Goal: Task Accomplishment & Management: Use online tool/utility

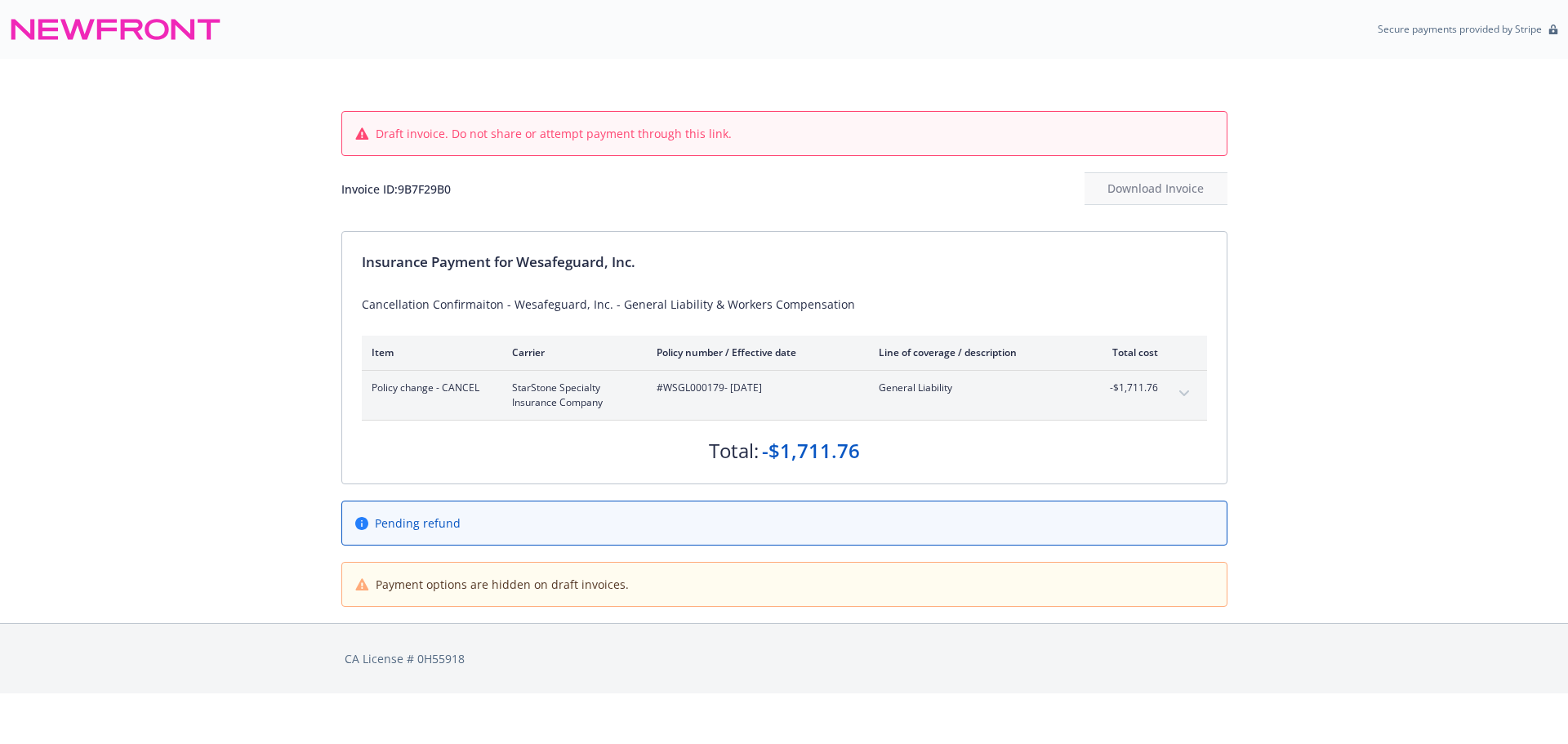
click at [1181, 398] on button "expand content" at bounding box center [1184, 393] width 26 height 26
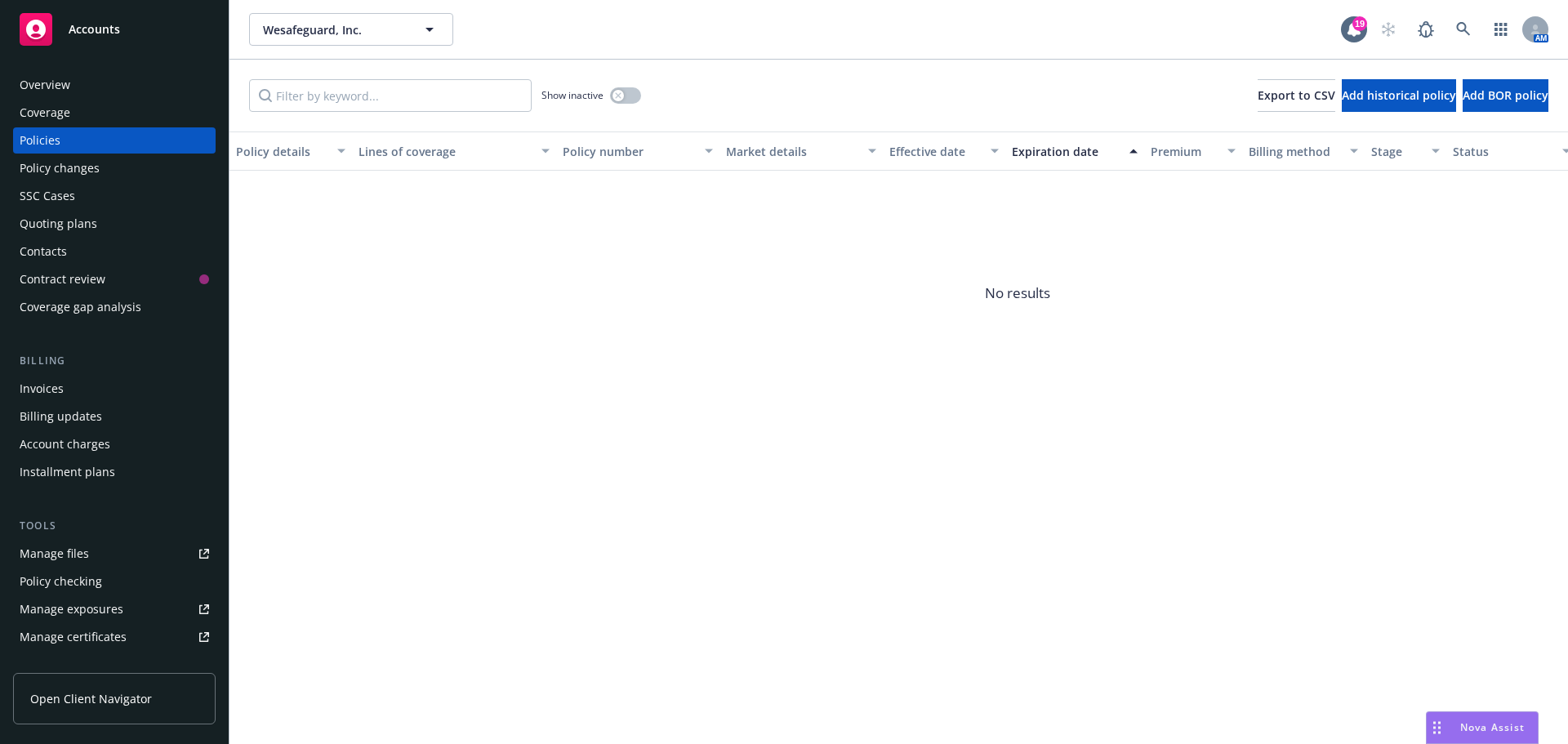
click at [132, 392] on div "Invoices" at bounding box center [114, 388] width 190 height 26
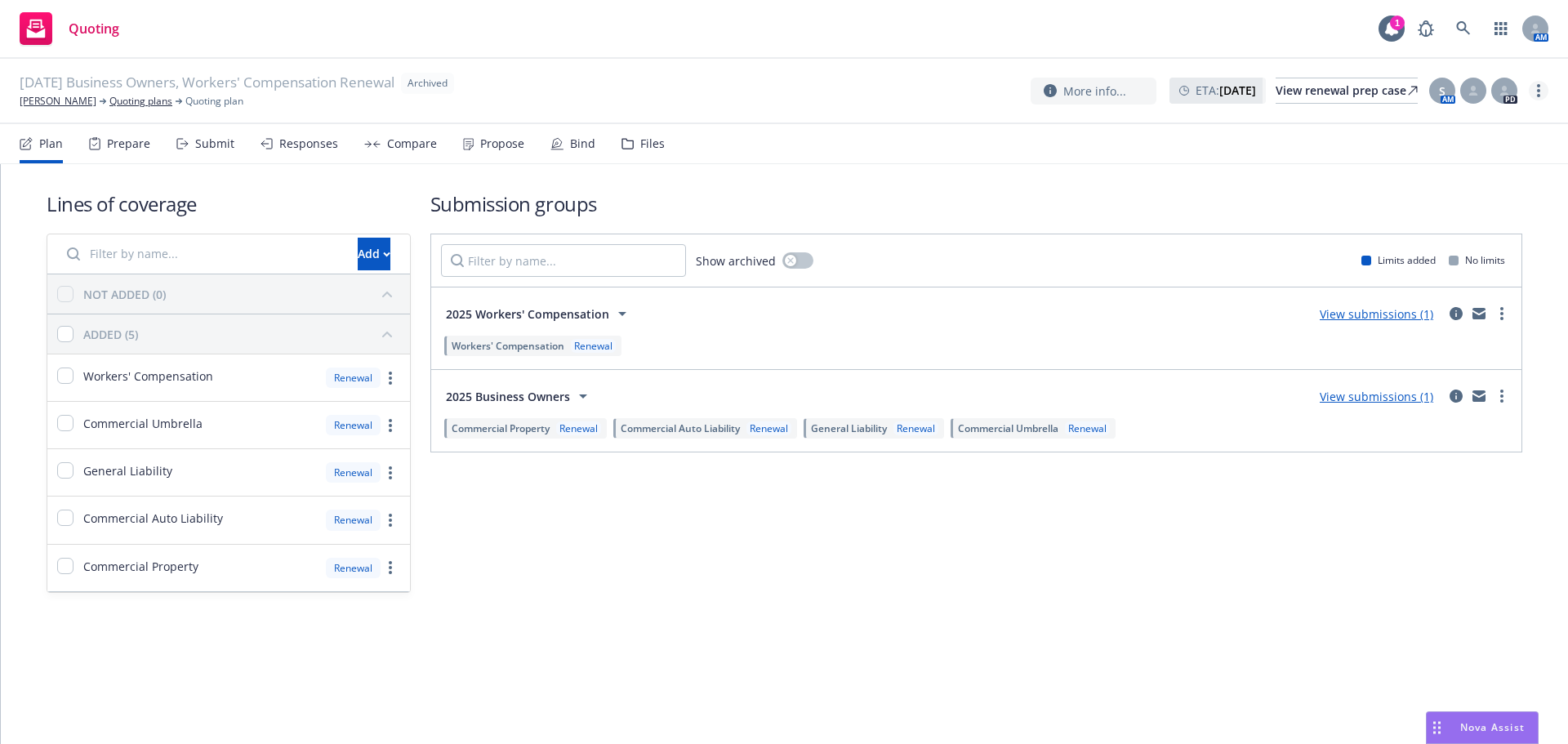
click at [1542, 92] on link "more" at bounding box center [1538, 90] width 19 height 19
click at [1429, 181] on link "Unarchive quoting plan" at bounding box center [1456, 189] width 181 height 33
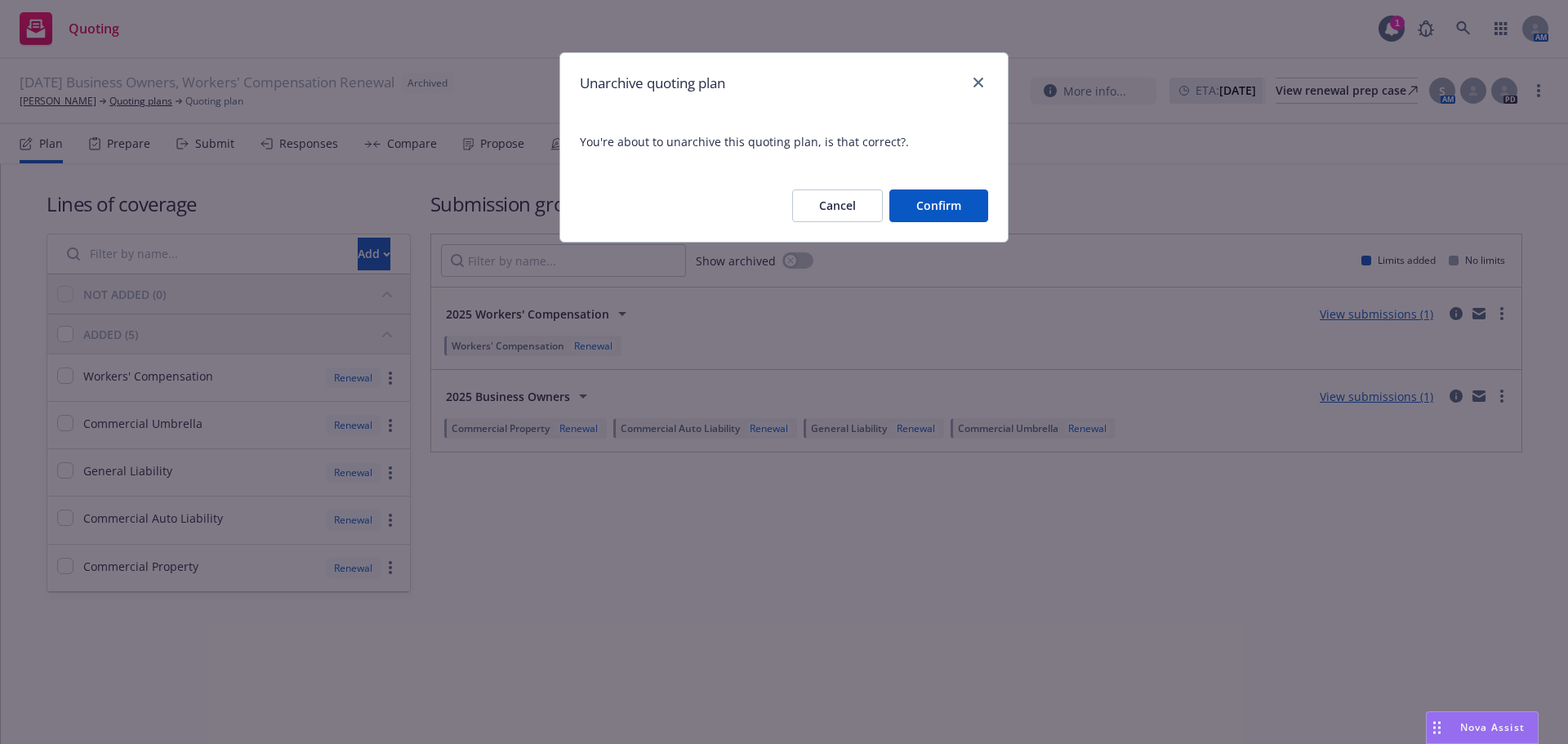
click at [934, 212] on button "Confirm" at bounding box center [938, 206] width 99 height 33
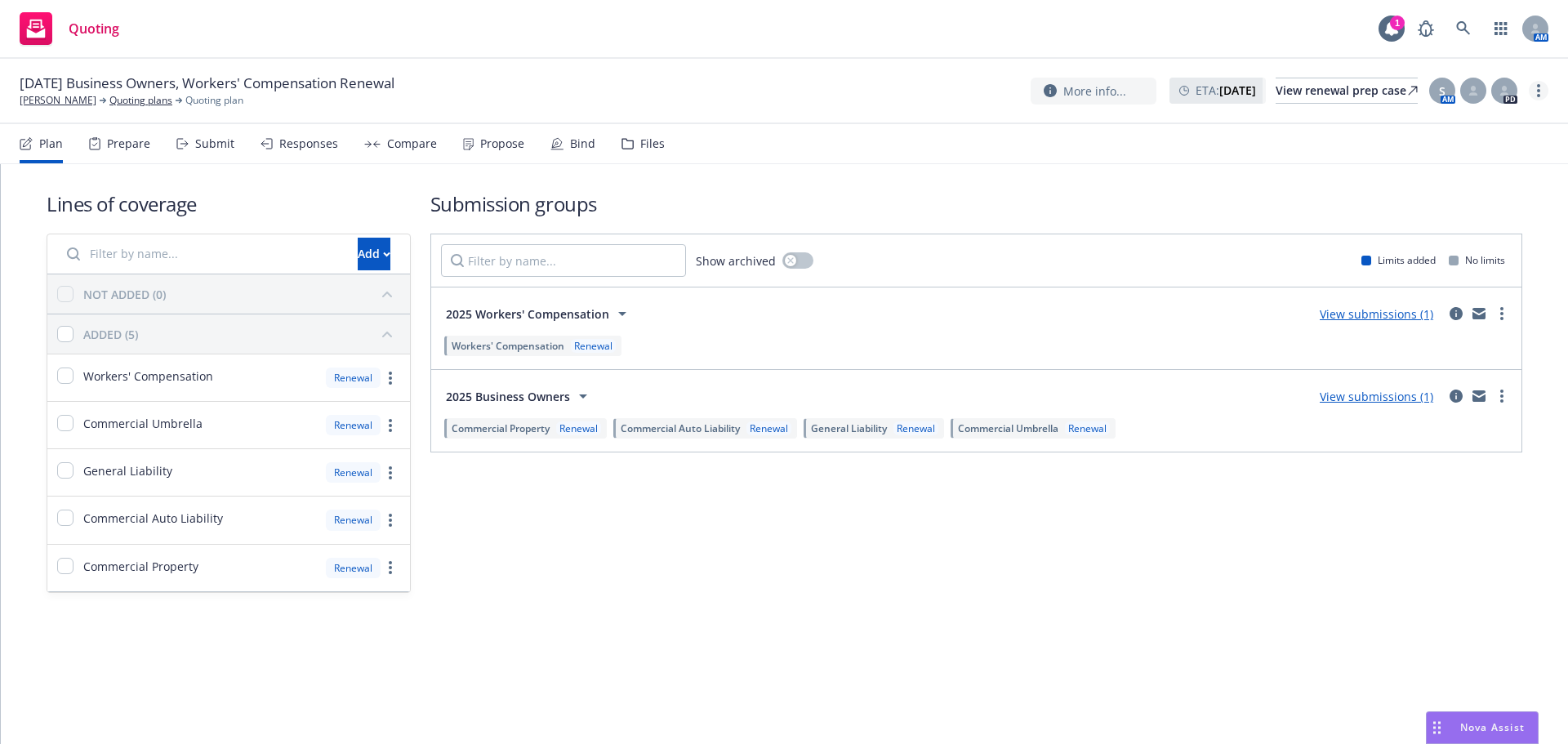
click at [1538, 89] on icon "more" at bounding box center [1539, 91] width 3 height 13
click at [1432, 220] on link "Archive quoting plan" at bounding box center [1456, 222] width 182 height 33
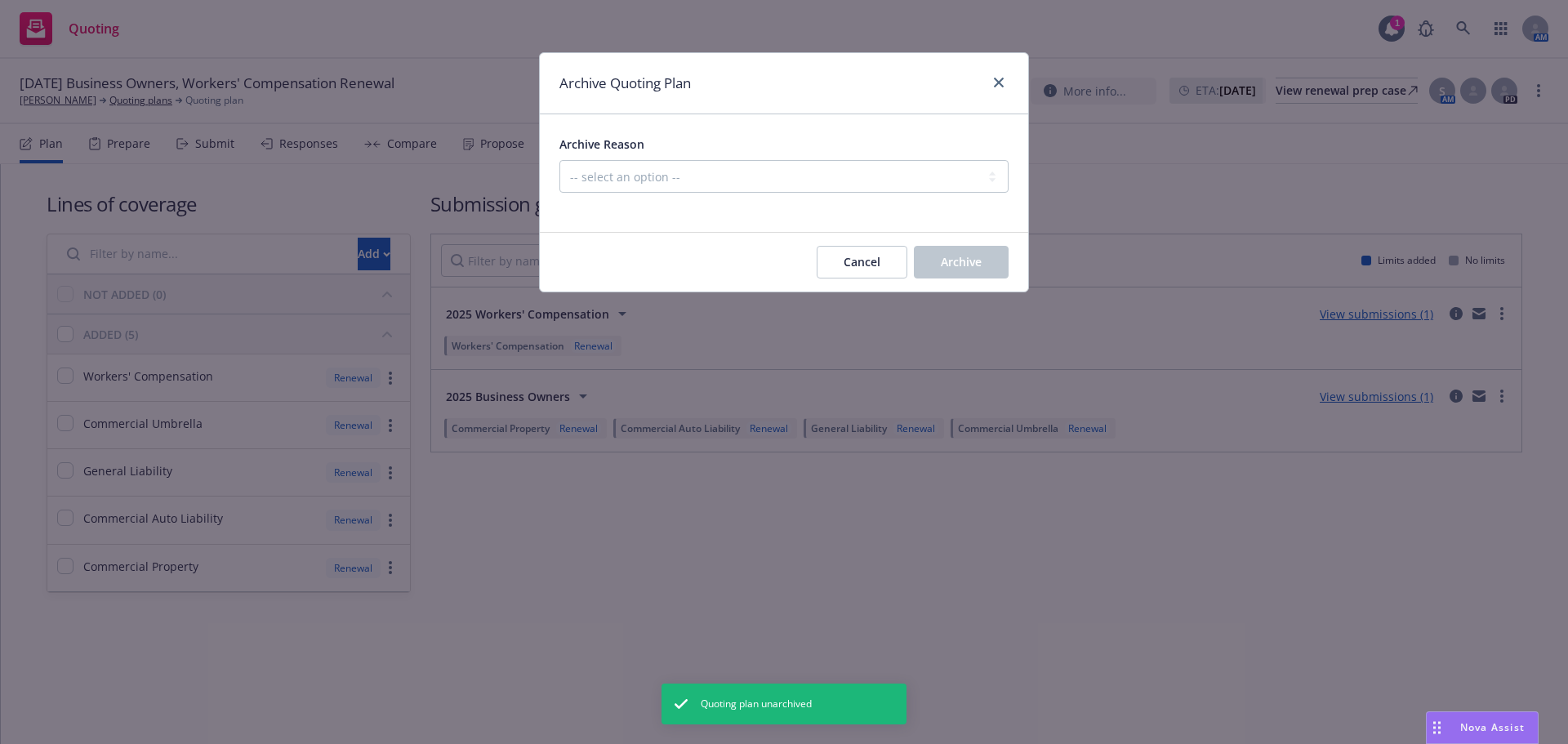
click at [770, 199] on div at bounding box center [784, 202] width 449 height 19
drag, startPoint x: 775, startPoint y: 174, endPoint x: 772, endPoint y: 190, distance: 16.3
click at [775, 174] on select "-- select an option -- All policies in this renewal plan are auto-renewed Creat…" at bounding box center [784, 176] width 449 height 33
select select "ARCHIVED_RENEWAL_ACCOUNT_CHURNED"
click at [559, 160] on select "-- select an option -- All policies in this renewal plan are auto-renewed Creat…" at bounding box center [784, 176] width 449 height 33
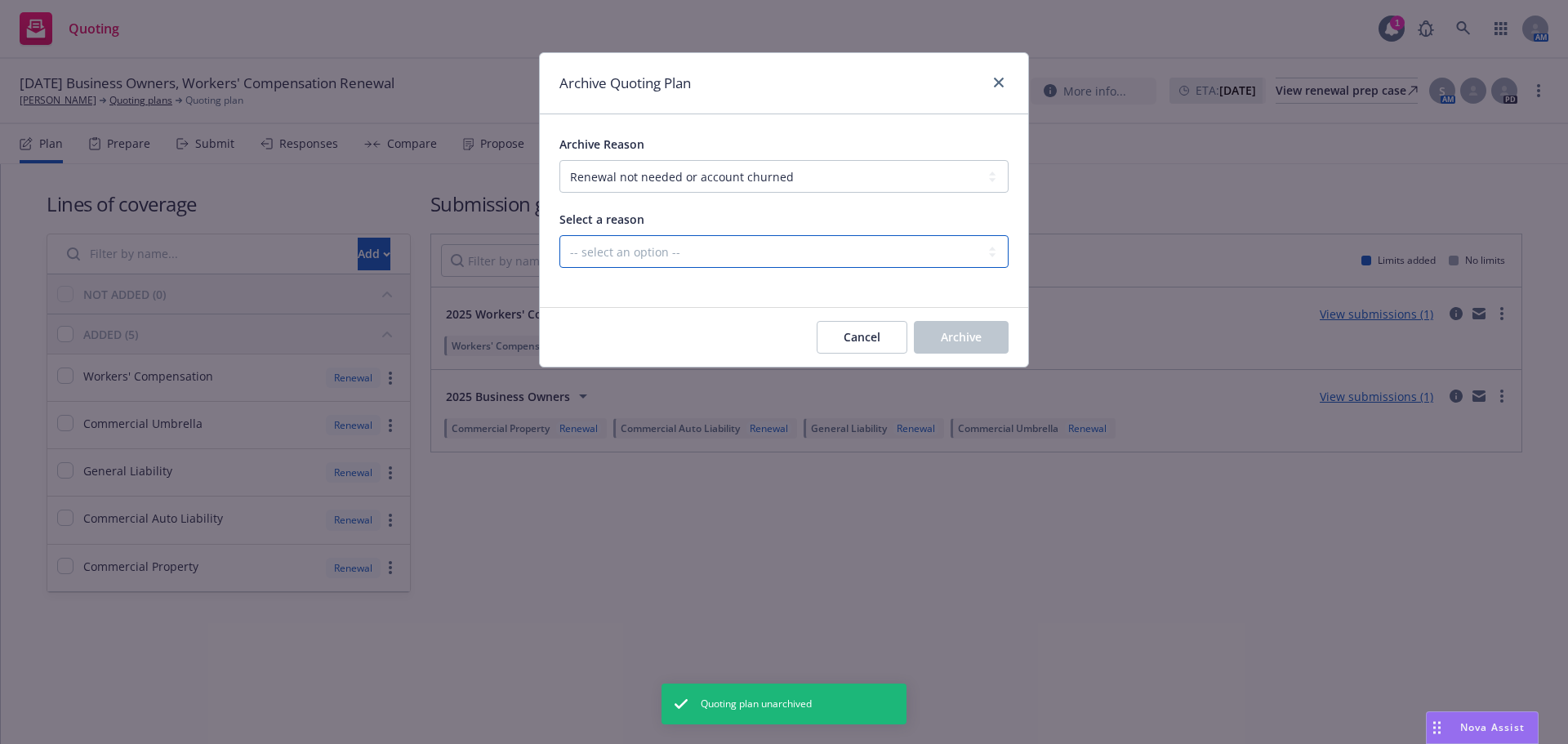
click at [725, 260] on select "-- select an option -- Blocked Client acquired, or no longer in business Client…" at bounding box center [784, 251] width 449 height 33
select select "ARCHIVED_RENEWAL_ACCOUNT_CHURNED_LOST_ON_BOR"
click at [559, 235] on select "-- select an option -- Blocked Client acquired, or no longer in business Client…" at bounding box center [784, 251] width 449 height 33
click at [940, 343] on span "Archive" at bounding box center [961, 337] width 40 height 15
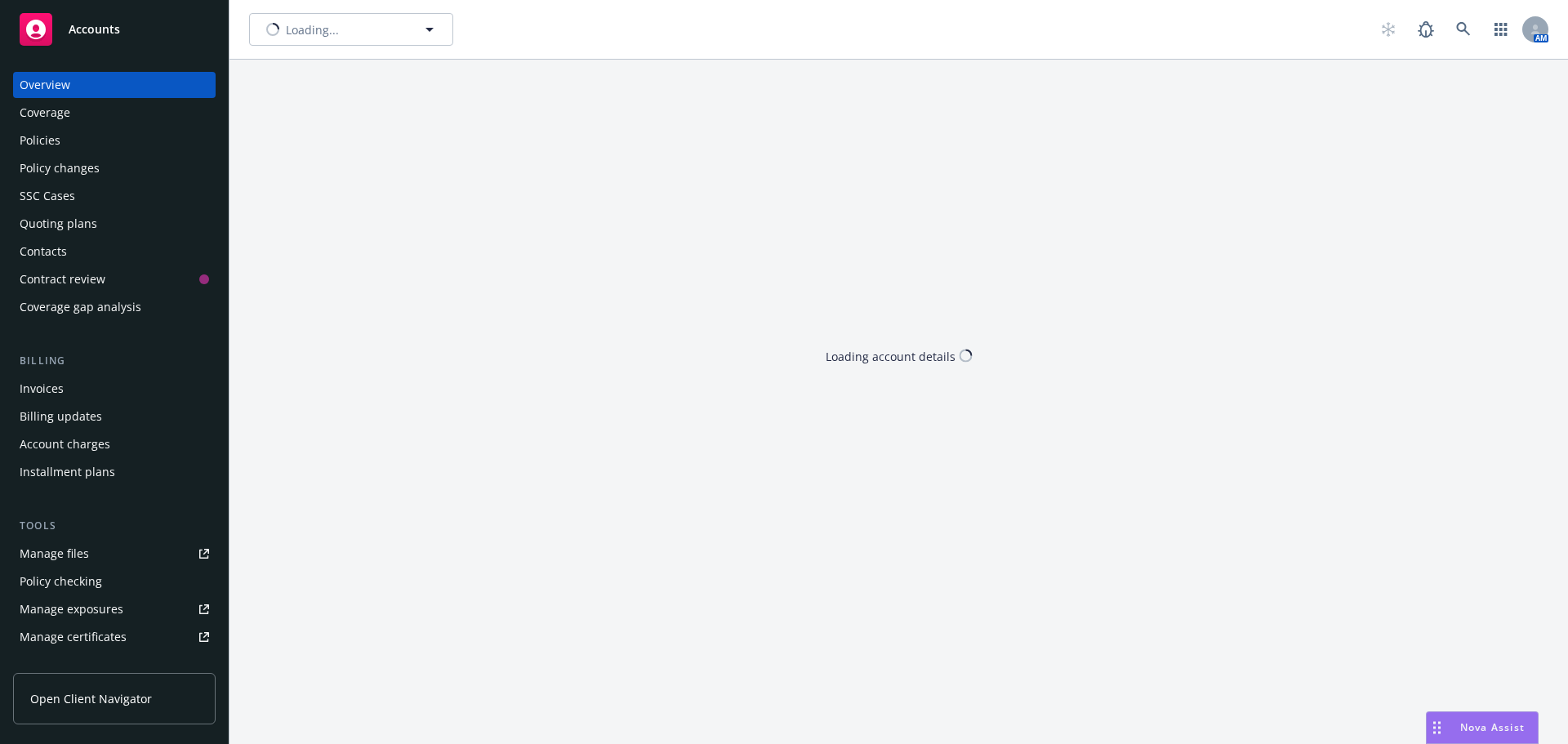
click at [116, 151] on div "Policies" at bounding box center [114, 140] width 190 height 26
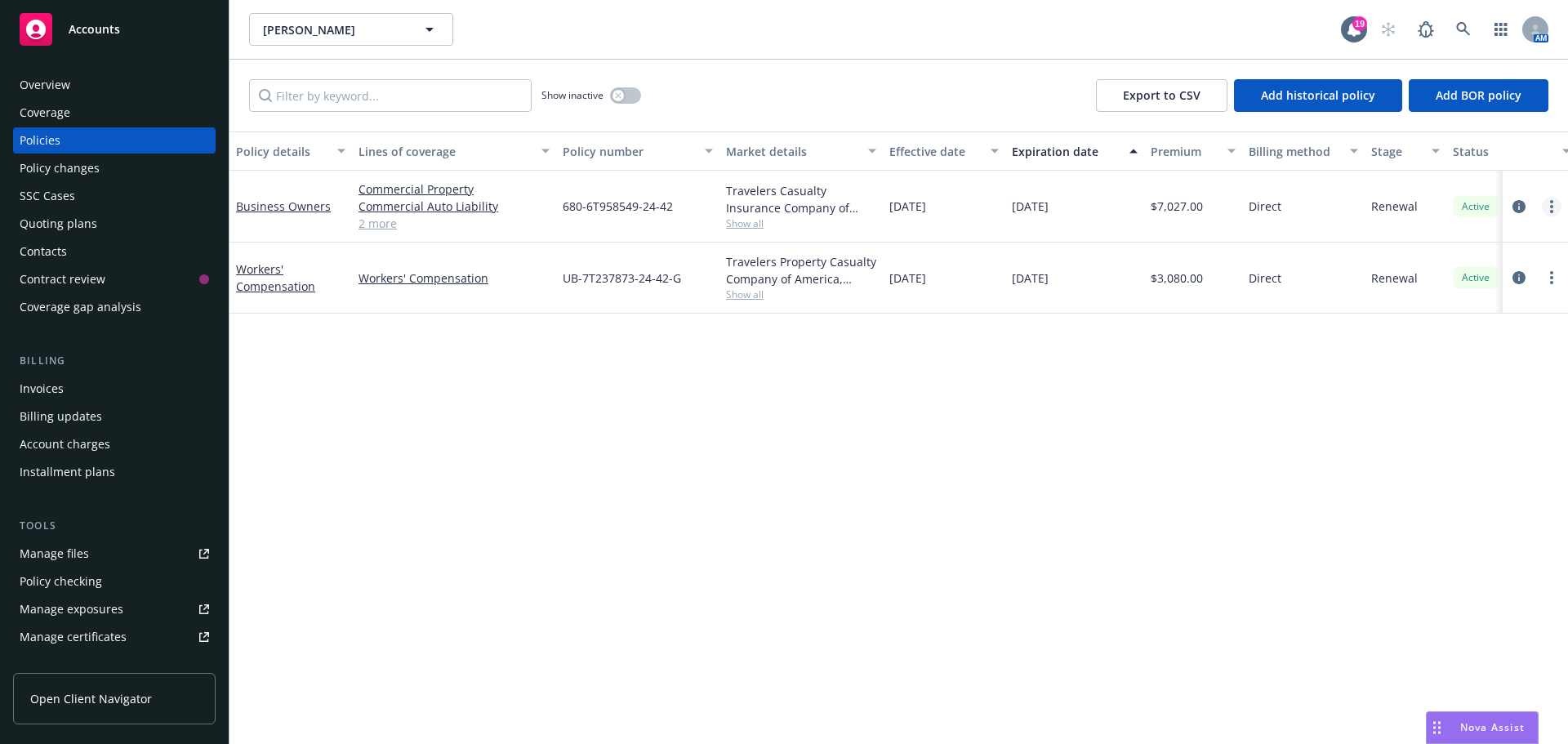
click at [1553, 198] on link "more" at bounding box center [1551, 206] width 19 height 19
click at [1466, 302] on link "End policy" at bounding box center [1464, 305] width 192 height 33
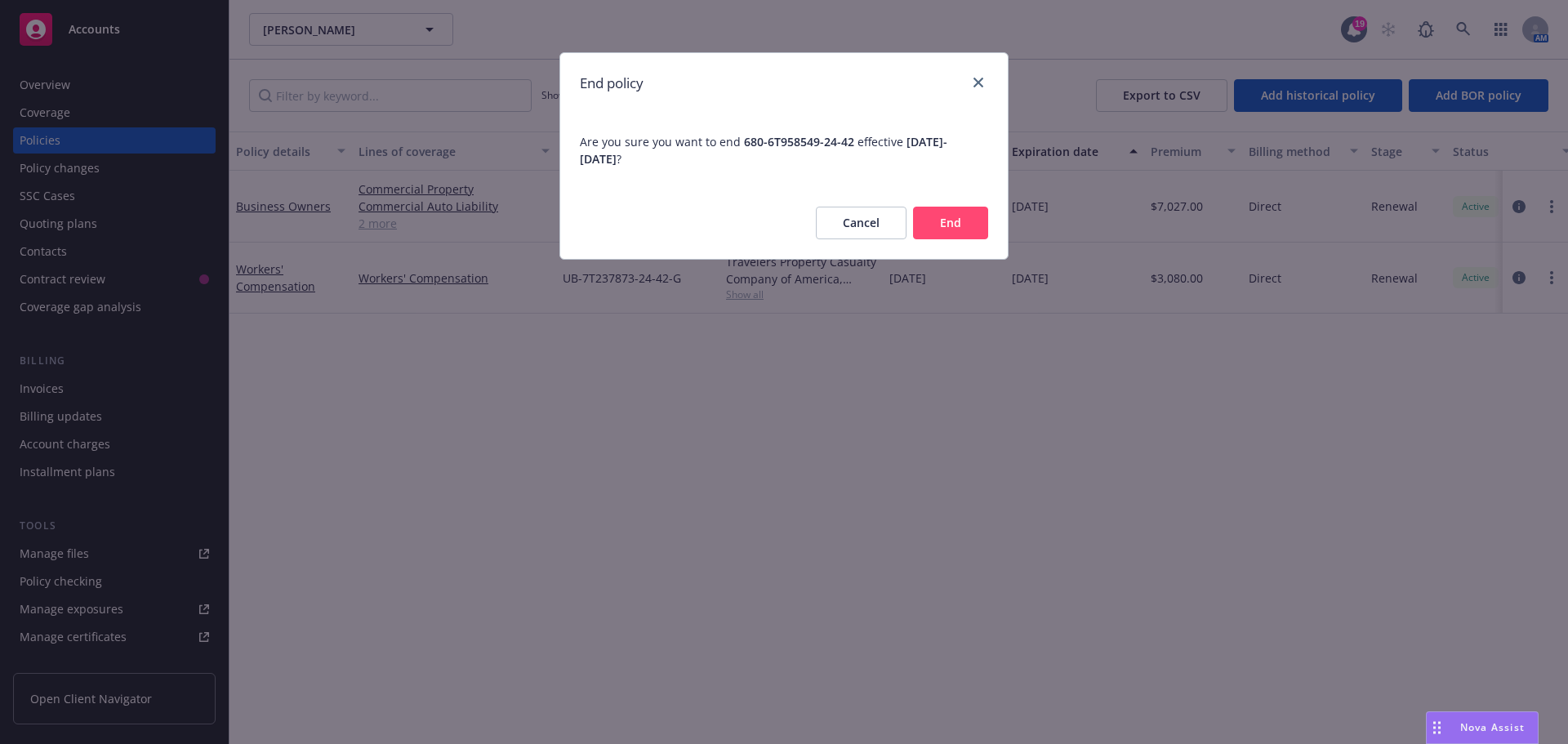
click at [978, 222] on button "End" at bounding box center [950, 222] width 75 height 33
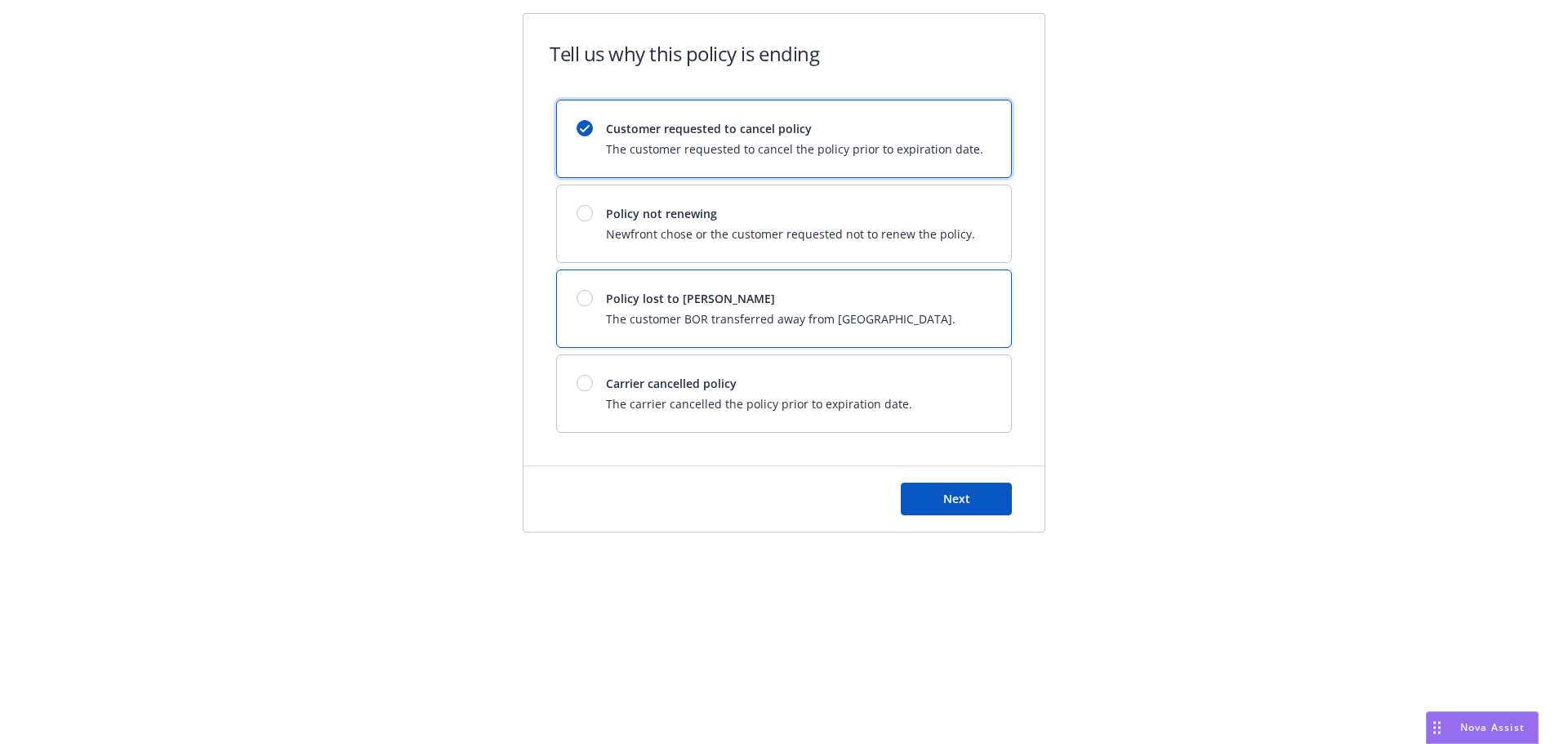
click at [724, 292] on span "Policy lost to BOR" at bounding box center [780, 298] width 350 height 17
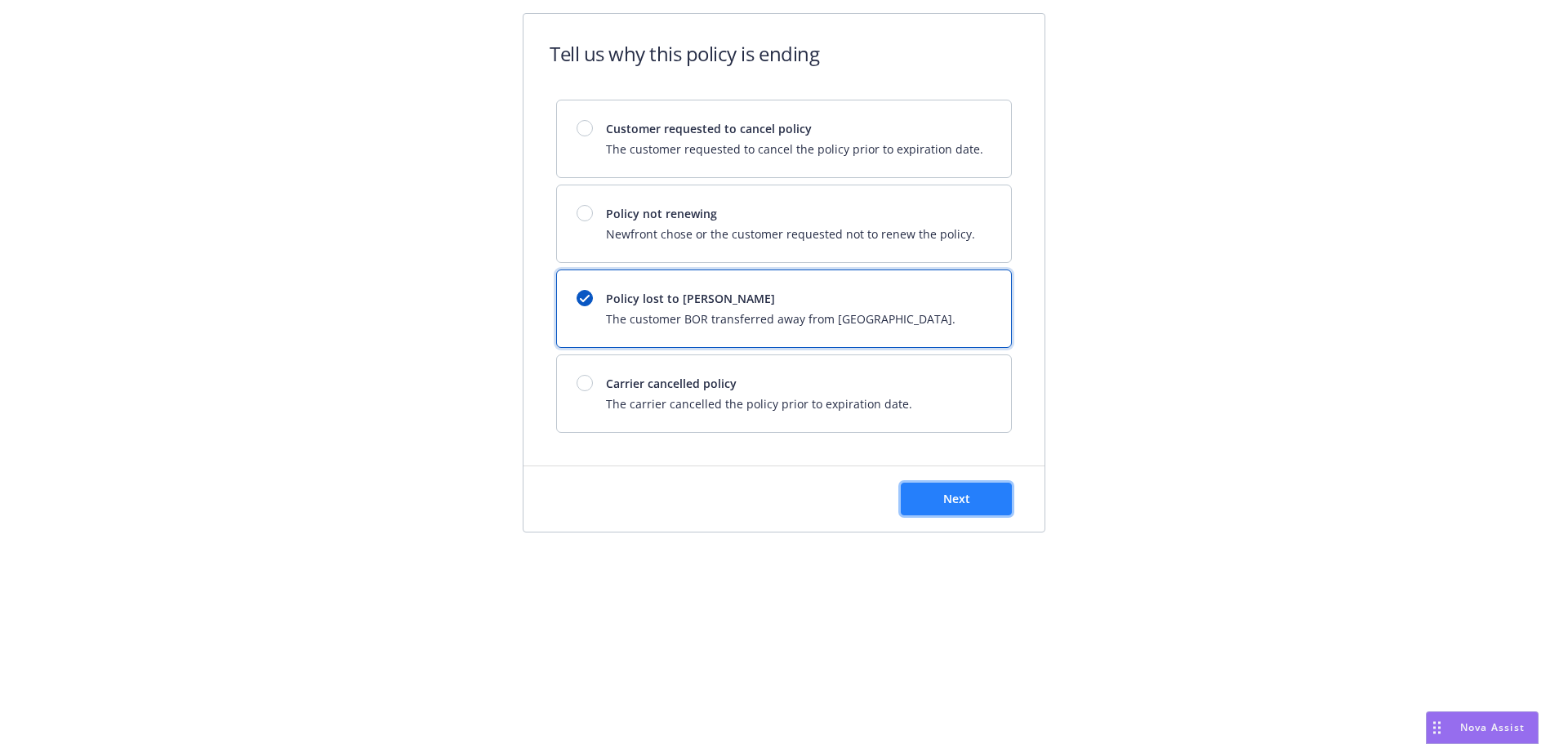
click at [958, 492] on span "Next" at bounding box center [956, 498] width 27 height 15
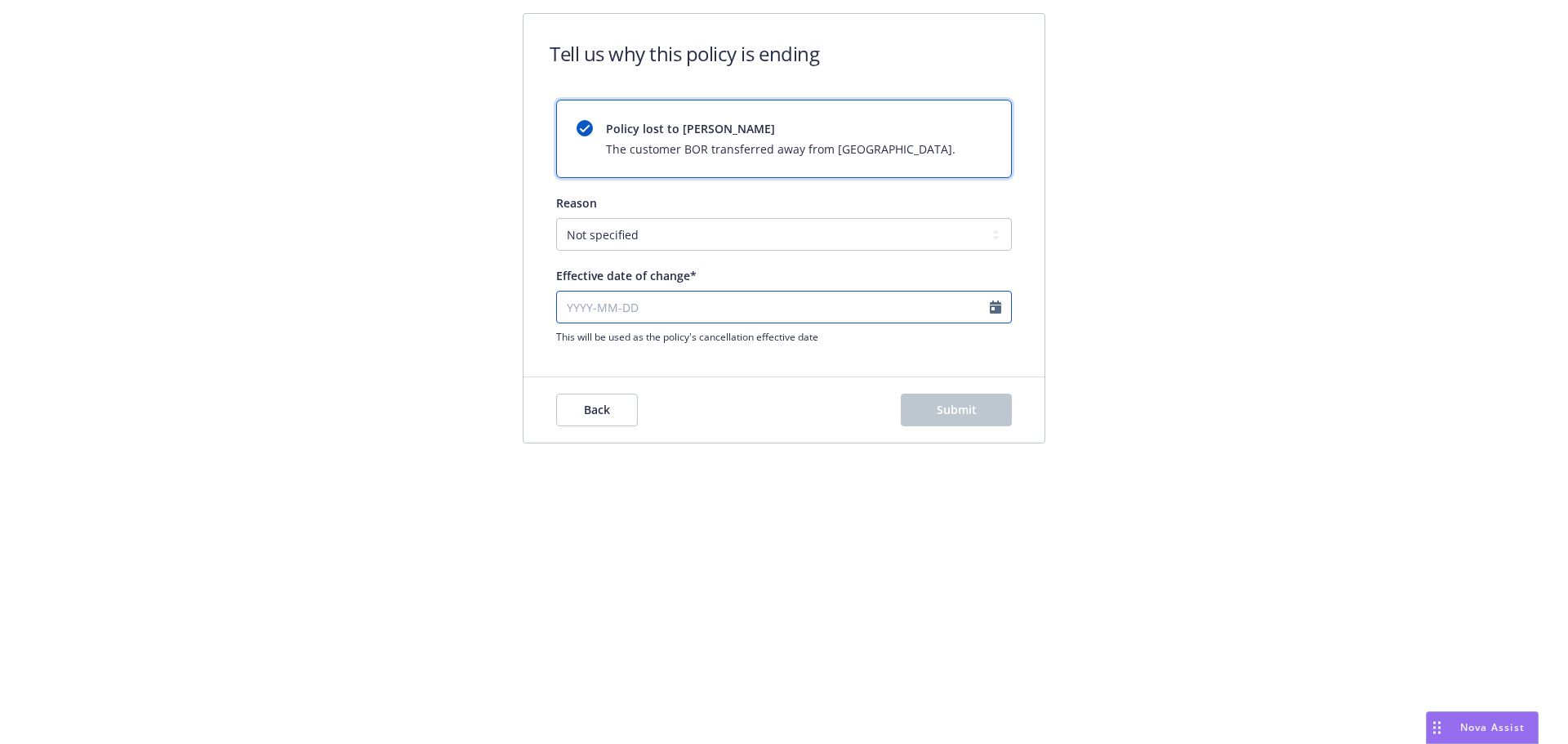
select select "August"
select select "2025"
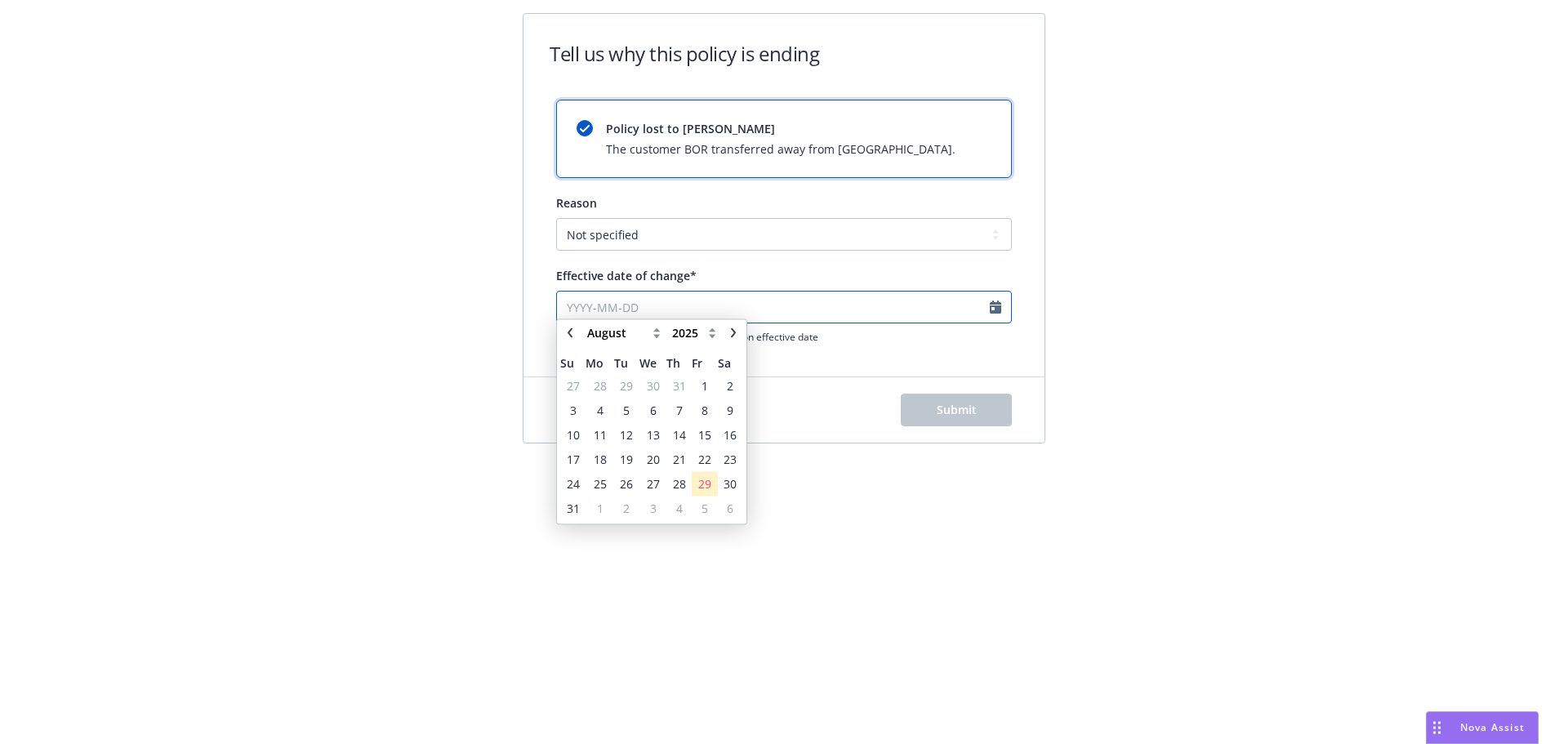
click at [806, 300] on input "Effective date of change*" at bounding box center [784, 307] width 456 height 33
click at [591, 511] on span "1" at bounding box center [599, 517] width 24 height 20
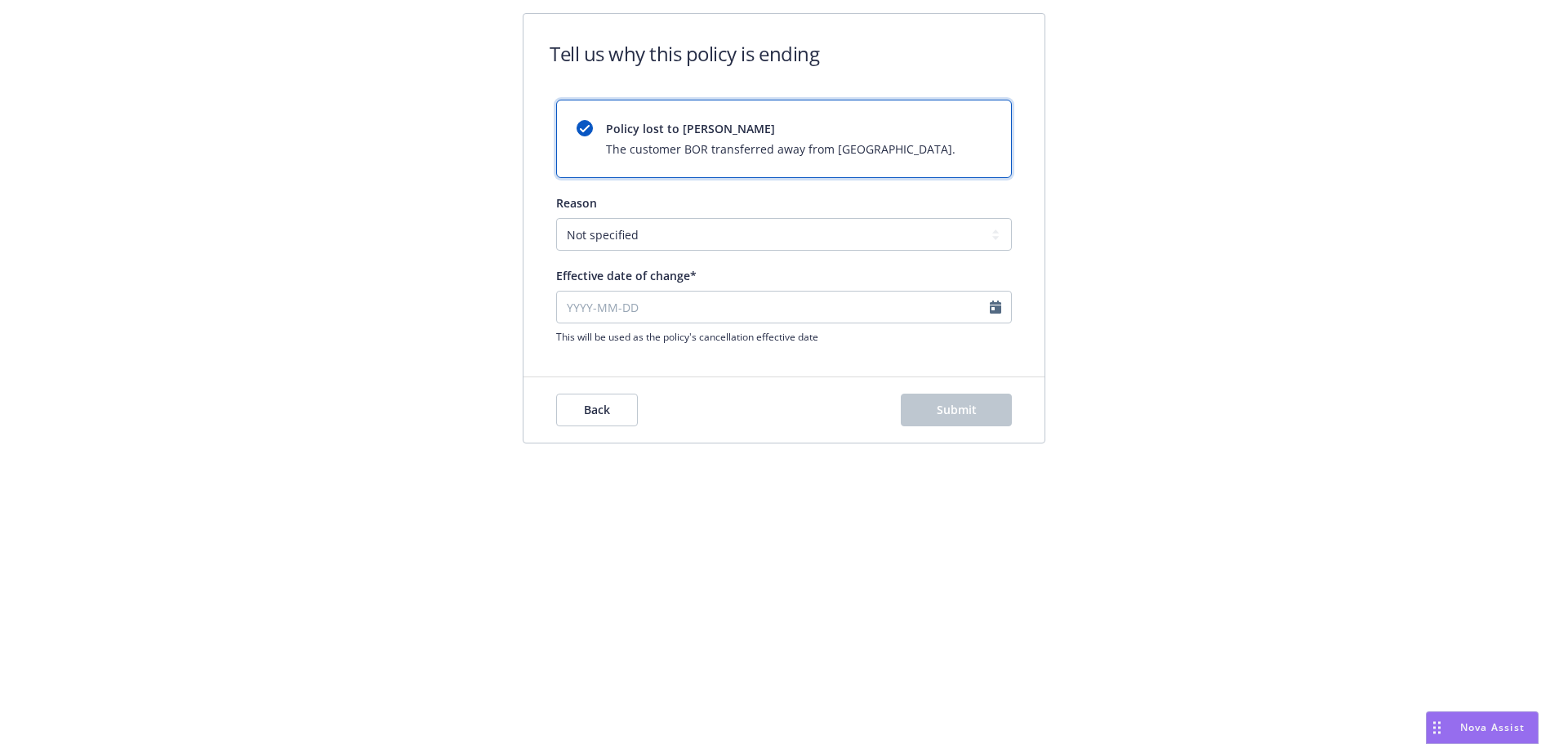
type input "2025-09-01"
click at [928, 418] on button "Submit" at bounding box center [956, 409] width 111 height 33
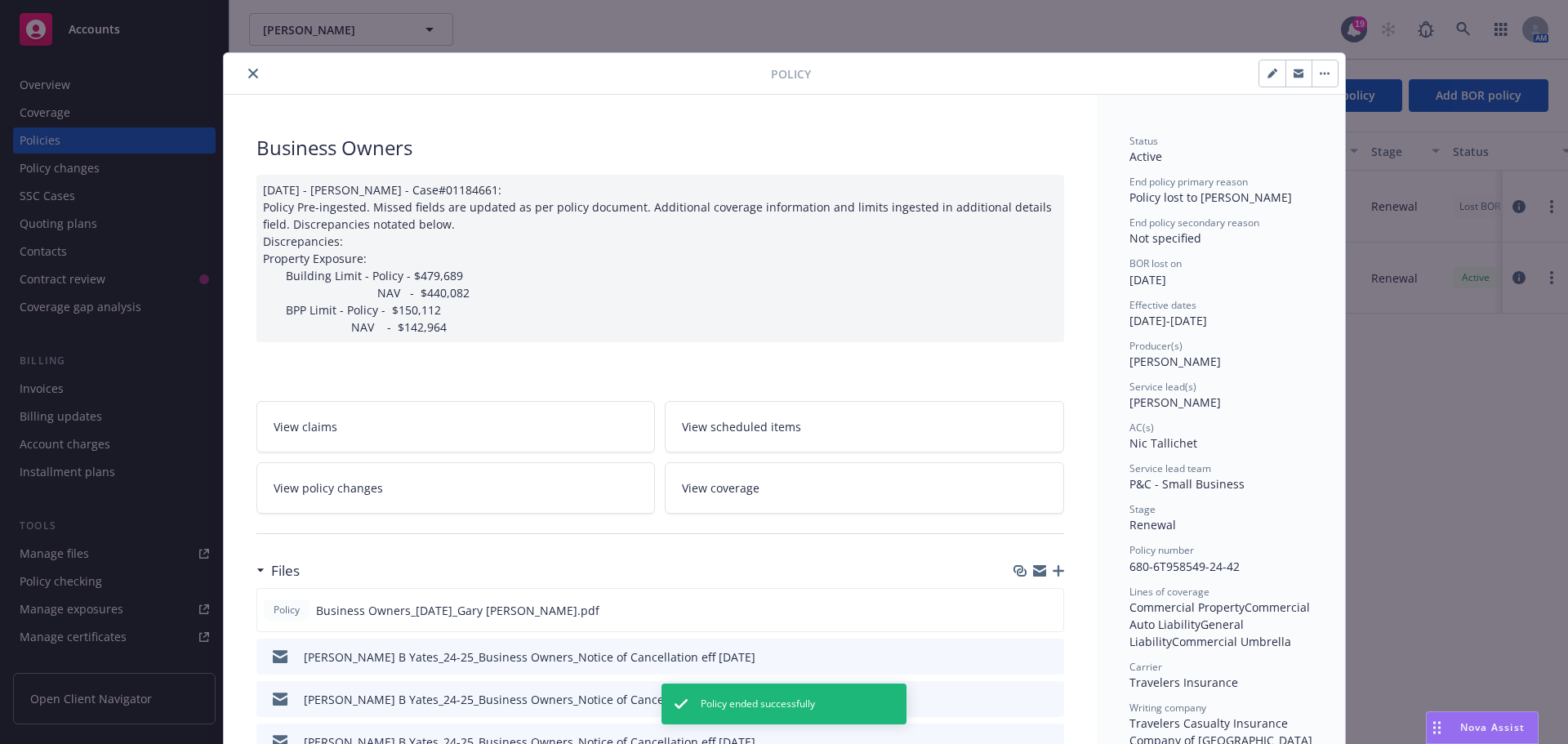
scroll to position [49, 0]
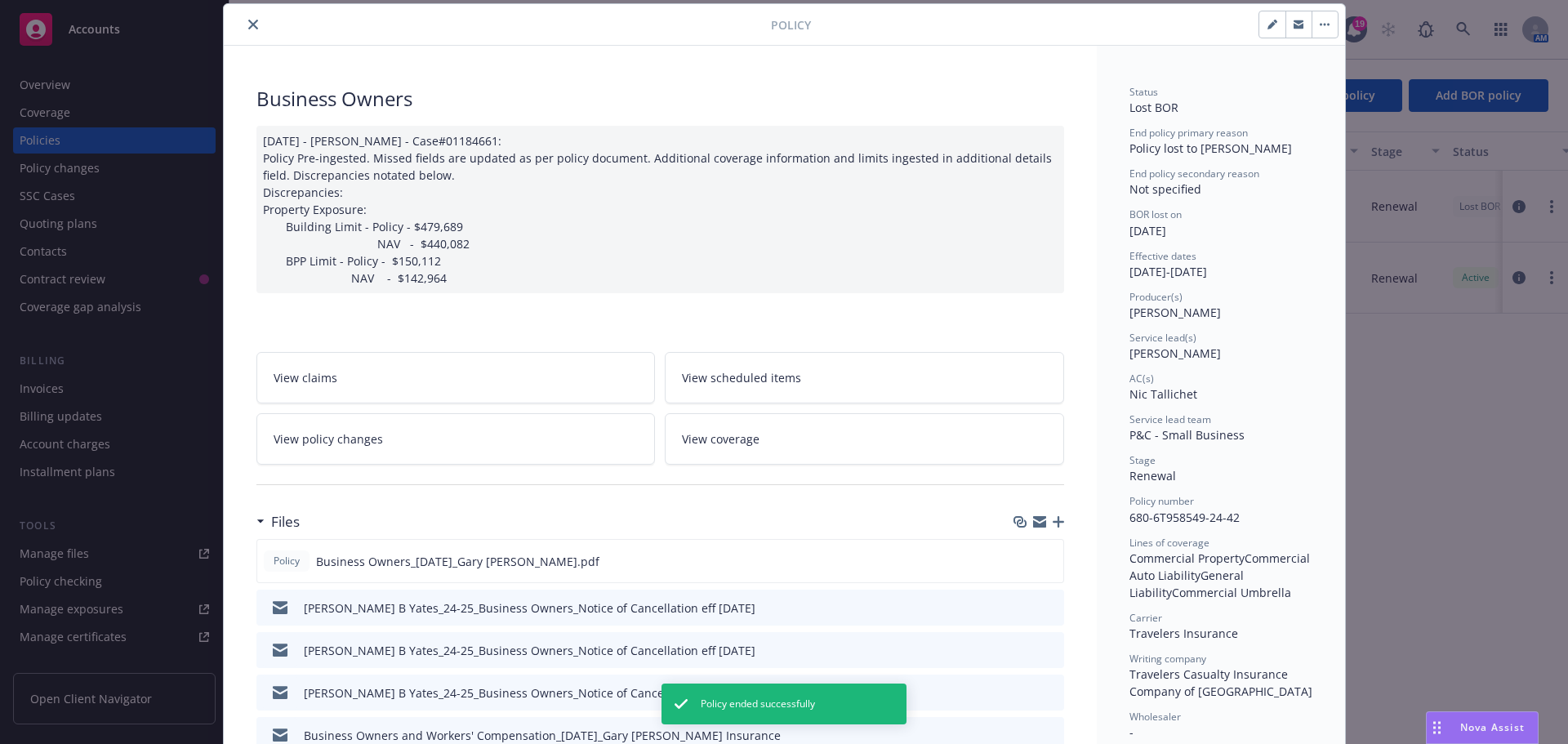
click at [1544, 260] on div "Policy Business Owners 07/26/2024 - Srilakshmi Netela - Case#01184661: Policy P…" at bounding box center [784, 372] width 1568 height 744
click at [258, 23] on div at bounding box center [500, 24] width 541 height 19
click at [254, 22] on button "close" at bounding box center [253, 24] width 19 height 19
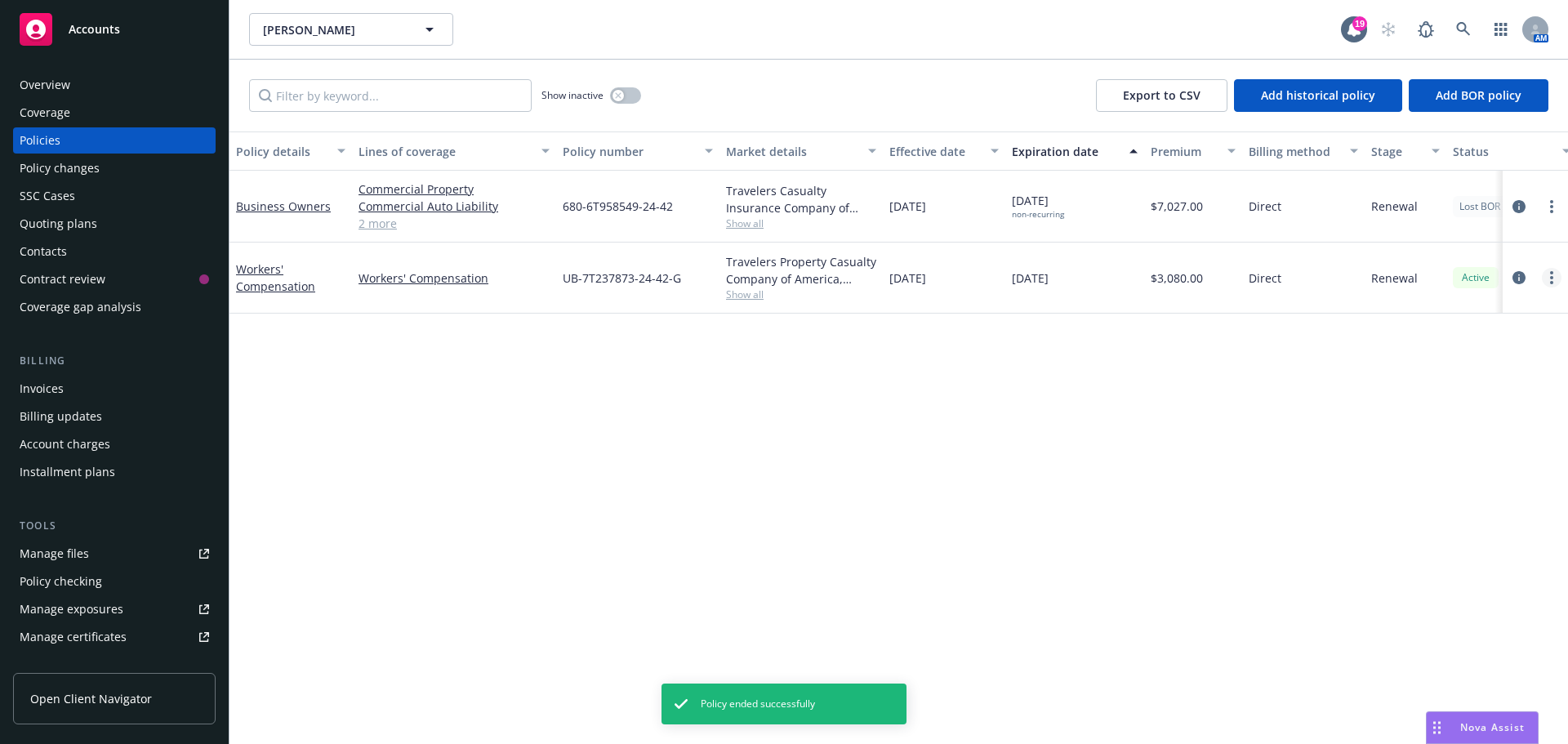
click at [1549, 281] on link "more" at bounding box center [1551, 277] width 19 height 19
click at [1442, 382] on link "End policy" at bounding box center [1464, 376] width 192 height 33
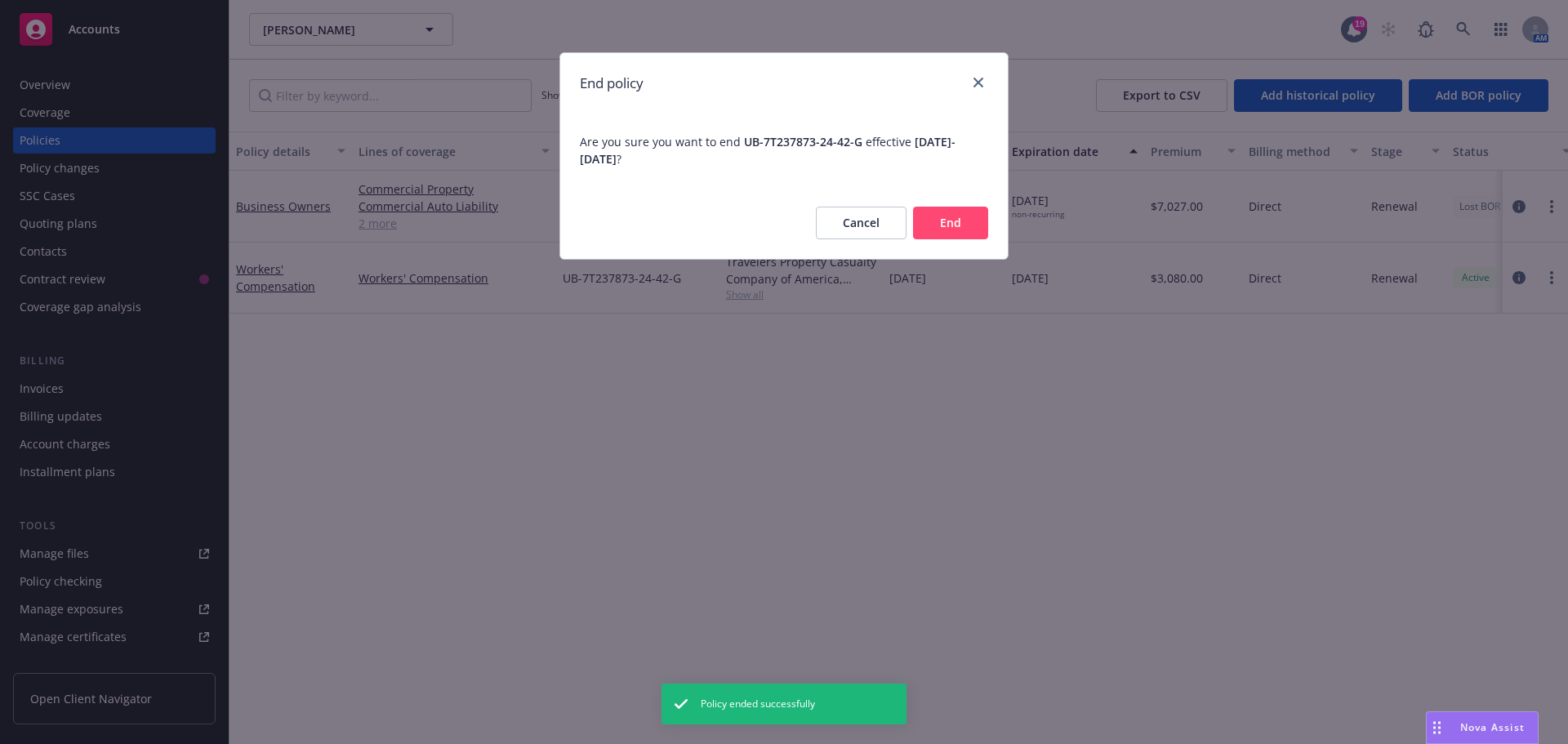
click at [932, 233] on button "End" at bounding box center [950, 222] width 75 height 33
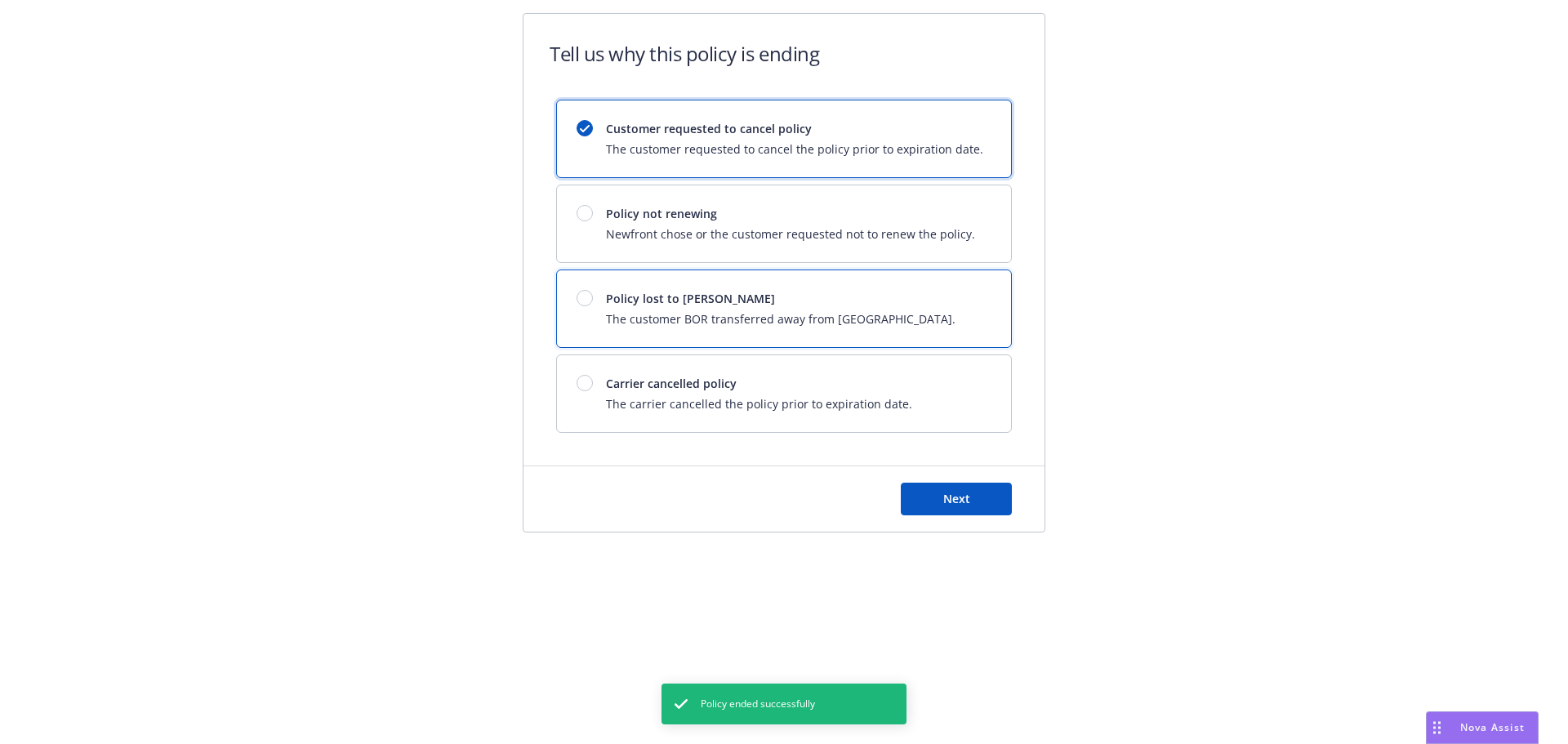
click at [618, 299] on span "Policy lost to BOR" at bounding box center [780, 298] width 350 height 17
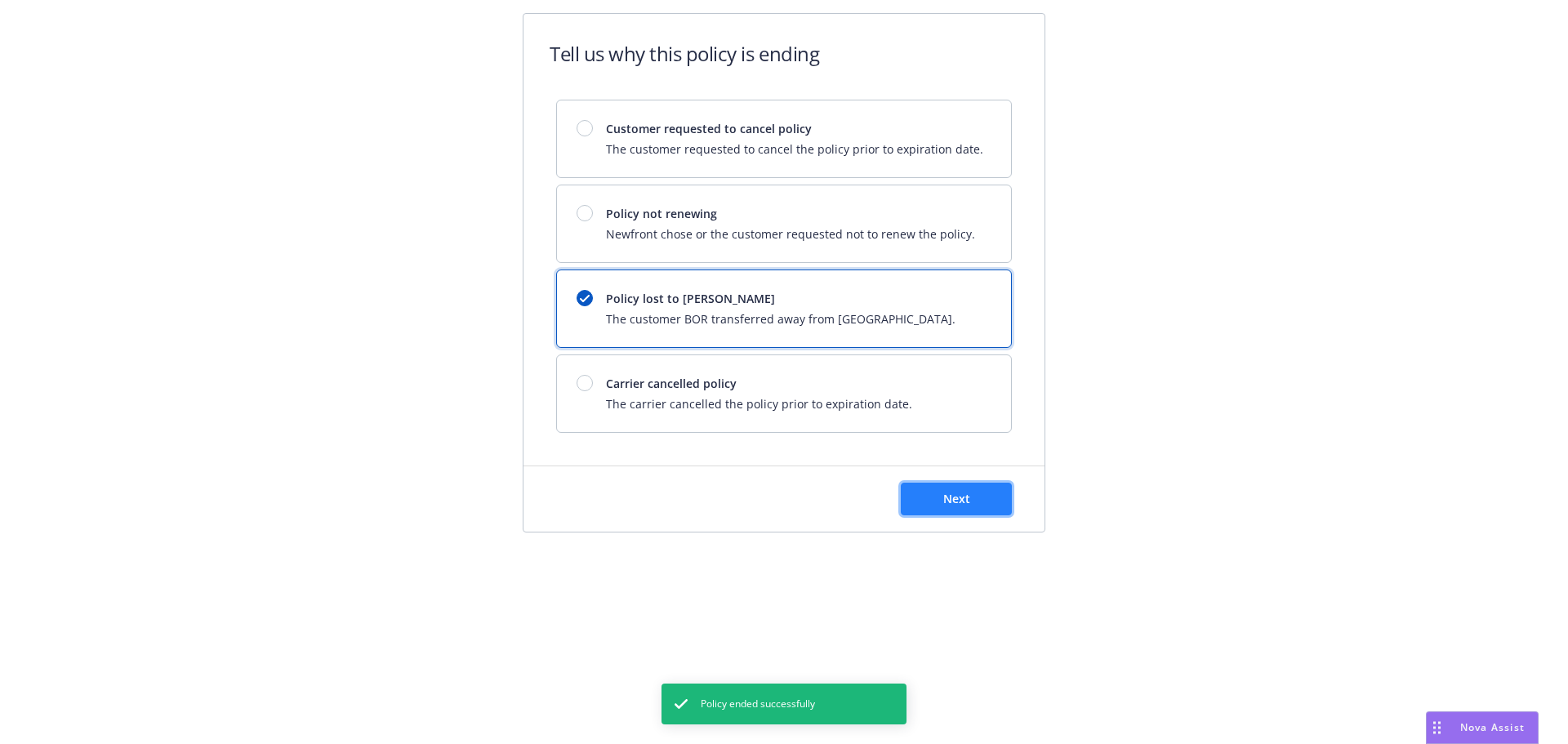
click at [924, 502] on button "Next" at bounding box center [956, 499] width 111 height 33
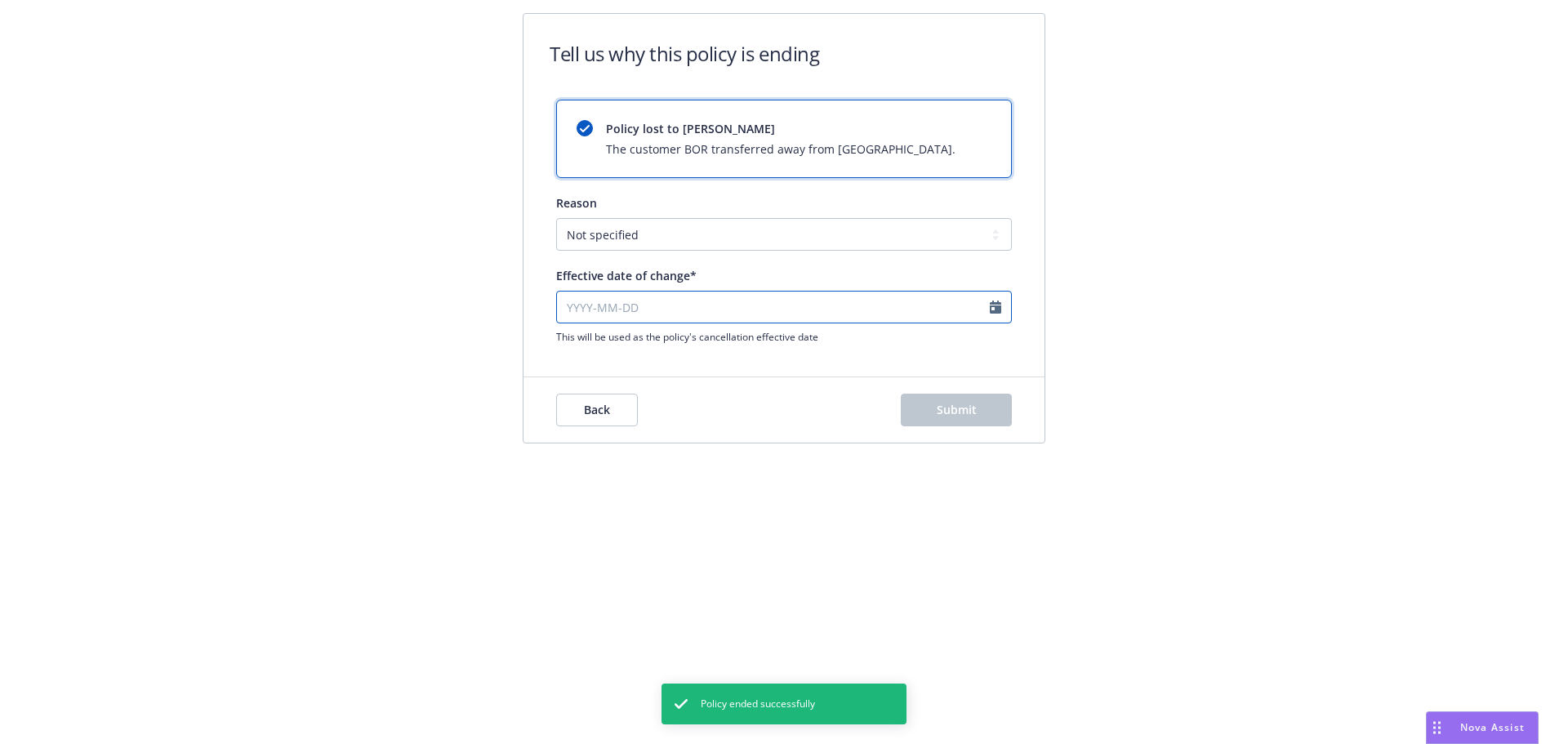
click at [618, 304] on input "Effective date of change*" at bounding box center [784, 307] width 456 height 33
select select "August"
select select "2025"
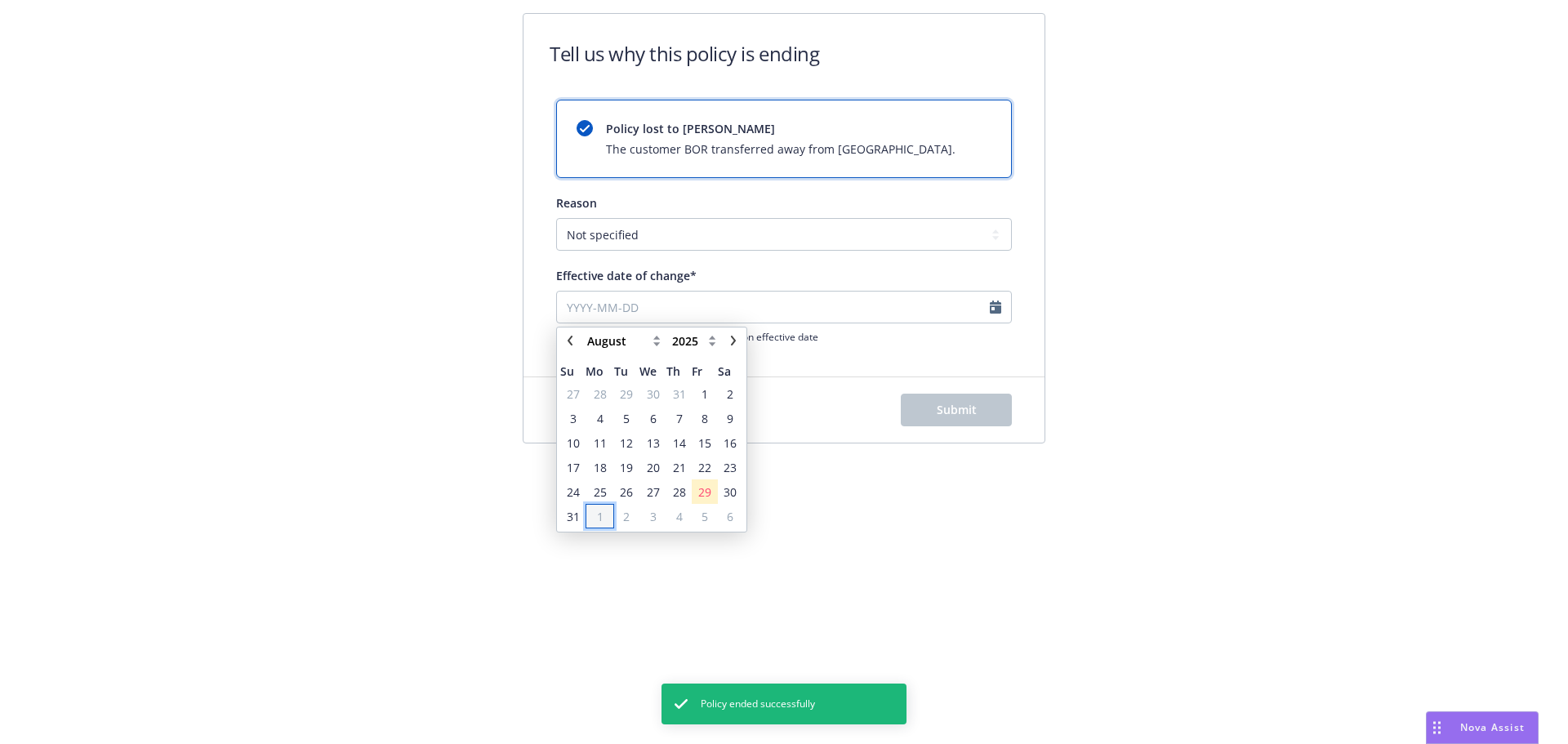
click at [594, 508] on span "1" at bounding box center [599, 517] width 24 height 20
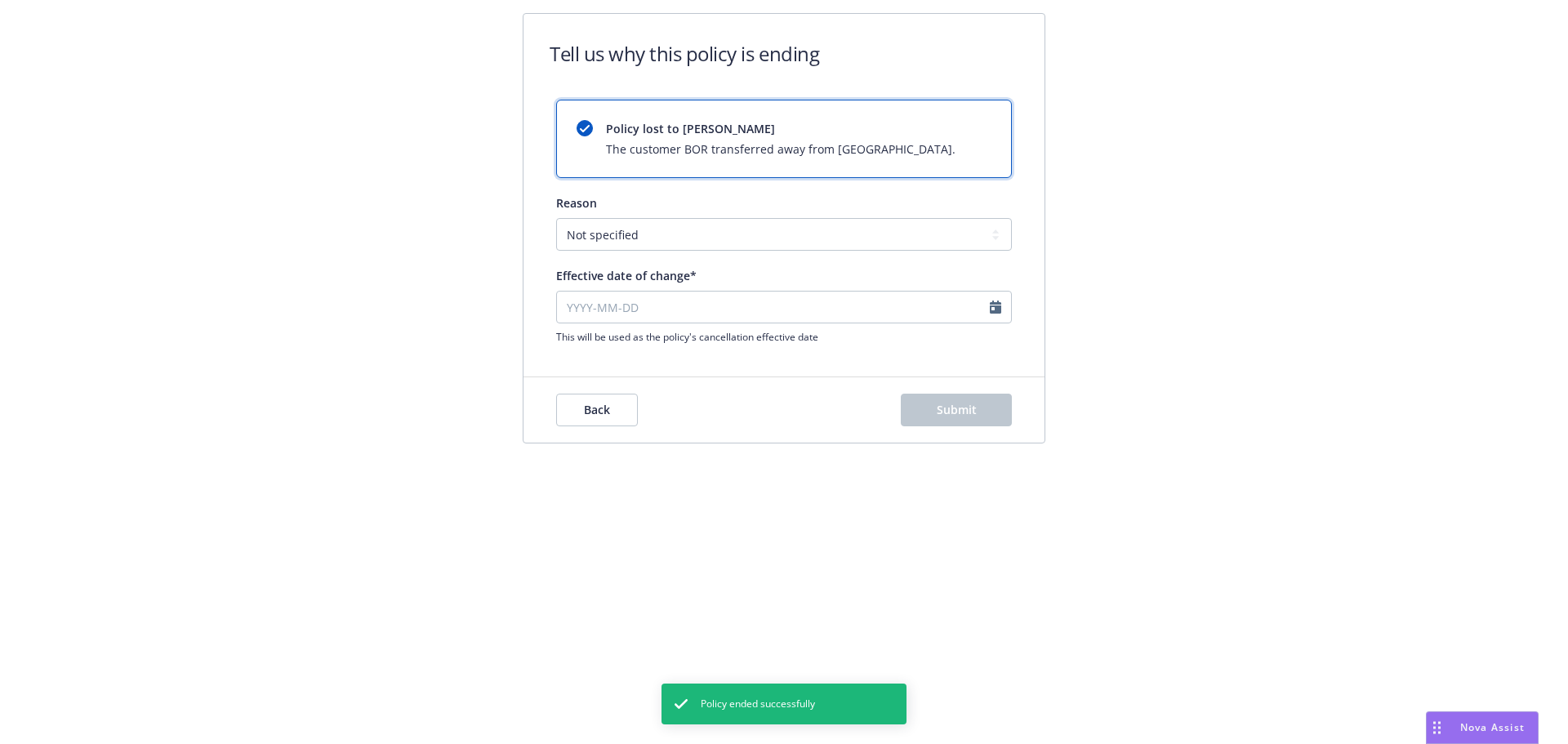
type input "2025-09-01"
click at [922, 400] on button "Submit" at bounding box center [956, 409] width 111 height 33
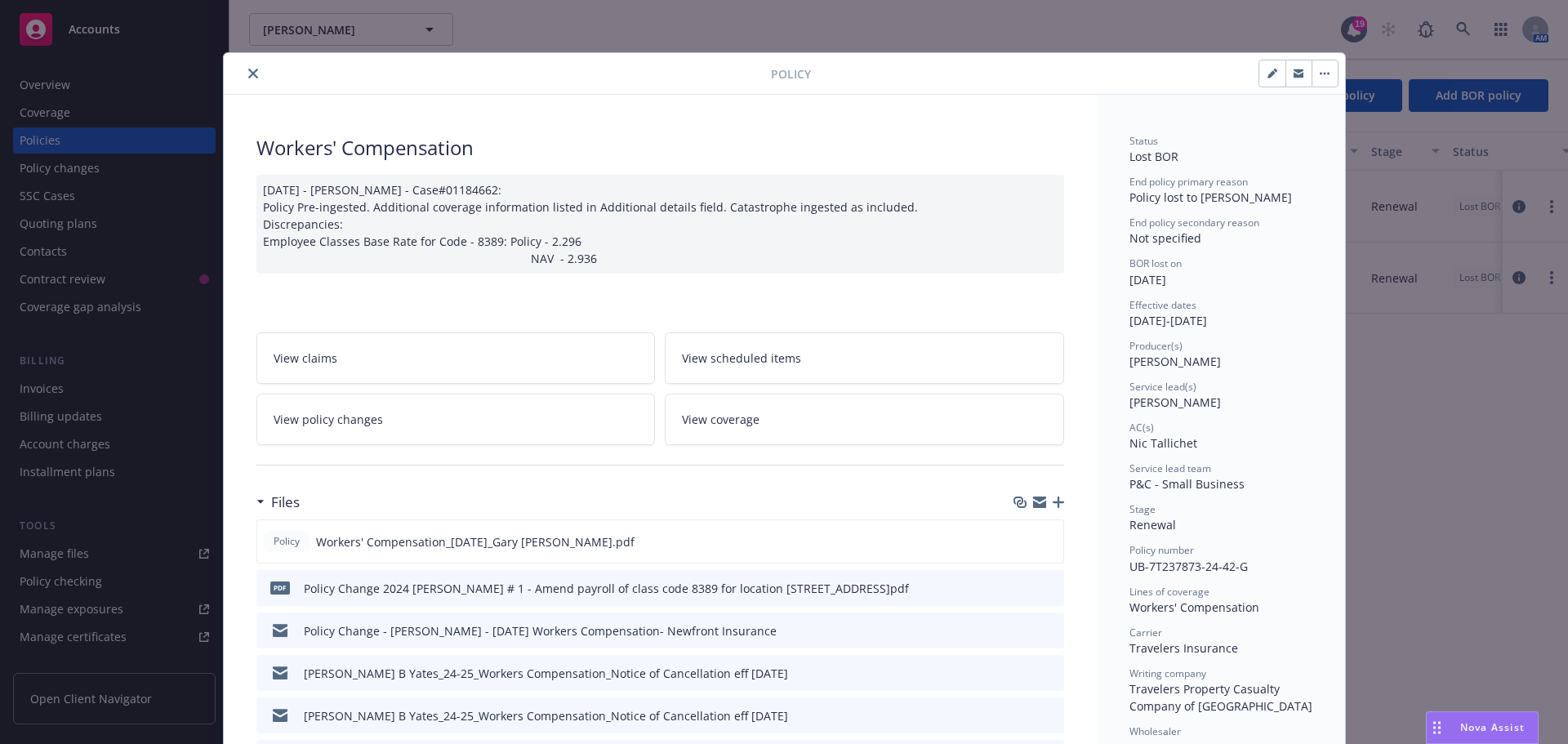
scroll to position [49, 0]
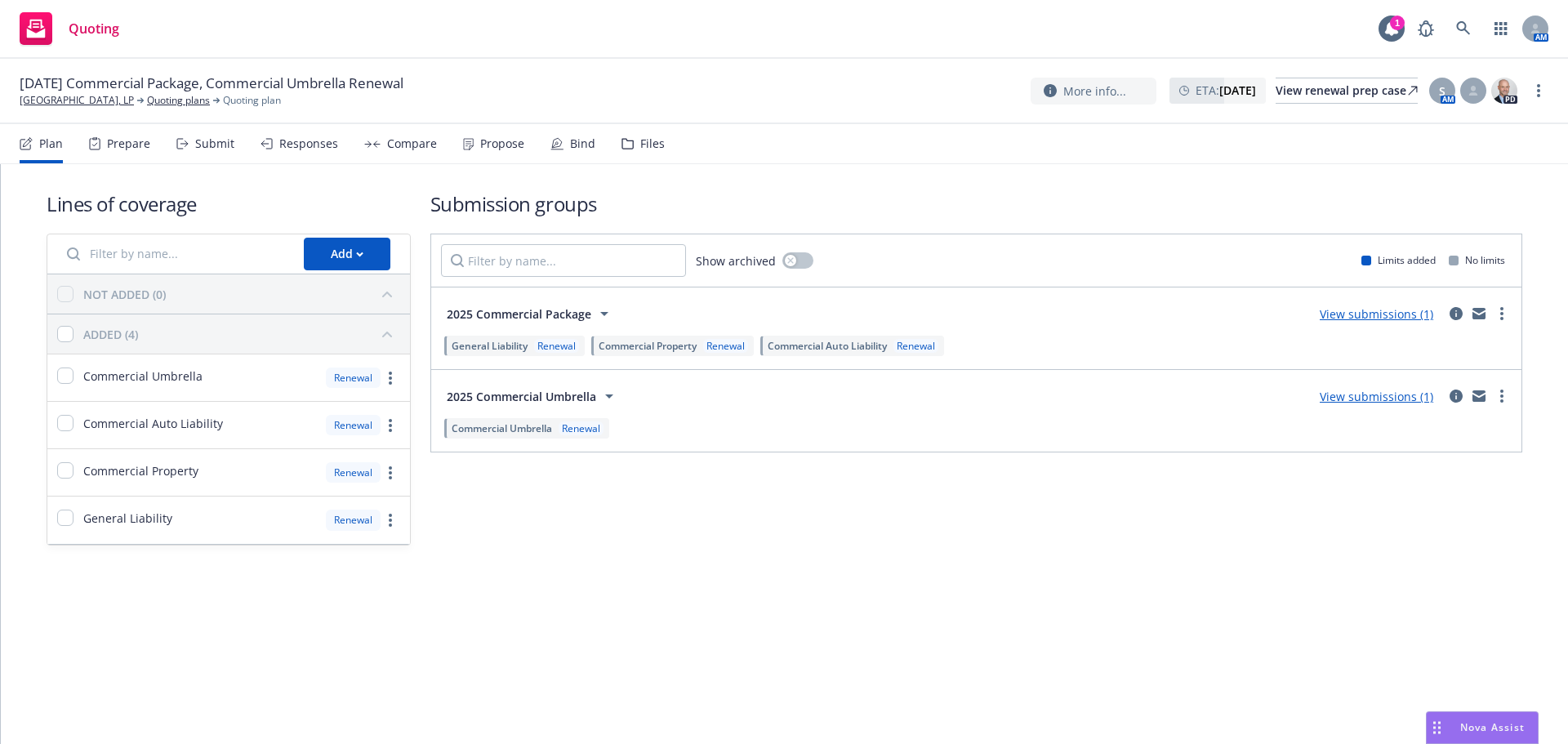
drag, startPoint x: 536, startPoint y: 125, endPoint x: 557, endPoint y: 148, distance: 31.1
click at [536, 125] on div "Plan Prepare Submit Responses Compare Propose Bind Files" at bounding box center [342, 143] width 645 height 40
click at [557, 148] on icon at bounding box center [557, 144] width 13 height 13
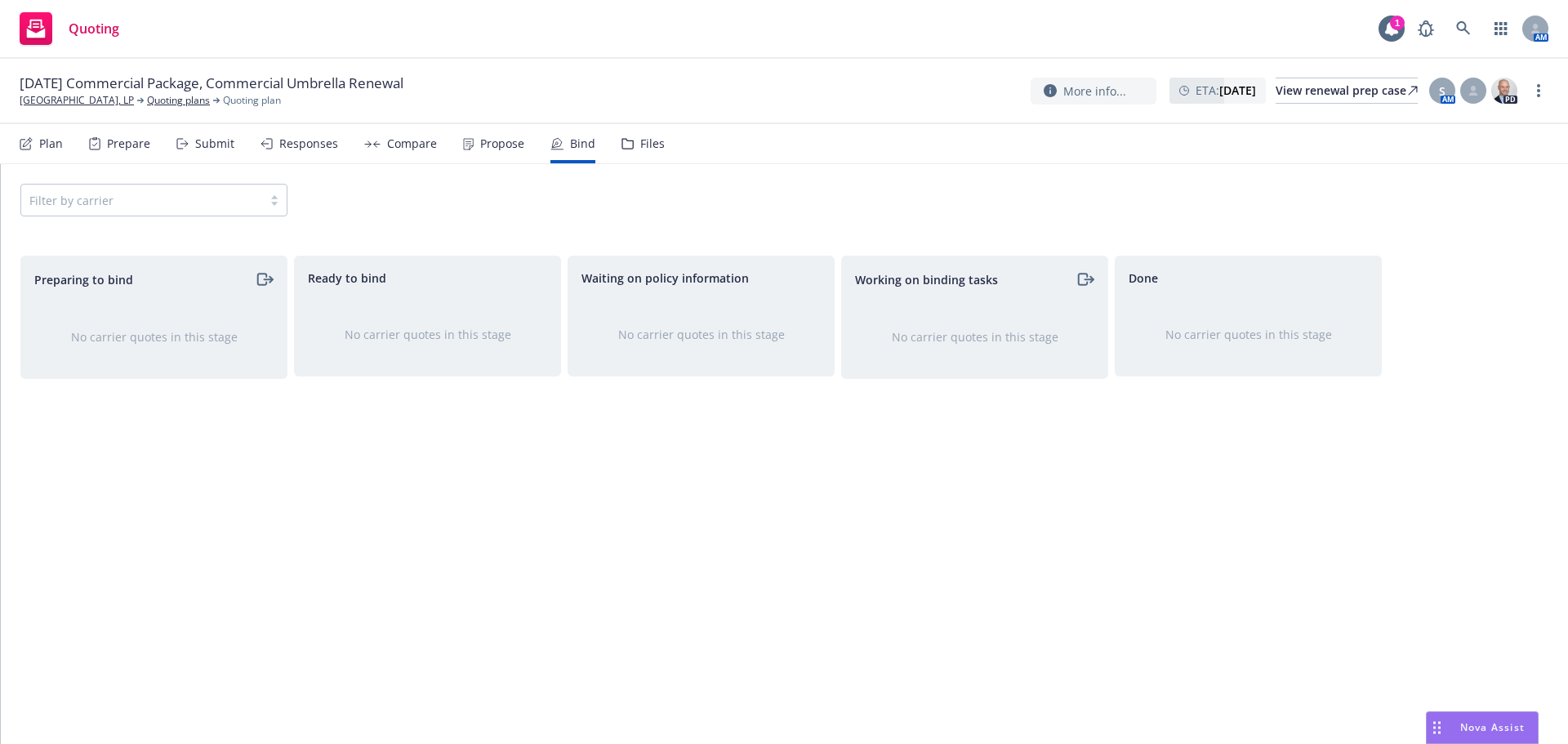
click at [491, 143] on div "Propose" at bounding box center [502, 144] width 44 height 13
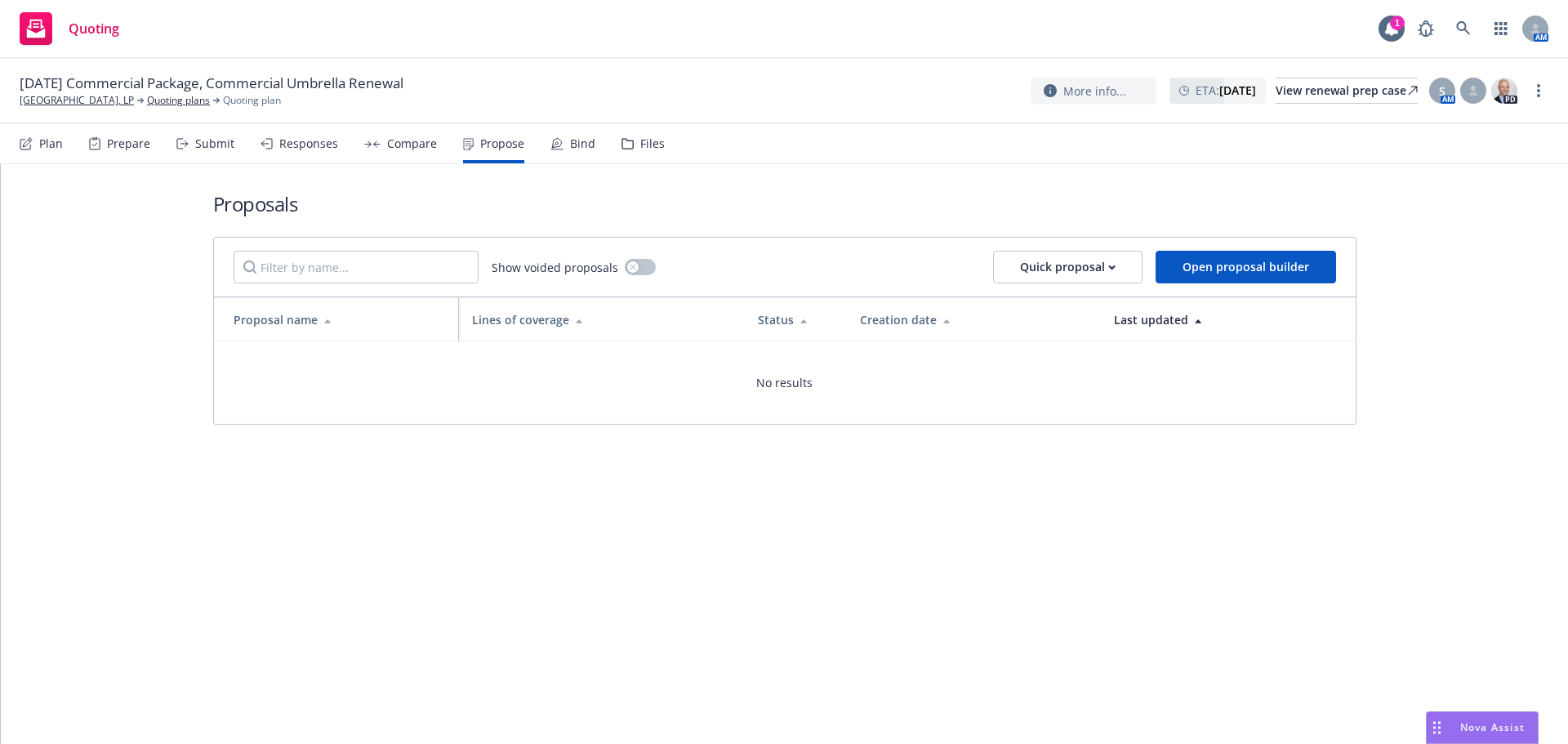
click at [49, 146] on div "Plan" at bounding box center [51, 144] width 24 height 13
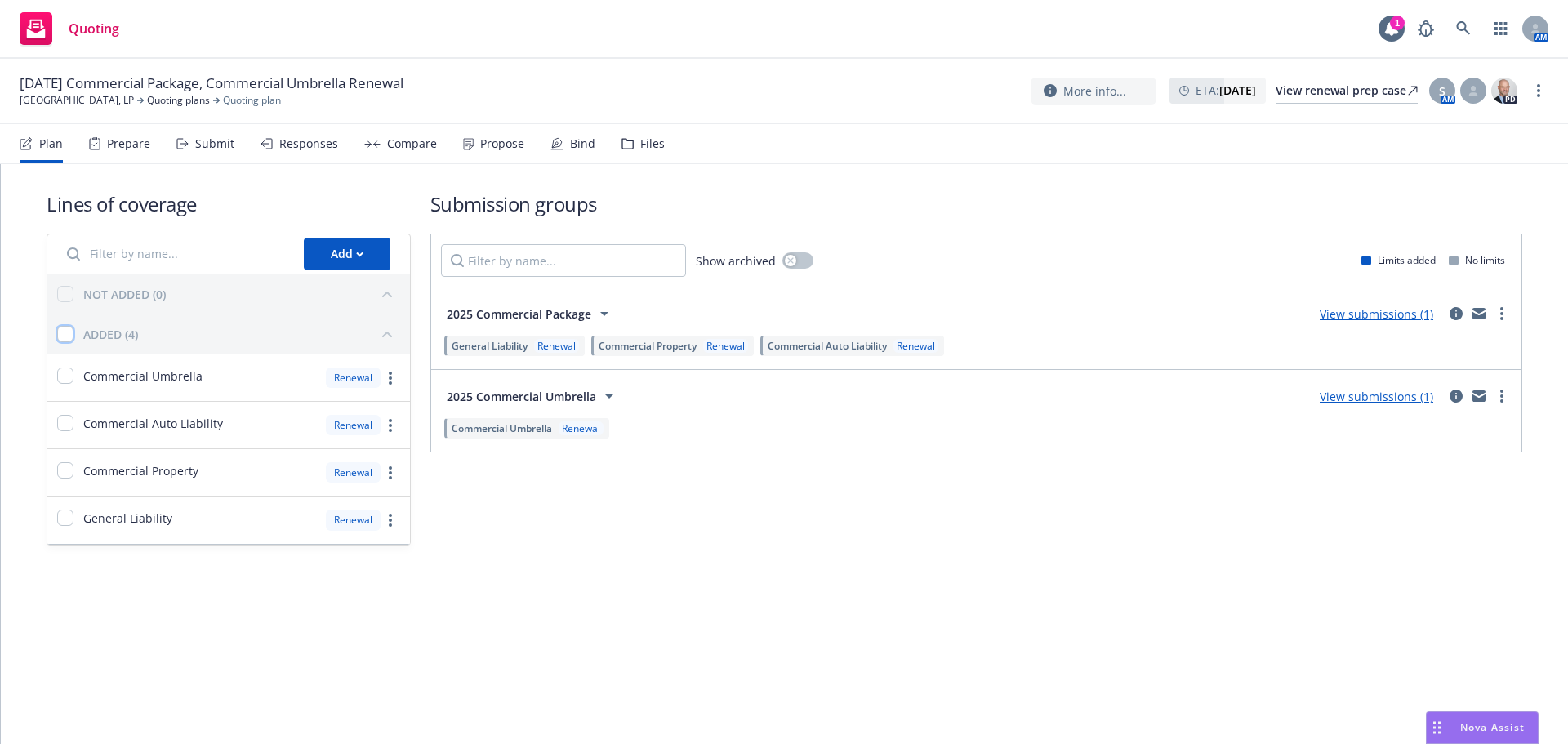
click at [67, 334] on input "checkbox" at bounding box center [65, 334] width 16 height 16
checkbox input "true"
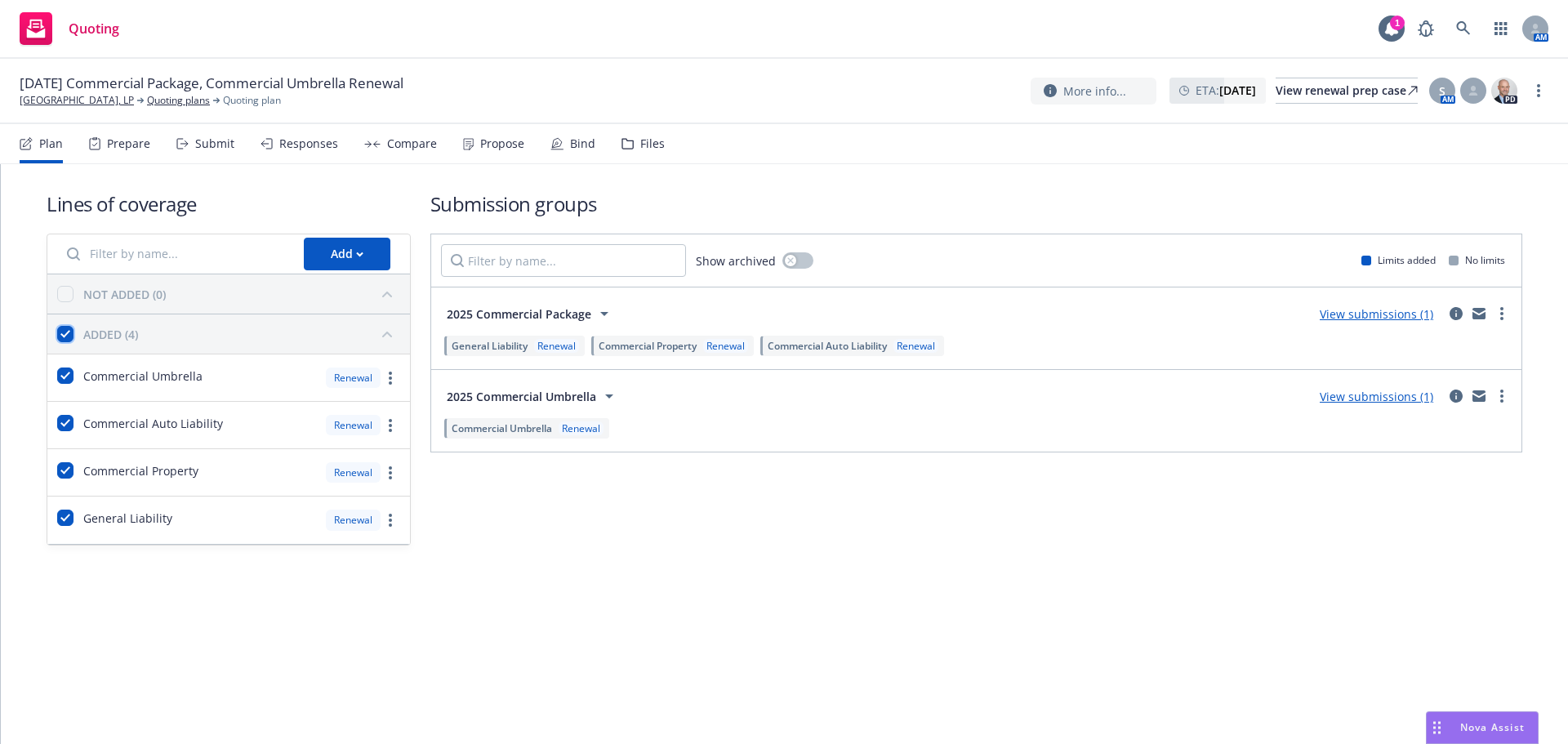
checkbox input "true"
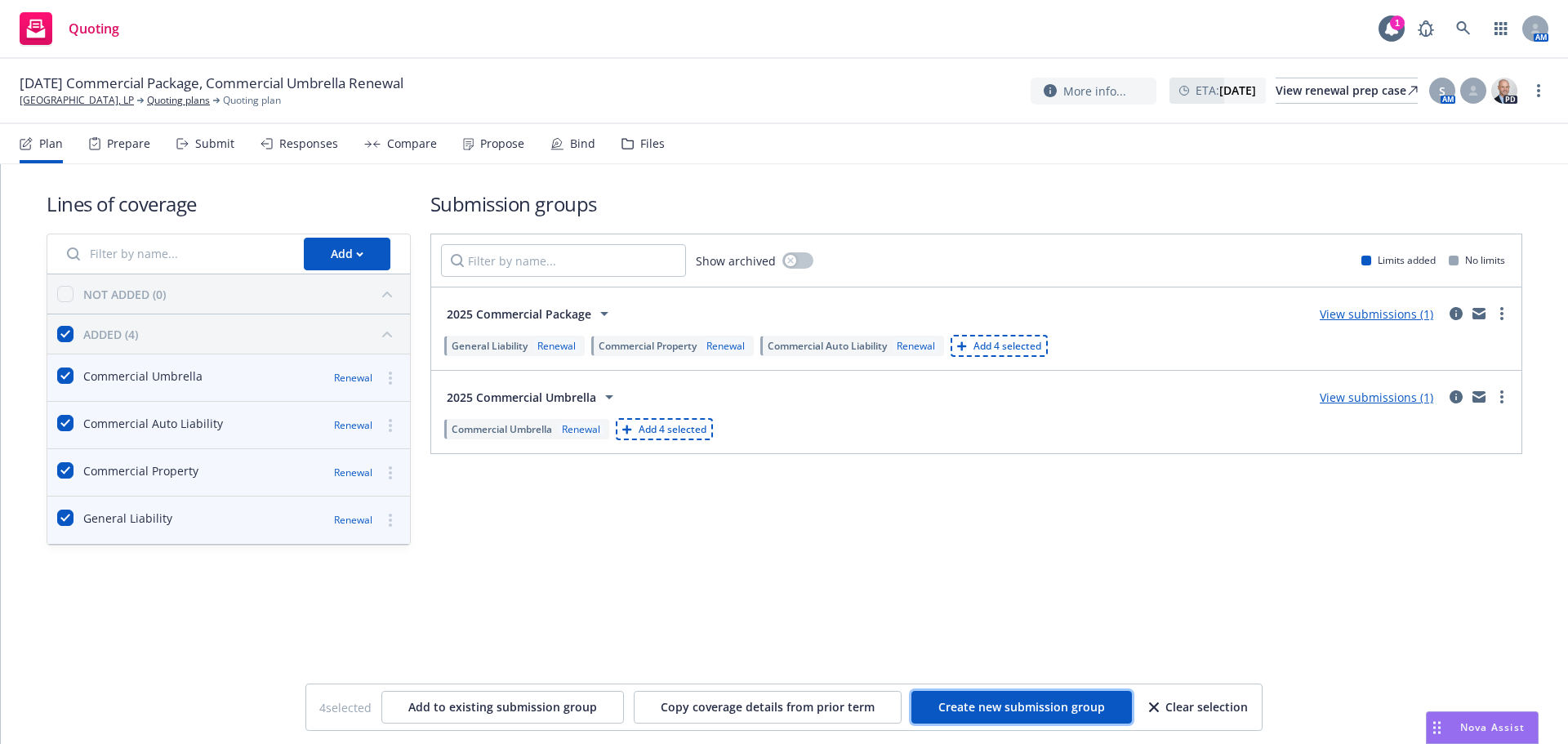
click at [987, 698] on button "Create new submission group" at bounding box center [1022, 707] width 221 height 33
checkbox input "false"
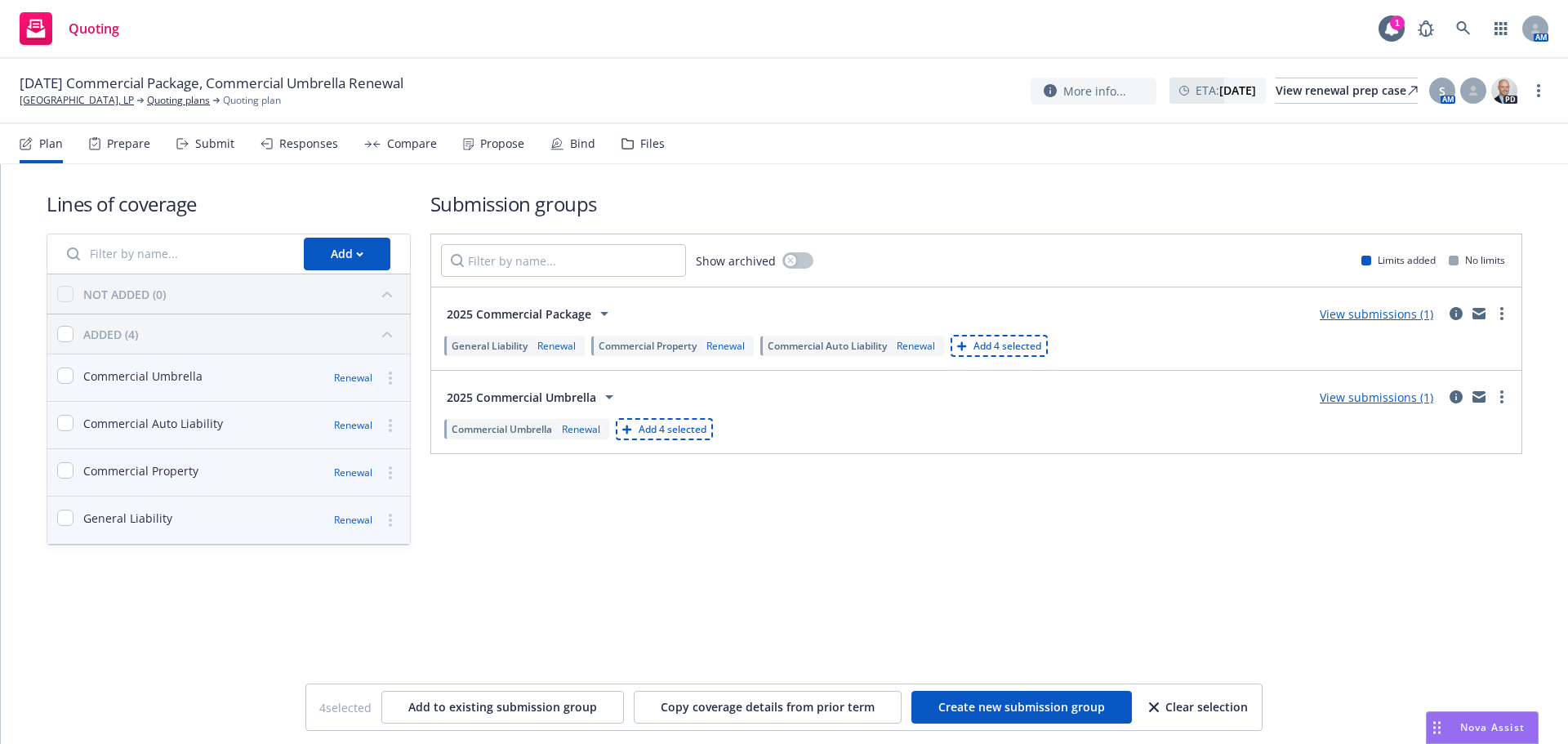
checkbox input "false"
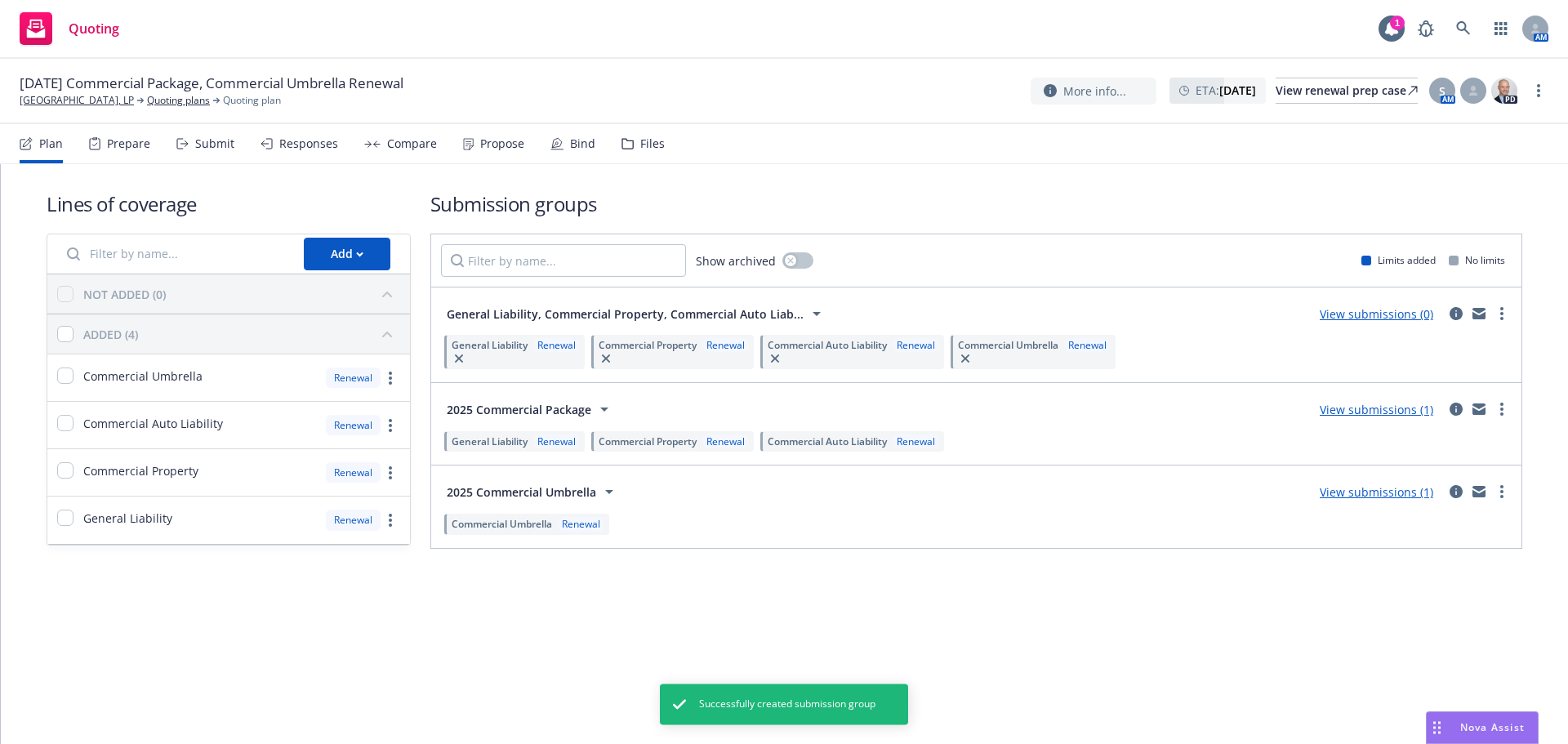
click at [1505, 308] on link "more" at bounding box center [1501, 313] width 19 height 19
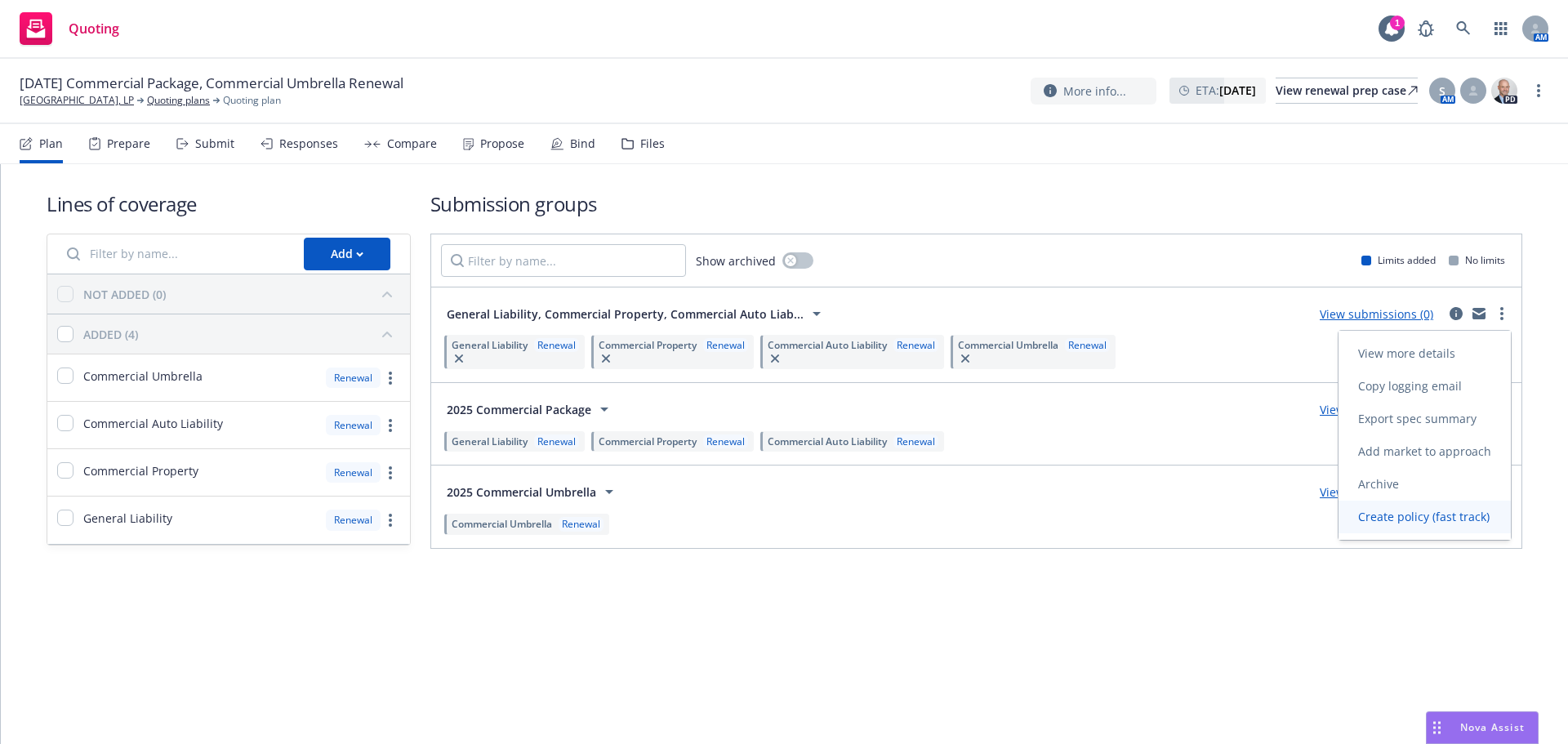
click at [1447, 504] on link "Create policy (fast track)" at bounding box center [1424, 517] width 172 height 33
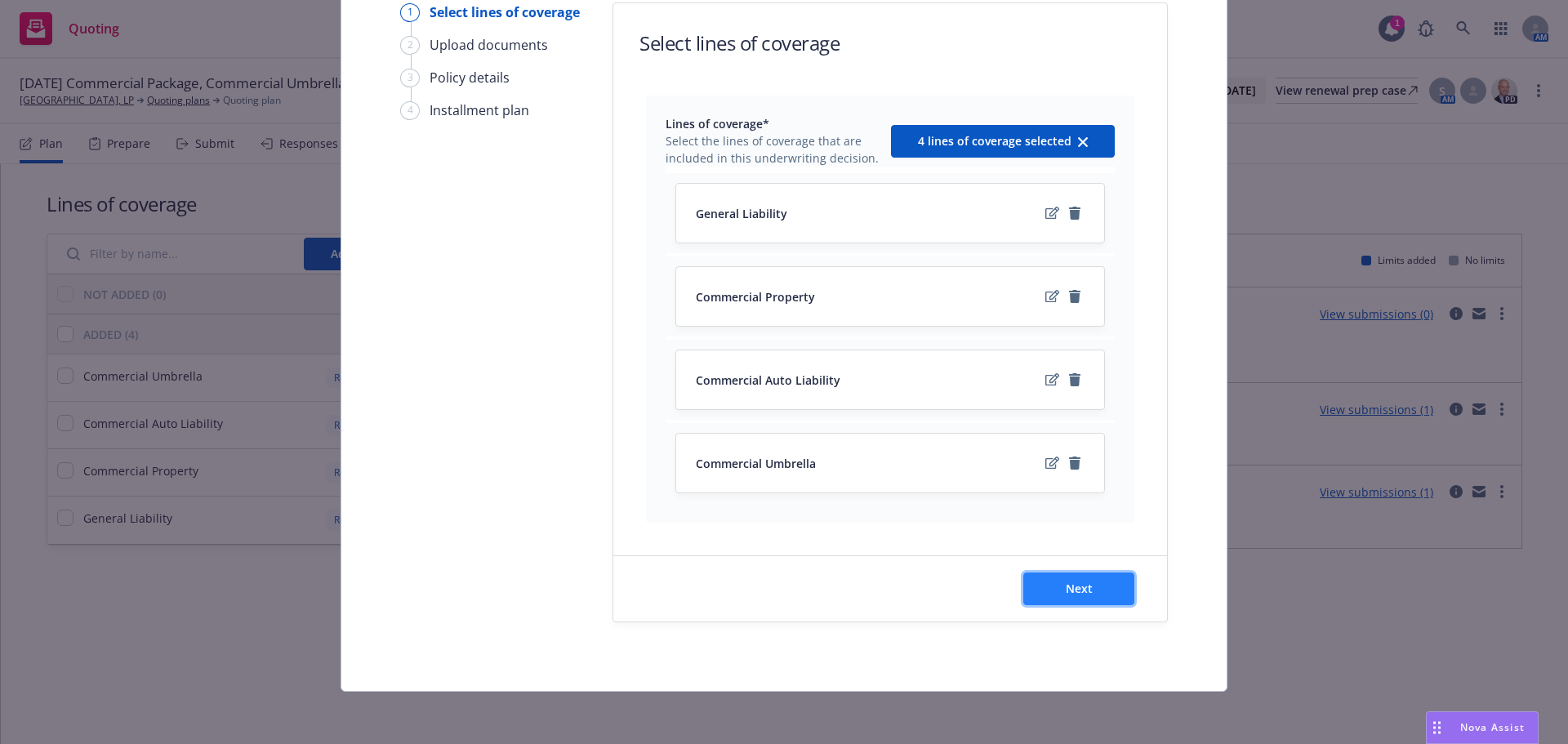
click at [1091, 591] on button "Next" at bounding box center [1078, 588] width 111 height 33
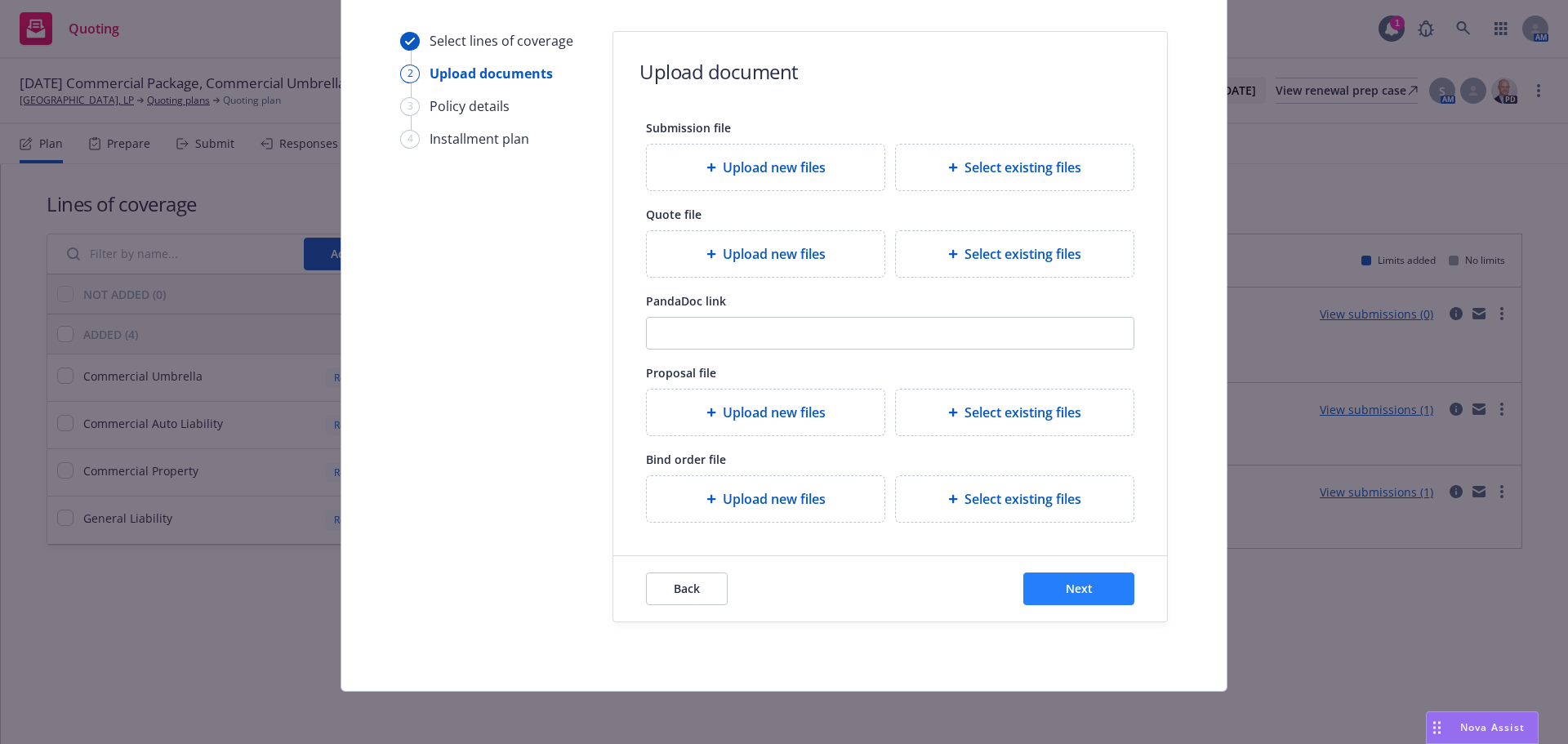
scroll to position [148, 0]
drag, startPoint x: 1094, startPoint y: 588, endPoint x: 1062, endPoint y: 575, distance: 34.5
click at [1094, 590] on button "Next" at bounding box center [1078, 588] width 111 height 33
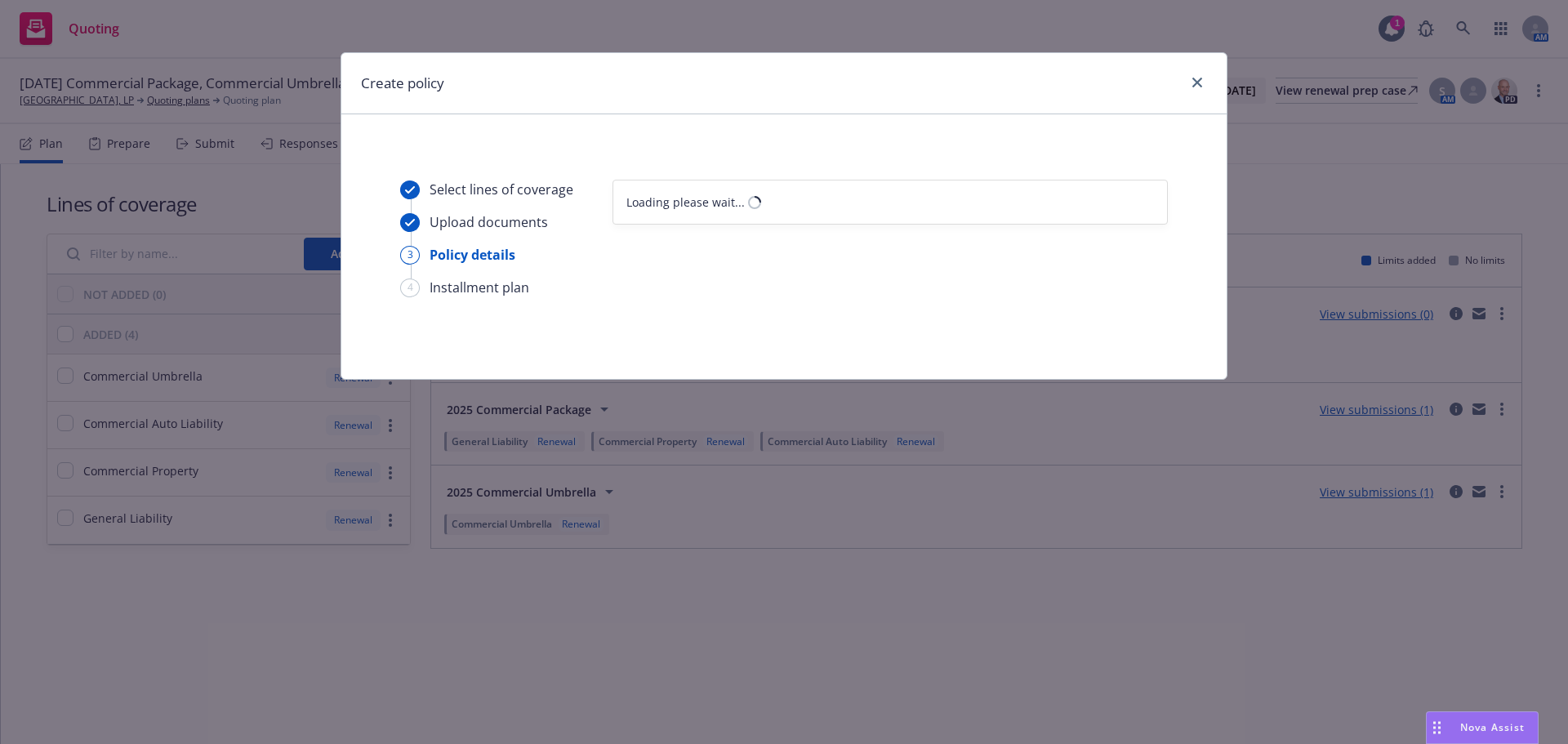
scroll to position [0, 0]
select select "12"
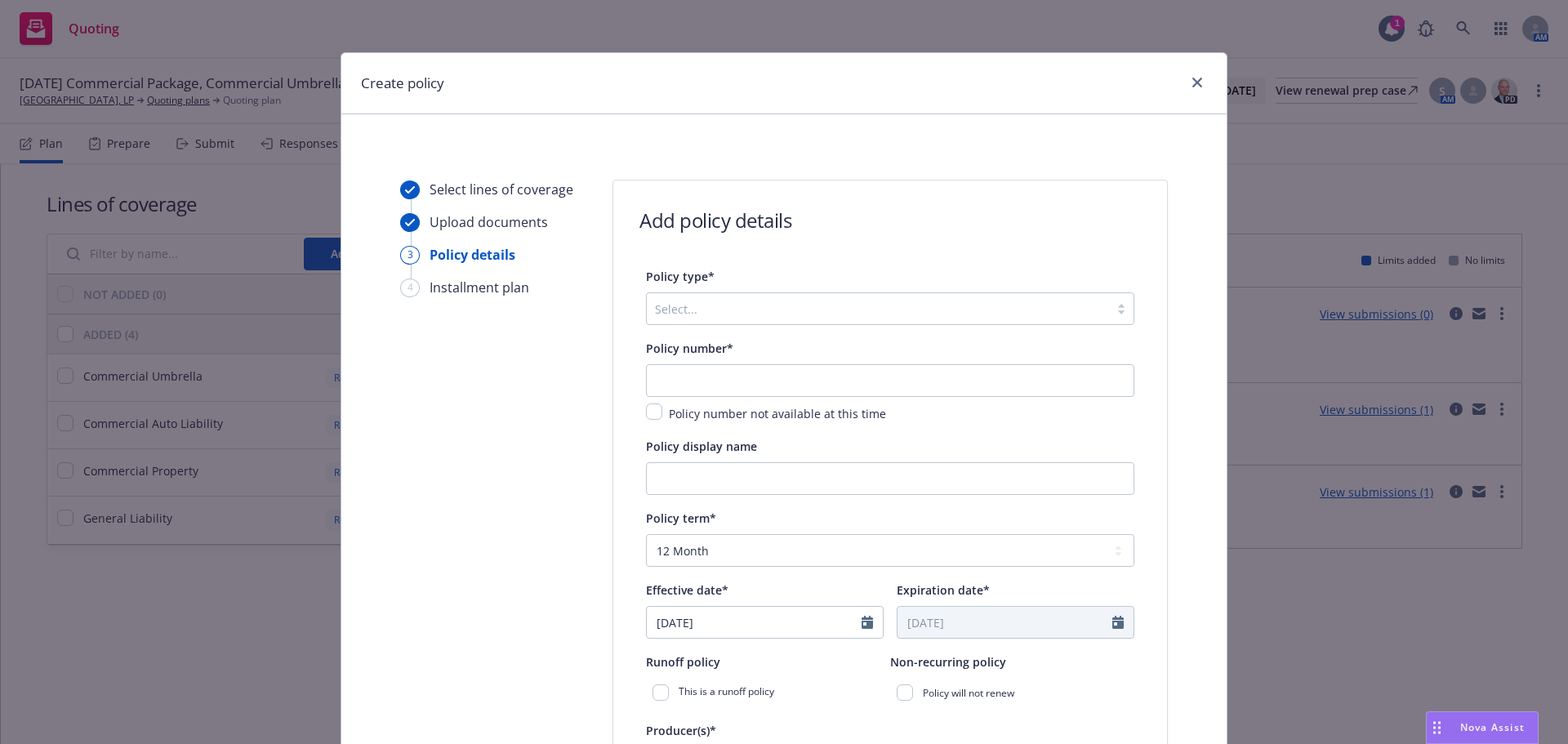
click at [741, 290] on div "Policy type* Select..." at bounding box center [891, 296] width 489 height 59
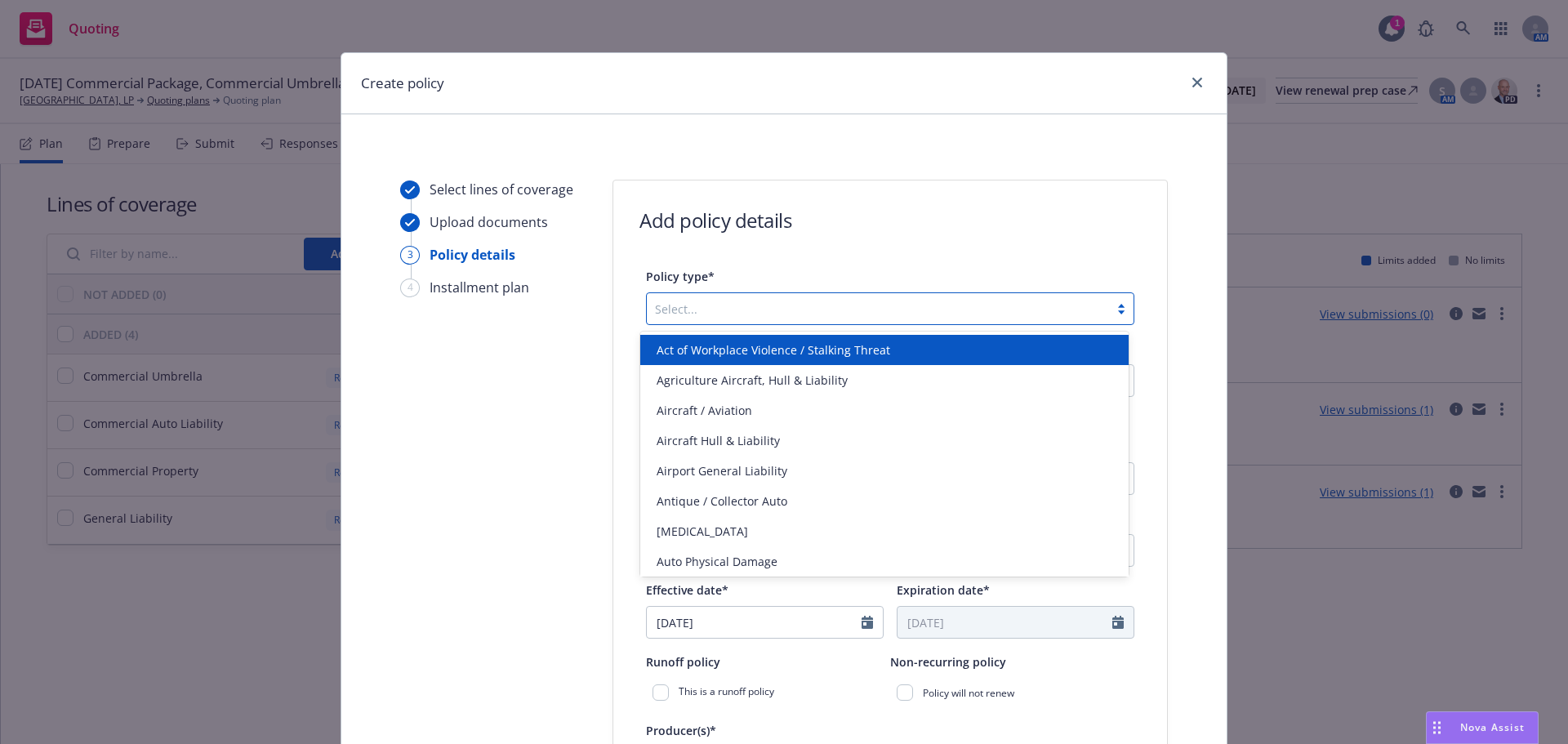
click at [741, 294] on div "Select..." at bounding box center [891, 308] width 489 height 33
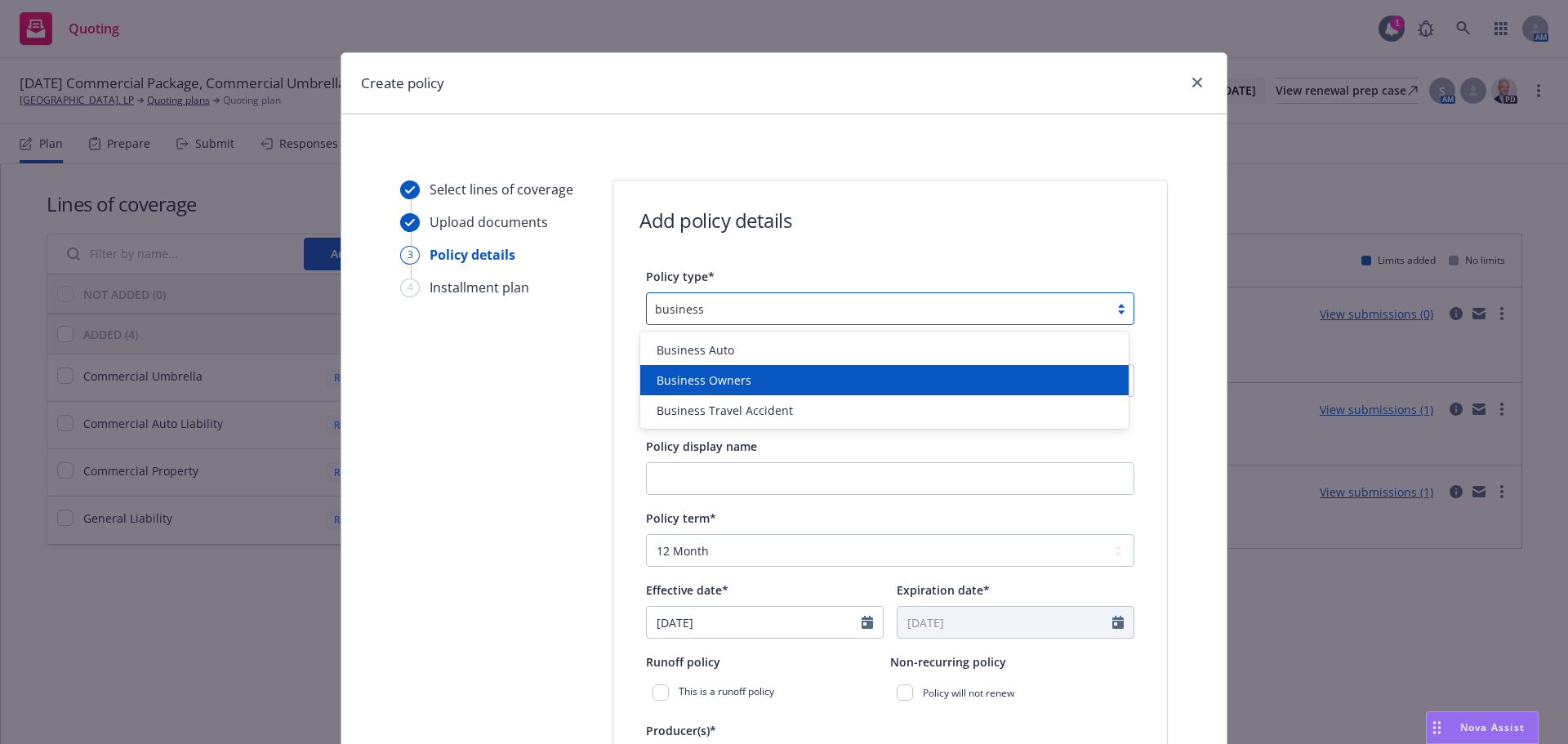
drag, startPoint x: 809, startPoint y: 364, endPoint x: 809, endPoint y: 383, distance: 19.0
click at [809, 383] on div "Business Auto Business Owners Business Travel Accident" at bounding box center [885, 379] width 489 height 97
click at [808, 383] on div "Business Owners" at bounding box center [884, 380] width 468 height 17
type input "business"
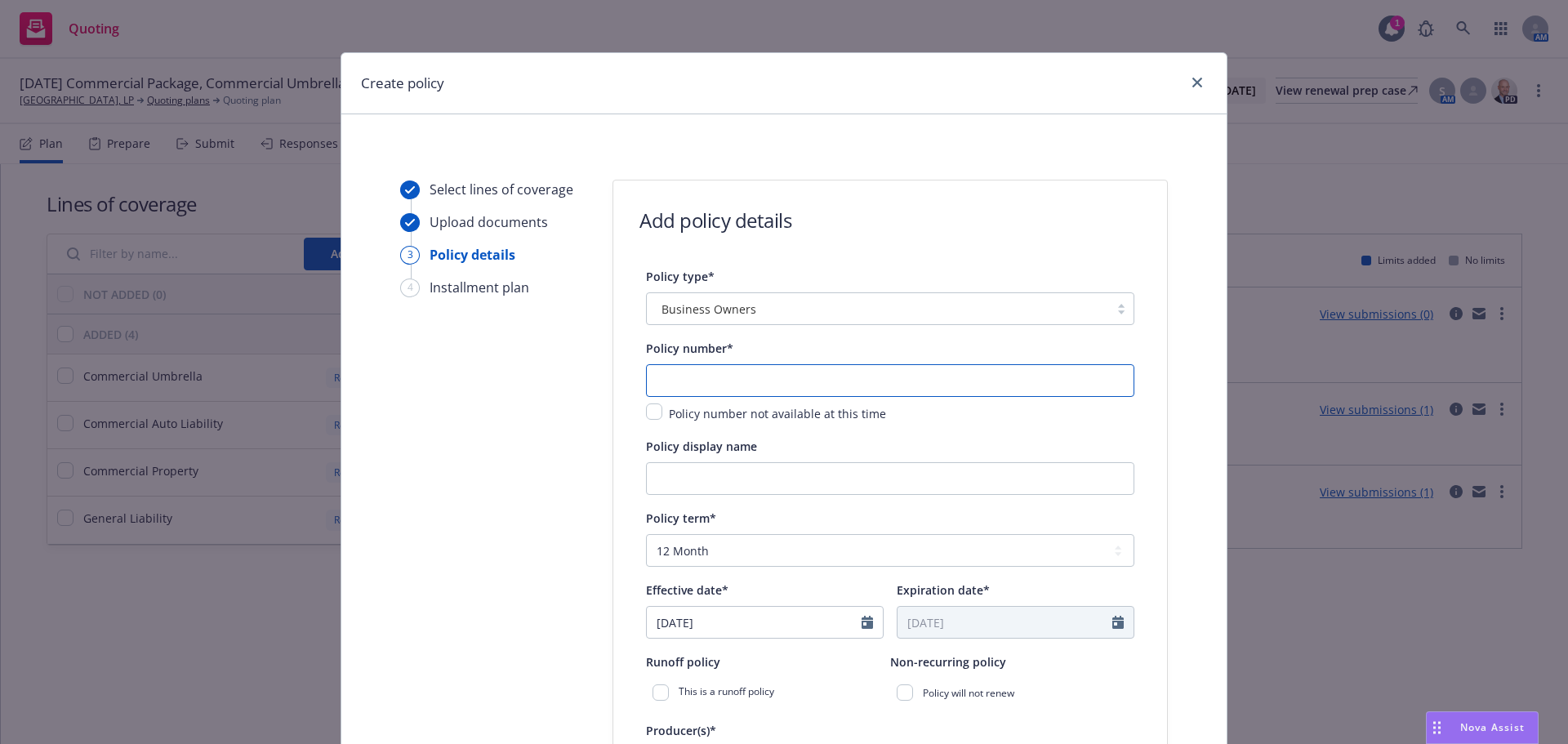
click at [757, 372] on input "text" at bounding box center [891, 380] width 489 height 33
paste input "57 SBA BU8HMG"
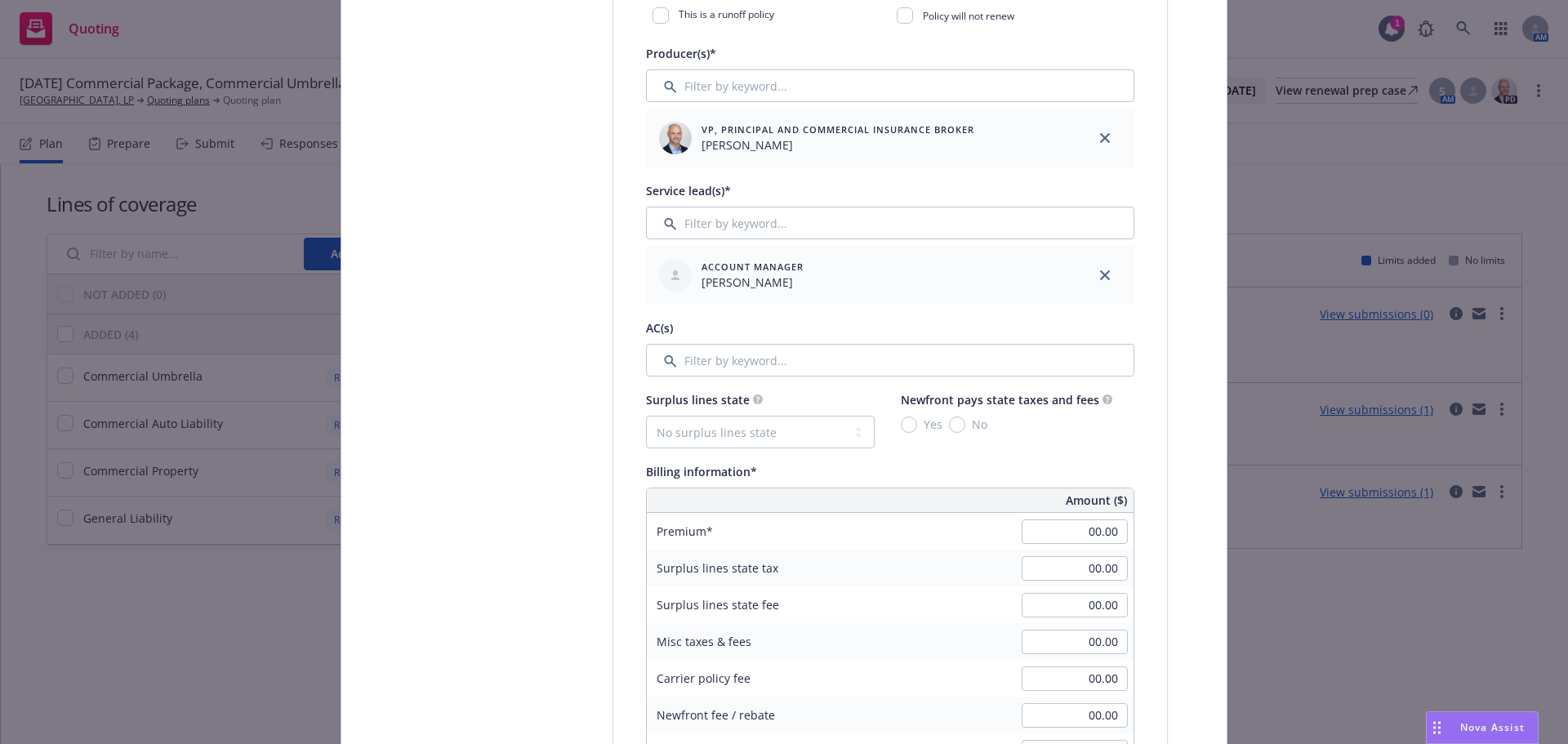
scroll to position [816, 0]
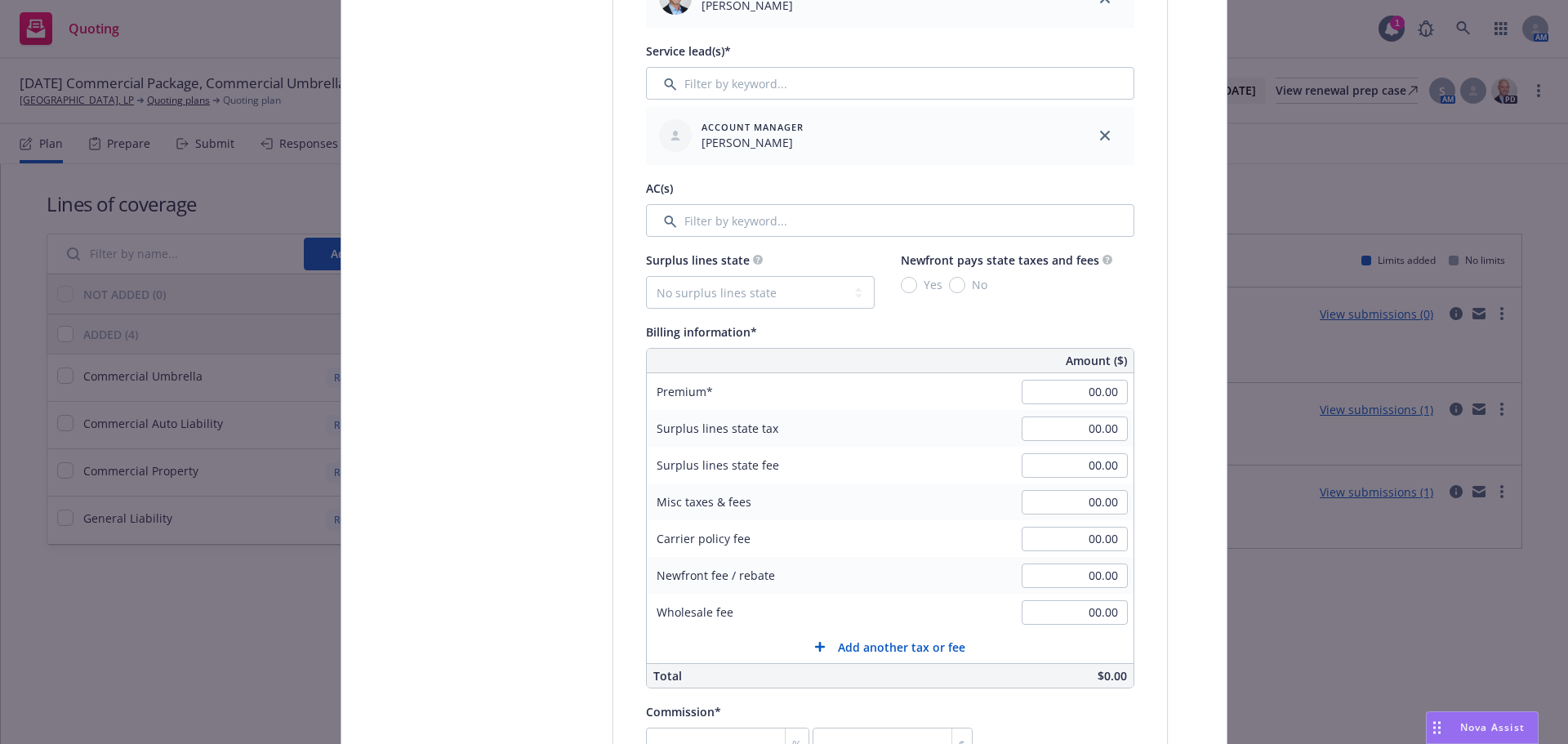
type input "57 SBA BU8HMG"
click at [1078, 383] on input "00.00" at bounding box center [1074, 392] width 106 height 24
type input "16,669.00"
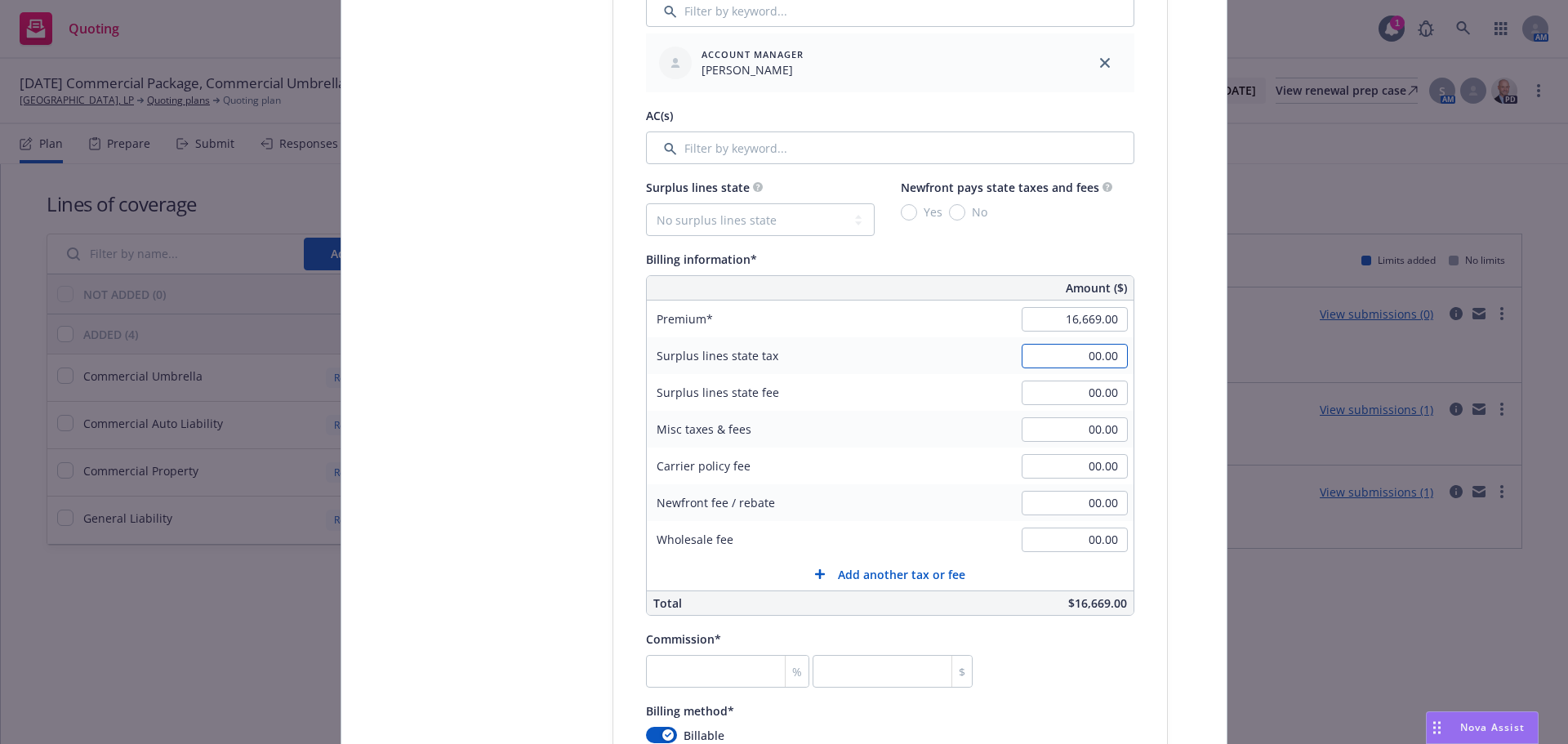
scroll to position [1143, 0]
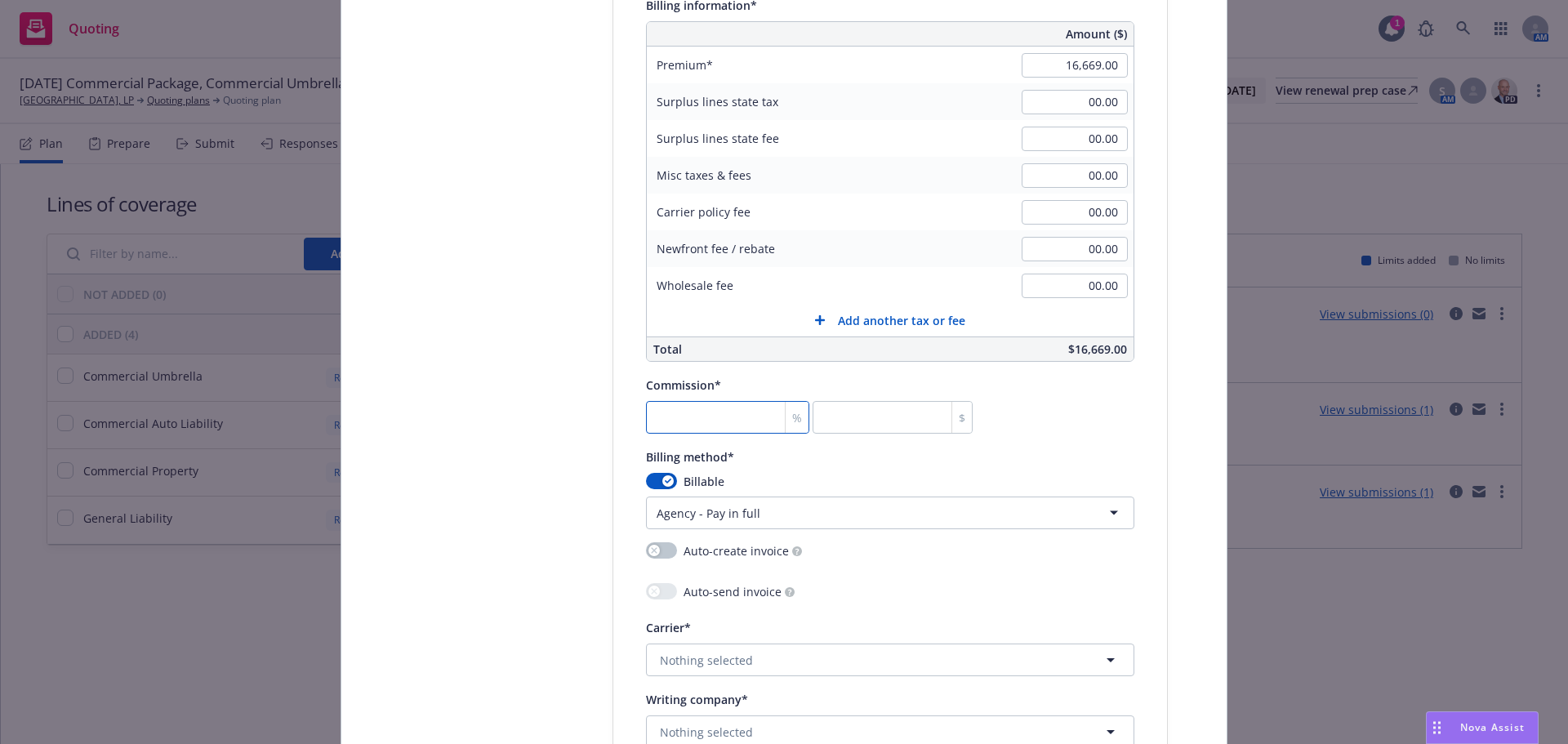
click at [729, 417] on input "number" at bounding box center [728, 417] width 163 height 33
type input "1"
type input "166.69"
type input "15"
type input "2500.35"
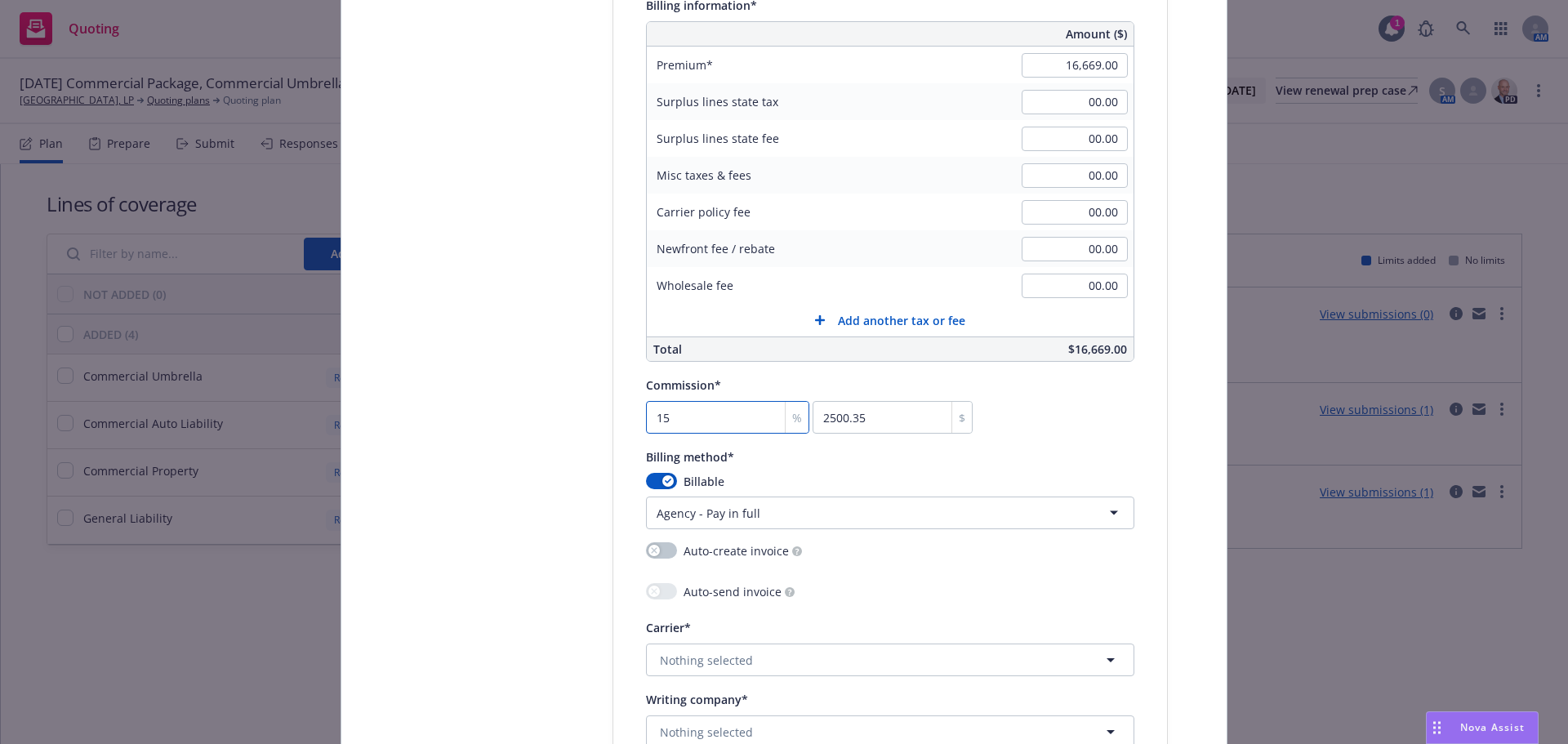
type input "15"
click at [776, 513] on html "Quoting 1 AM 09/25/25 Commercial Package, Commercial Umbrella Renewal Rio Del O…" at bounding box center [784, 372] width 1568 height 744
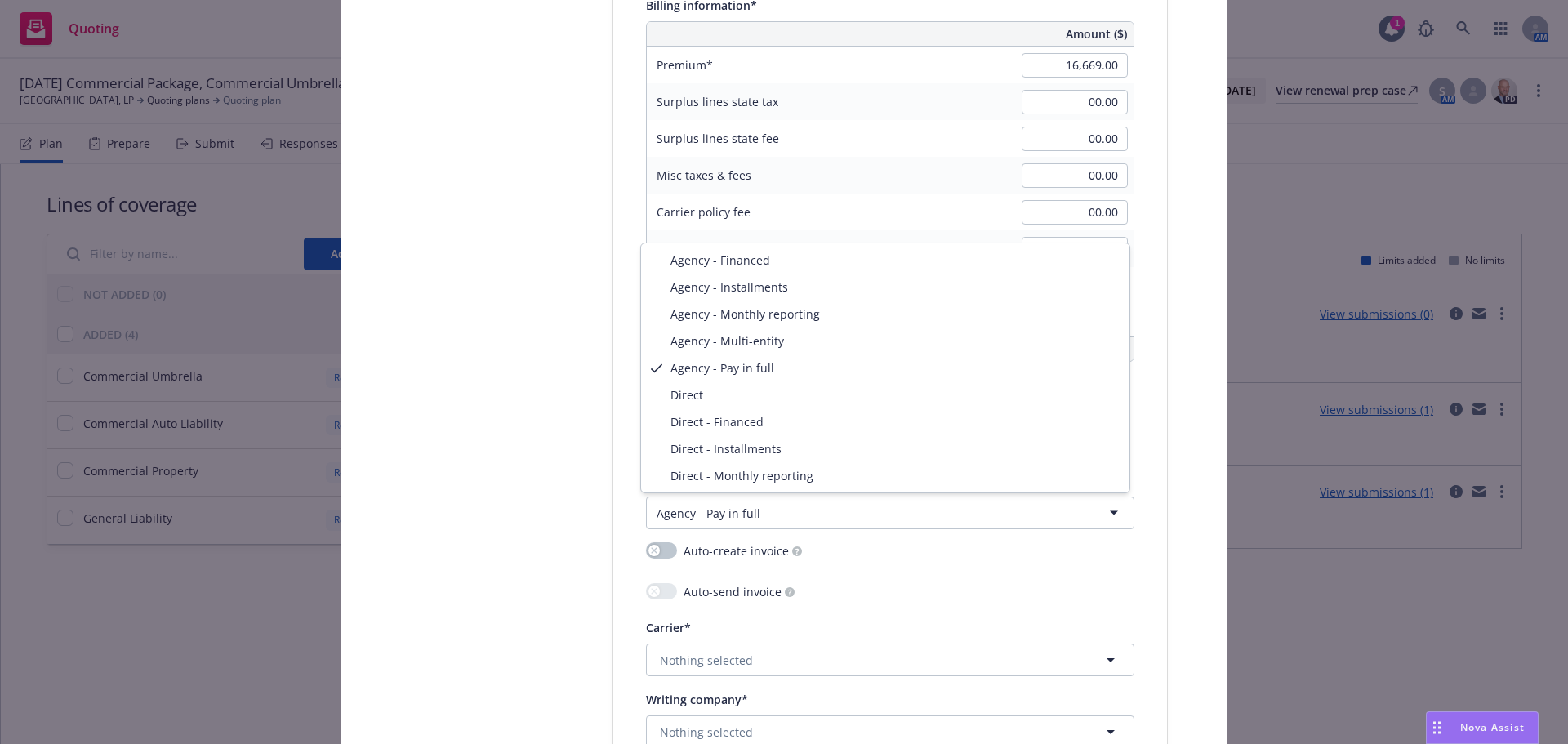
select select "DIRECT"
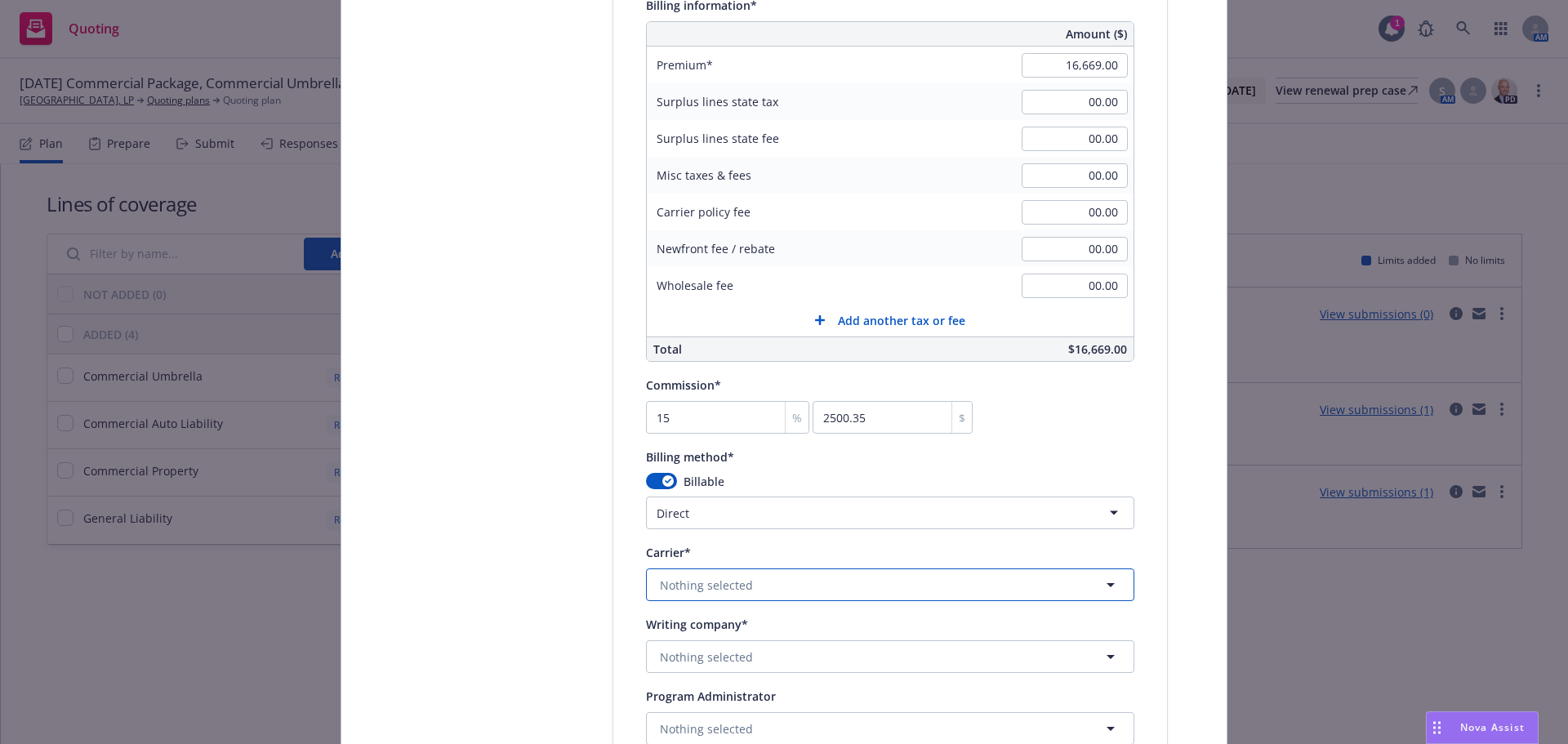
click at [798, 570] on button "Nothing selected" at bounding box center [891, 584] width 489 height 33
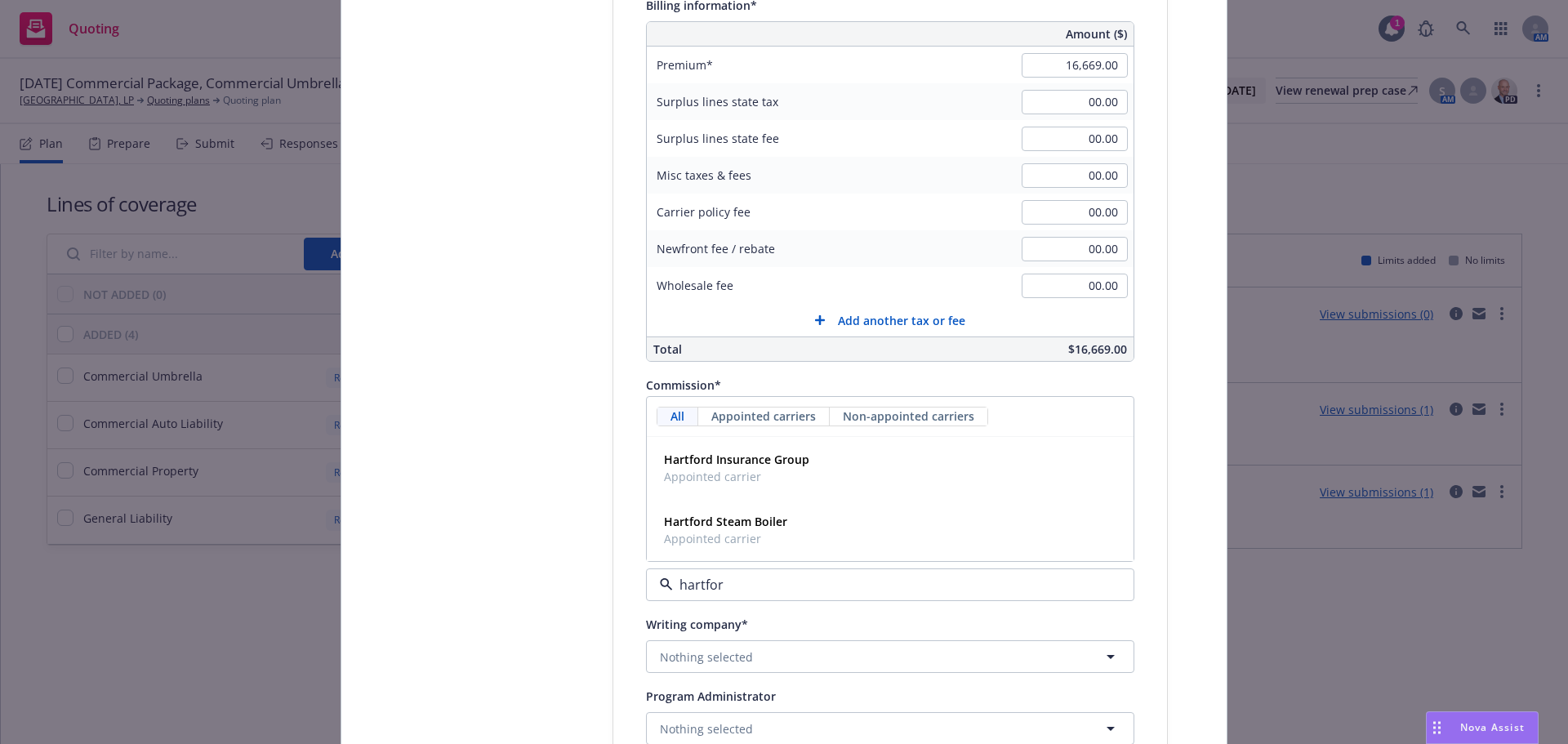
type input "hartford"
click at [848, 468] on div "Hartford Insurance Group Appointed carrier" at bounding box center [890, 468] width 465 height 40
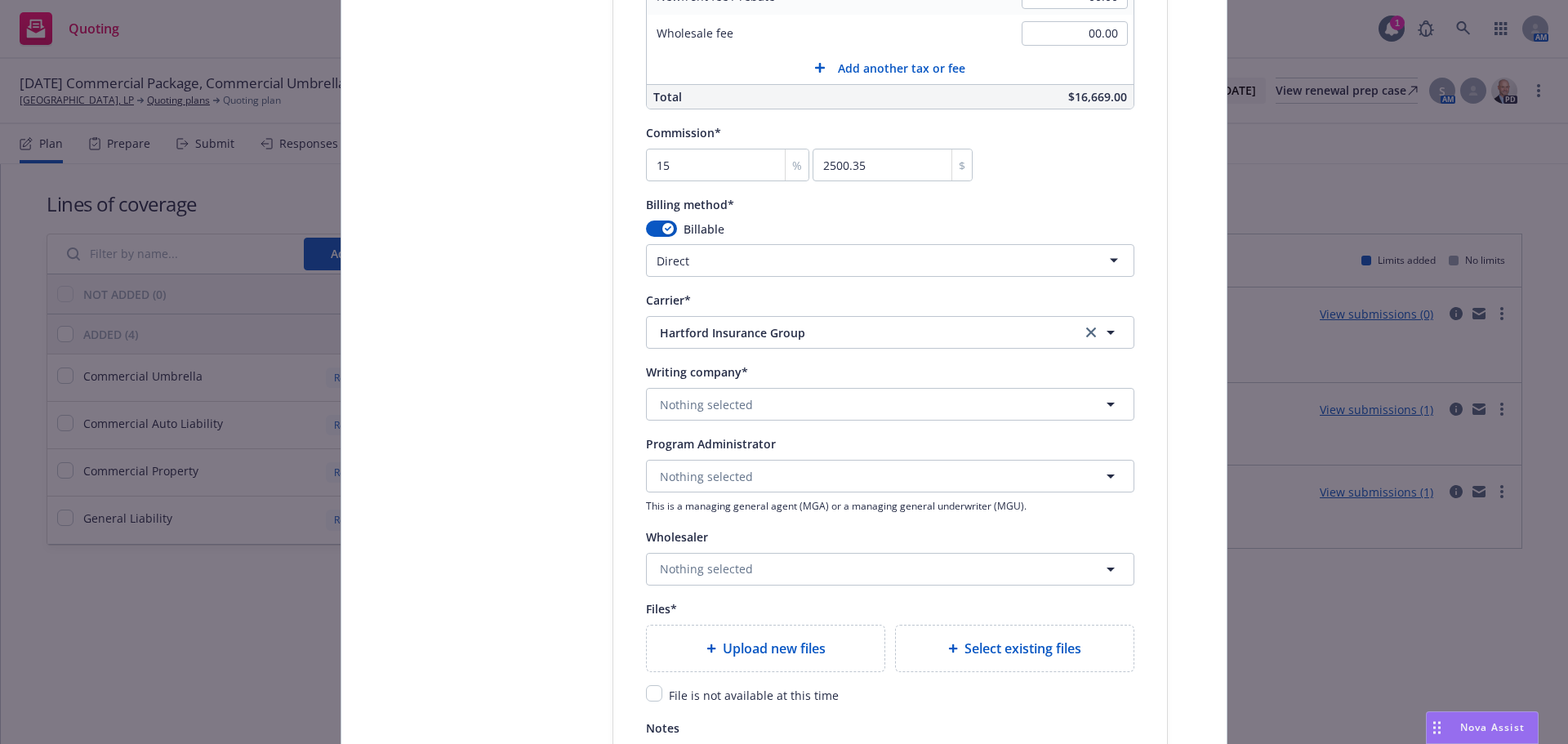
scroll to position [1415, 0]
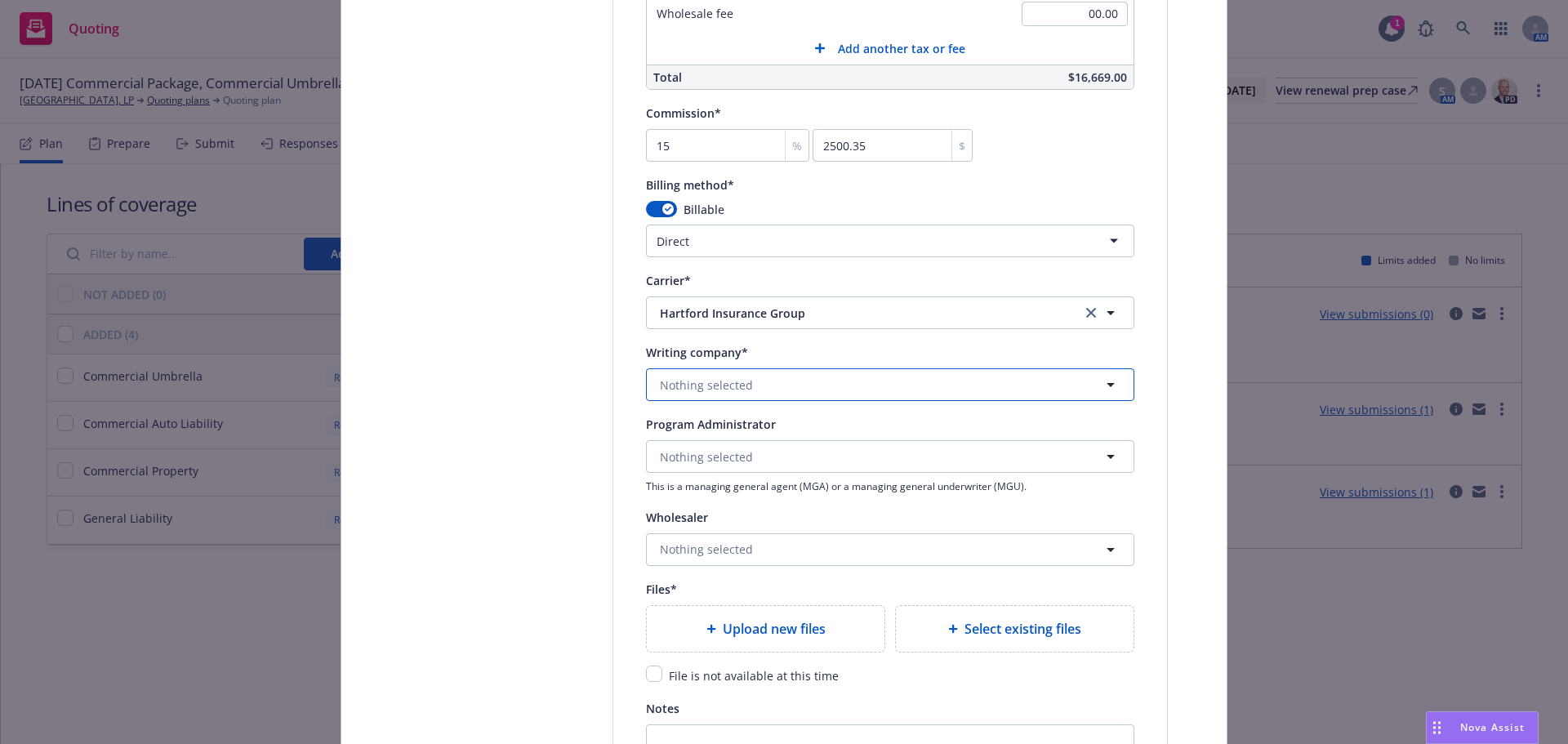
click at [752, 383] on button "Nothing selected" at bounding box center [891, 384] width 489 height 33
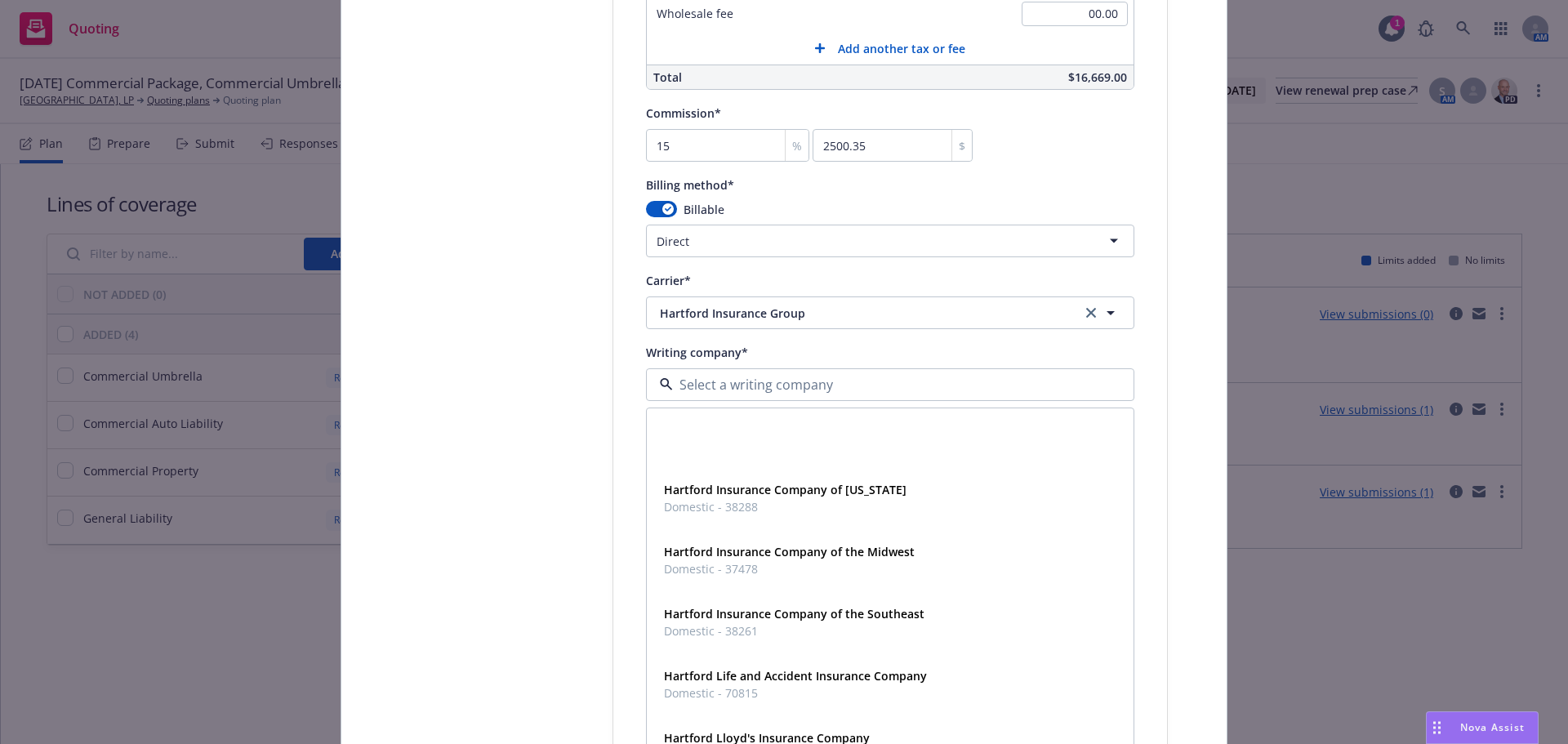
scroll to position [272, 0]
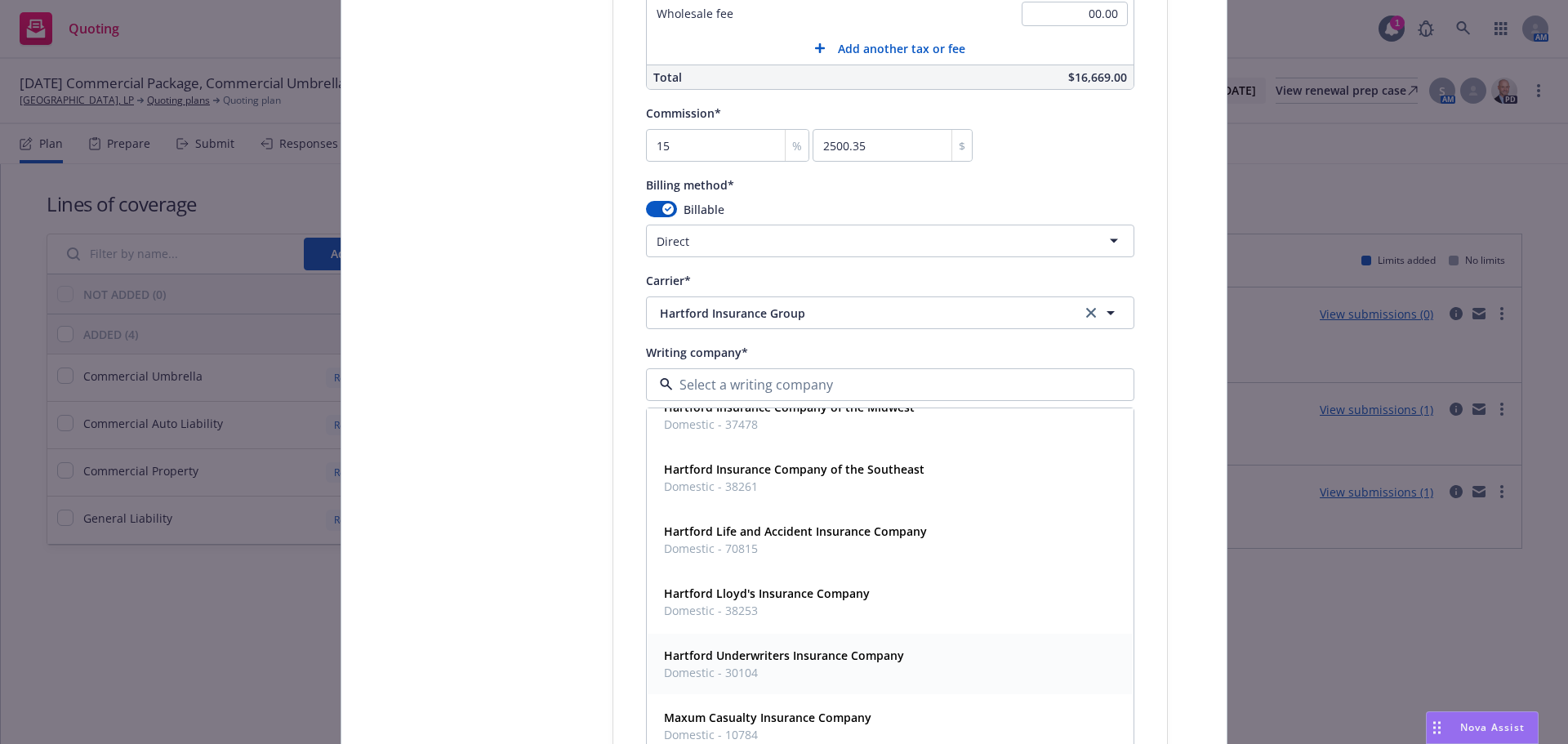
click at [891, 669] on span "Domestic - 30104" at bounding box center [784, 672] width 240 height 17
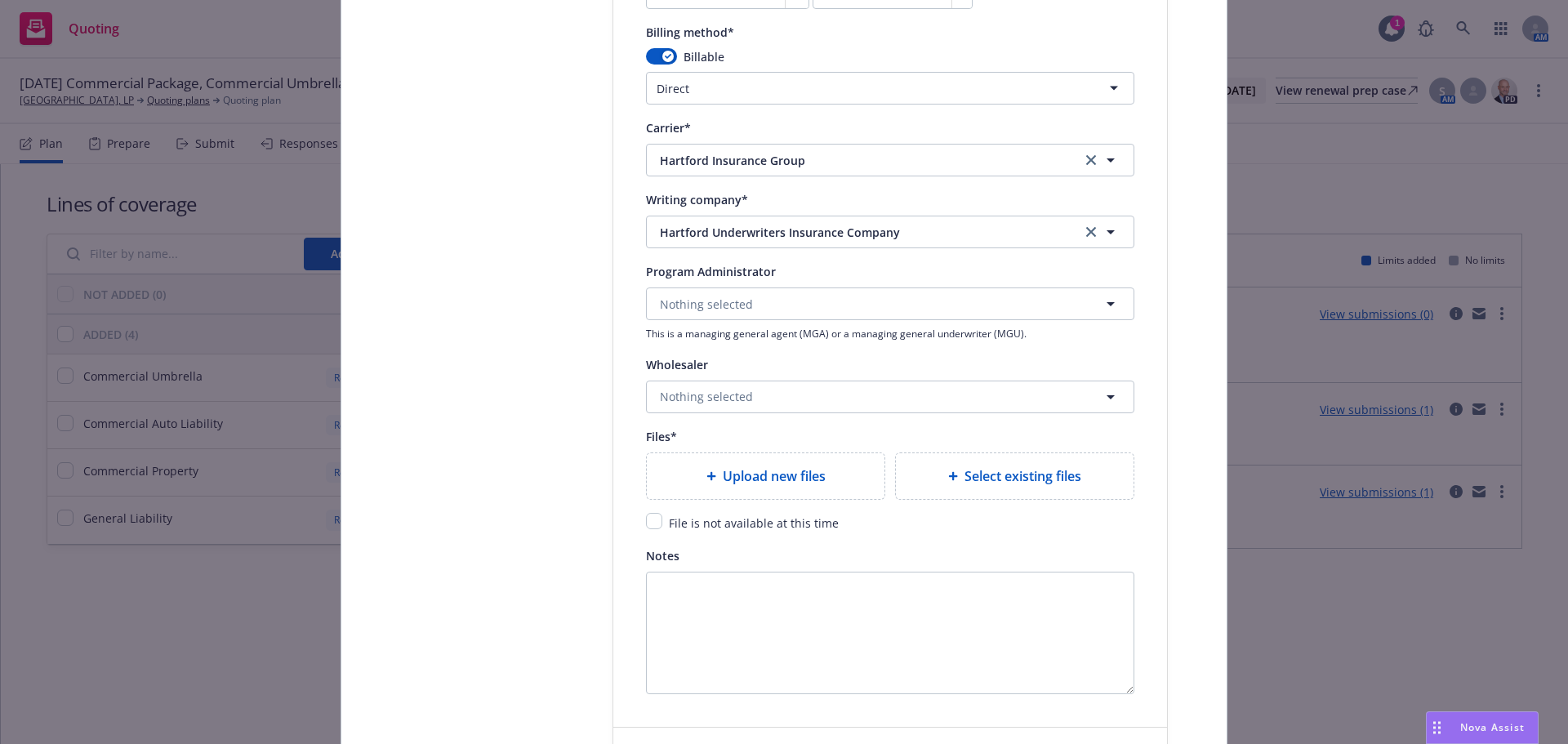
scroll to position [1684, 0]
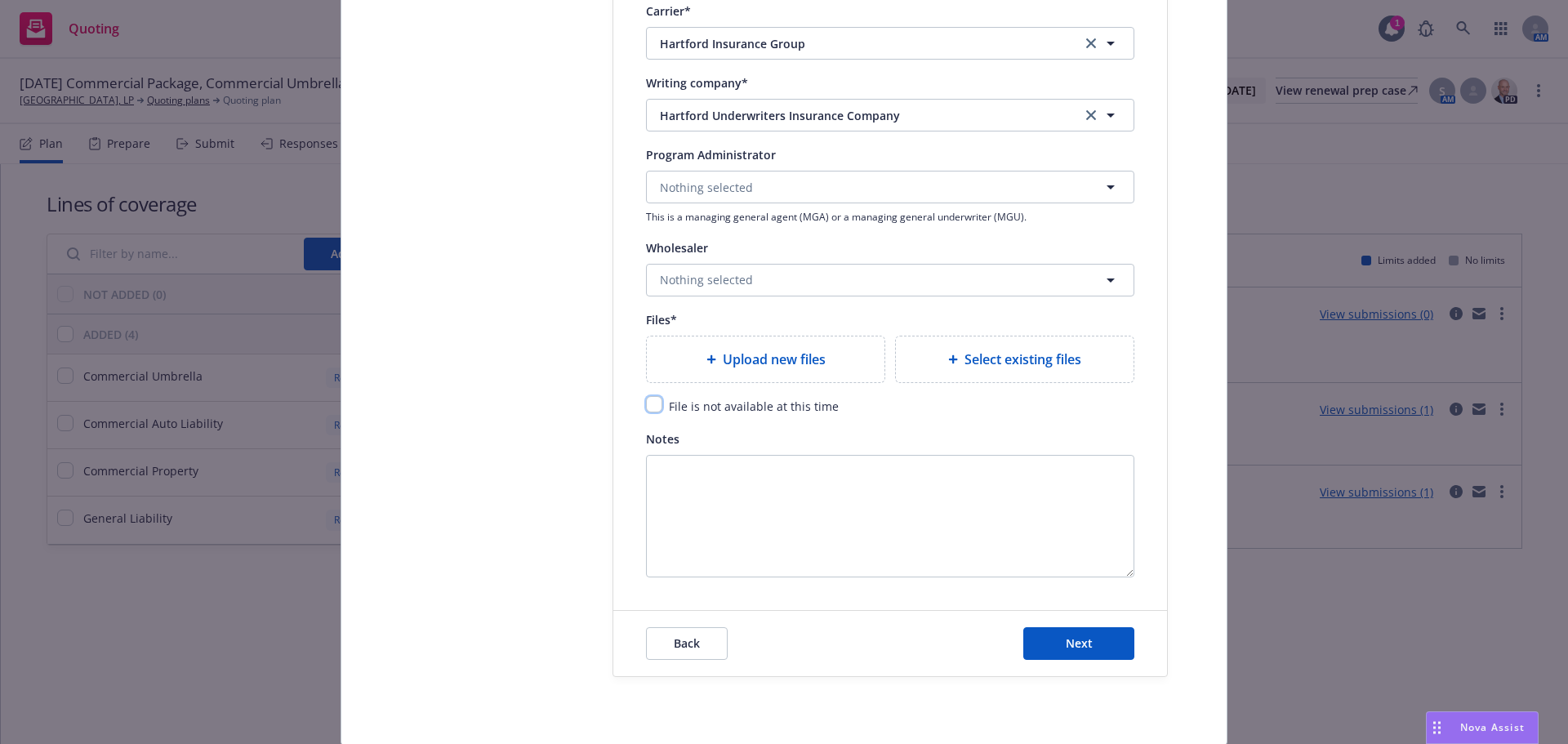
click at [646, 409] on input "checkbox" at bounding box center [654, 404] width 16 height 16
checkbox input "true"
click at [1066, 653] on button "Next" at bounding box center [1078, 643] width 111 height 33
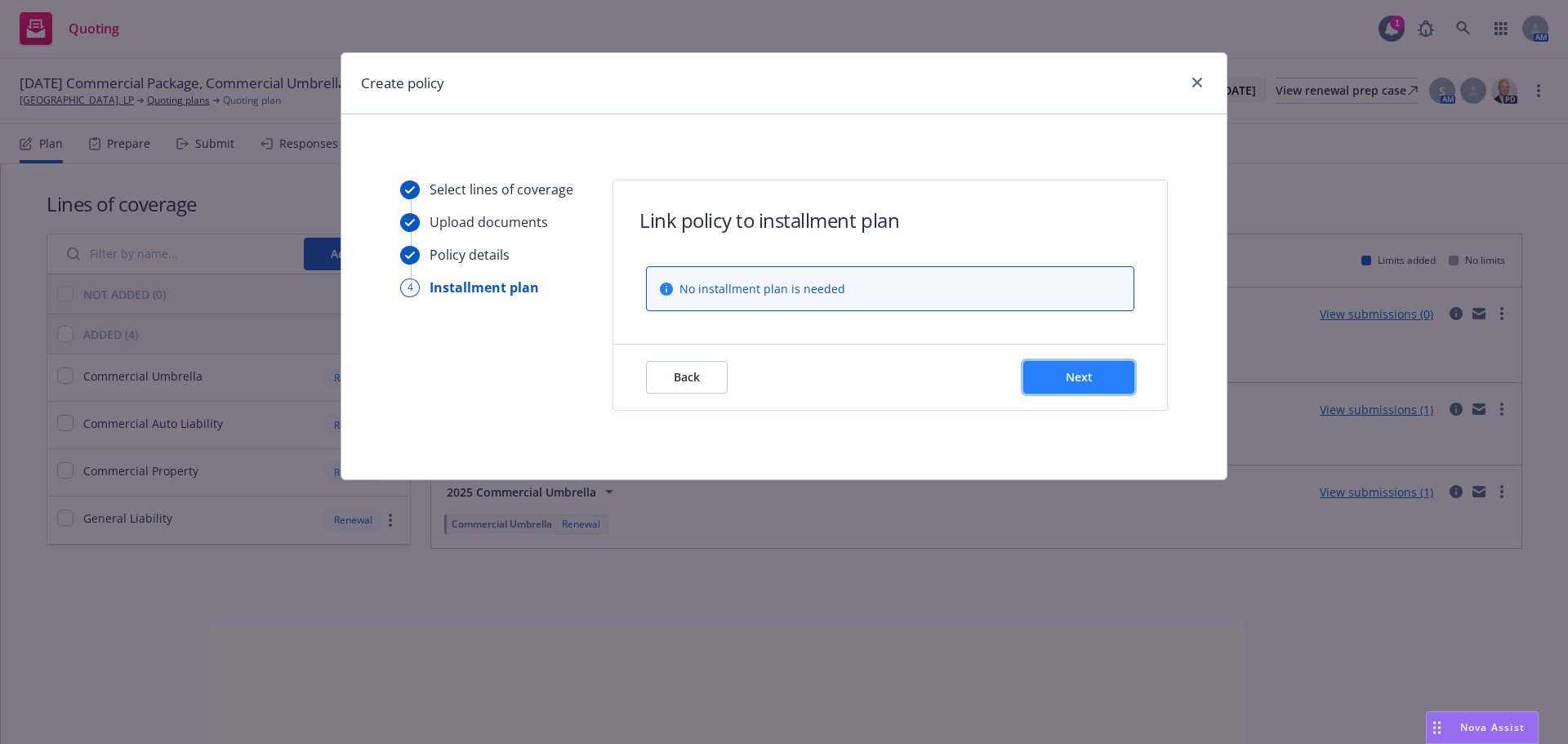
click at [1093, 367] on button "Next" at bounding box center [1078, 377] width 111 height 33
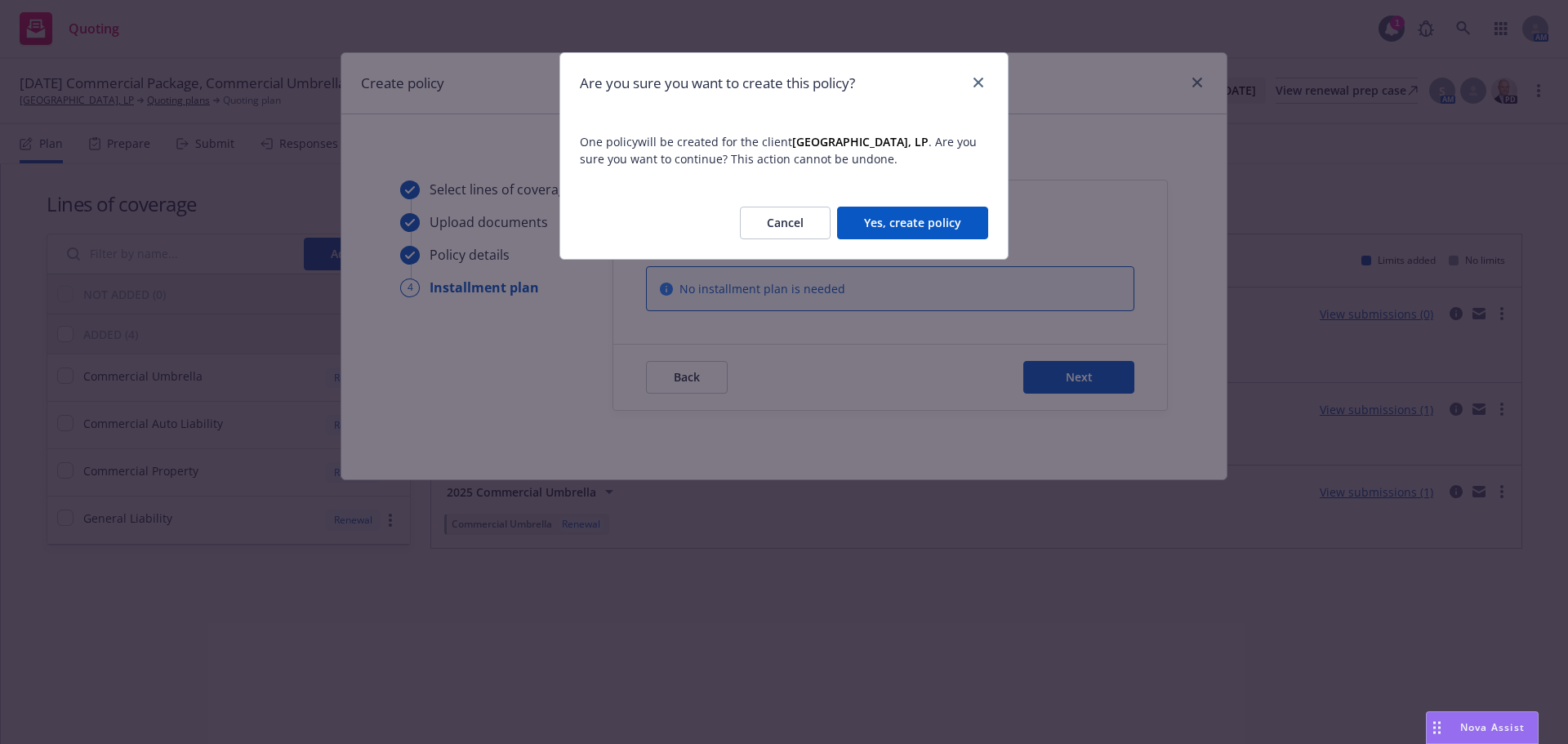
click at [949, 227] on button "Yes, create policy" at bounding box center [912, 222] width 151 height 33
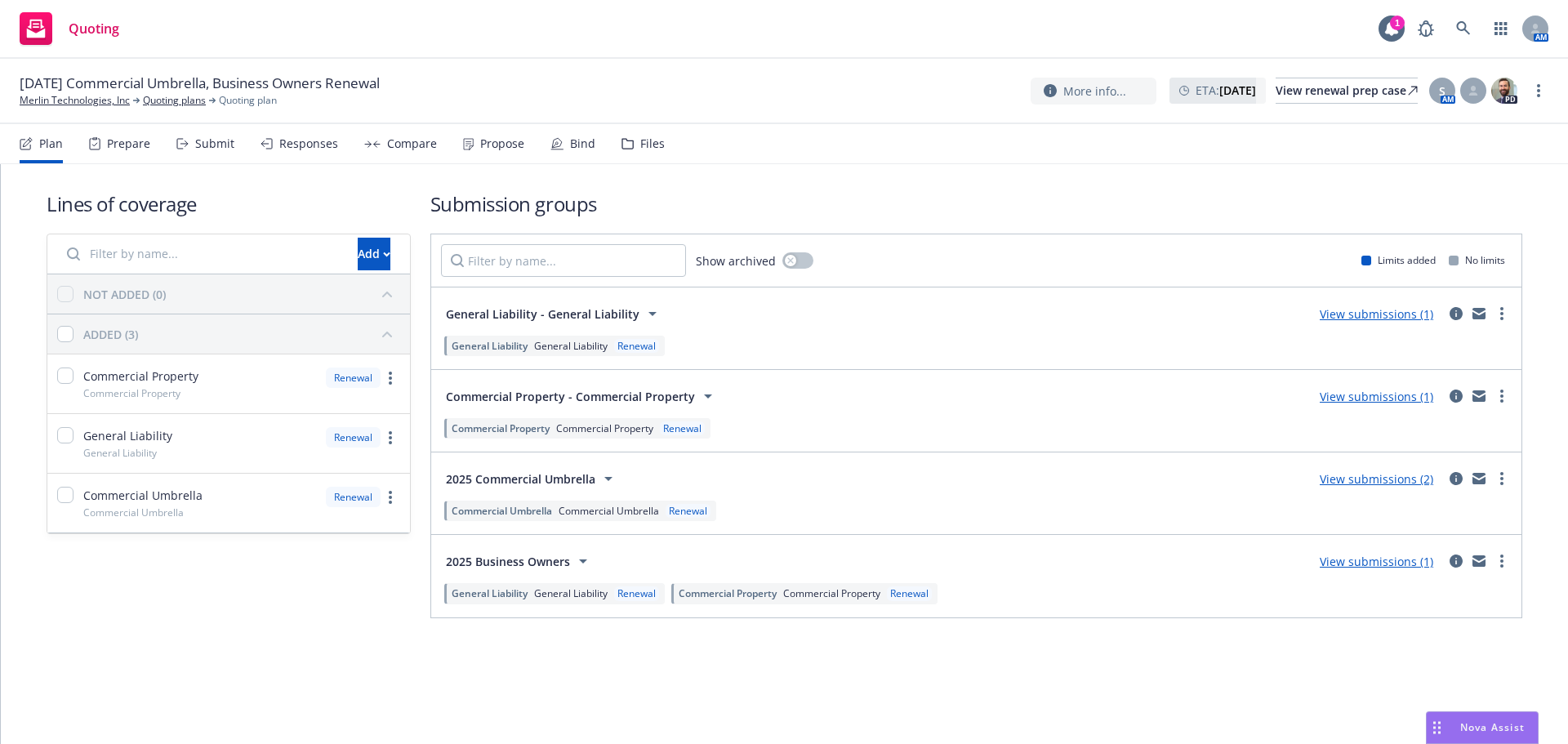
click at [506, 134] on div "Propose" at bounding box center [493, 143] width 62 height 40
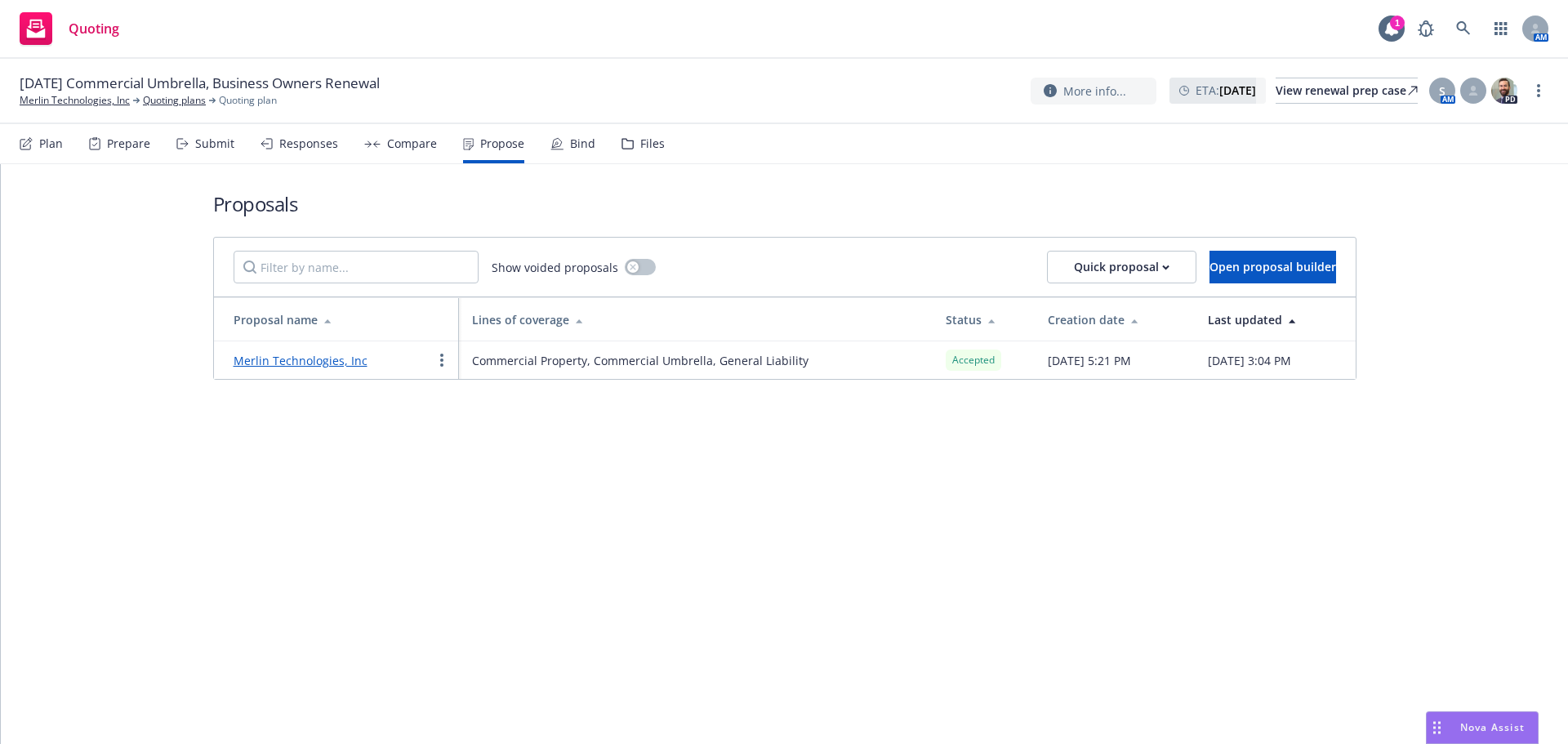
click at [340, 356] on link "Merlin Technologies, Inc" at bounding box center [300, 361] width 134 height 15
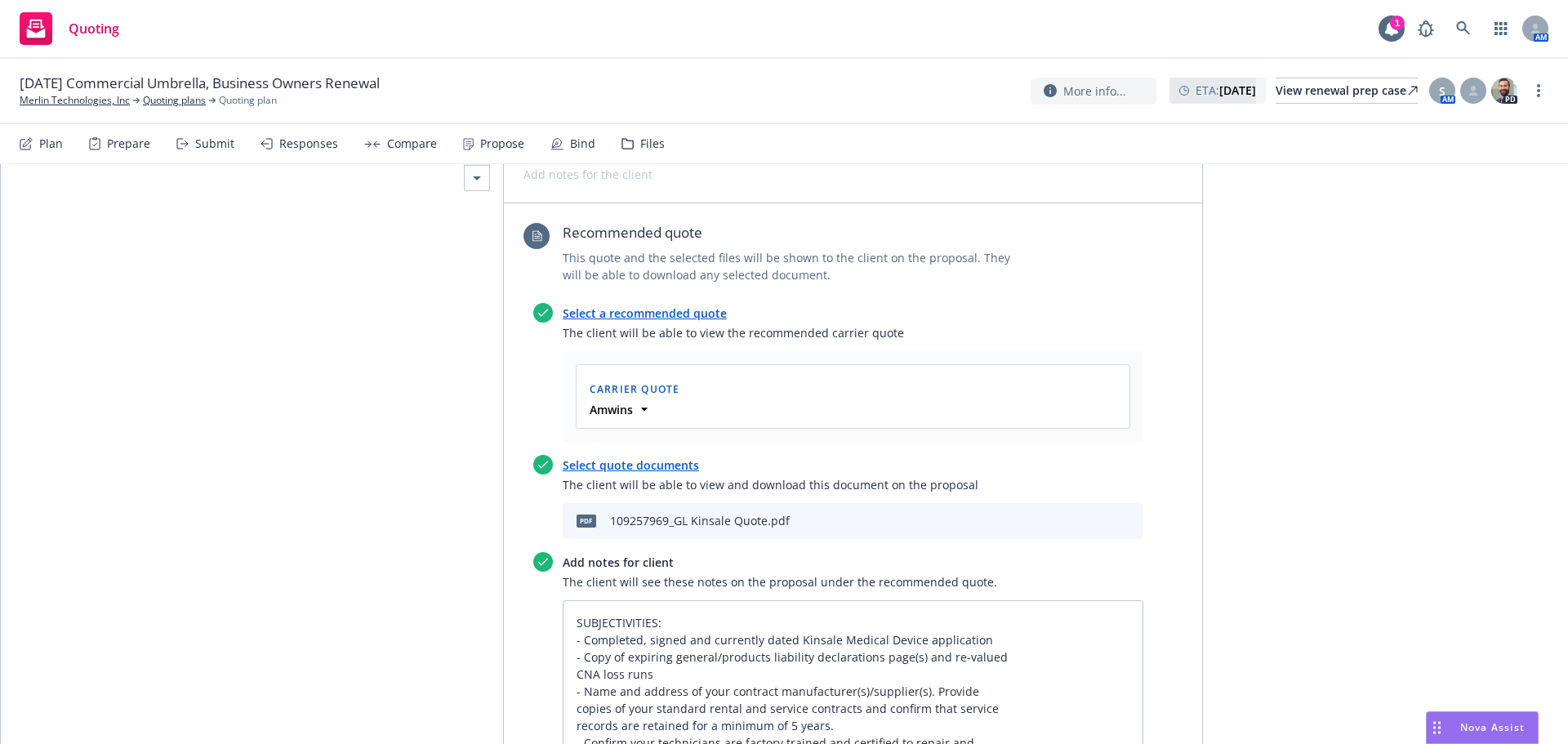
scroll to position [490, 0]
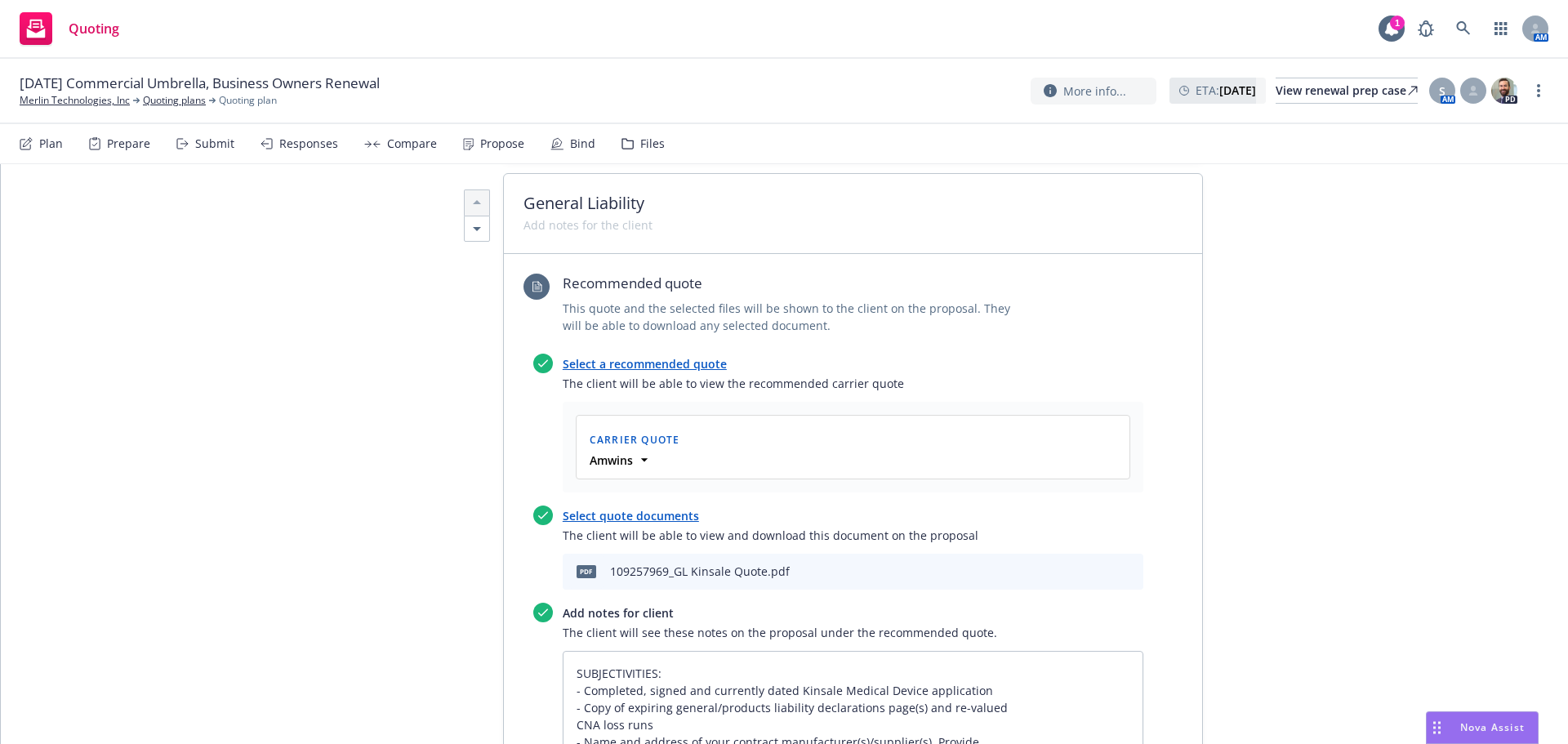
click at [1068, 574] on icon "download file" at bounding box center [1075, 570] width 13 height 13
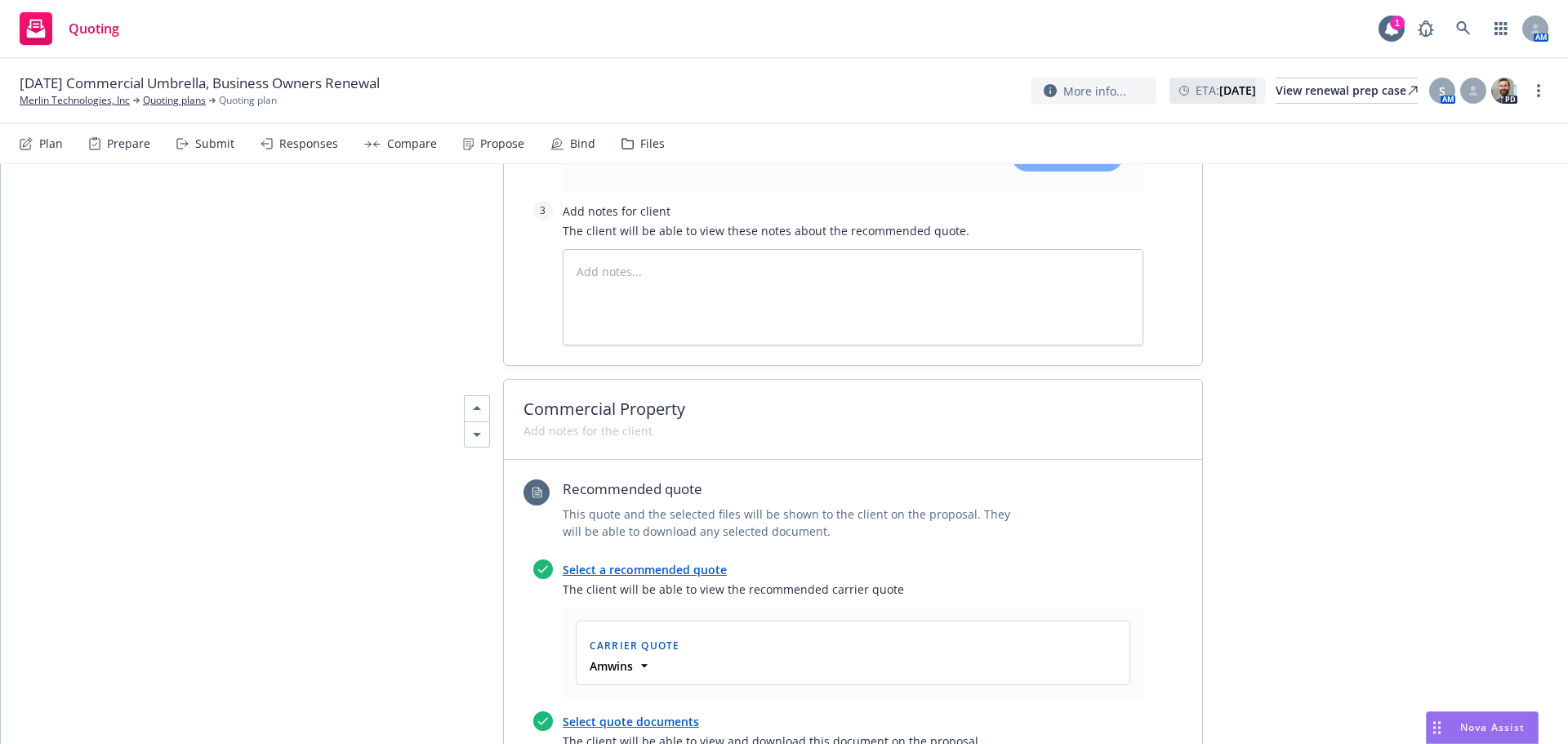
scroll to position [1796, 0]
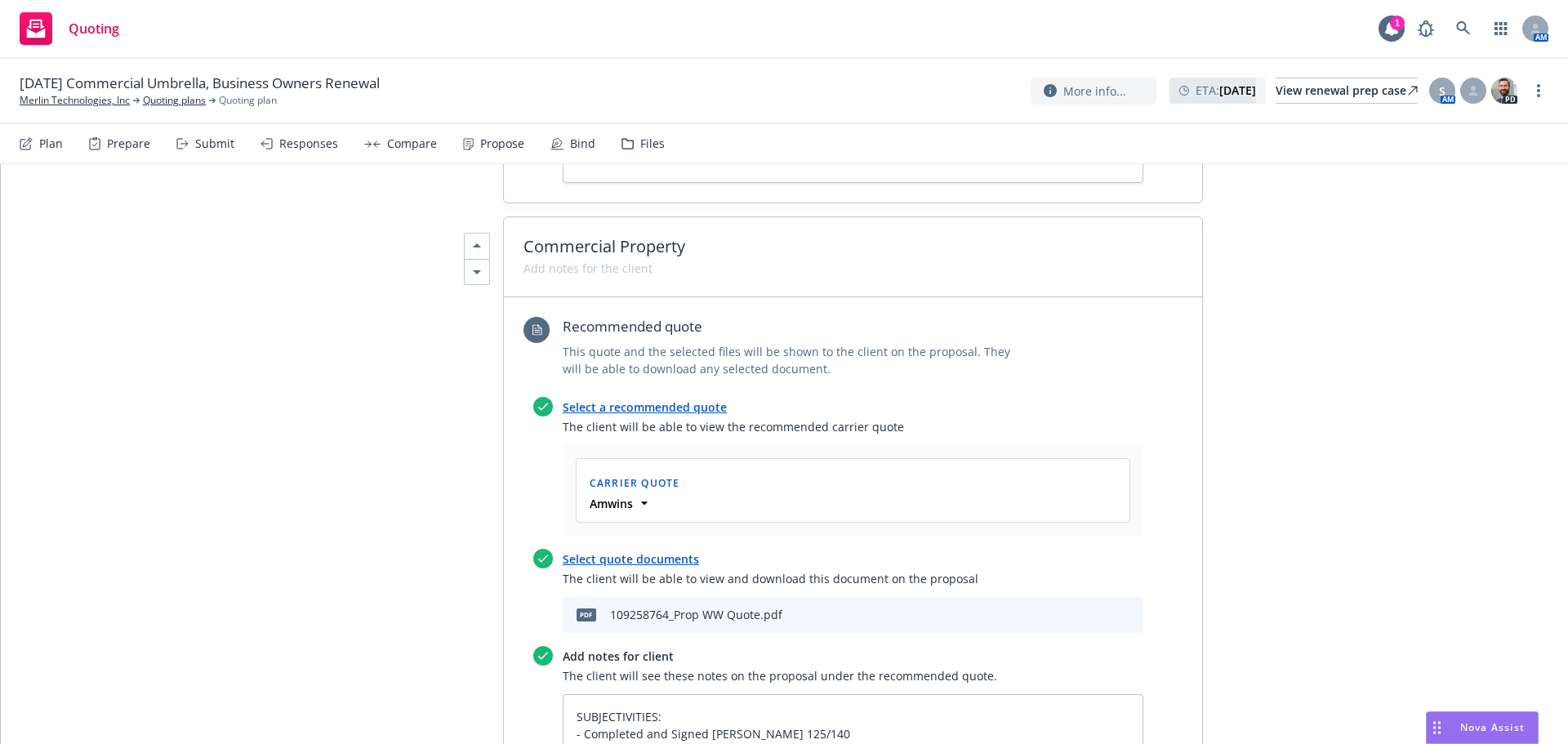
click at [1069, 613] on icon "download file" at bounding box center [1074, 612] width 11 height 10
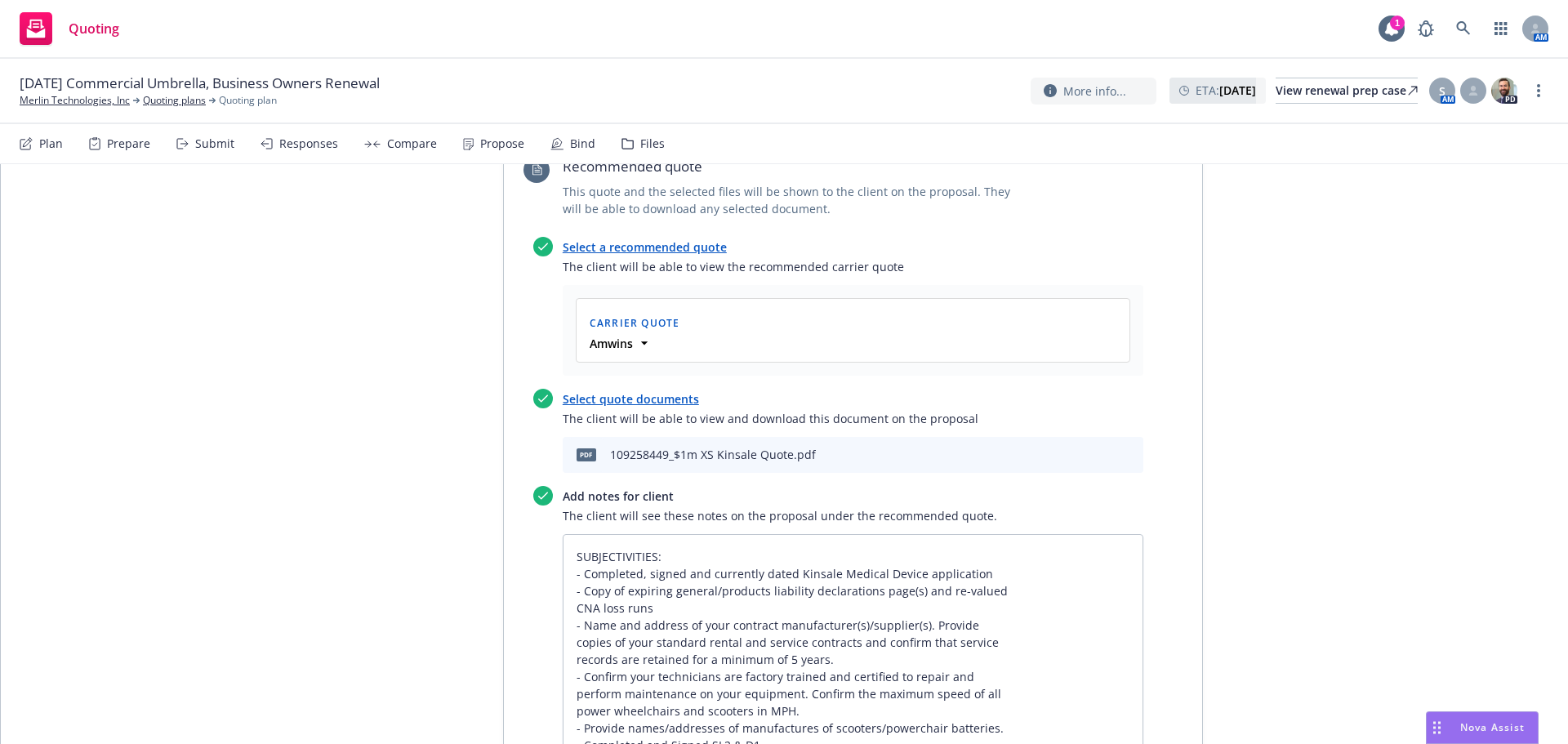
scroll to position [3103, 0]
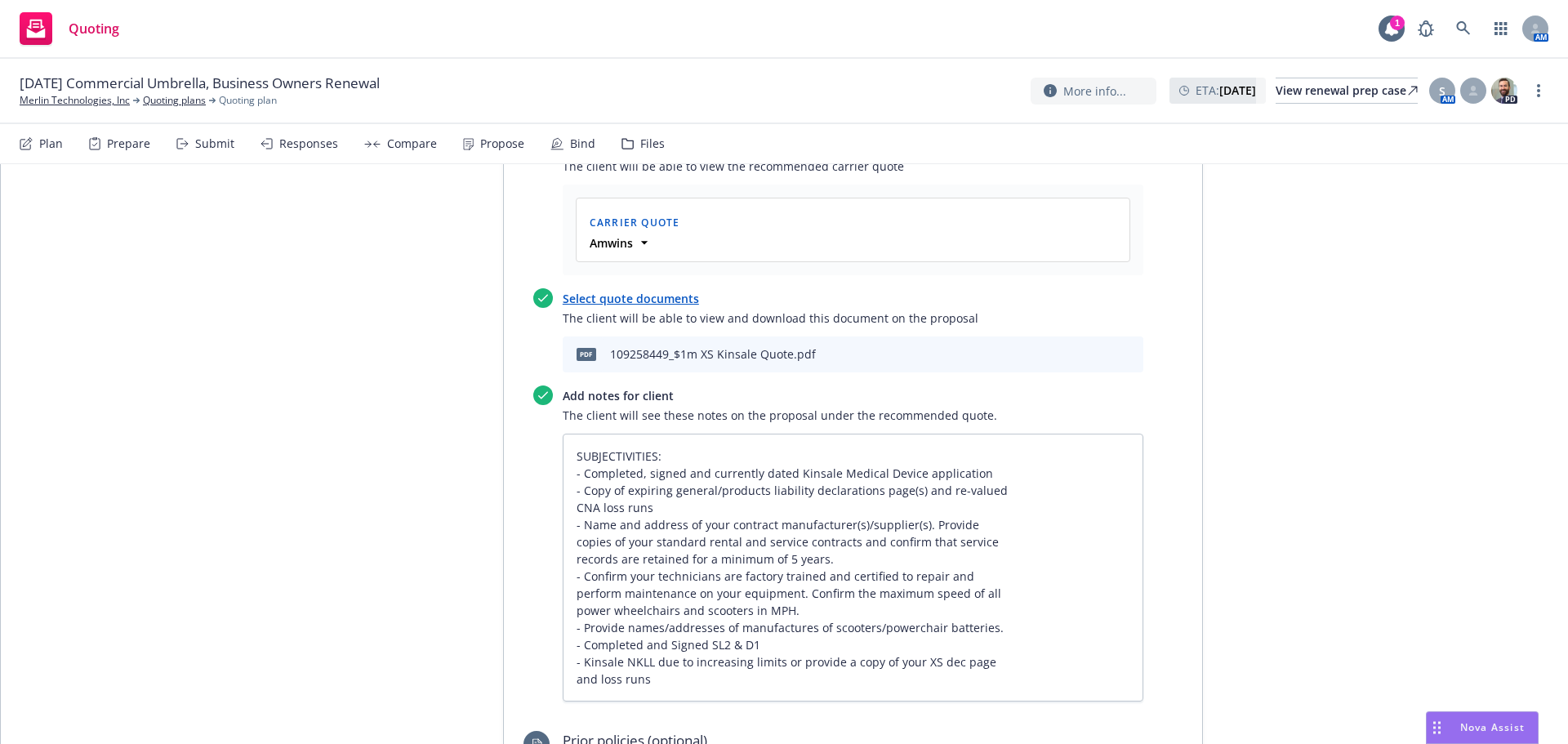
click at [1070, 359] on button at bounding box center [1077, 354] width 13 height 19
click at [1071, 356] on icon "download file" at bounding box center [1077, 353] width 13 height 13
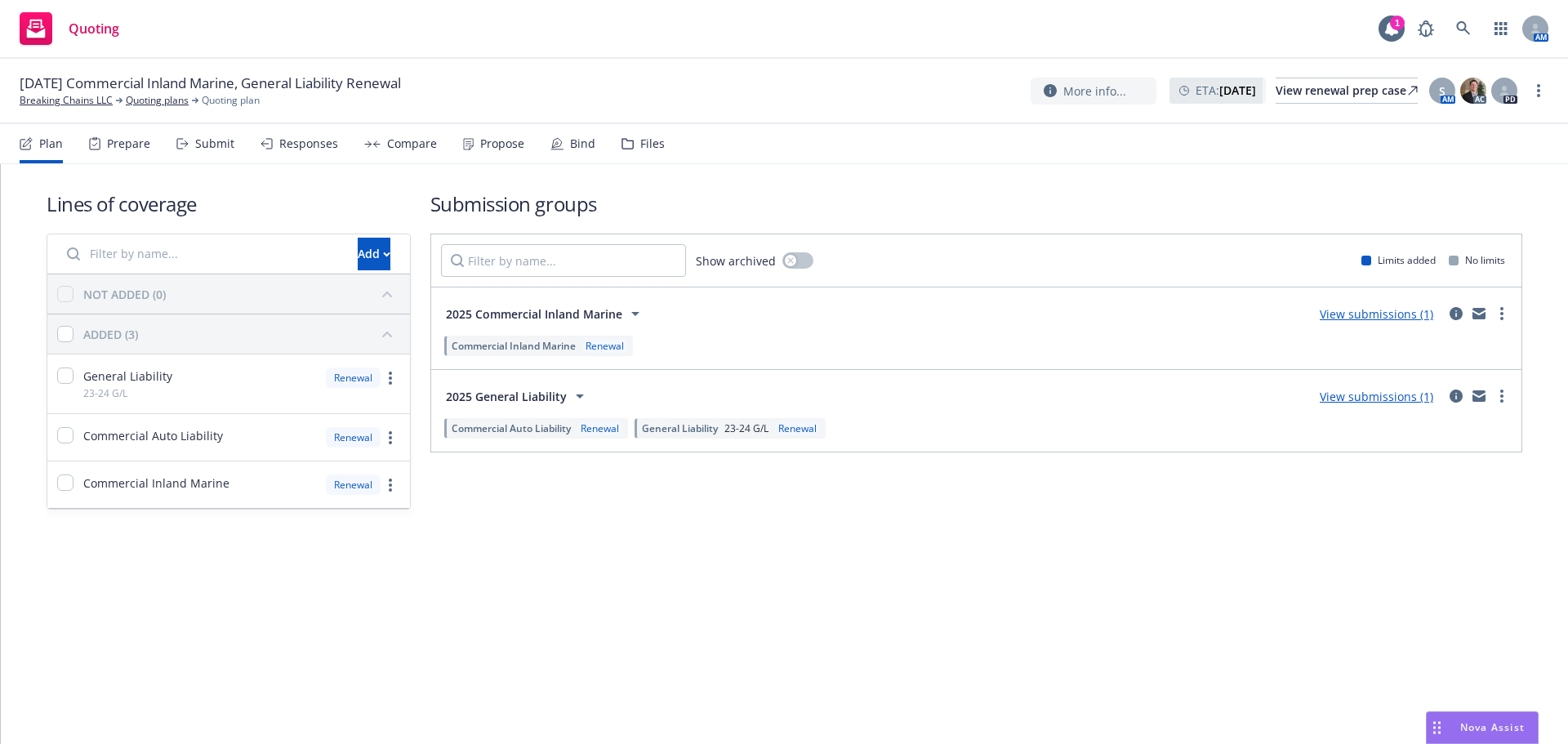
click at [493, 146] on div "Propose" at bounding box center [502, 144] width 44 height 13
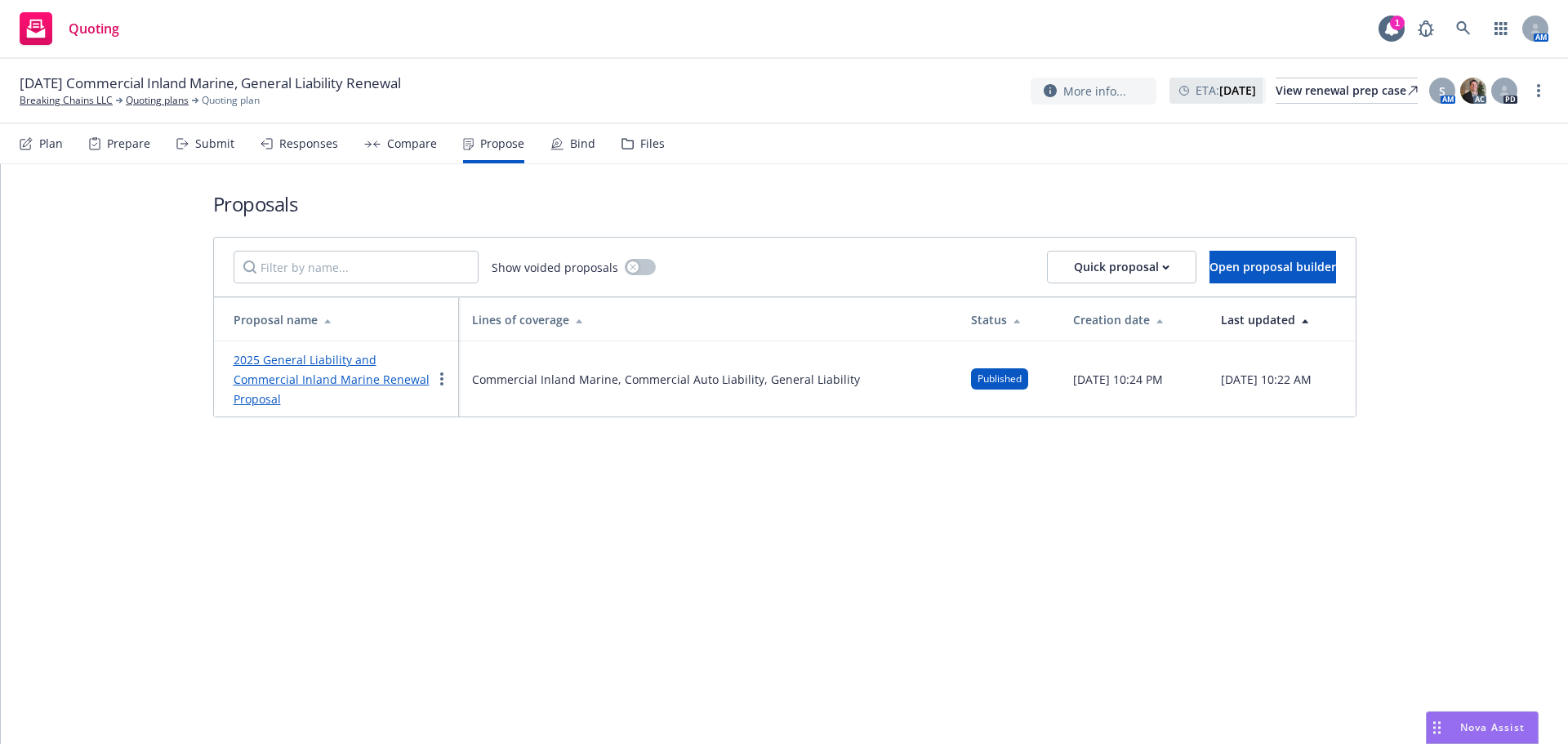
drag, startPoint x: 387, startPoint y: 377, endPoint x: 410, endPoint y: 383, distance: 23.8
click at [387, 377] on link "2025 General Liability and Commercial Inland Marine Renewal Proposal" at bounding box center [331, 379] width 196 height 55
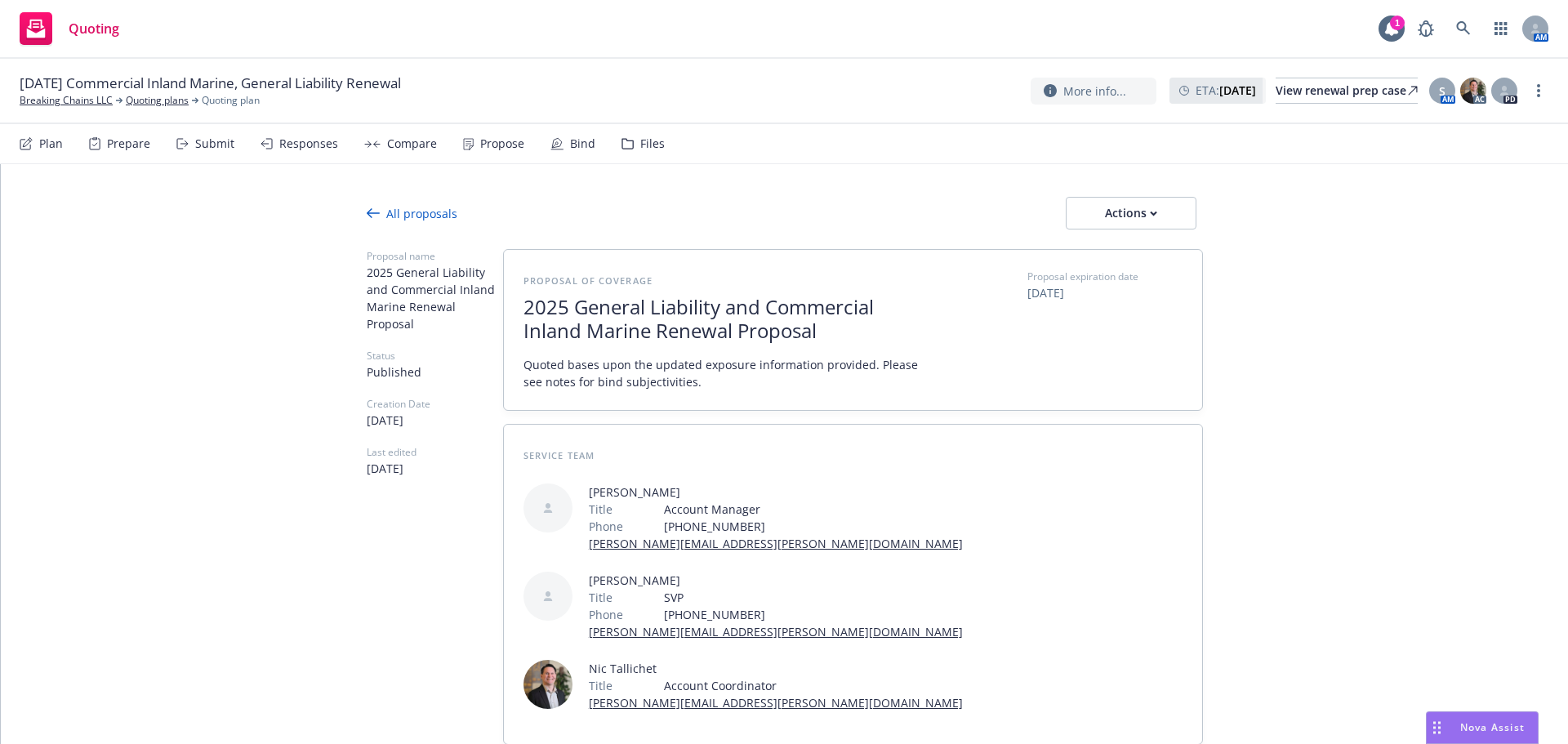
click at [473, 140] on div "Propose" at bounding box center [493, 143] width 62 height 40
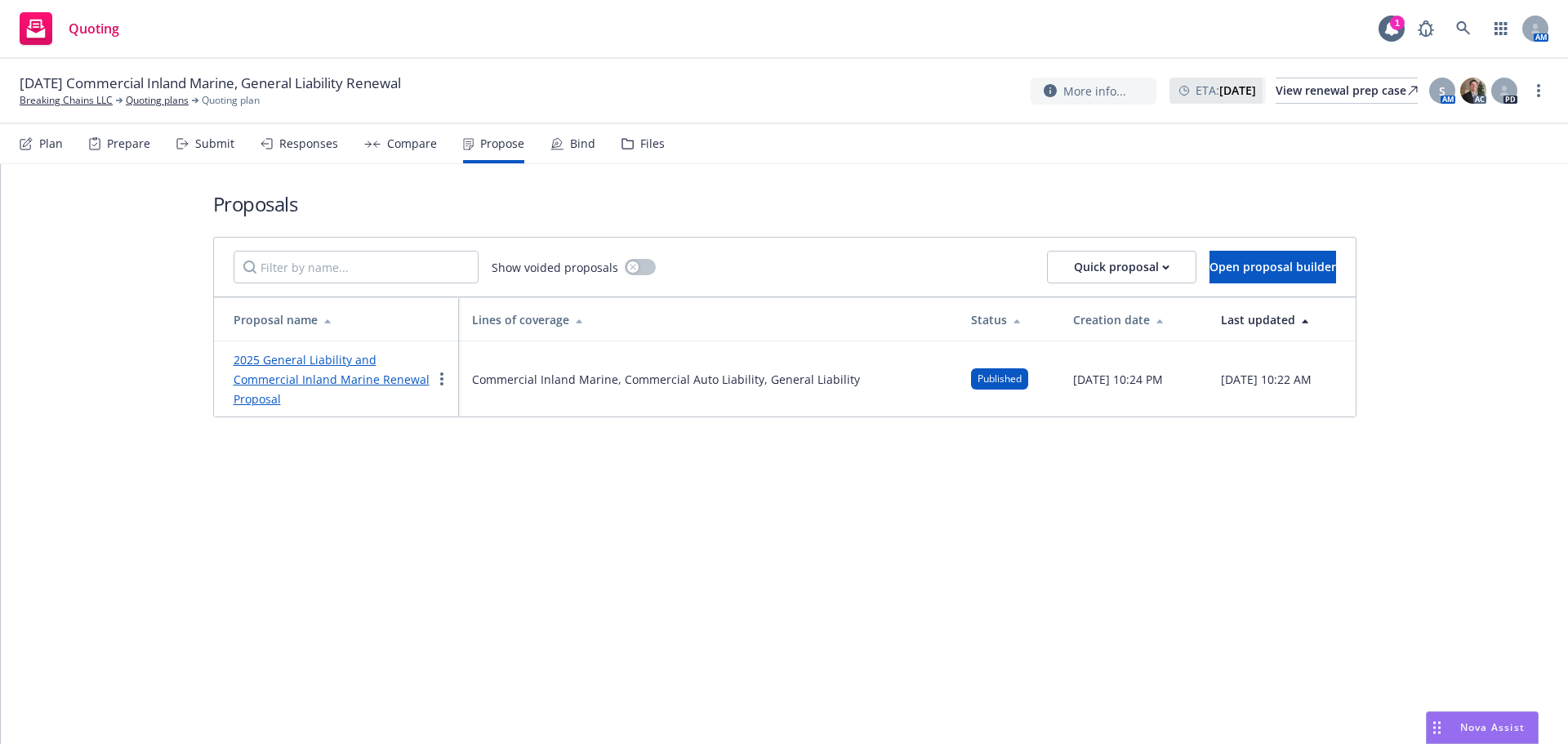
click at [70, 108] on div "09/01/25 Commercial Inland Marine, General Liability Renewal Breaking Chains LL…" at bounding box center [784, 92] width 1568 height 66
click at [70, 106] on link "Breaking Chains LLC" at bounding box center [66, 99] width 93 height 14
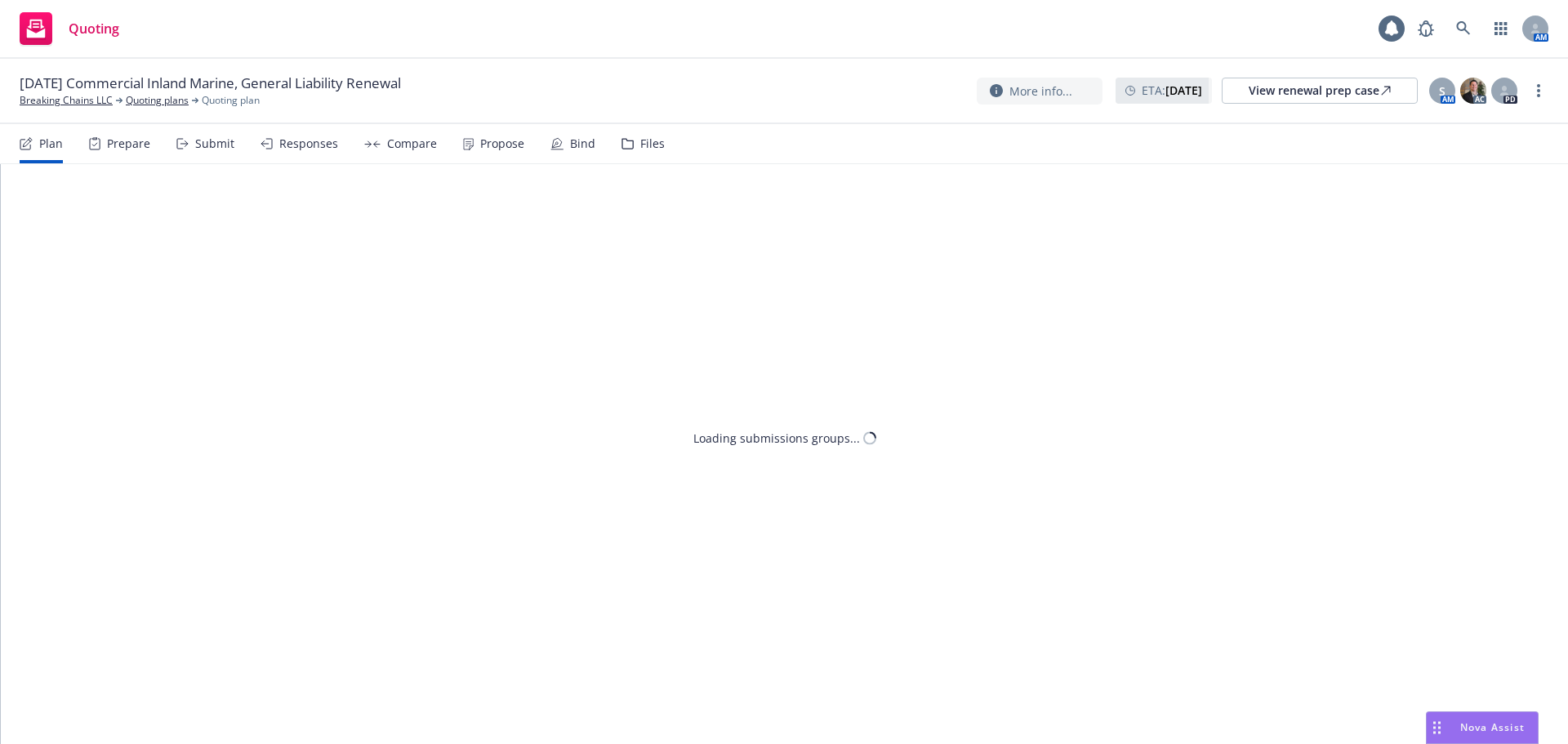
click at [487, 142] on div "Propose" at bounding box center [502, 144] width 44 height 13
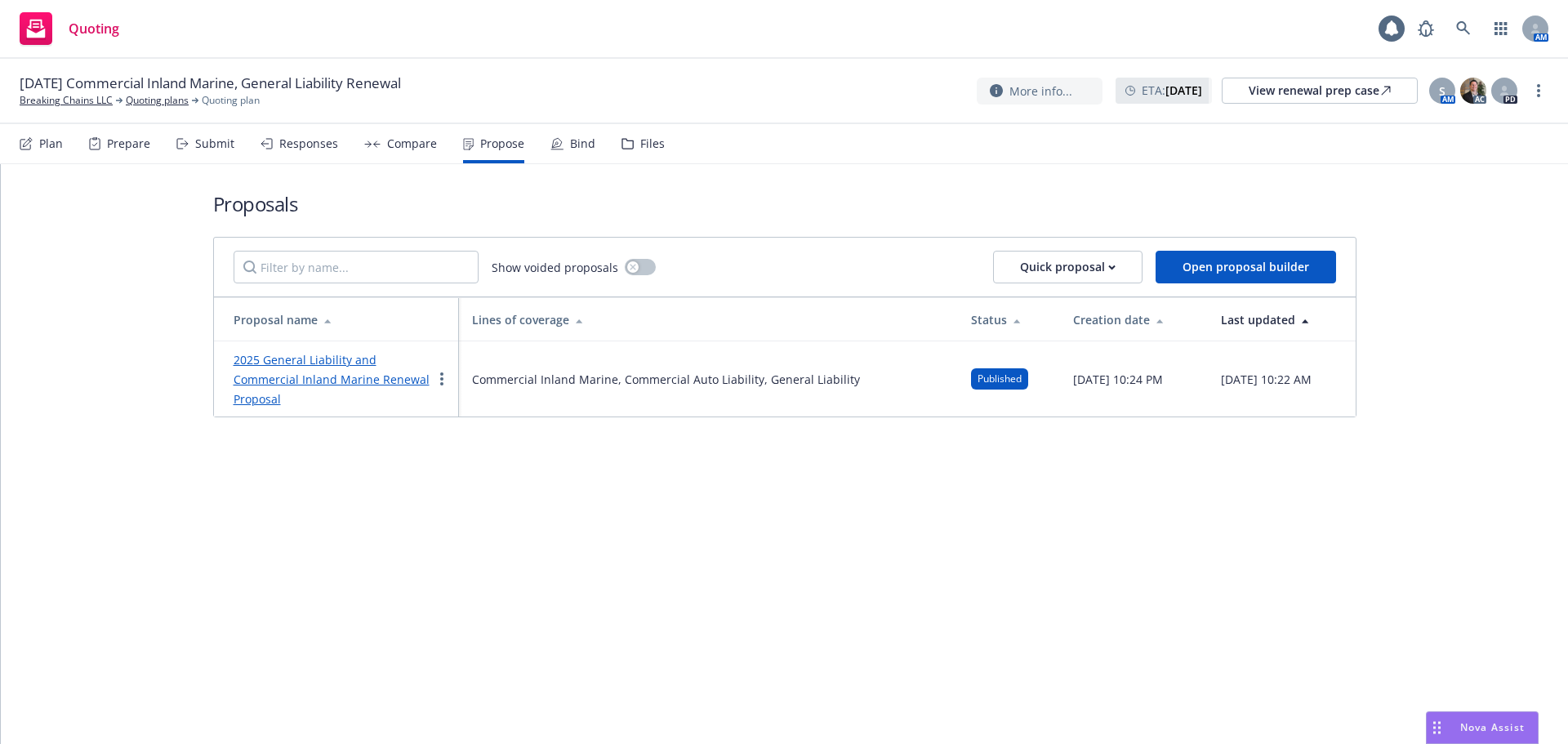
click at [304, 383] on link "2025 General Liability and Commercial Inland Marine Renewal Proposal" at bounding box center [331, 379] width 196 height 55
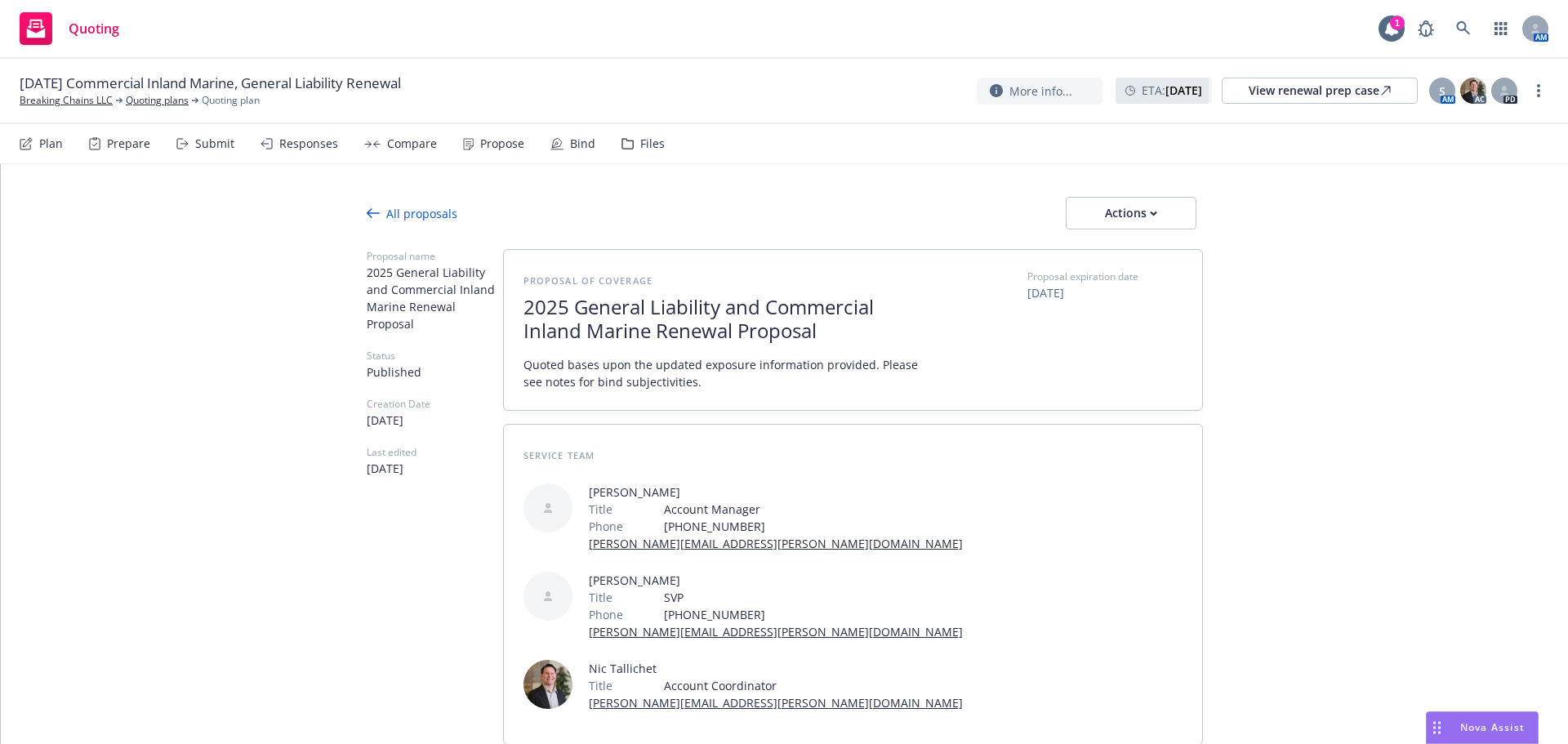
type textarea "x"
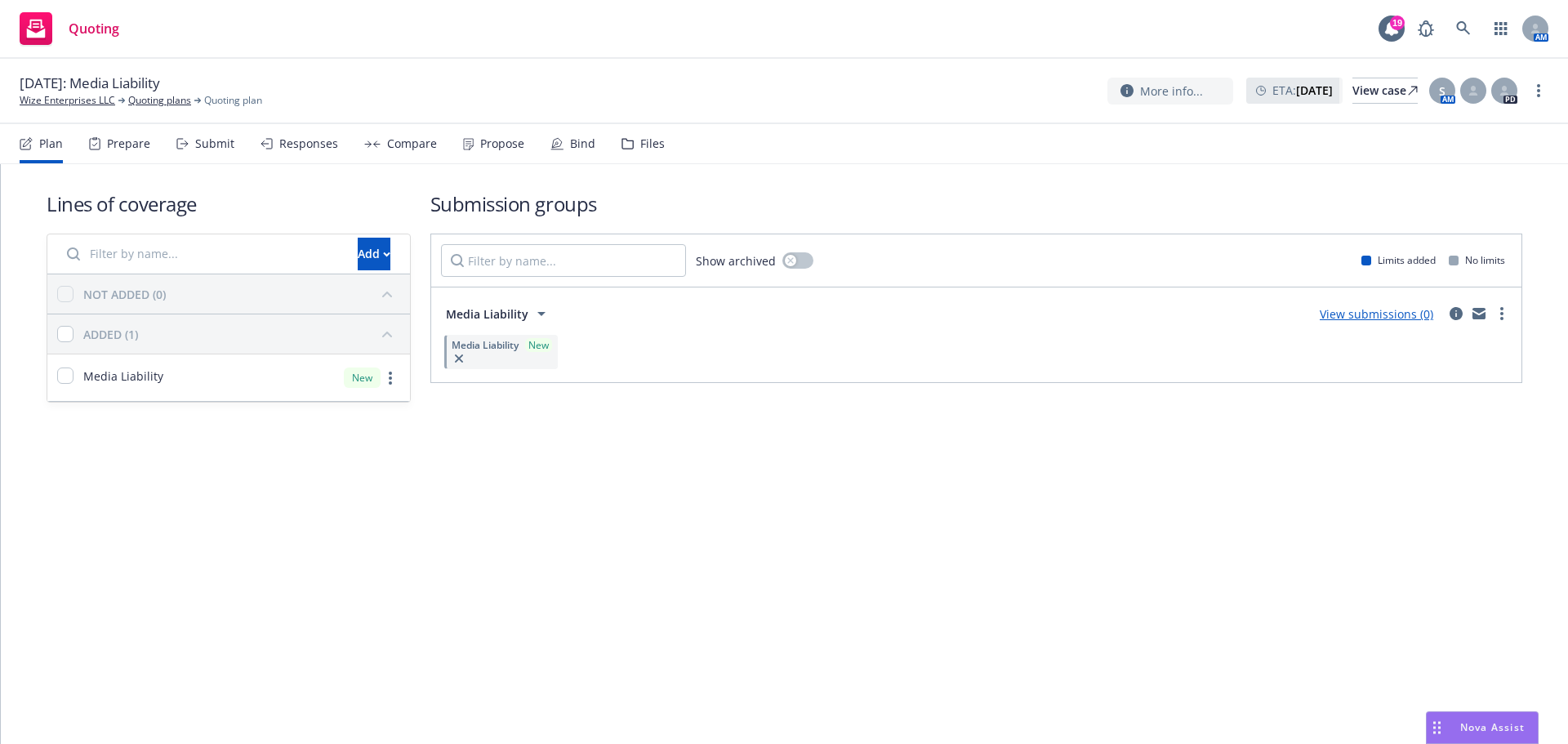
click at [224, 151] on div "Submit" at bounding box center [205, 143] width 58 height 40
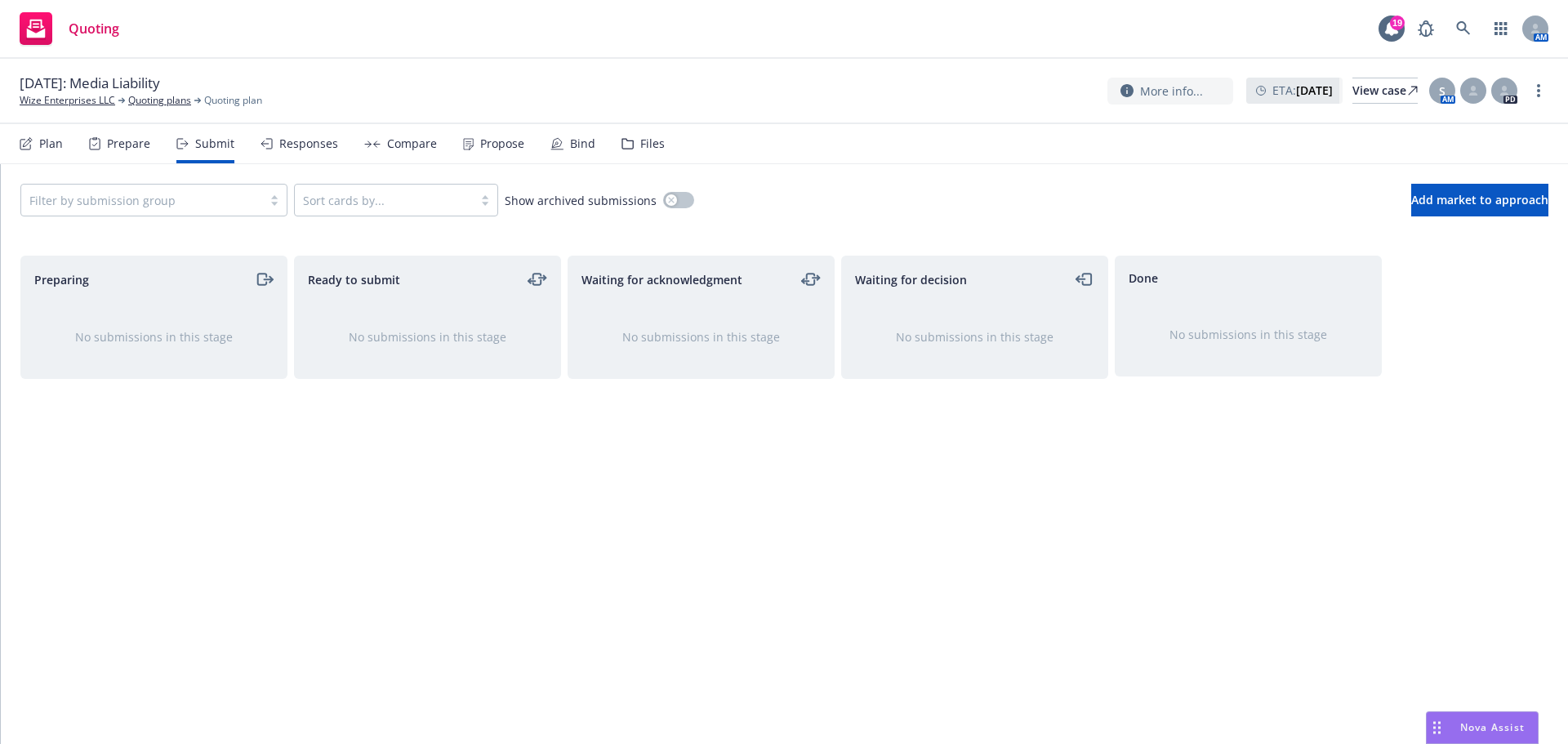
click at [232, 206] on div at bounding box center [142, 200] width 225 height 19
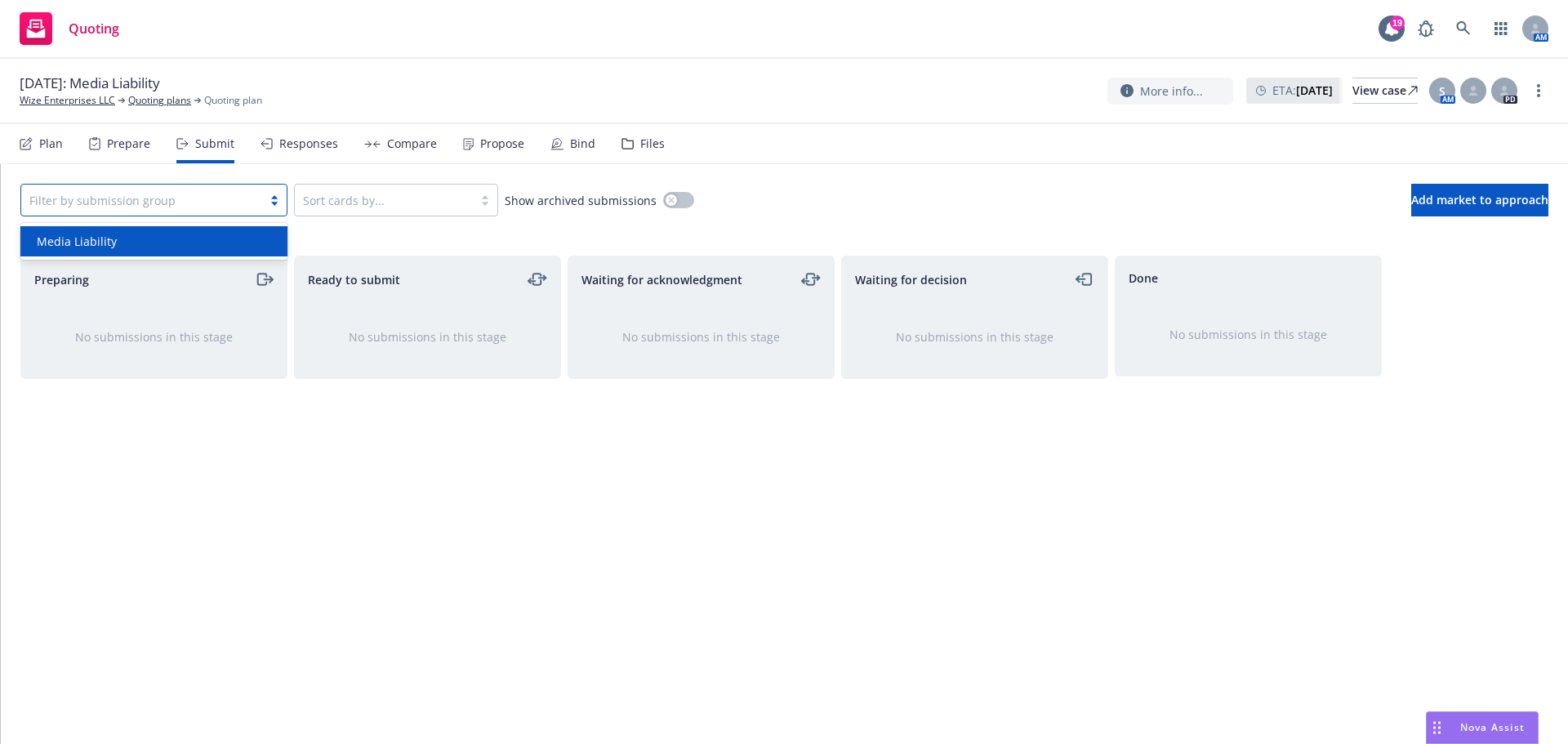
click at [222, 251] on div "Media Liability" at bounding box center [153, 241] width 267 height 30
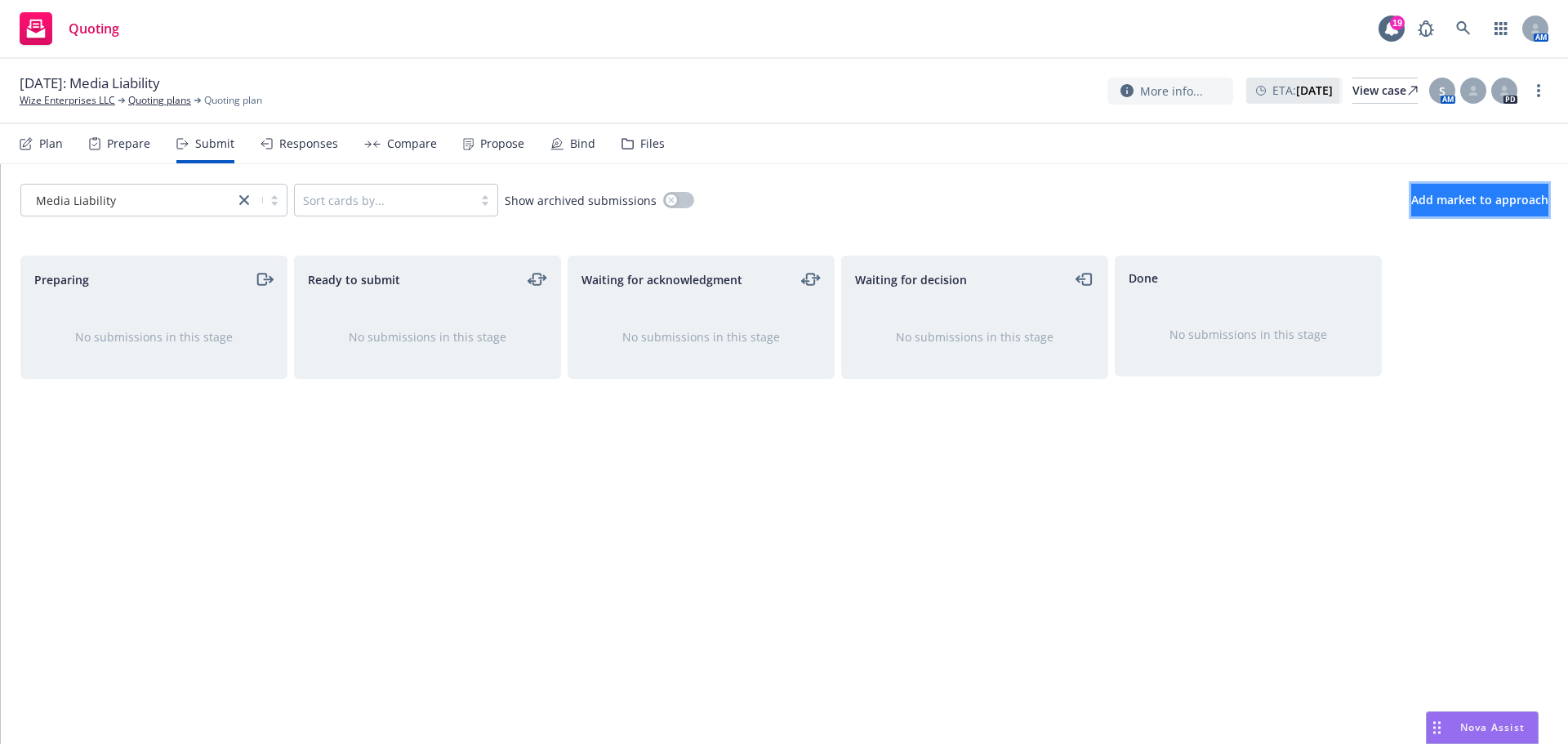
click at [1447, 194] on span "Add market to approach" at bounding box center [1480, 200] width 137 height 15
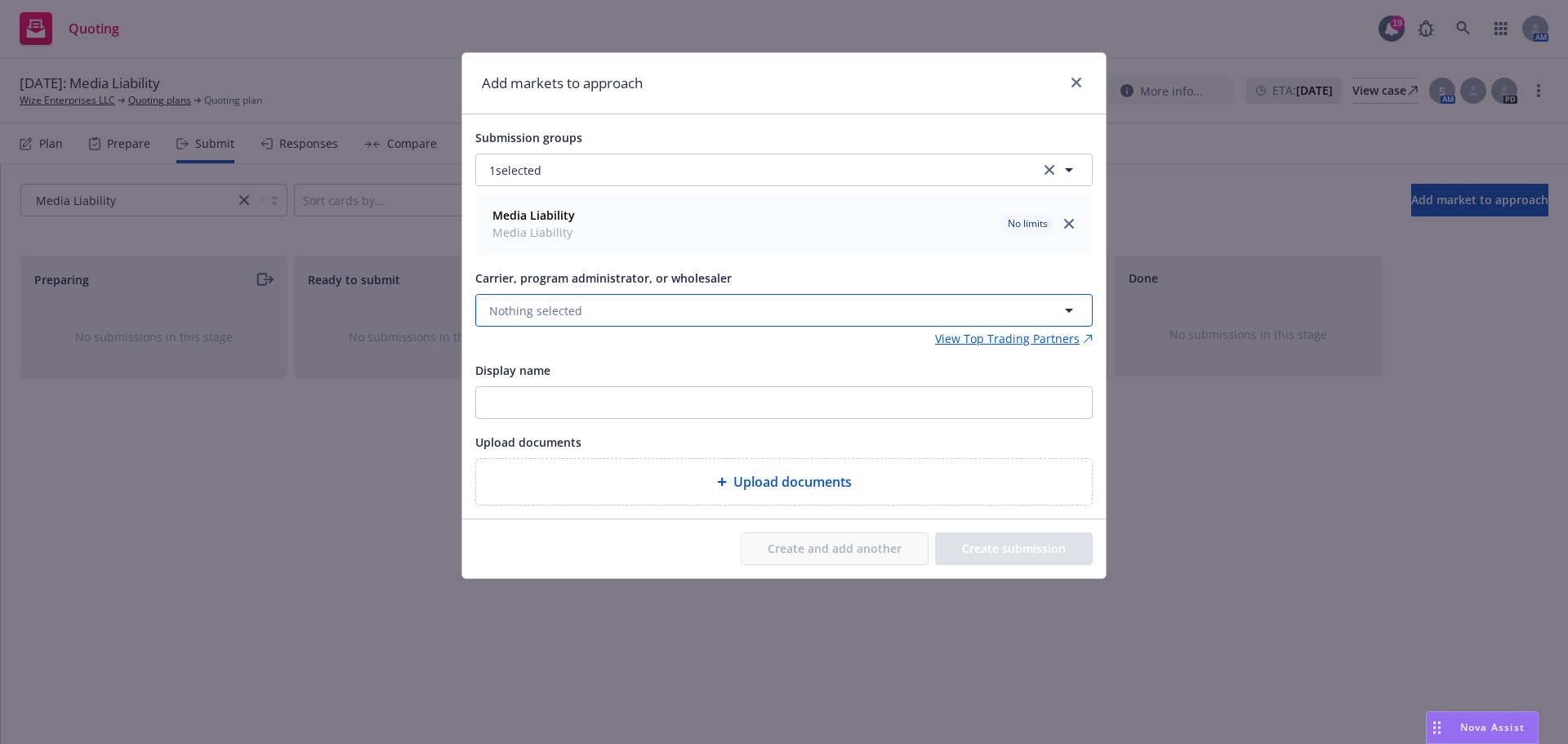
click at [687, 320] on button "Nothing selected" at bounding box center [784, 310] width 618 height 33
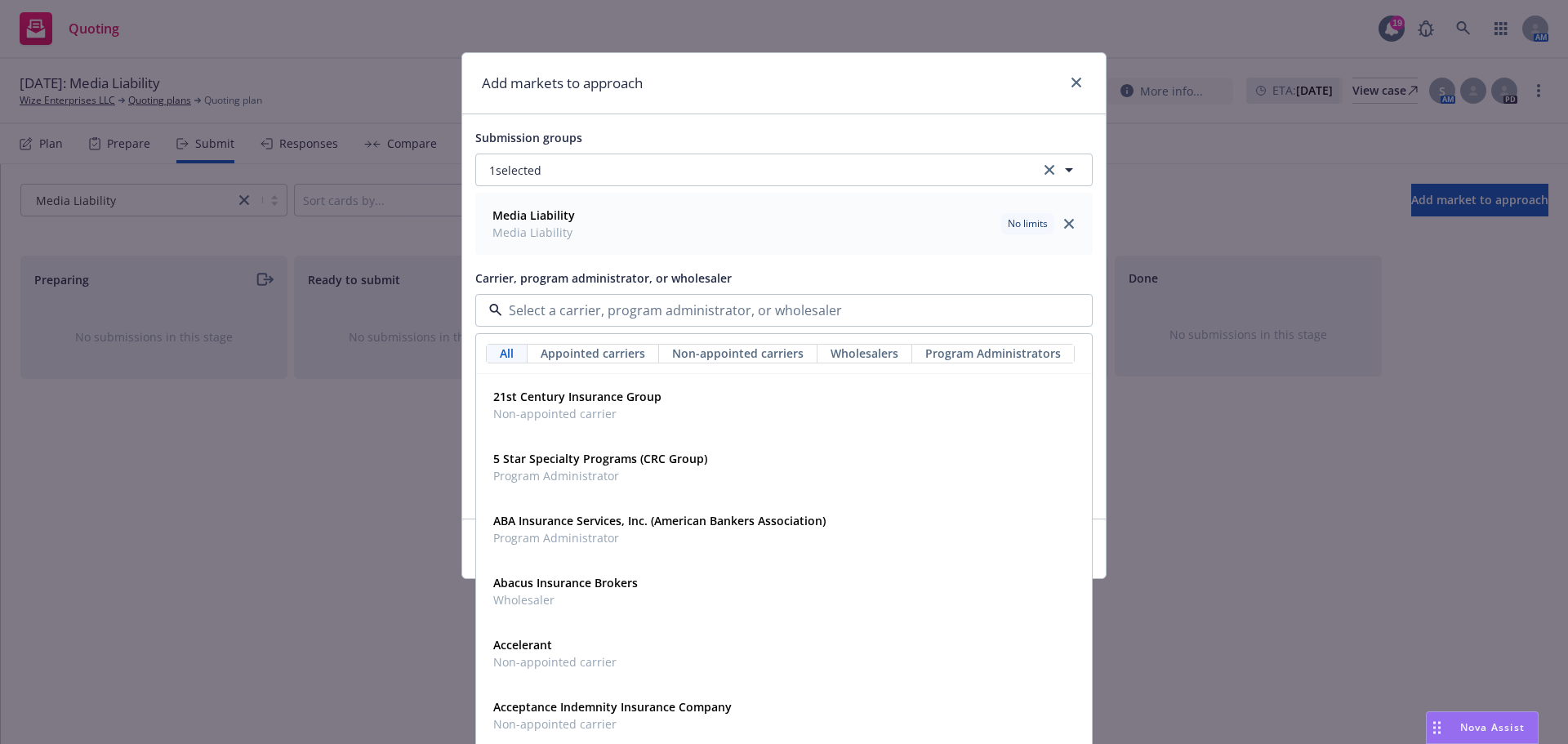
click at [704, 308] on input at bounding box center [780, 310] width 557 height 19
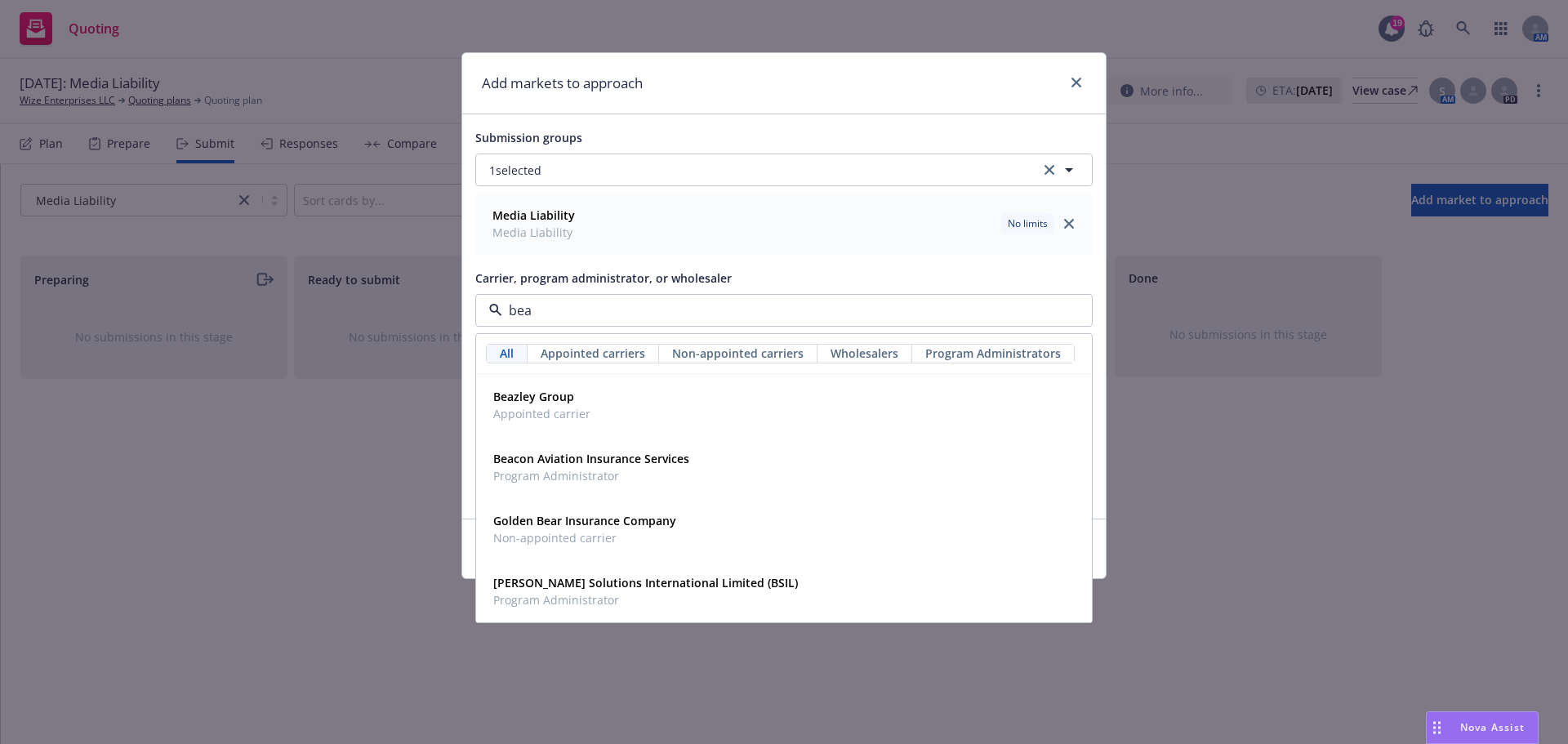
type input "beaz"
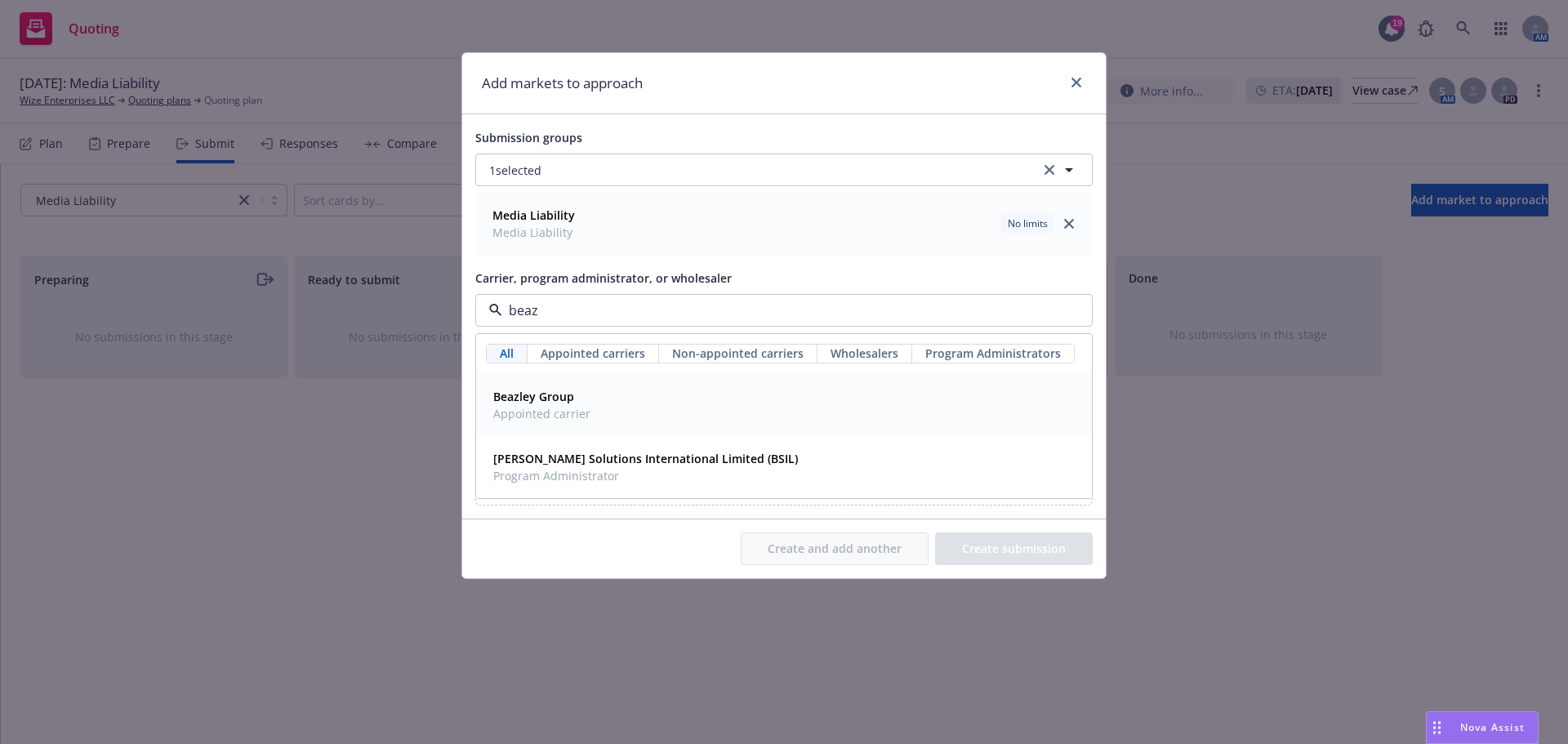
click at [684, 403] on div "Beazley Group Appointed carrier" at bounding box center [784, 404] width 595 height 40
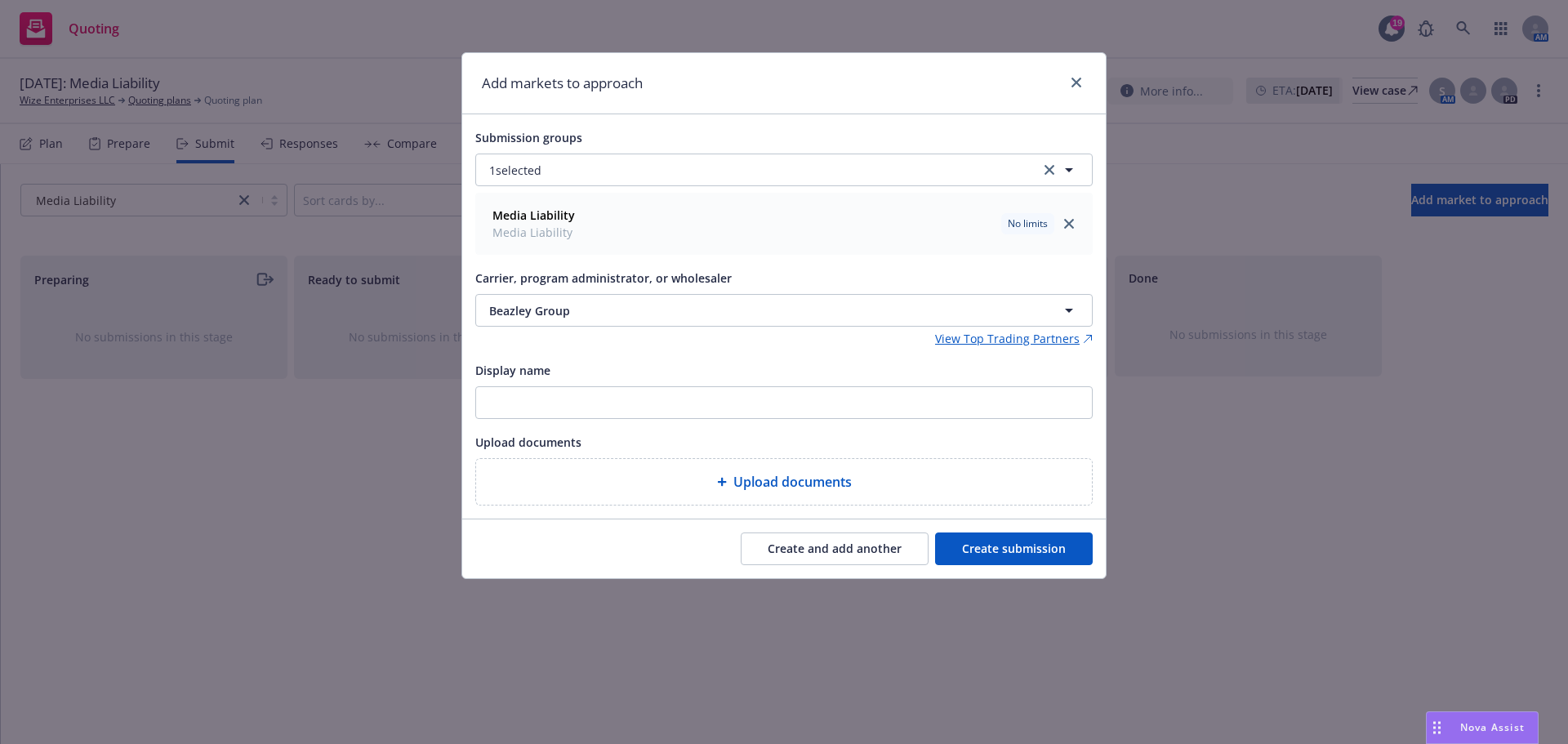
click at [1033, 547] on button "Create submission" at bounding box center [1014, 549] width 158 height 33
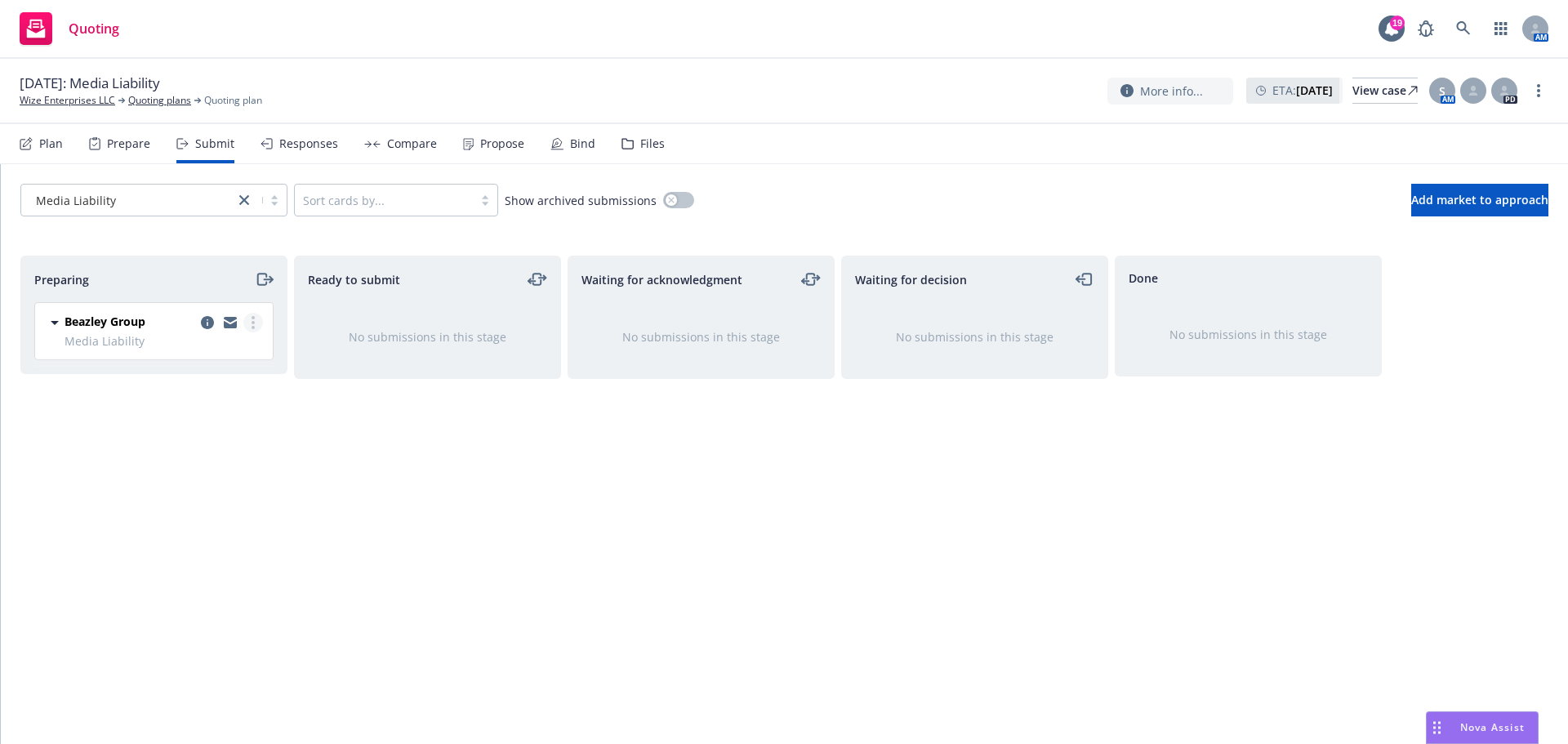
click at [256, 330] on link "more" at bounding box center [253, 322] width 19 height 19
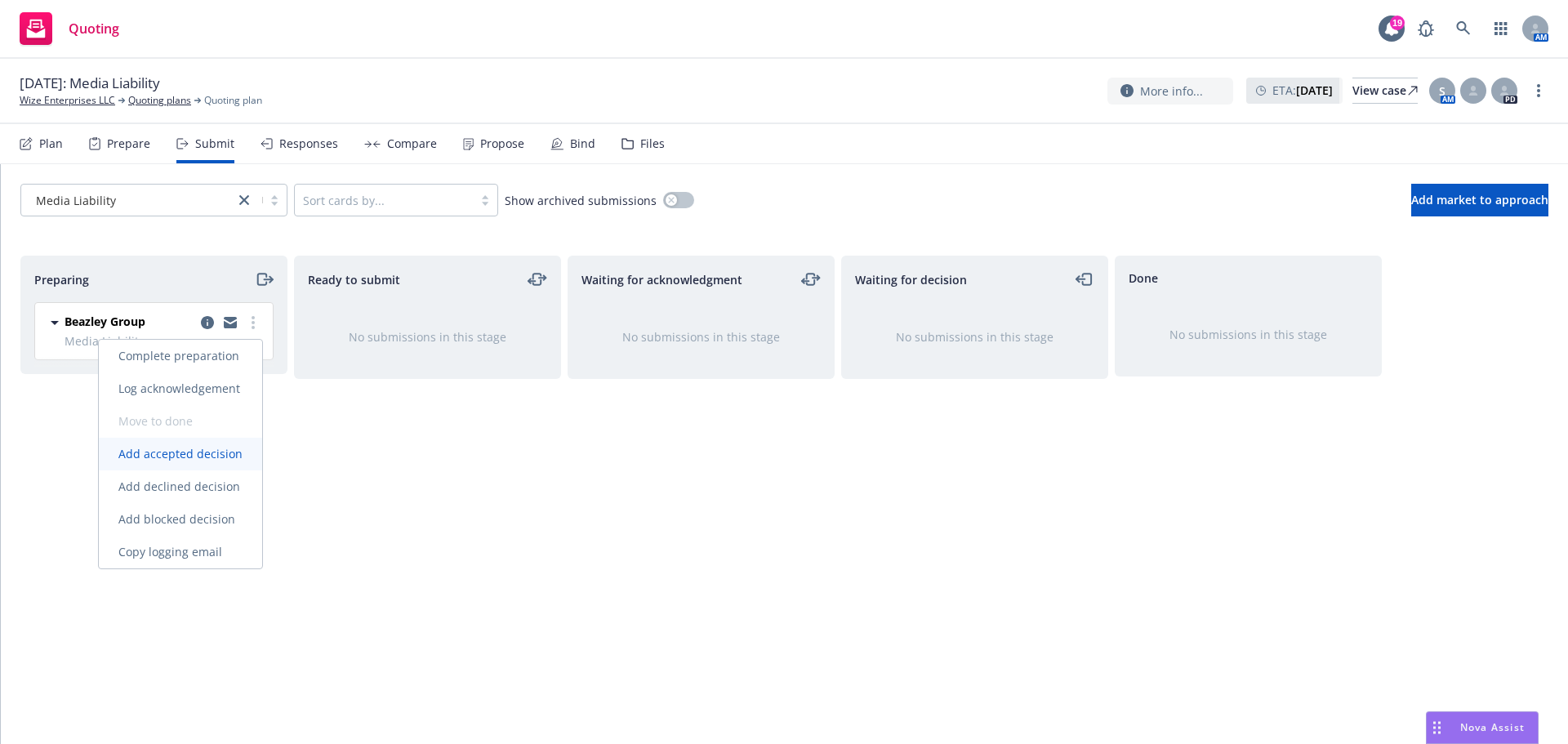
click at [228, 448] on span "Add accepted decision" at bounding box center [180, 453] width 163 height 15
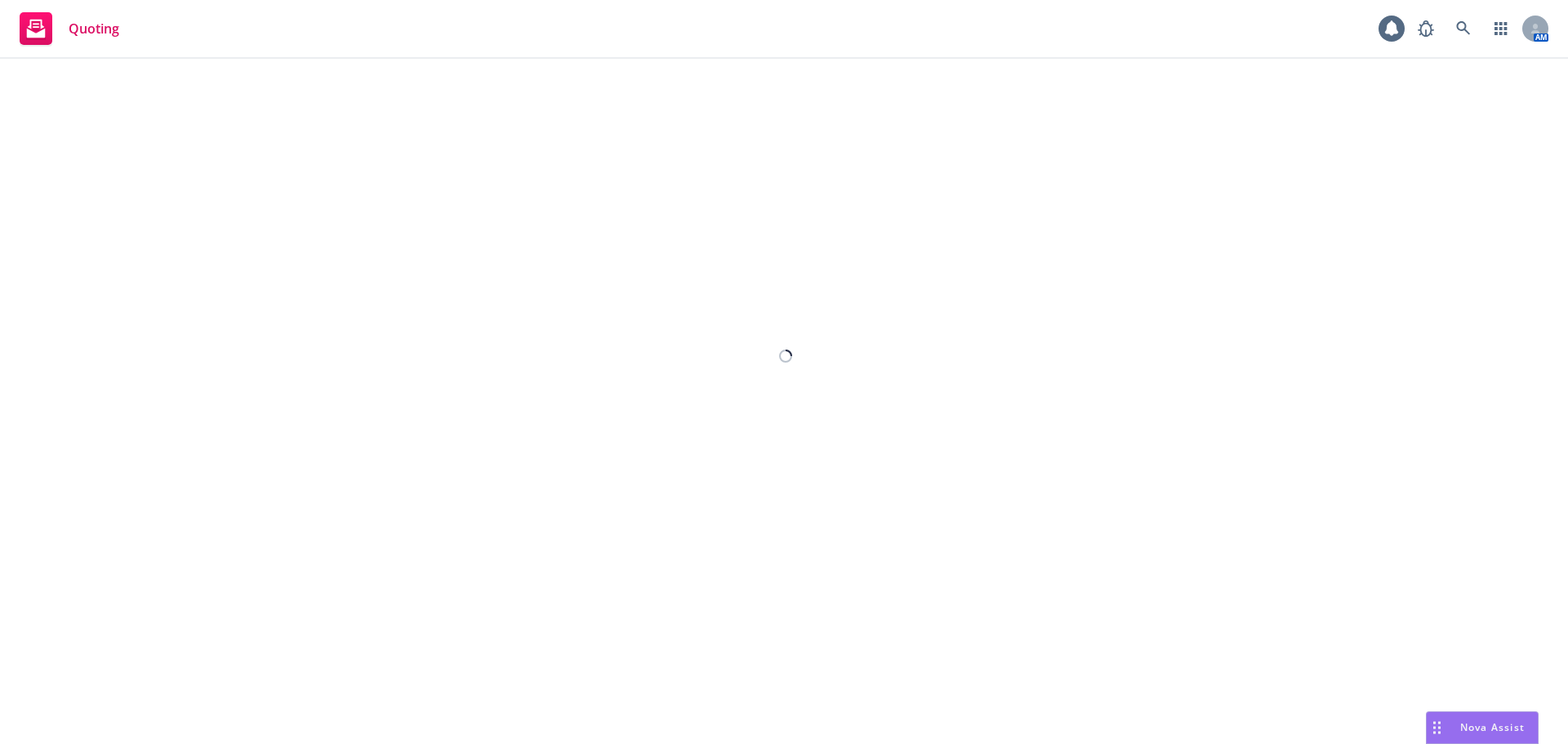
select select "12"
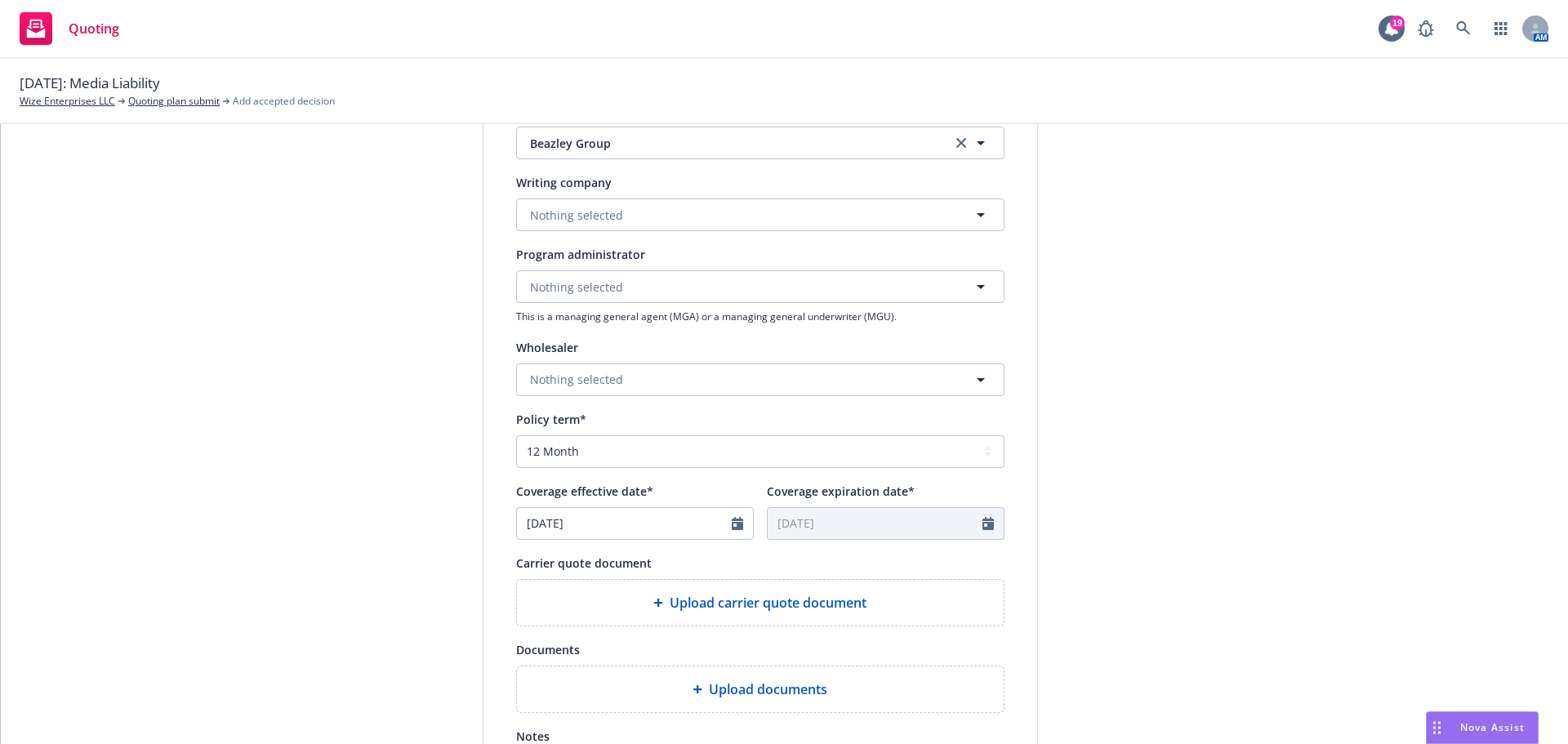
scroll to position [493, 0]
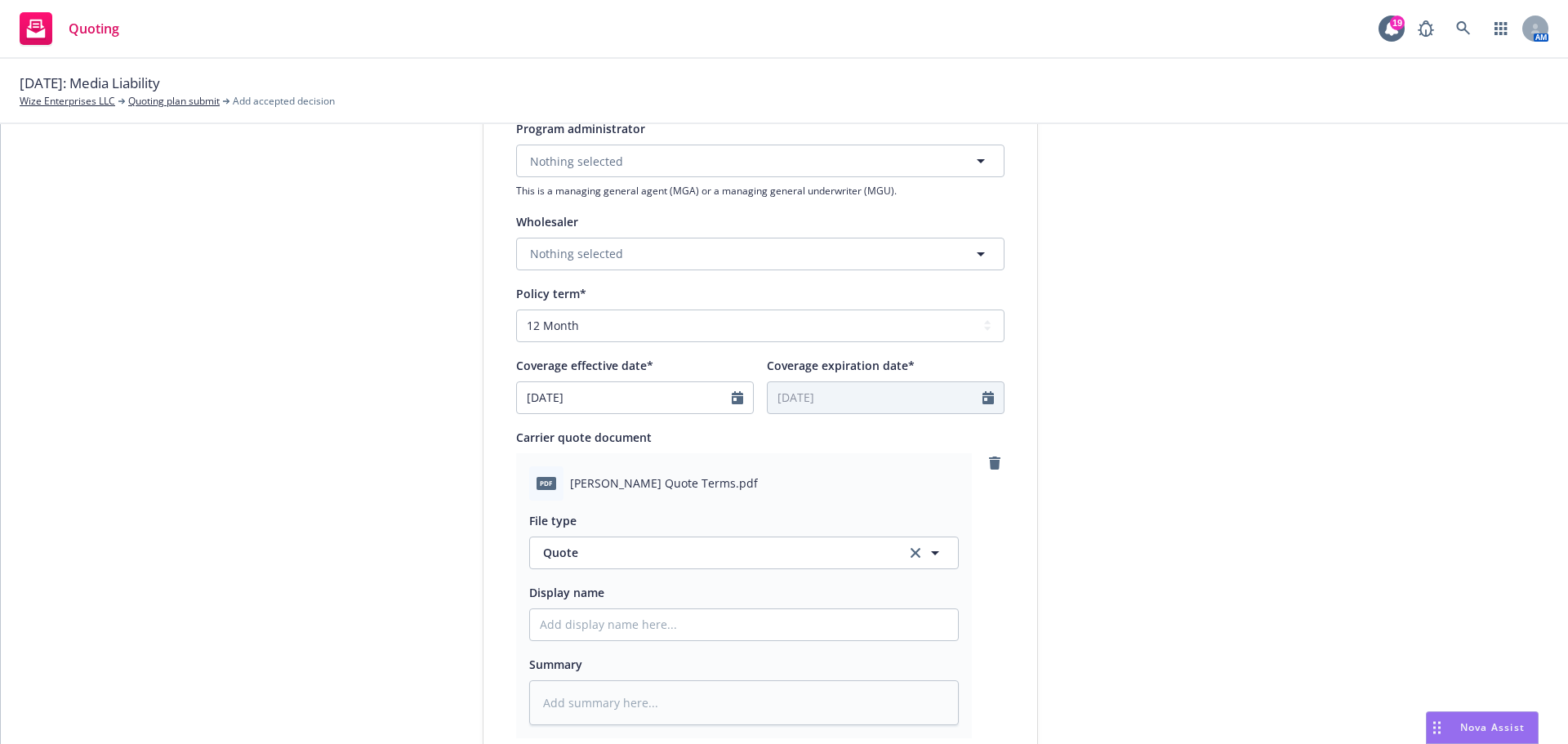
click at [736, 401] on div at bounding box center [741, 398] width 21 height 31
click at [731, 400] on icon "Calendar" at bounding box center [737, 398] width 12 height 13
click at [529, 435] on icon "button" at bounding box center [534, 437] width 10 height 10
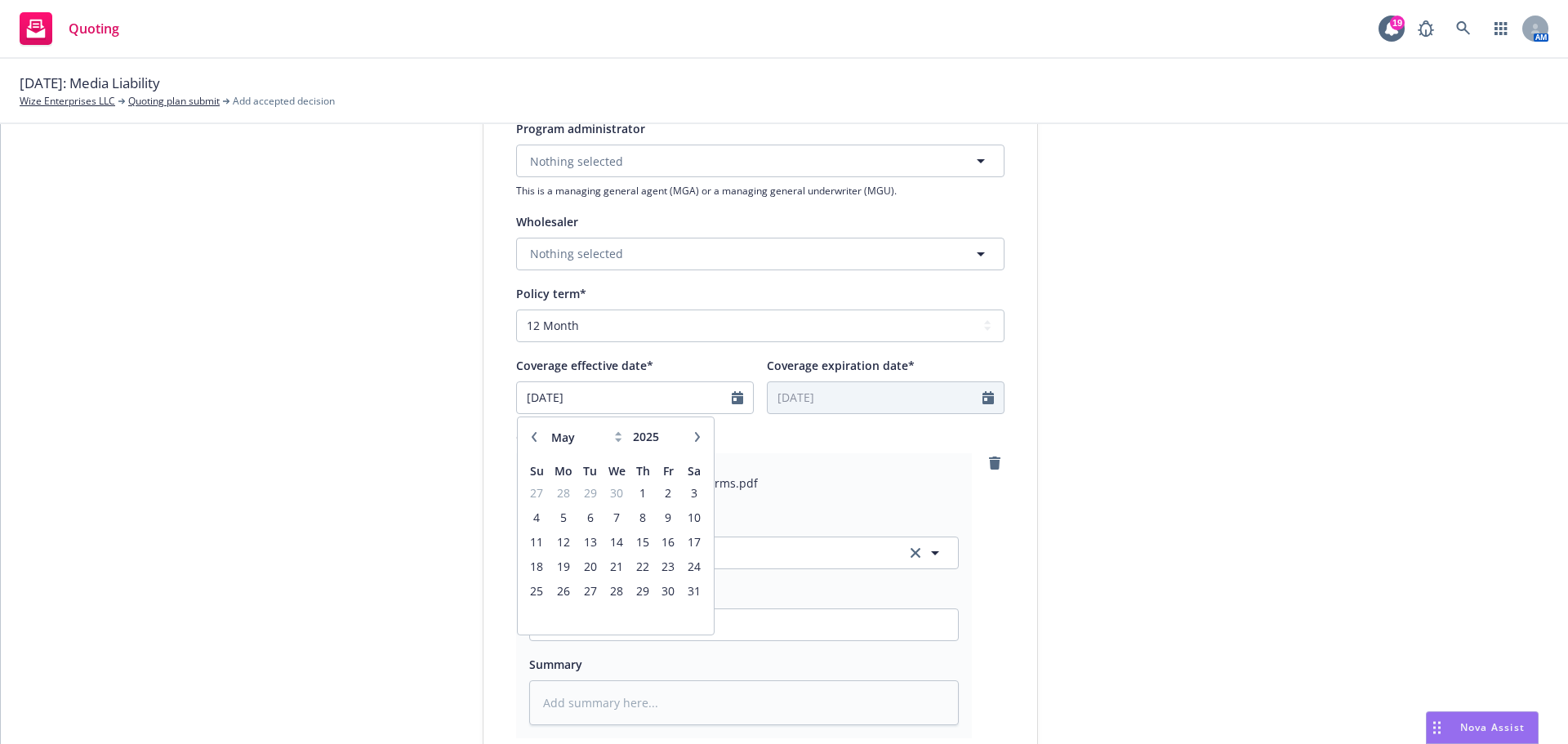
click at [529, 435] on icon "button" at bounding box center [534, 437] width 10 height 10
select select "4"
click at [566, 514] on span "7" at bounding box center [563, 517] width 24 height 20
type input "04/07/2025"
type input "04/07/2026"
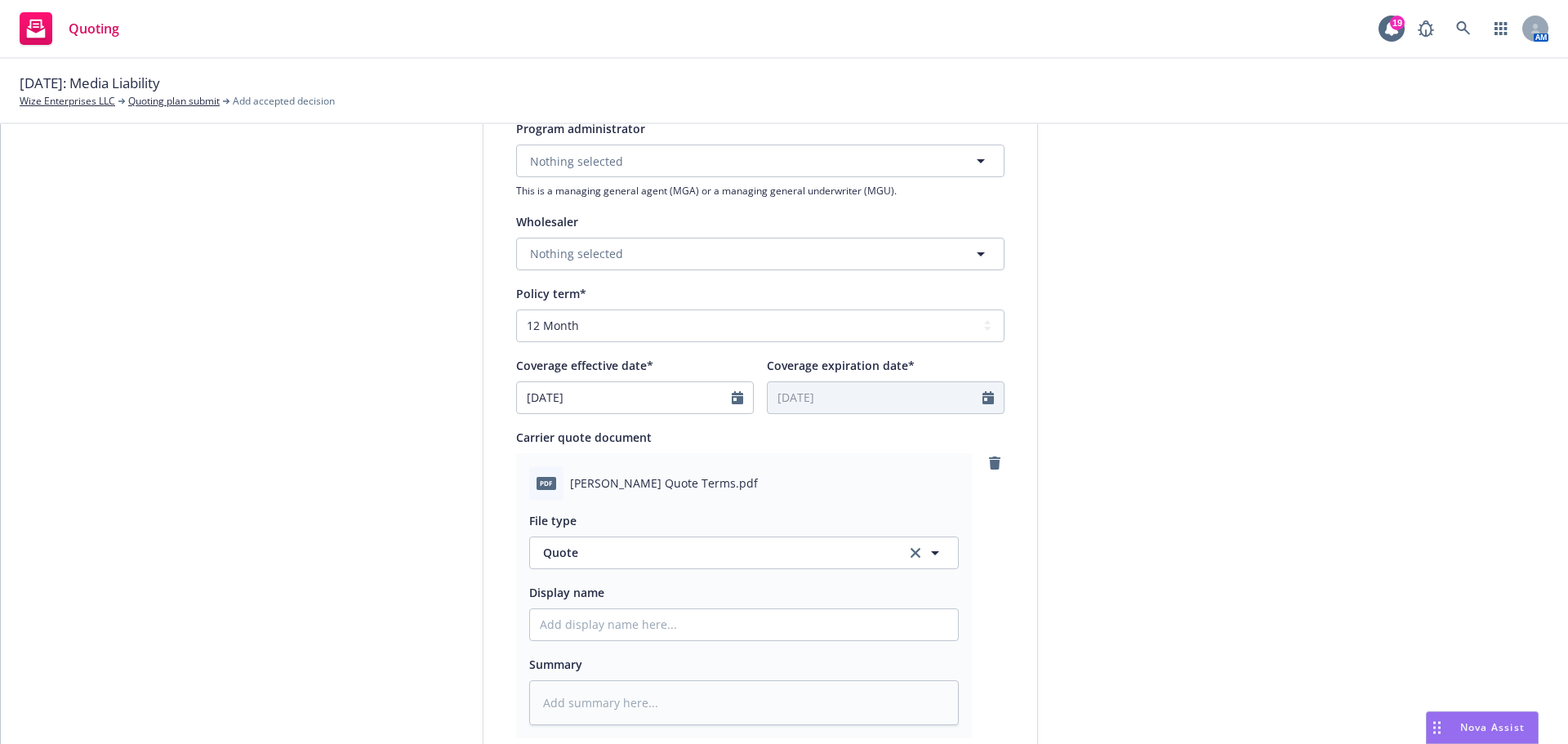
type textarea "x"
click at [734, 399] on icon "Calendar" at bounding box center [737, 398] width 12 height 13
click at [689, 448] on div "January February March April May June July August September October November De…" at bounding box center [615, 436] width 183 height 26
click at [694, 436] on icon "button" at bounding box center [697, 437] width 5 height 10
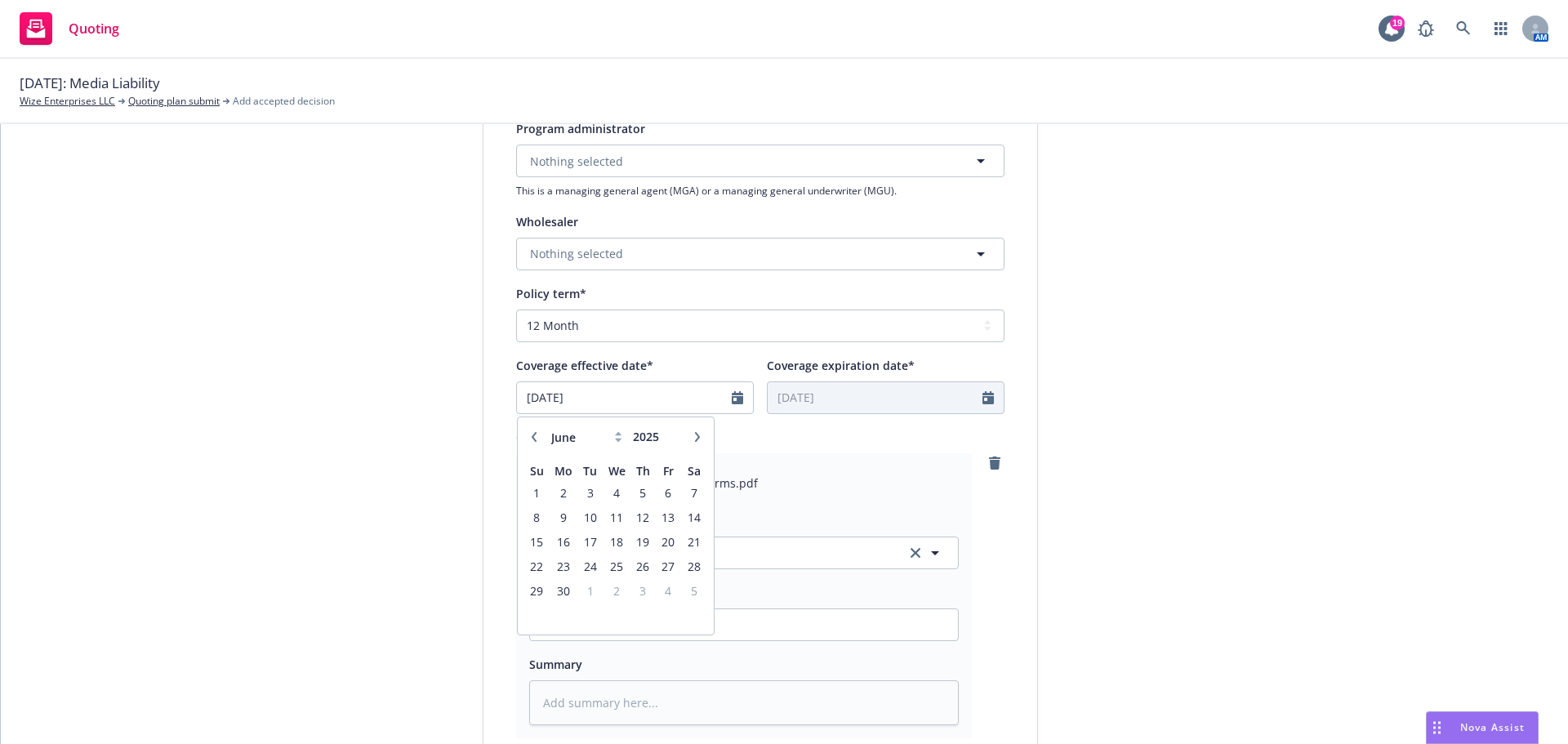
click at [694, 436] on icon "button" at bounding box center [697, 437] width 5 height 10
select select "8"
click at [665, 588] on span "29" at bounding box center [668, 591] width 22 height 20
type input "08/29/2025"
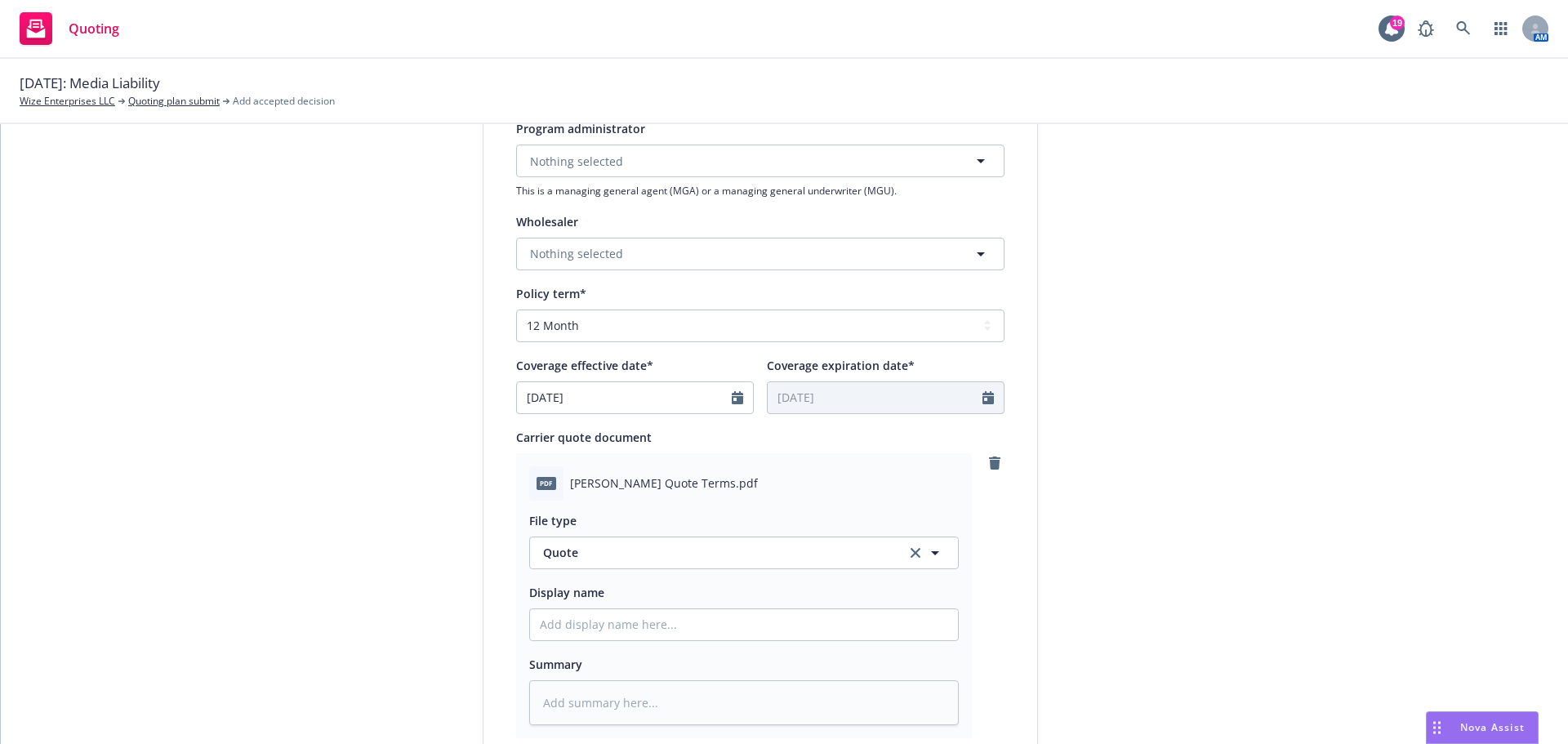
type input "08/29/2026"
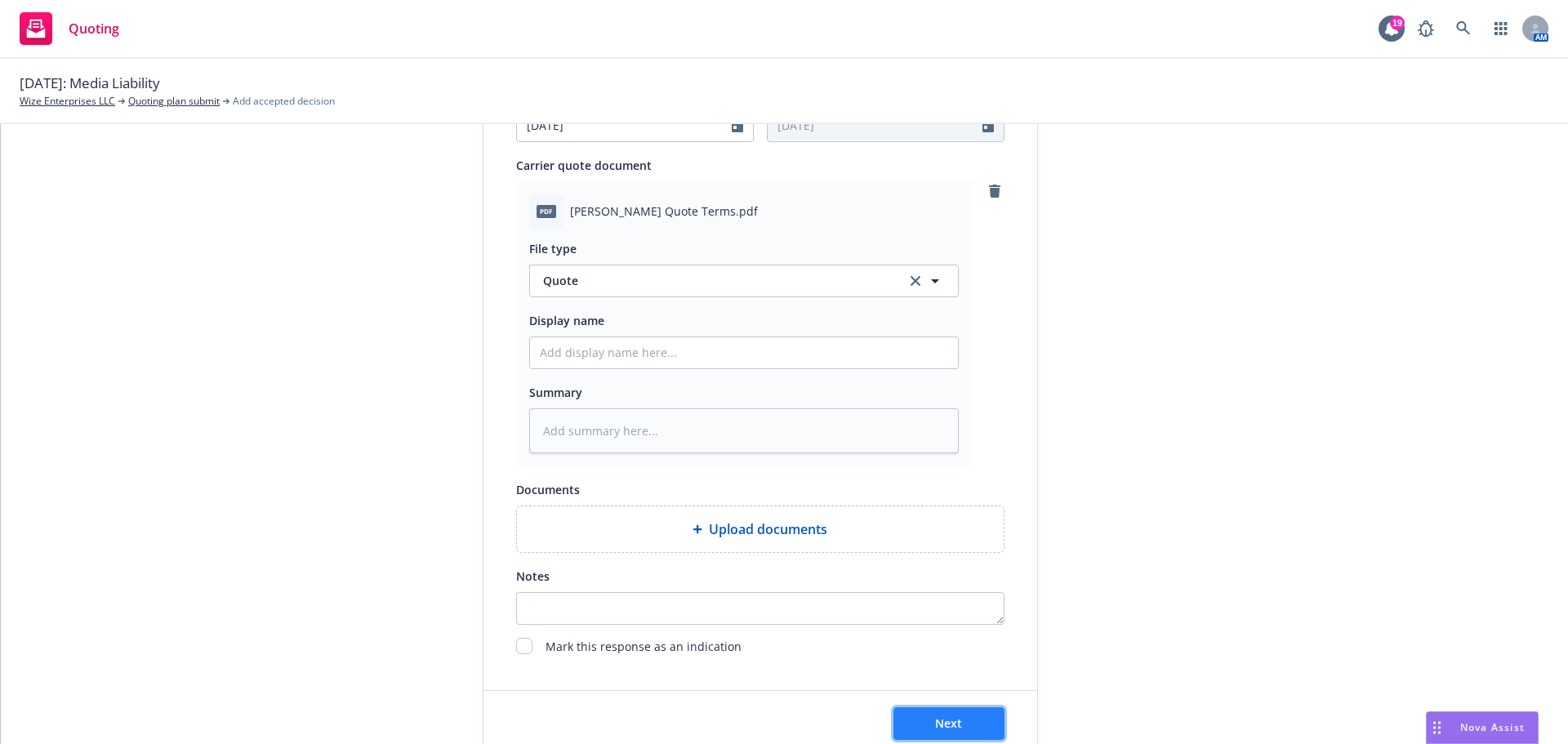
click at [982, 722] on button "Next" at bounding box center [949, 723] width 111 height 33
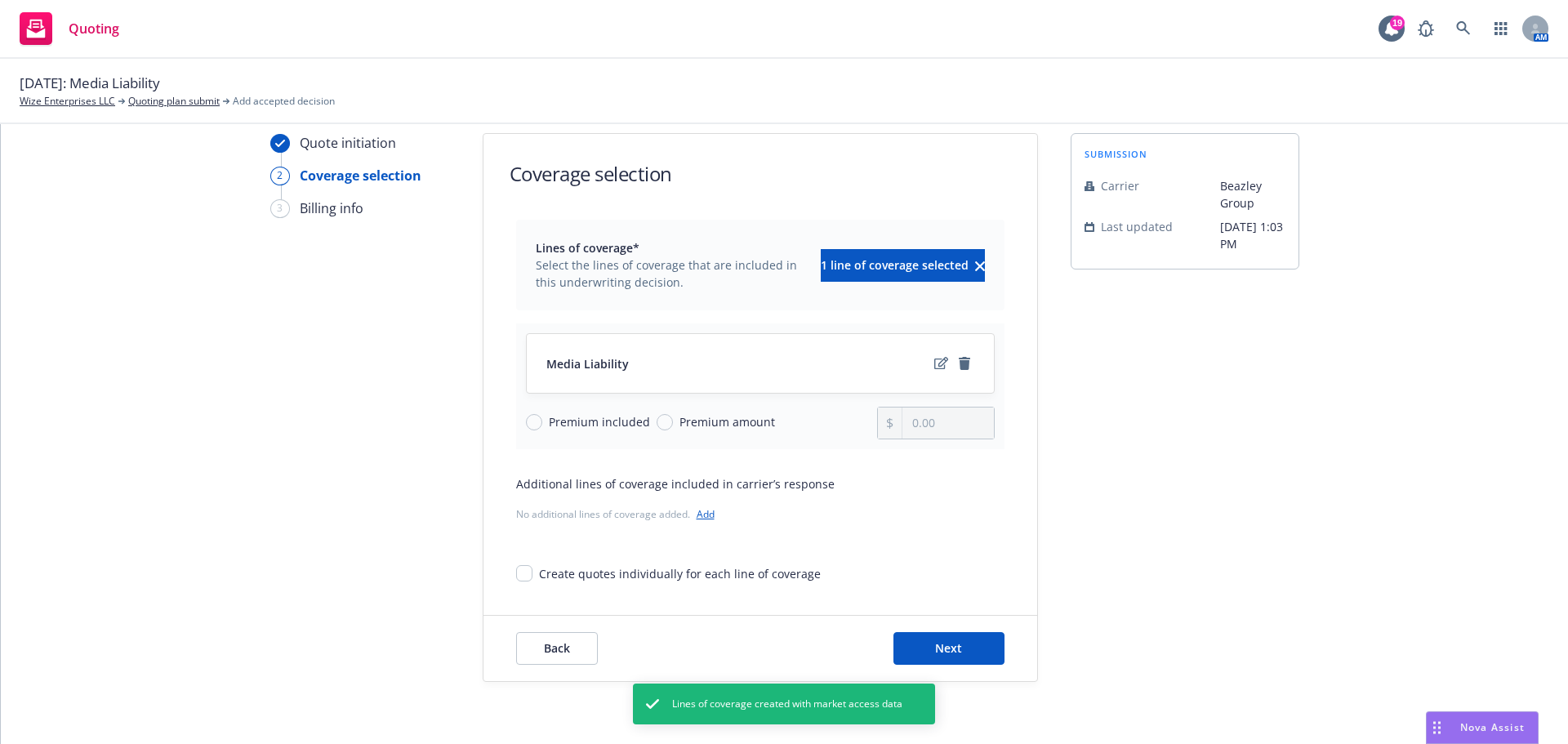
scroll to position [60, 0]
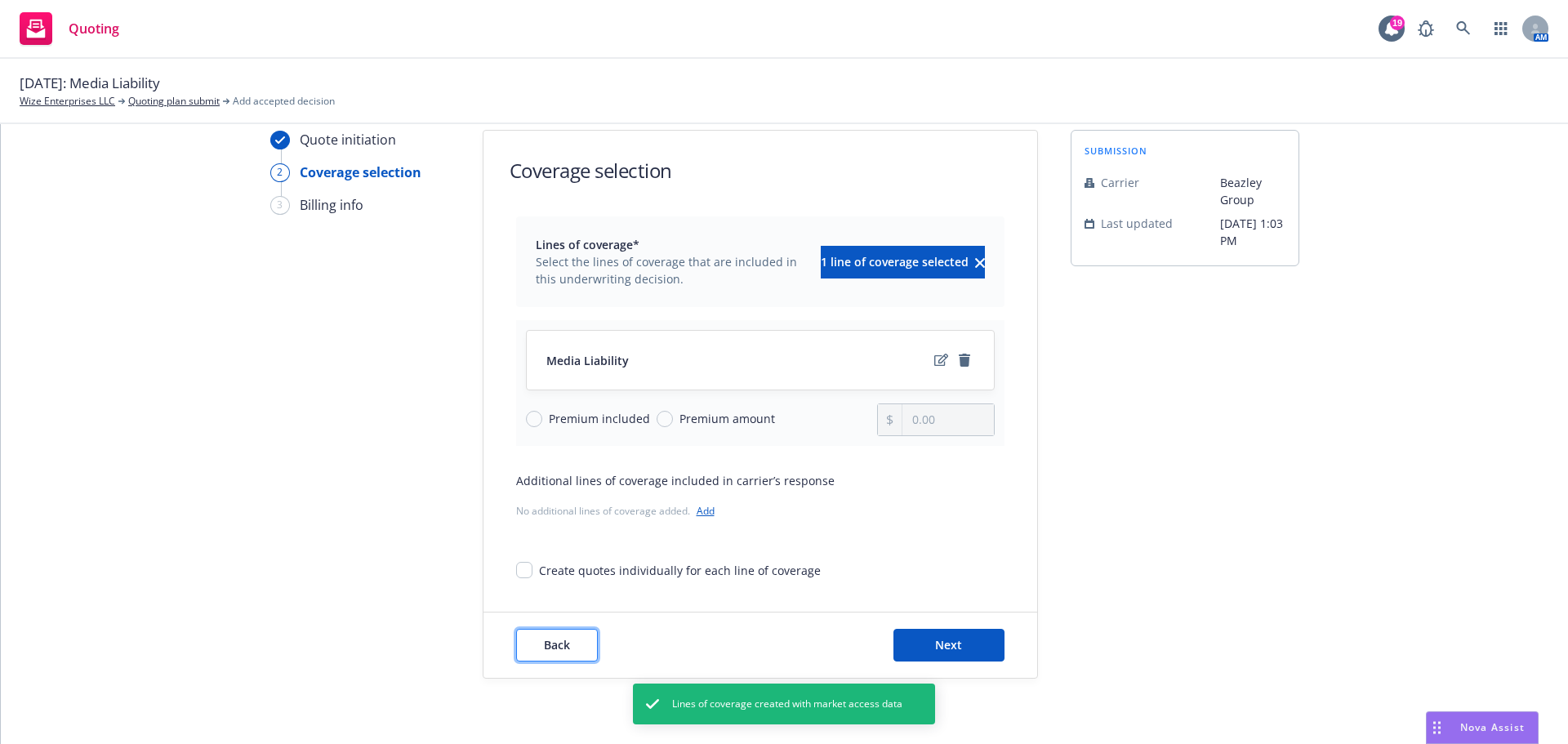
click at [546, 636] on button "Back" at bounding box center [556, 645] width 82 height 33
type textarea "x"
select select "12"
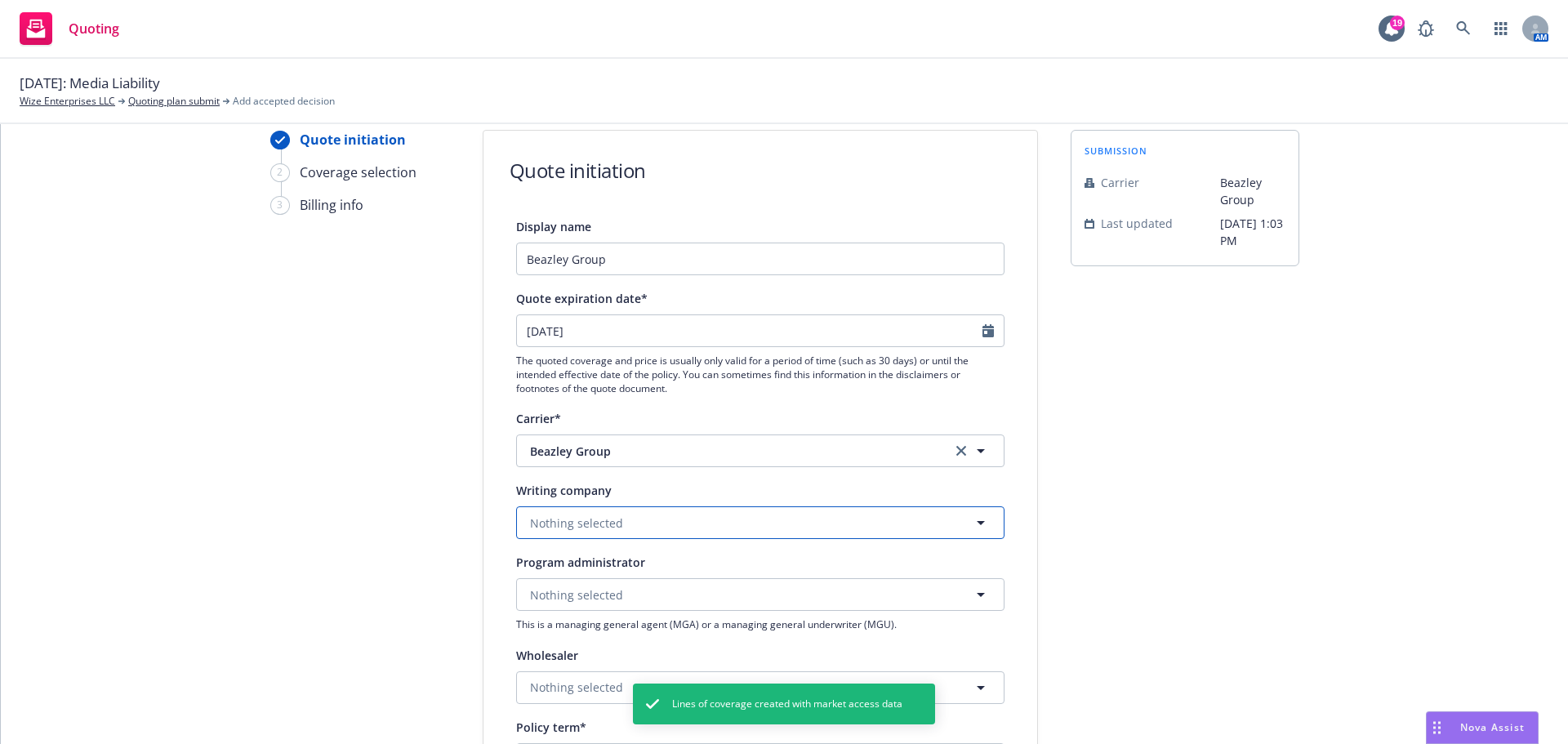
click at [602, 523] on span "Nothing selected" at bounding box center [576, 523] width 93 height 17
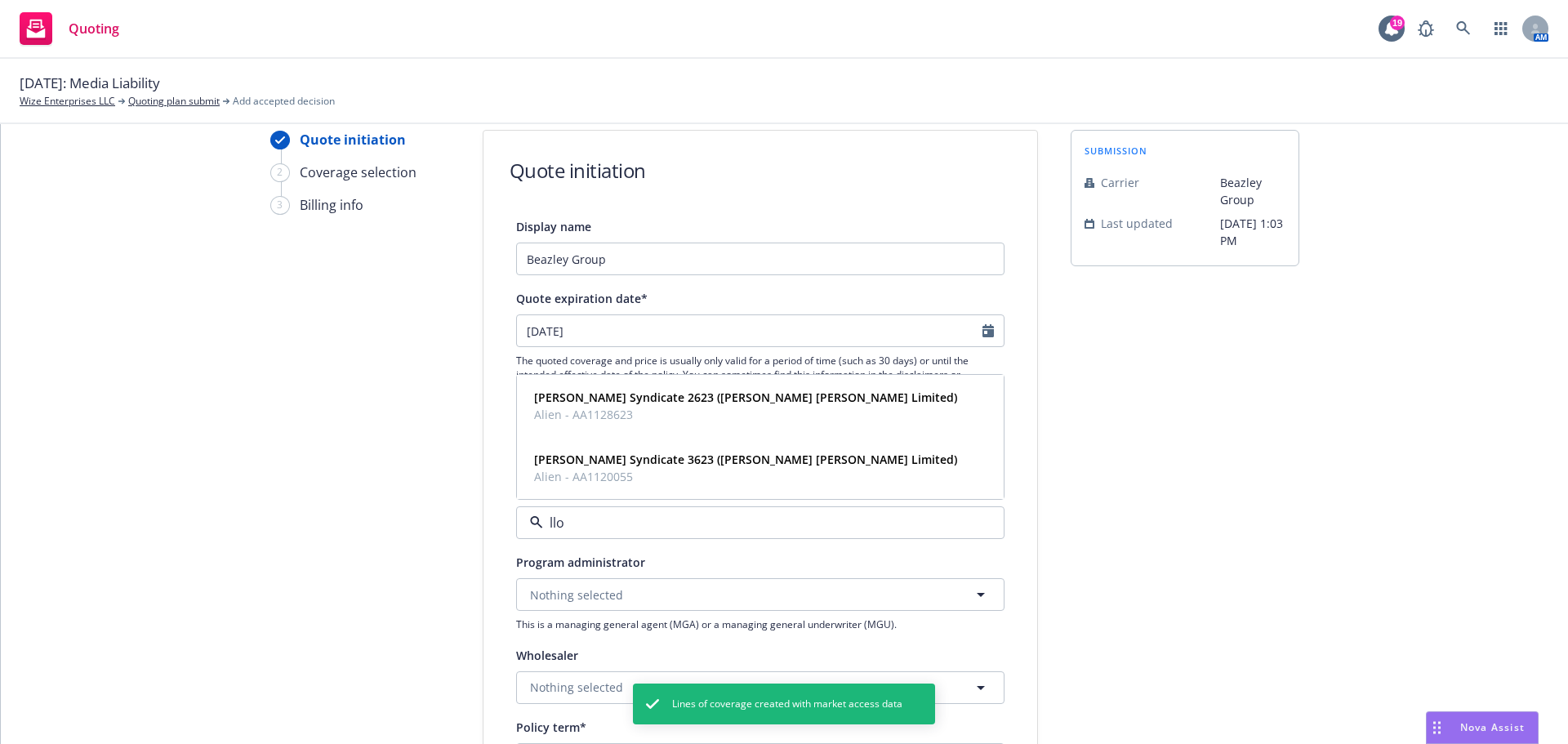
type input "lloy"
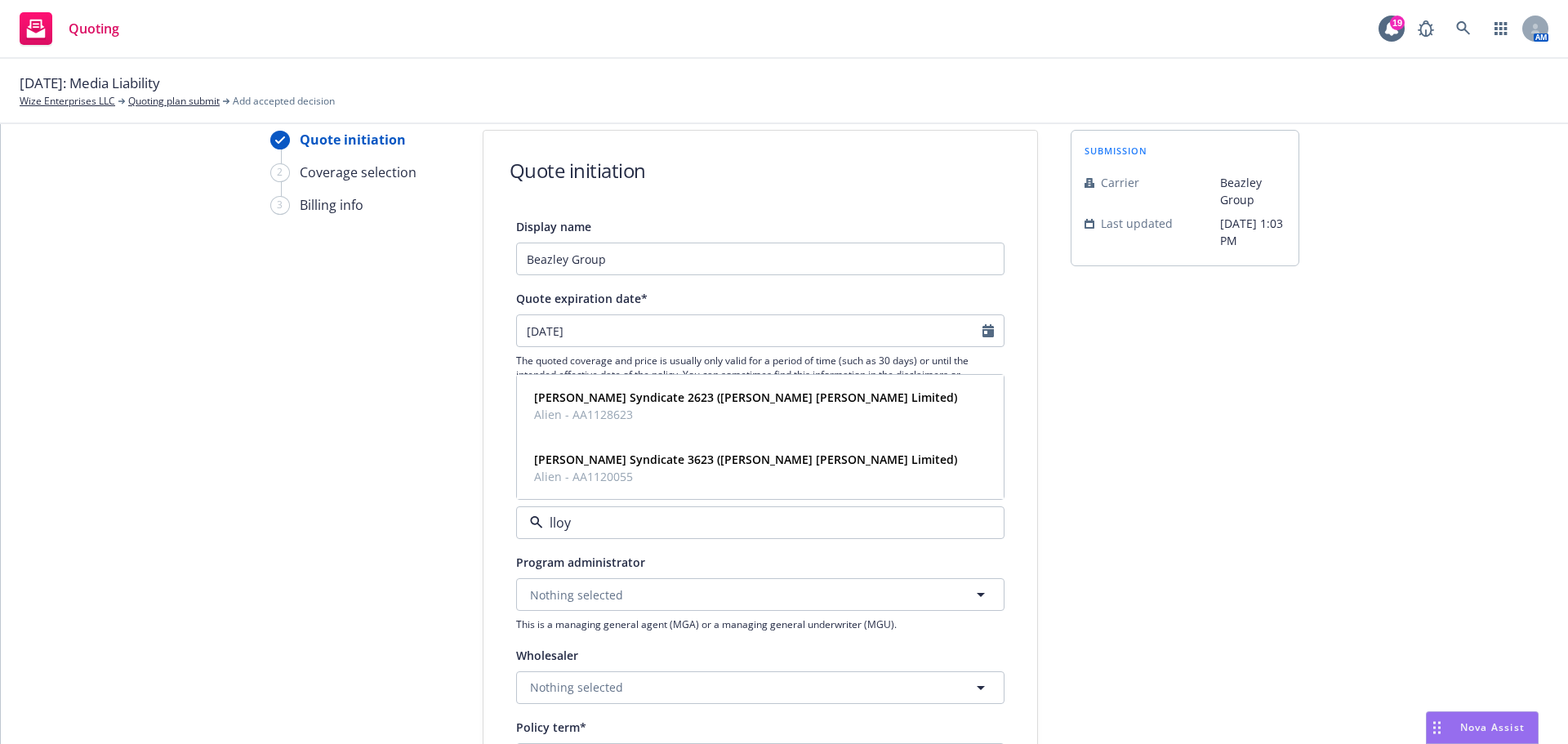
type textarea "x"
type input "lloyds"
type textarea "x"
type input "l"
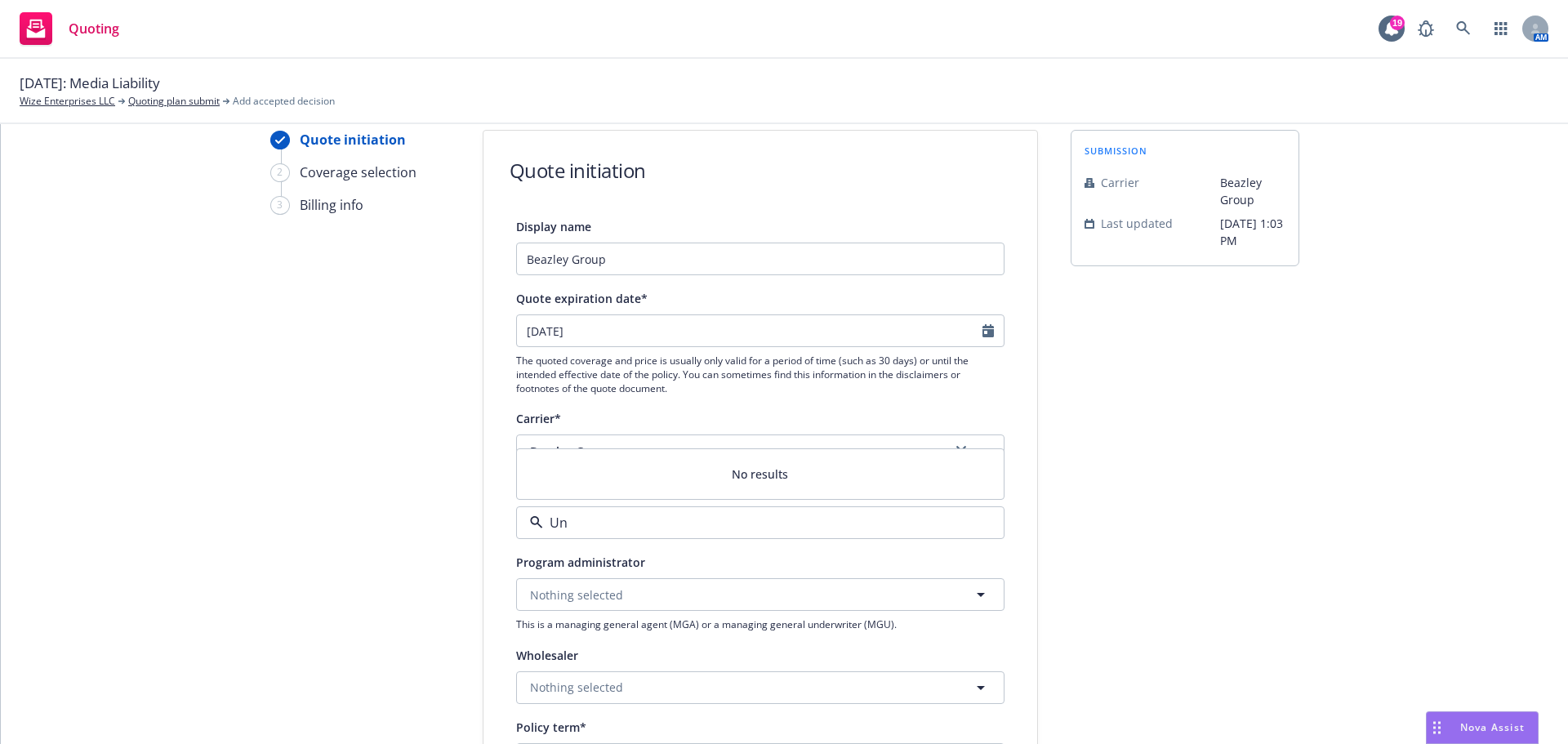
type input "U"
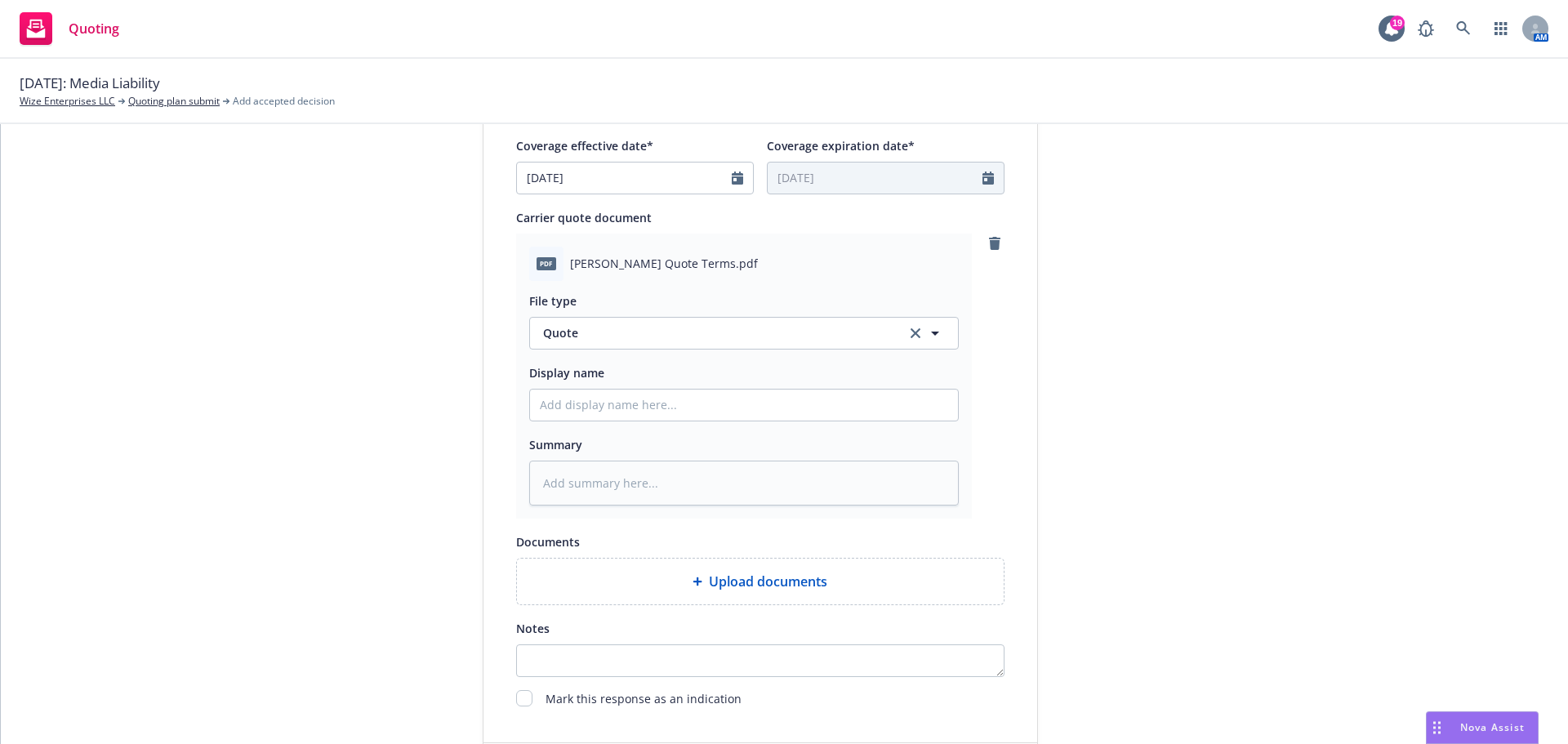
scroll to position [843, 0]
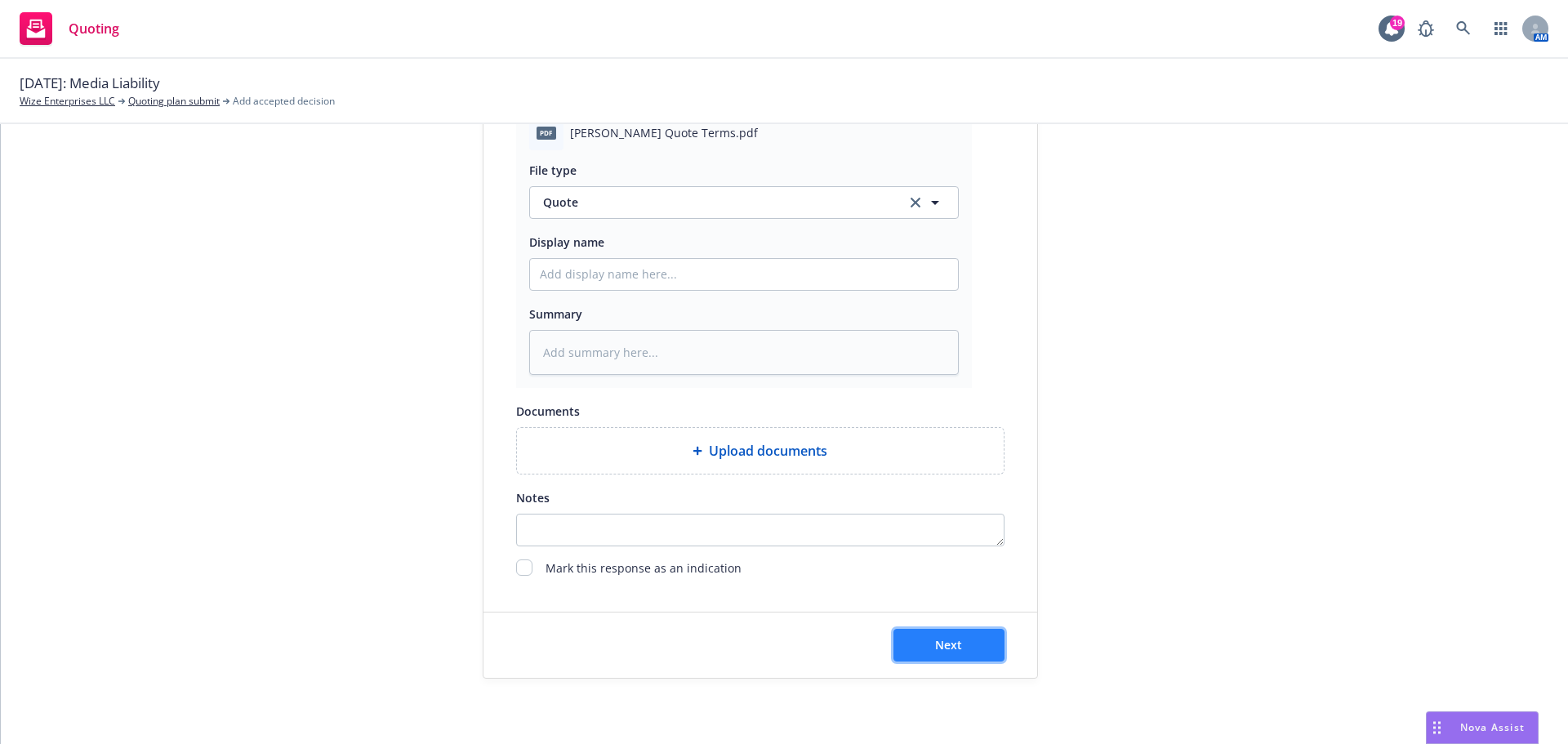
click at [967, 650] on button "Next" at bounding box center [949, 645] width 111 height 33
type textarea "x"
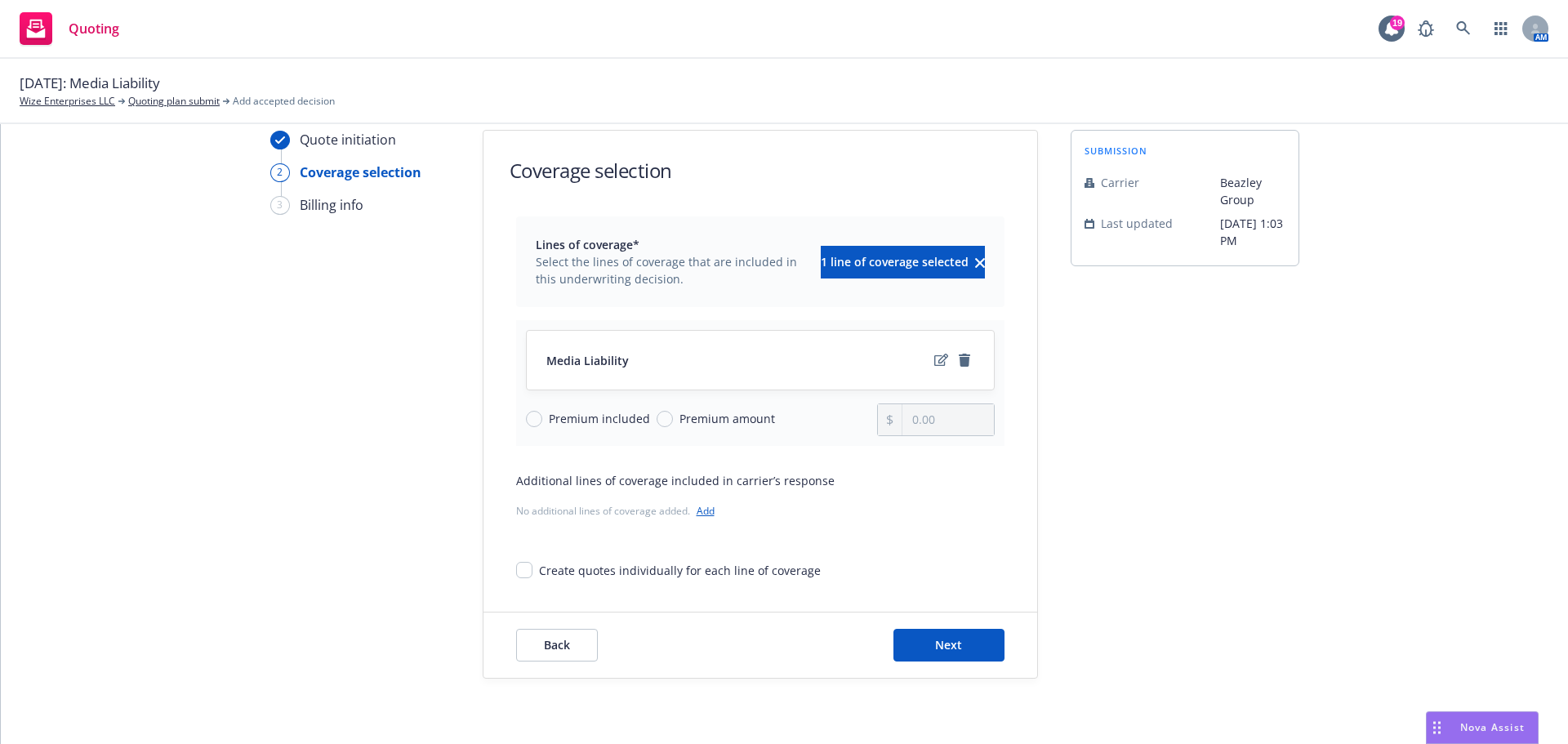
scroll to position [60, 0]
click at [661, 430] on div "Premium included Premium amount" at bounding box center [702, 420] width 352 height 33
click at [656, 420] on input "Premium amount" at bounding box center [664, 418] width 16 height 16
radio input "true"
click at [918, 420] on input "0.00" at bounding box center [948, 420] width 91 height 31
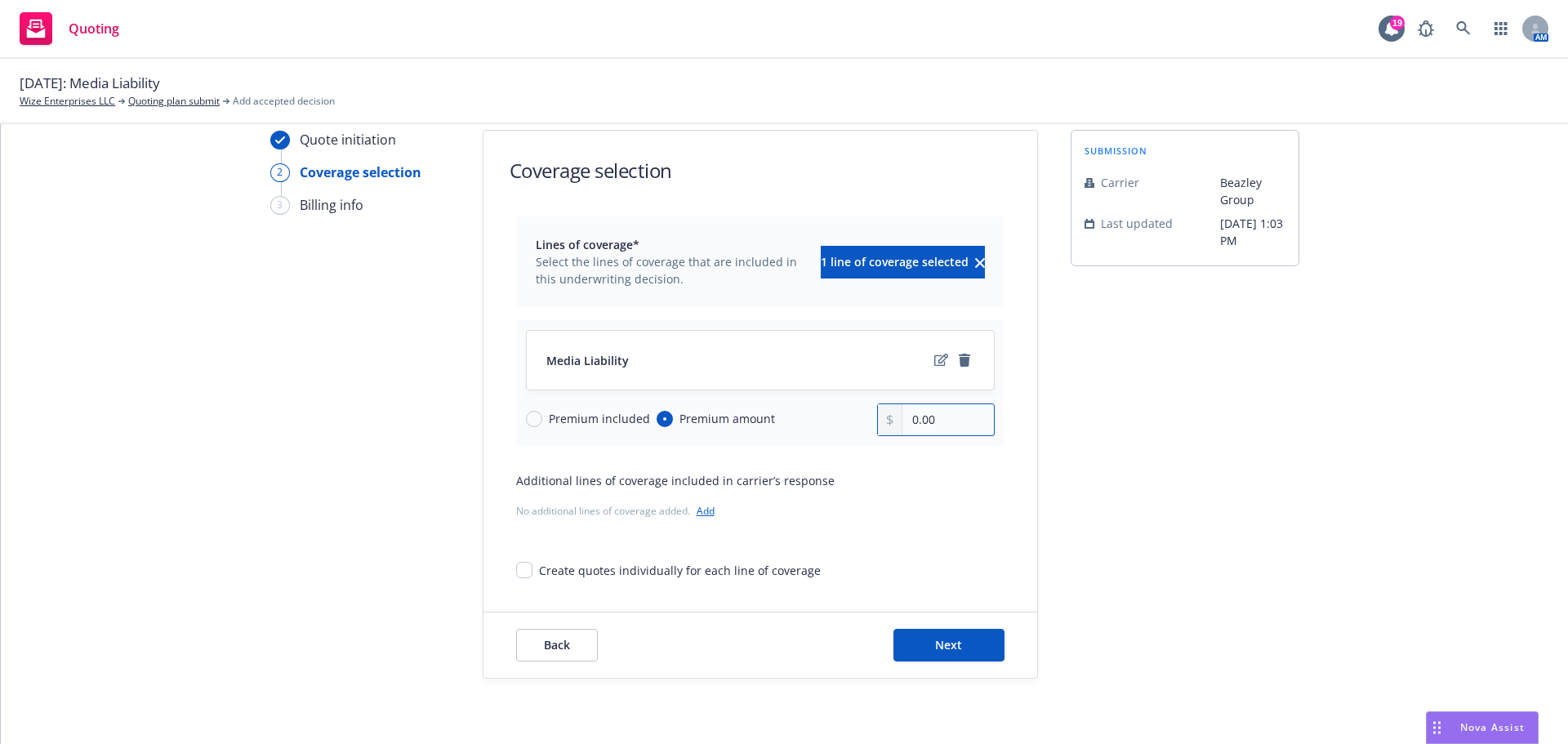
click at [919, 420] on input "0.00" at bounding box center [948, 420] width 91 height 31
type input "5,500.00"
click at [944, 650] on span "Next" at bounding box center [949, 645] width 27 height 15
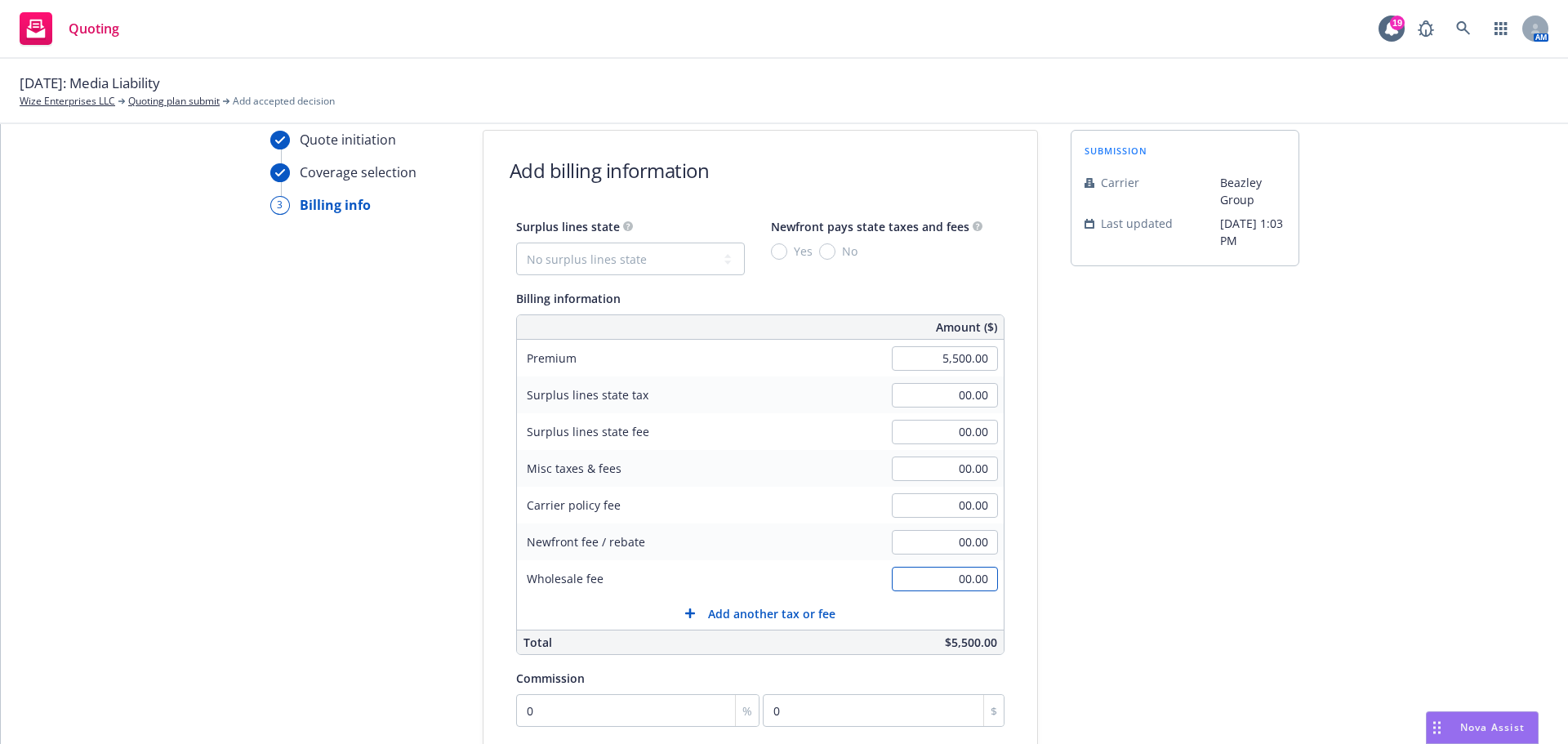
click at [943, 591] on input "00.00" at bounding box center [945, 579] width 106 height 24
type input "400.00"
click at [668, 264] on select "No surplus lines state Alaska Alabama Arkansas Arizona California Colorado Conn…" at bounding box center [629, 259] width 228 height 33
click at [678, 258] on select "No surplus lines state Alaska Alabama Arkansas Arizona California Colorado Conn…" at bounding box center [629, 259] width 228 height 33
select select "MD"
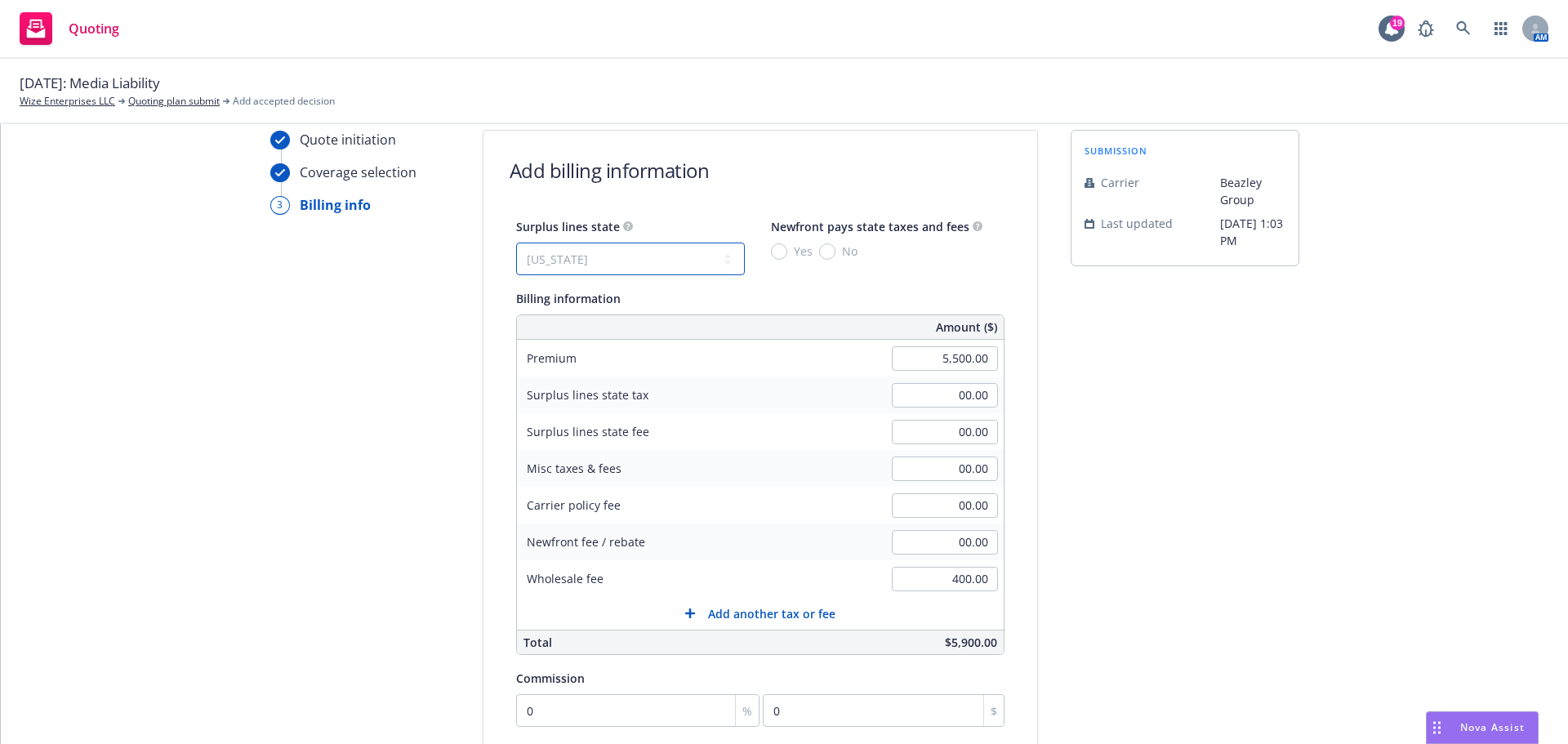
click at [516, 243] on select "No surplus lines state Alaska Alabama Arkansas Arizona California Colorado Conn…" at bounding box center [629, 259] width 228 height 33
type input "165.00"
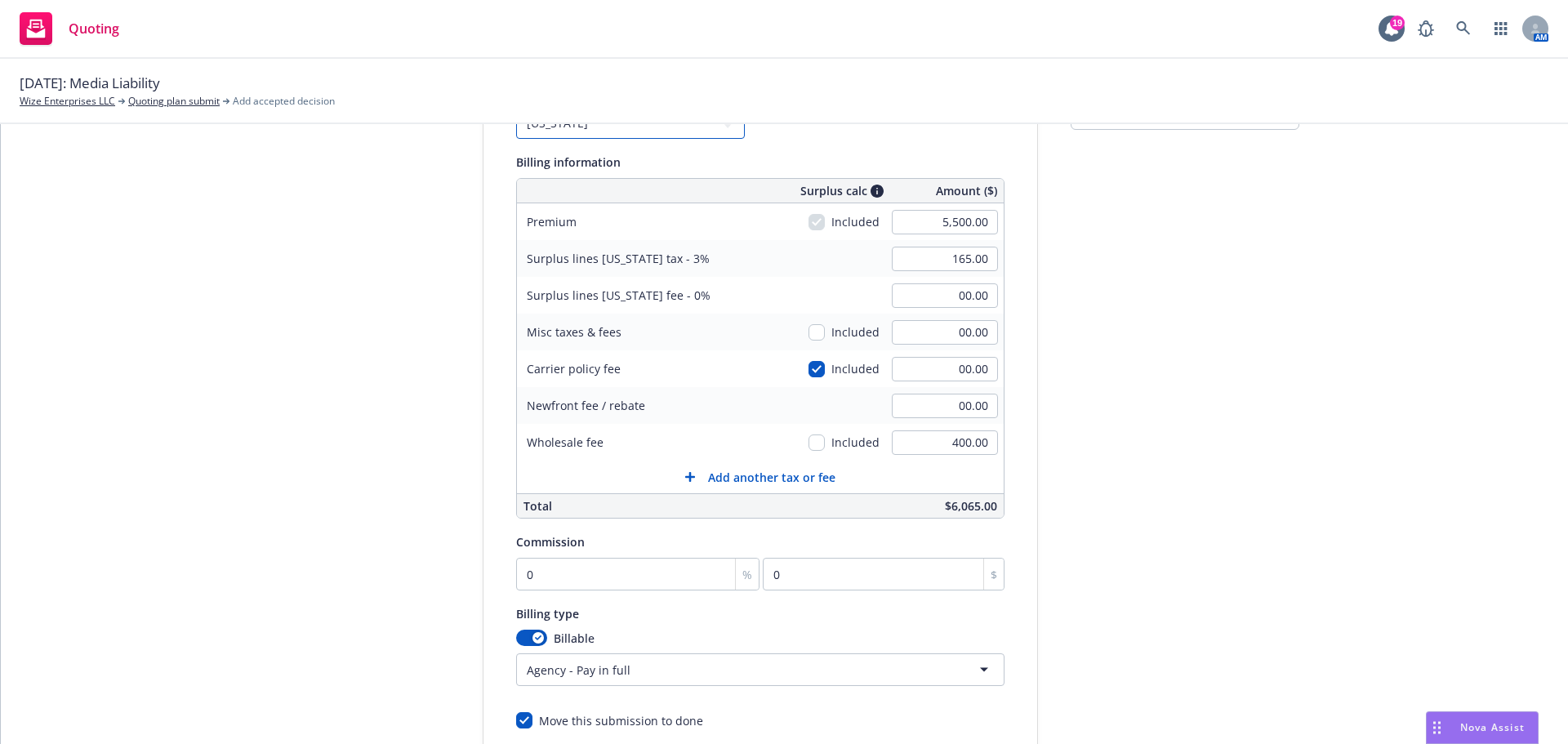
scroll to position [331, 0]
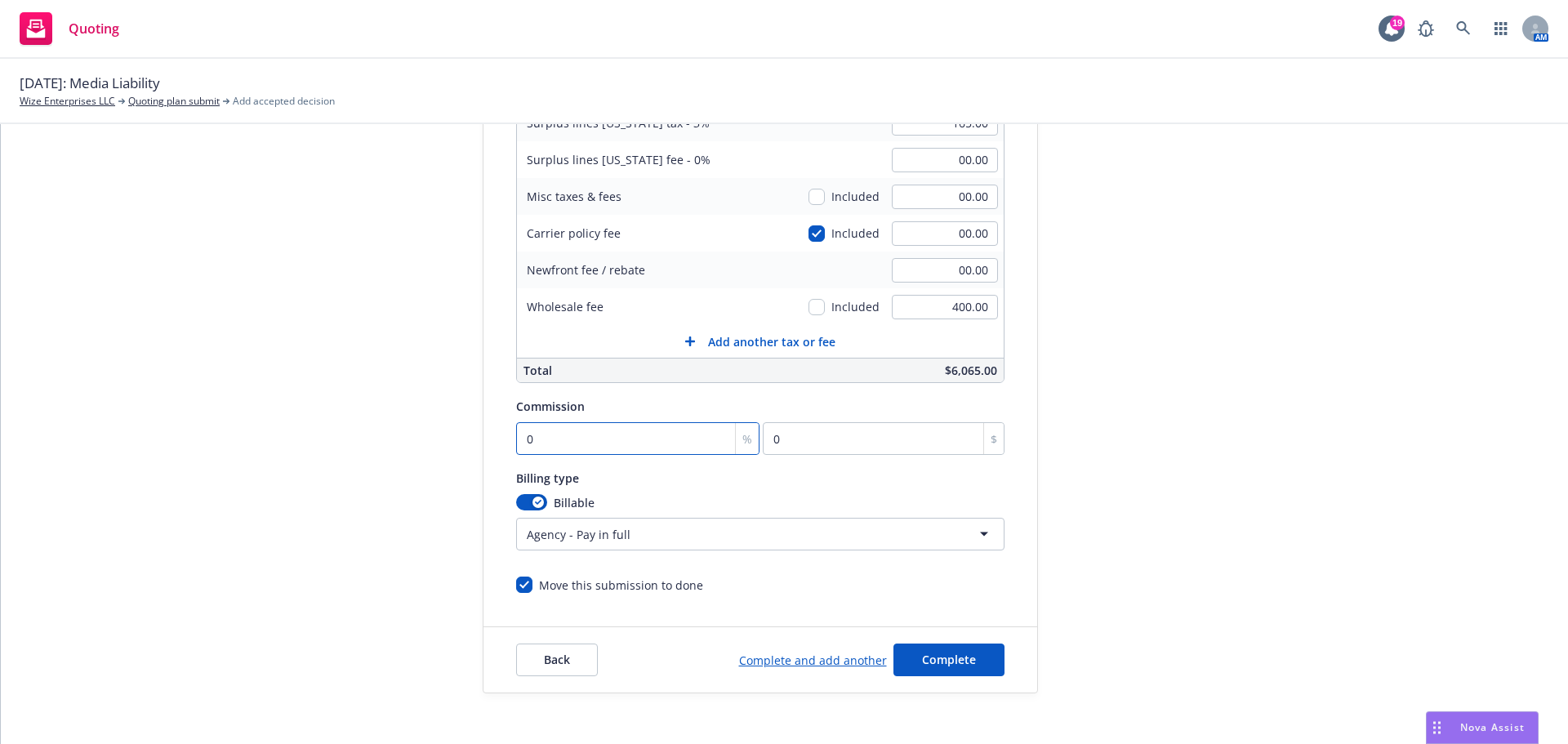
click at [679, 426] on input "0" at bounding box center [638, 438] width 244 height 33
type input "1"
type input "55"
type input "11"
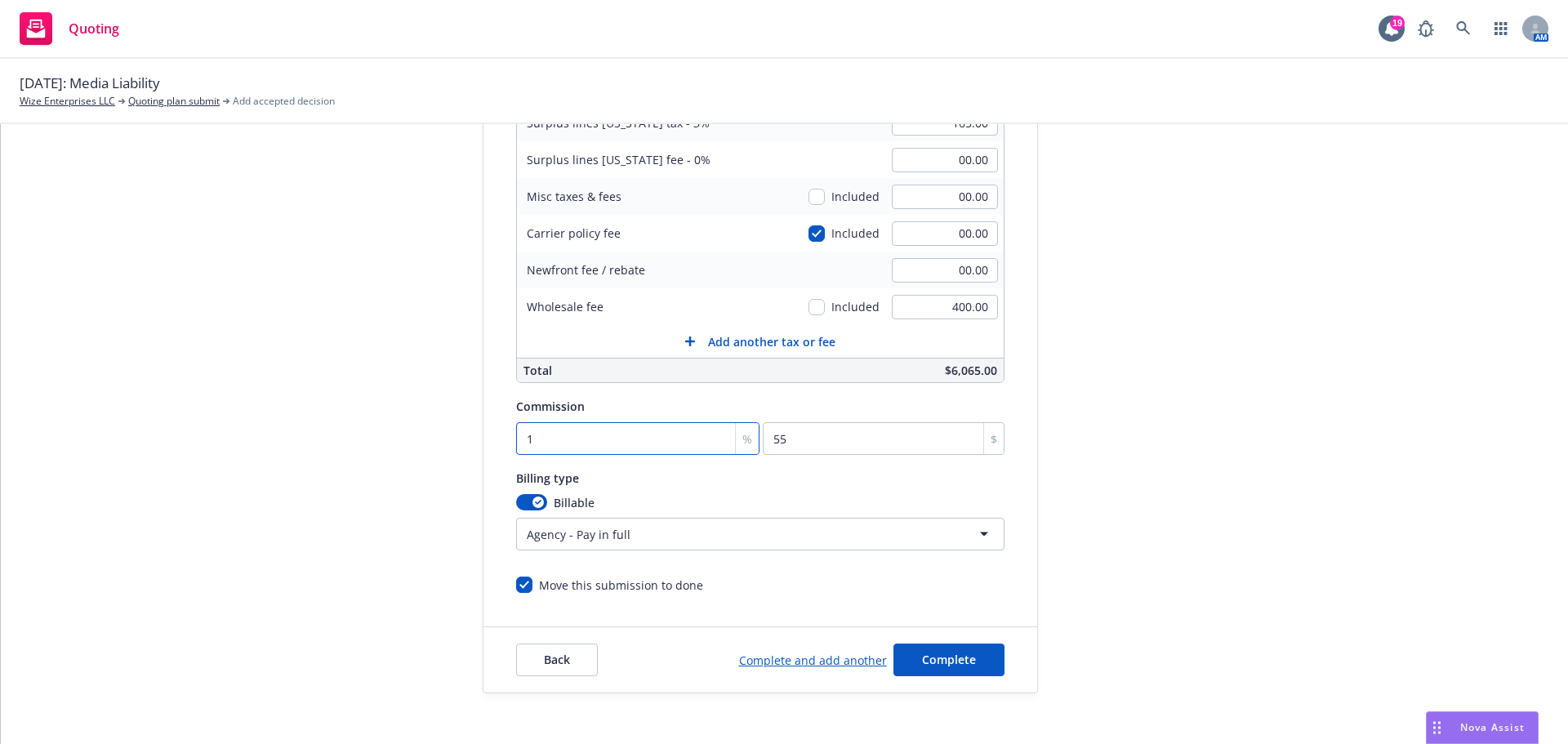
type input "605"
type input "11"
click at [961, 665] on span "Complete" at bounding box center [949, 659] width 54 height 15
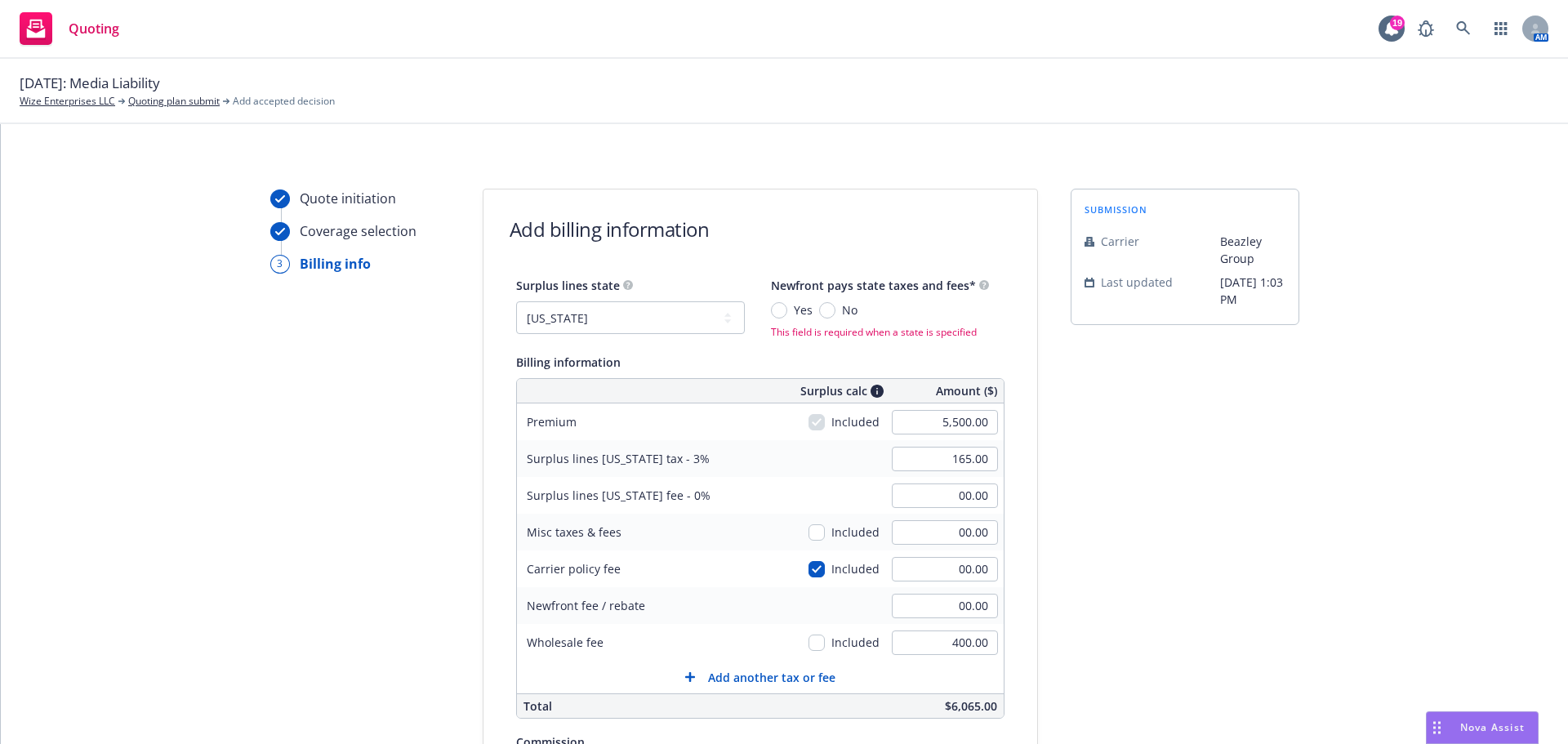
scroll to position [0, 0]
click at [819, 311] on input "No" at bounding box center [827, 311] width 16 height 16
radio input "true"
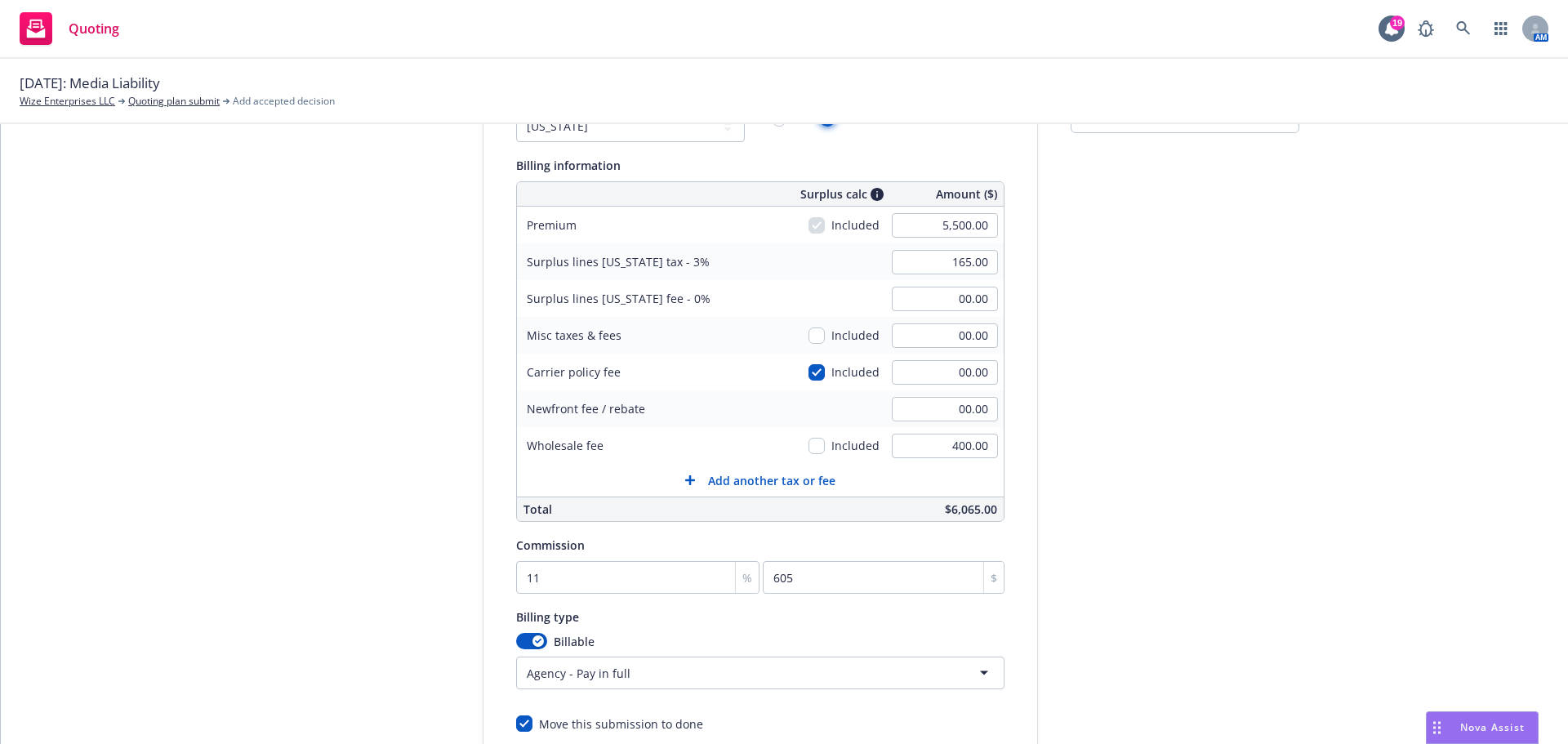
scroll to position [346, 0]
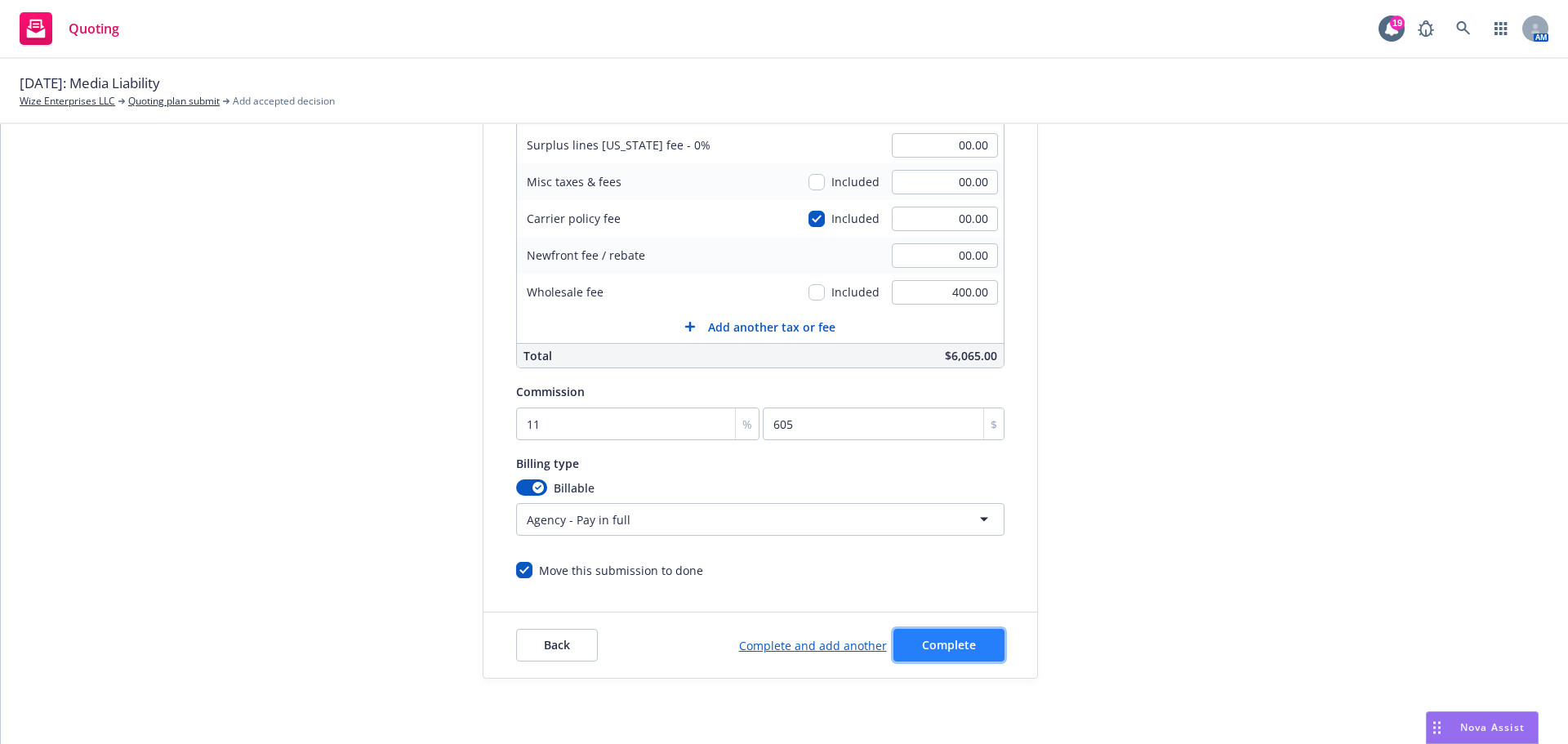
click at [956, 654] on button "Complete" at bounding box center [949, 645] width 111 height 33
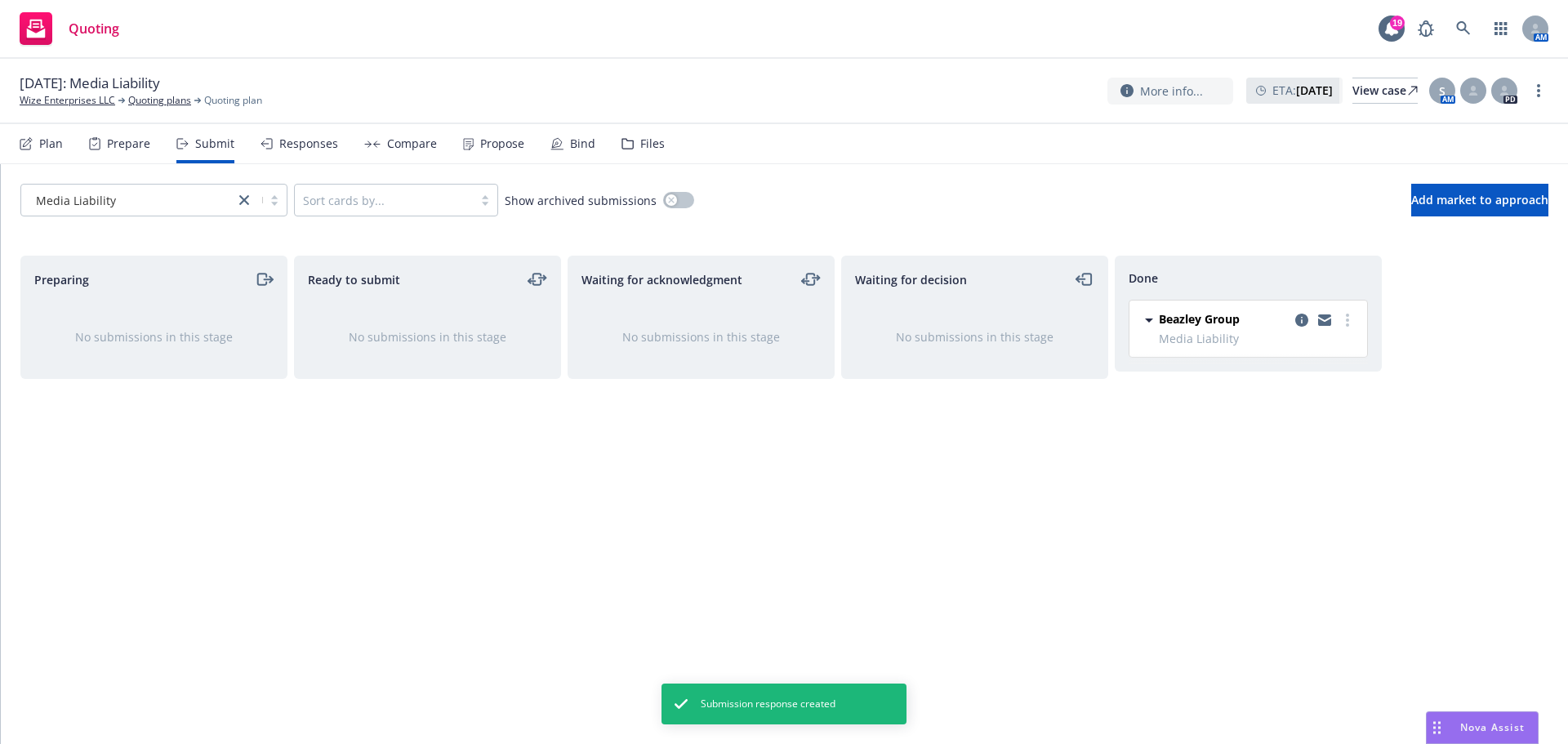
click at [503, 145] on div "Propose" at bounding box center [502, 144] width 44 height 13
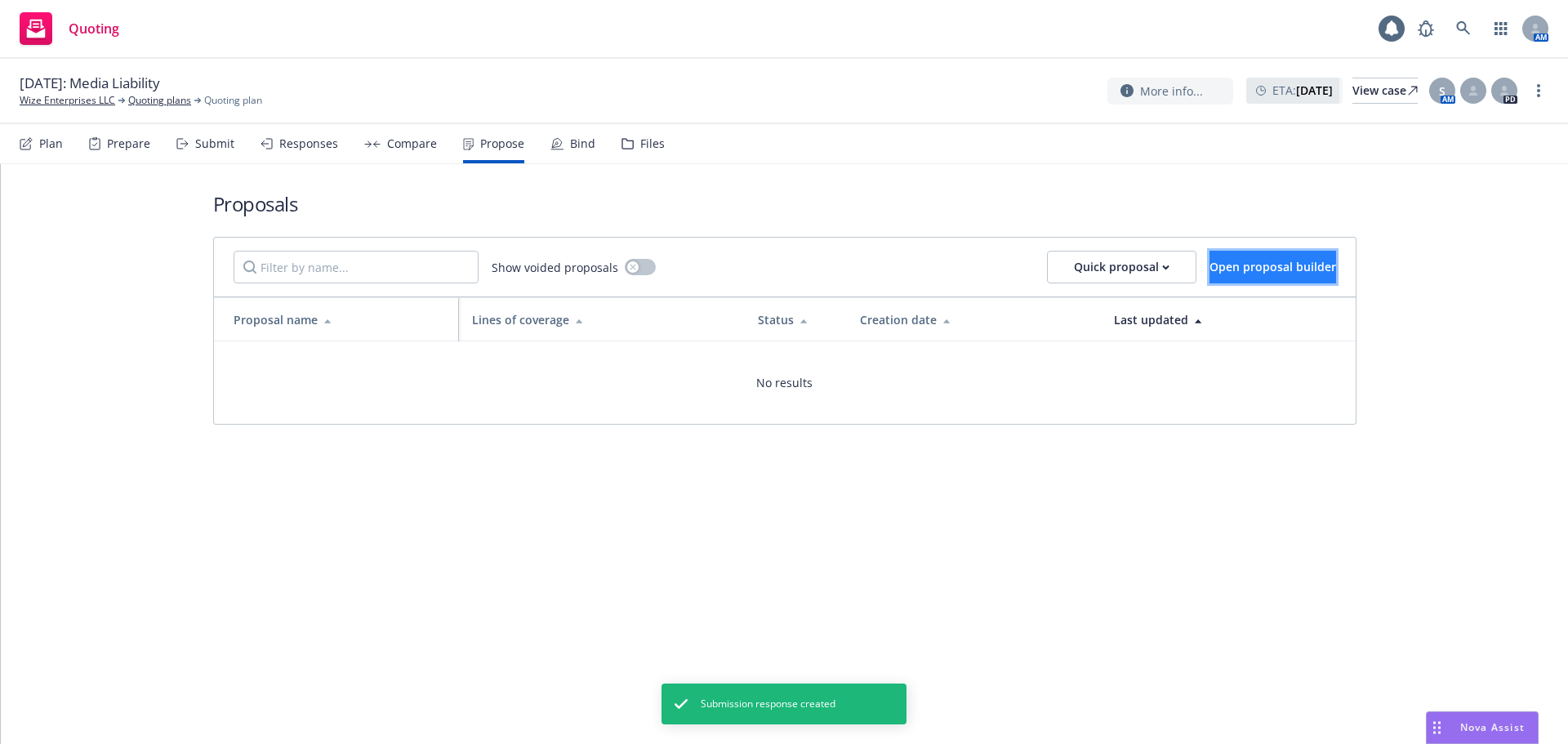
click at [1222, 272] on span "Open proposal builder" at bounding box center [1272, 266] width 126 height 15
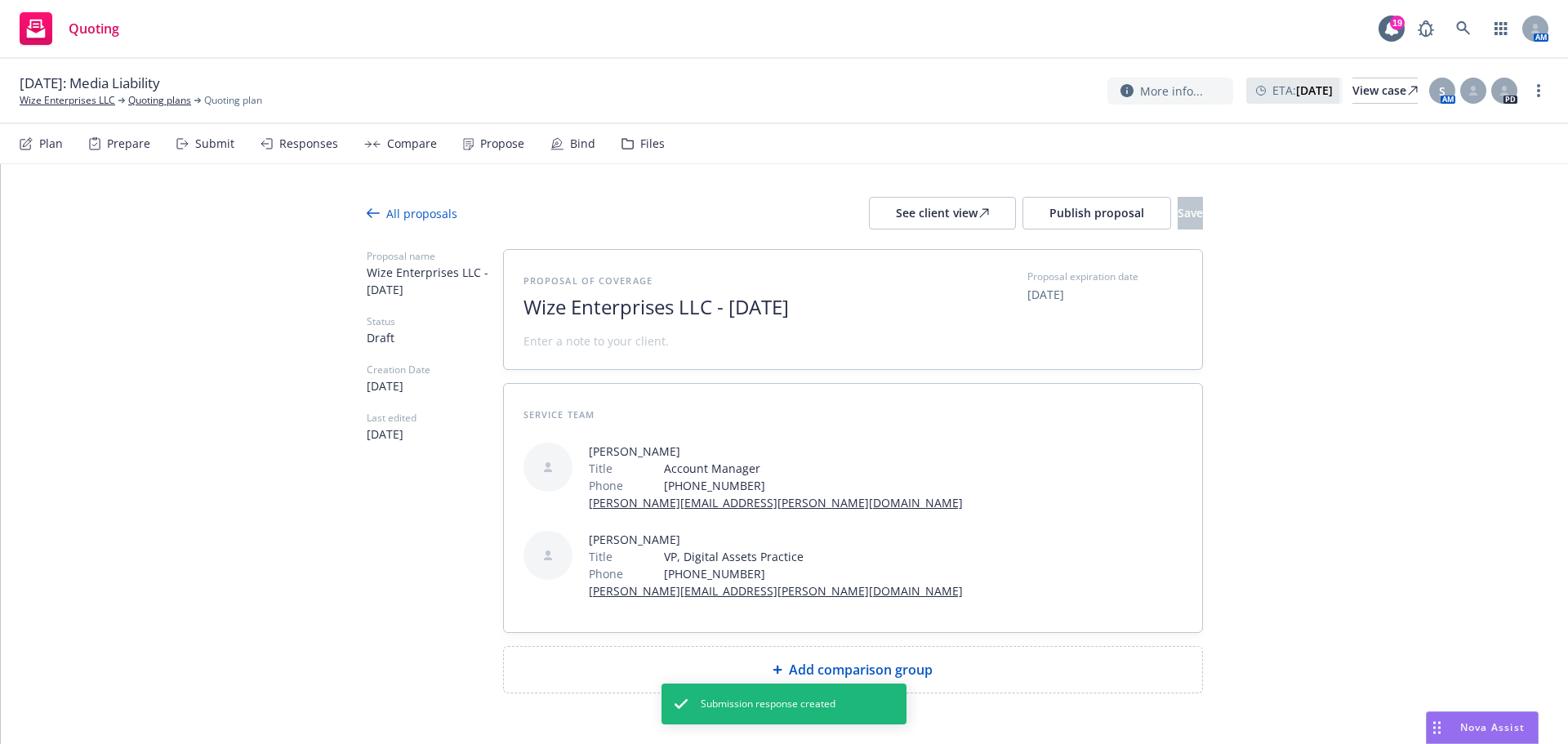
drag, startPoint x: 726, startPoint y: 309, endPoint x: 1101, endPoint y: 344, distance: 376.6
click at [1101, 344] on div "Proposal of coverage Wize Enterprises LLC - August 2025 Proposal expiration dat…" at bounding box center [853, 309] width 659 height 80
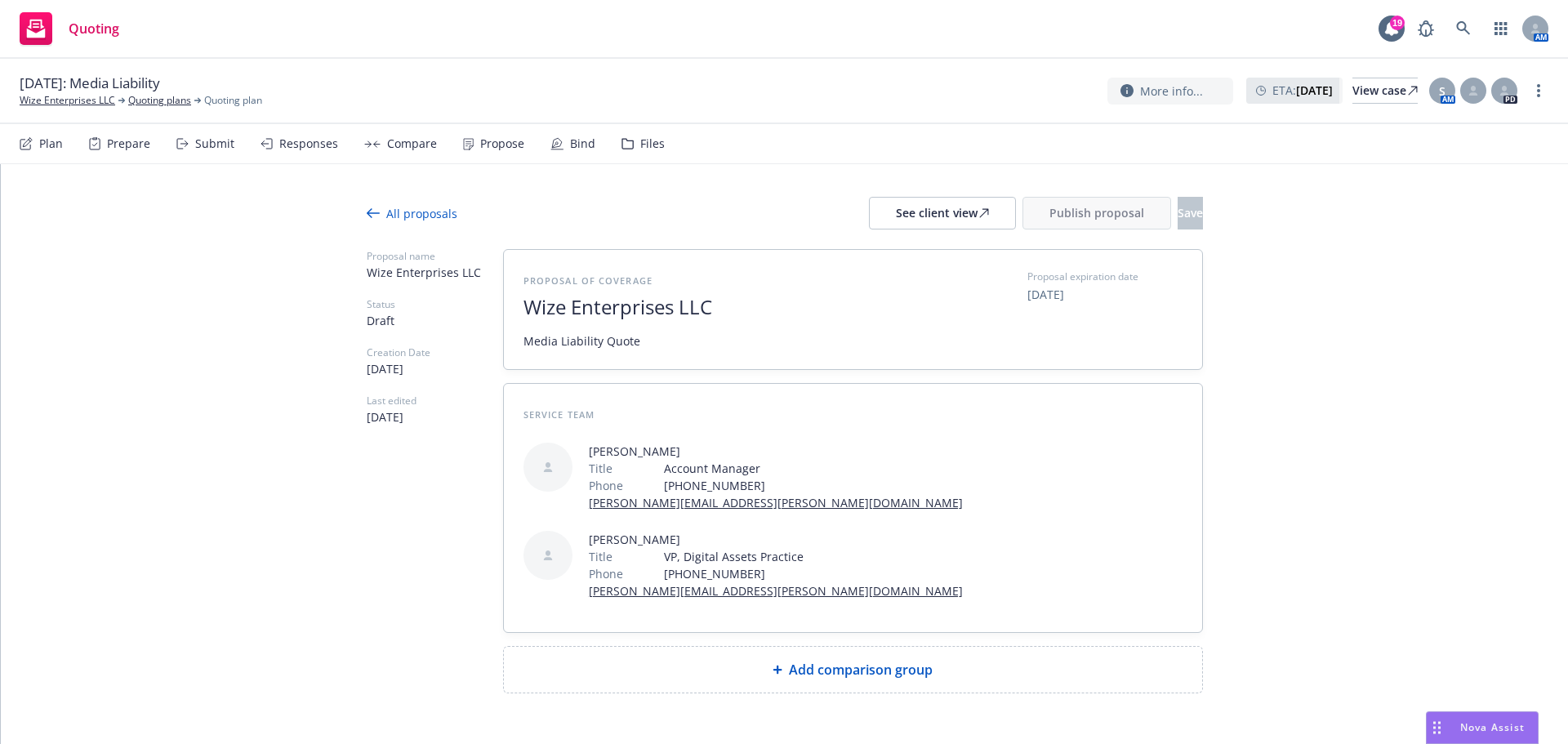
click at [832, 613] on div "All proposals See client view Publish proposal Save Proposal name Wize Enterpri…" at bounding box center [784, 478] width 836 height 627
click at [832, 647] on div "Add comparison group" at bounding box center [853, 670] width 698 height 45
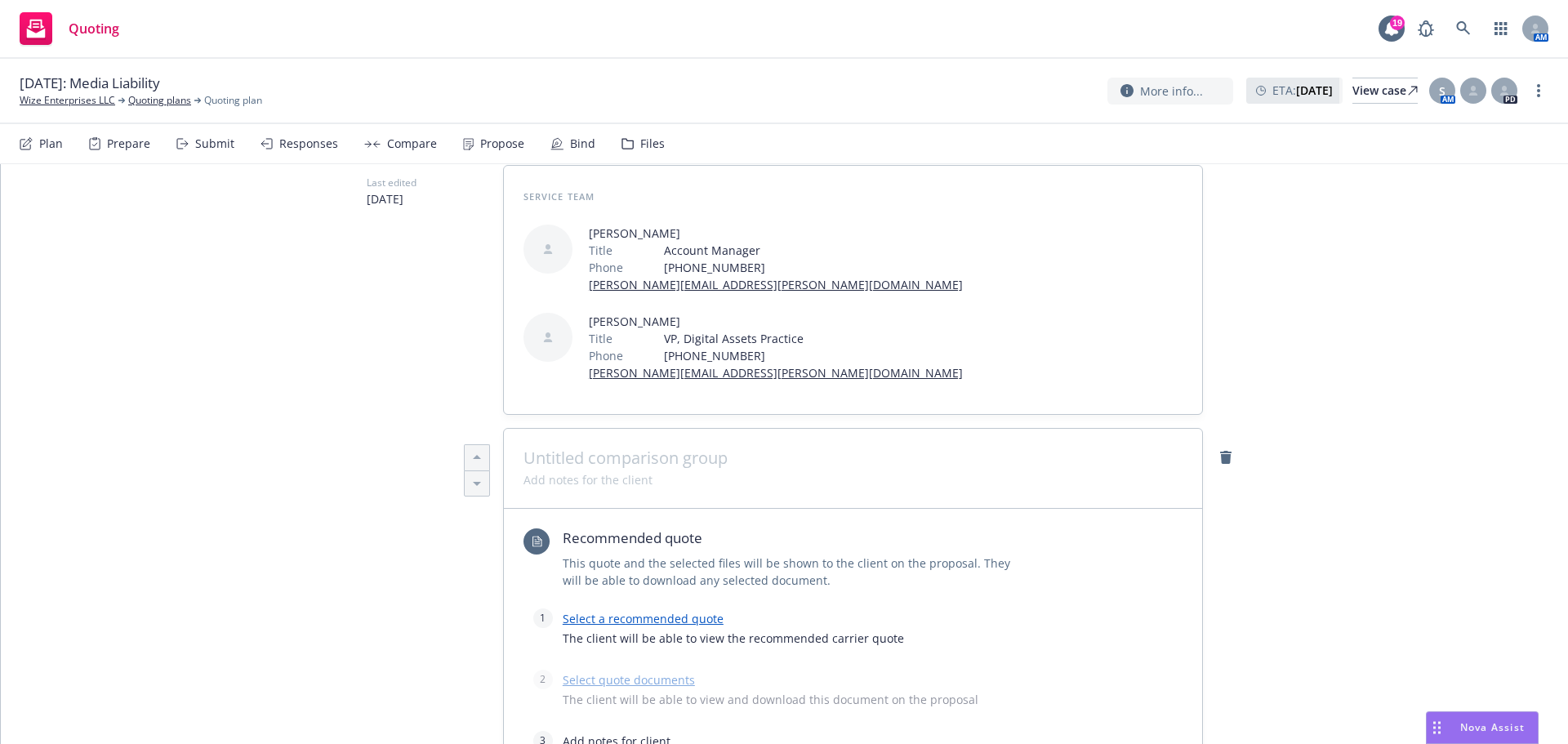
click at [610, 629] on span "The client will be able to view the recommended carrier quote" at bounding box center [853, 638] width 581 height 17
click at [613, 611] on link "Select a recommended quote" at bounding box center [643, 618] width 161 height 15
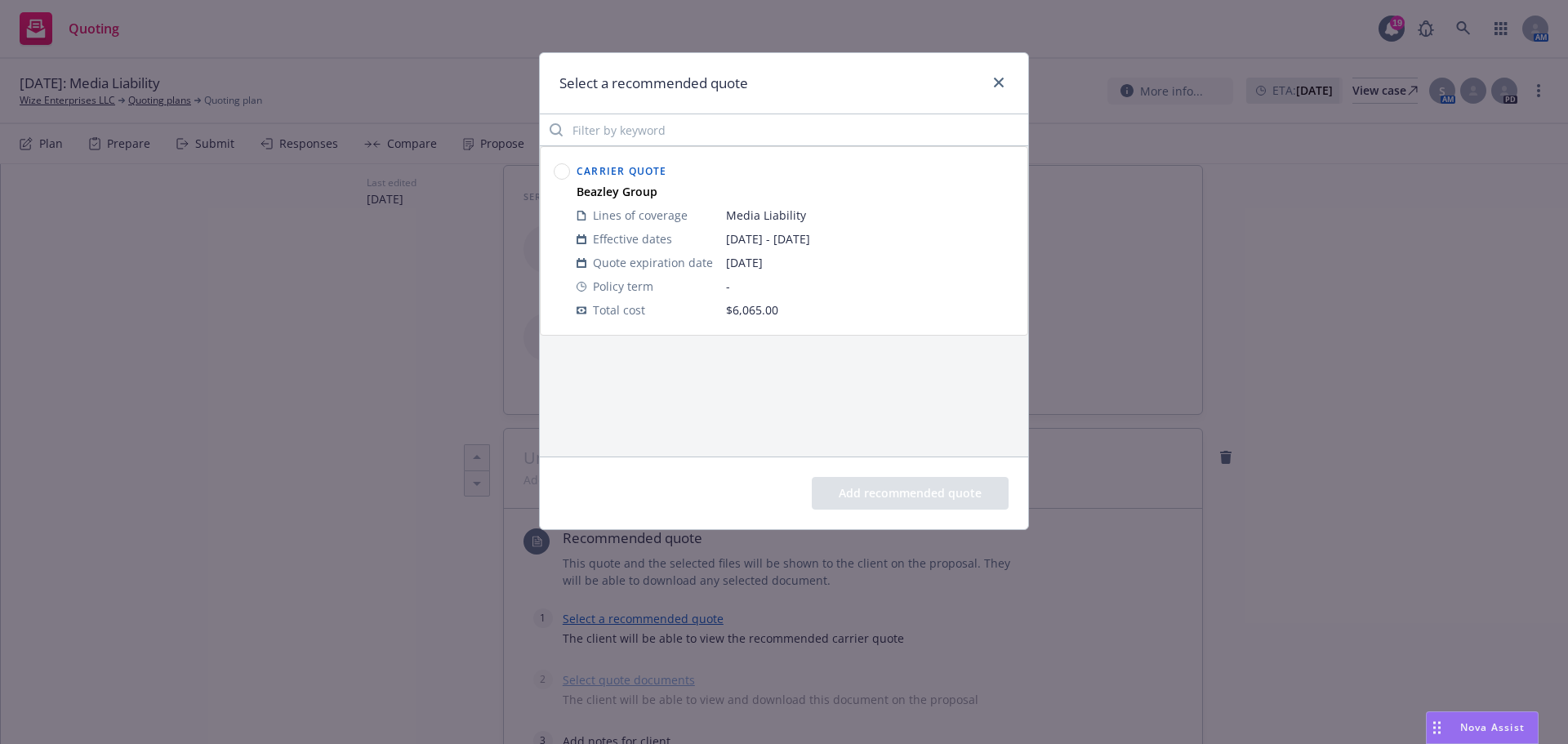
click at [564, 164] on div at bounding box center [561, 169] width 16 height 19
click at [558, 163] on icon at bounding box center [561, 171] width 16 height 16
click at [867, 485] on button "Add recommended quote" at bounding box center [910, 493] width 197 height 33
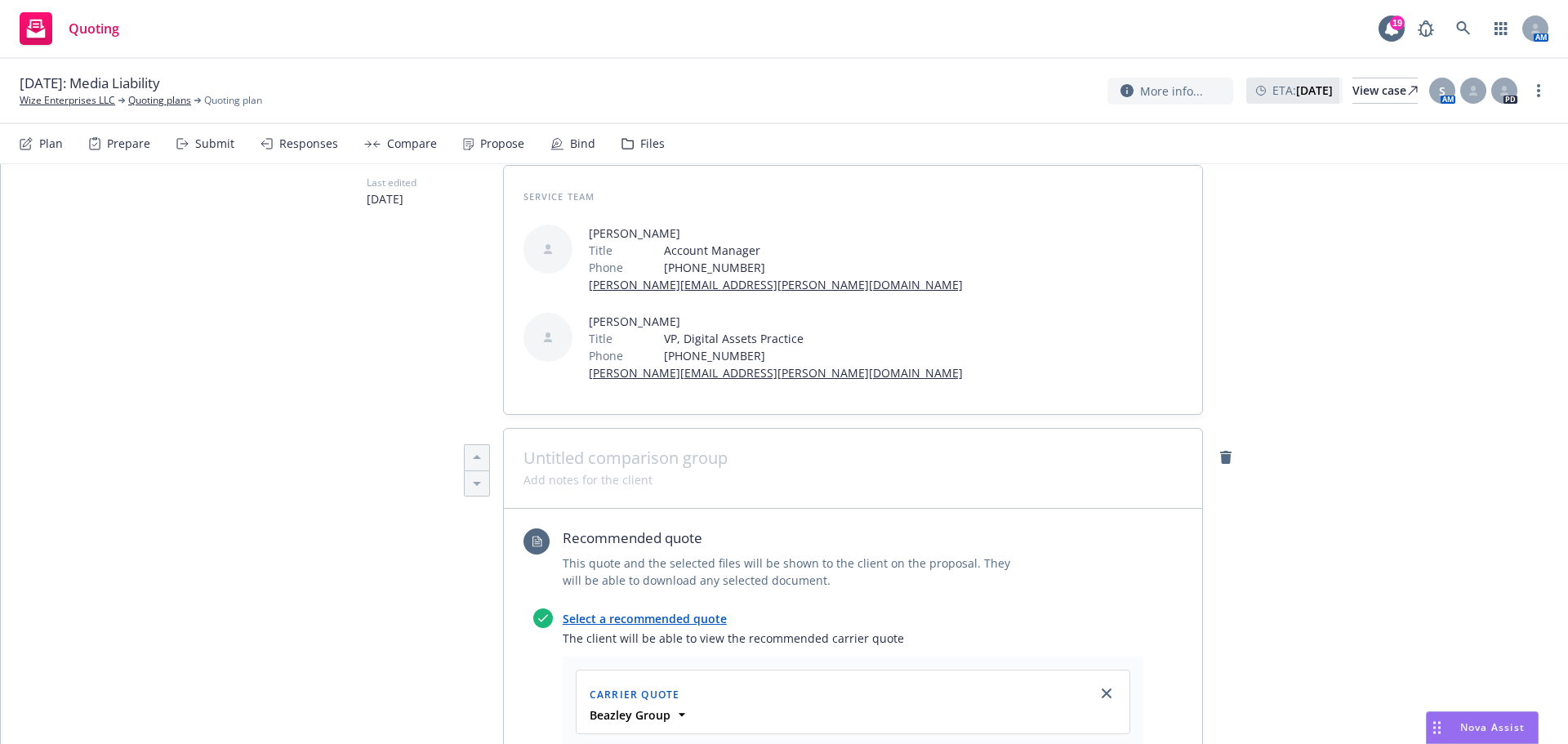
type textarea "x"
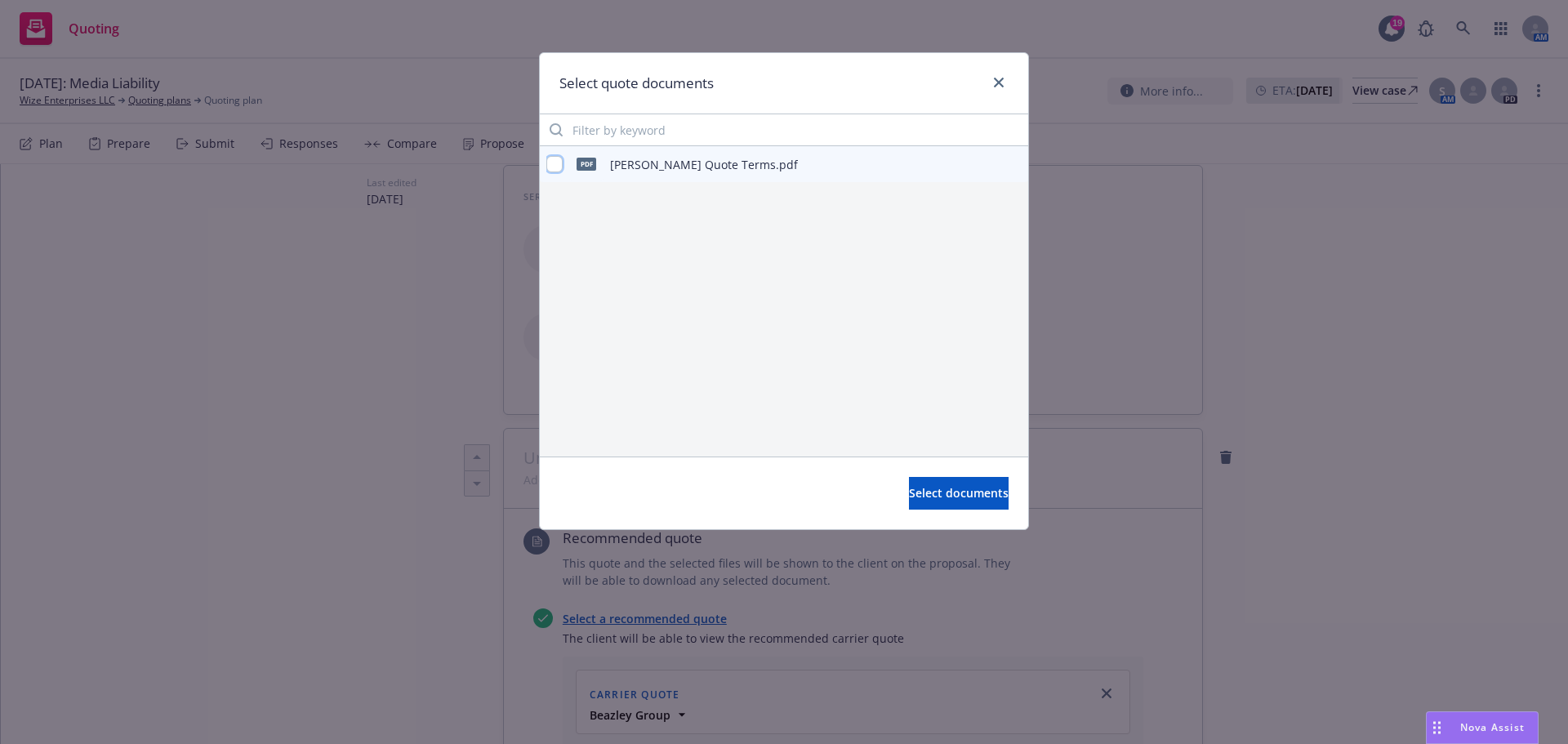
click at [559, 169] on input "checkbox" at bounding box center [554, 163] width 16 height 16
checkbox input "true"
click at [953, 488] on span "Select documents" at bounding box center [959, 493] width 99 height 15
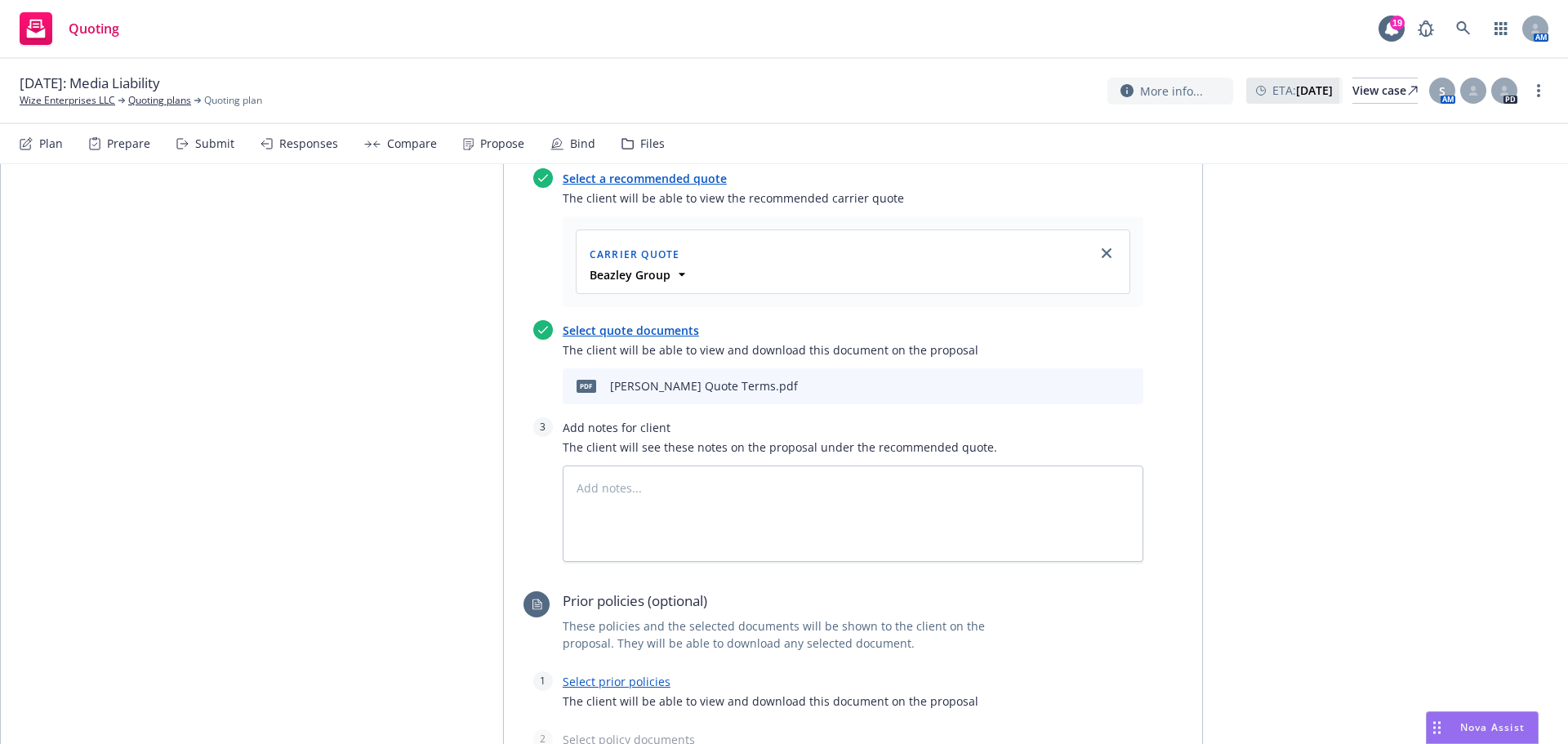
scroll to position [653, 0]
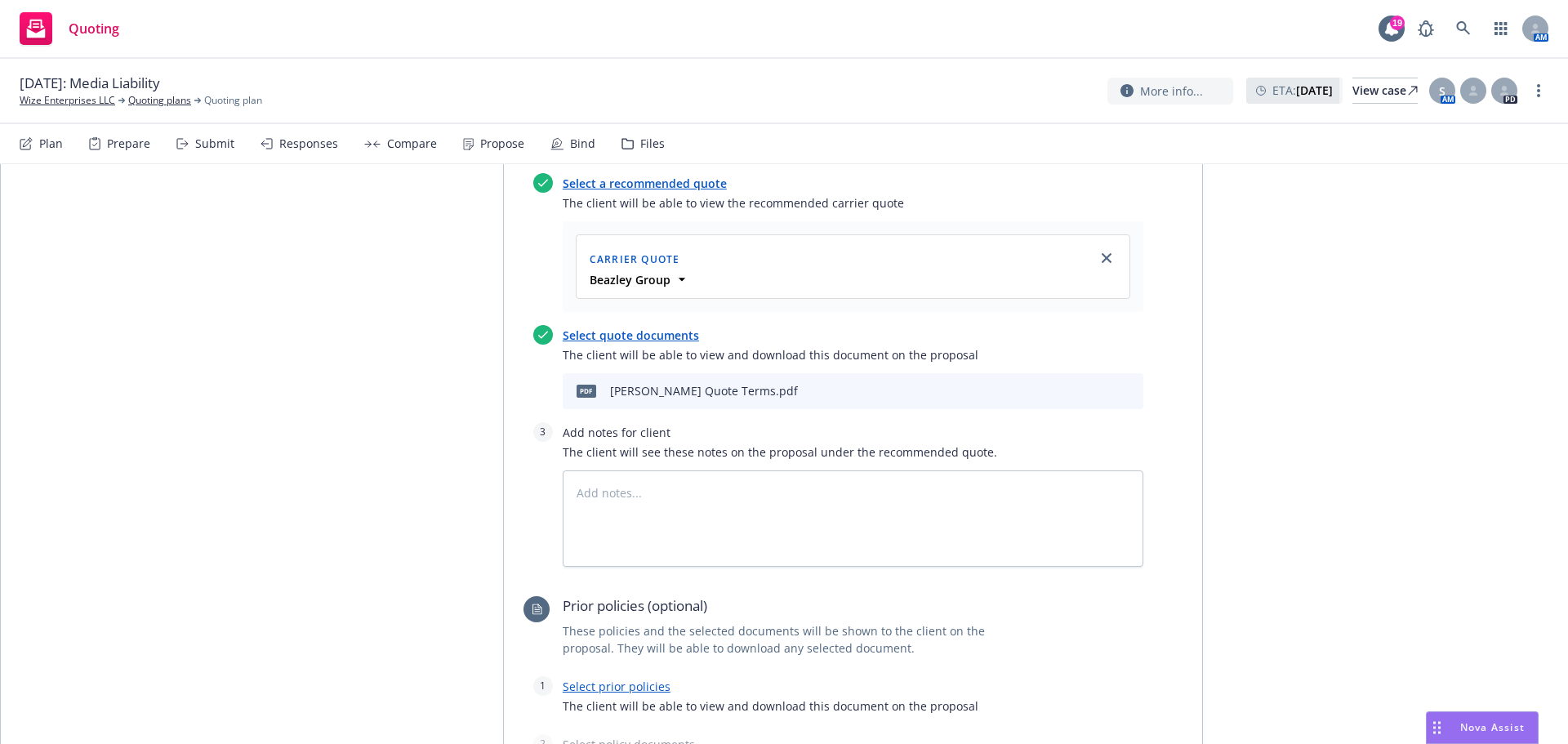
click at [618, 678] on link "Select prior policies" at bounding box center [617, 686] width 108 height 15
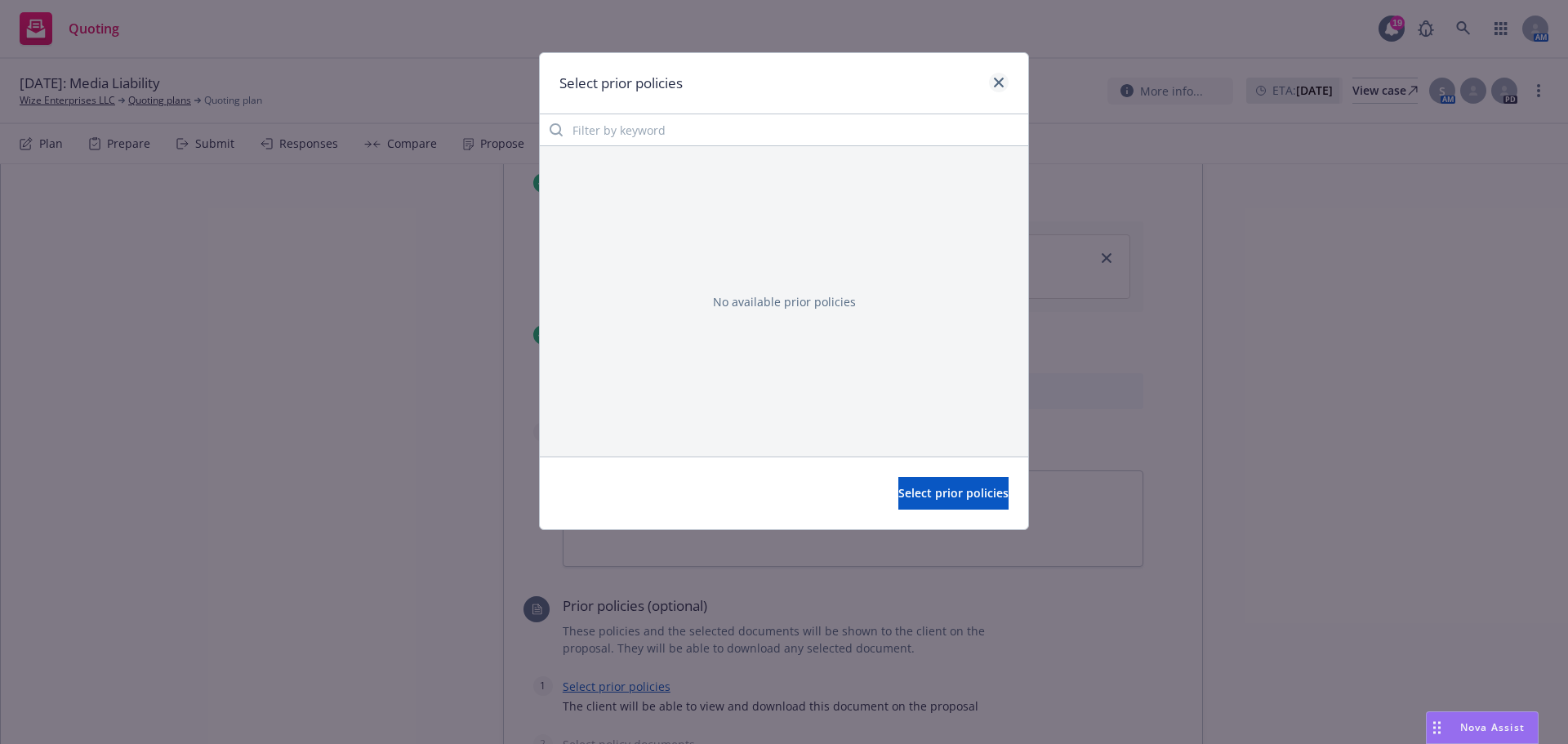
click at [1009, 83] on div "Select prior policies" at bounding box center [784, 83] width 489 height 62
click at [1003, 83] on icon "close" at bounding box center [998, 83] width 10 height 10
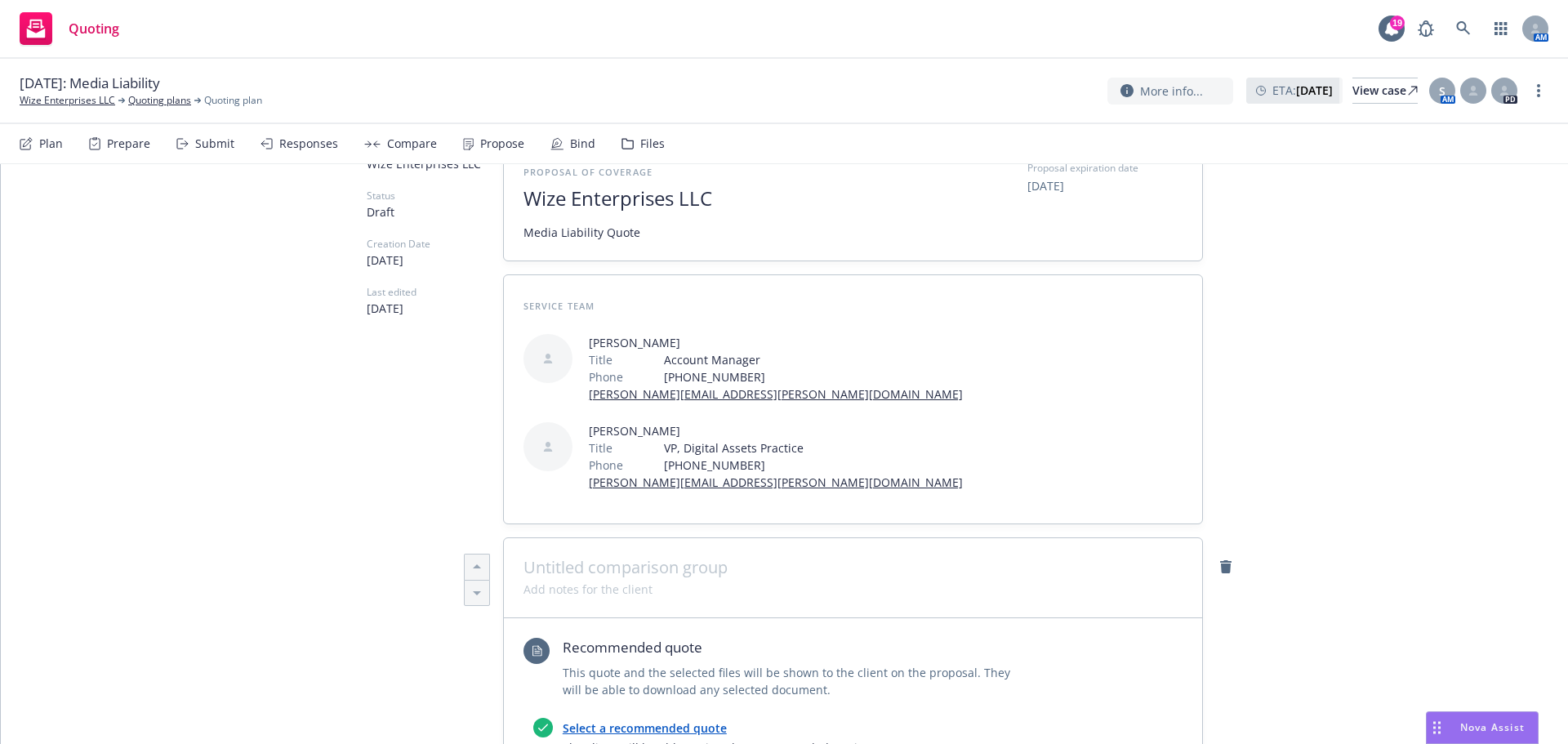
scroll to position [0, 0]
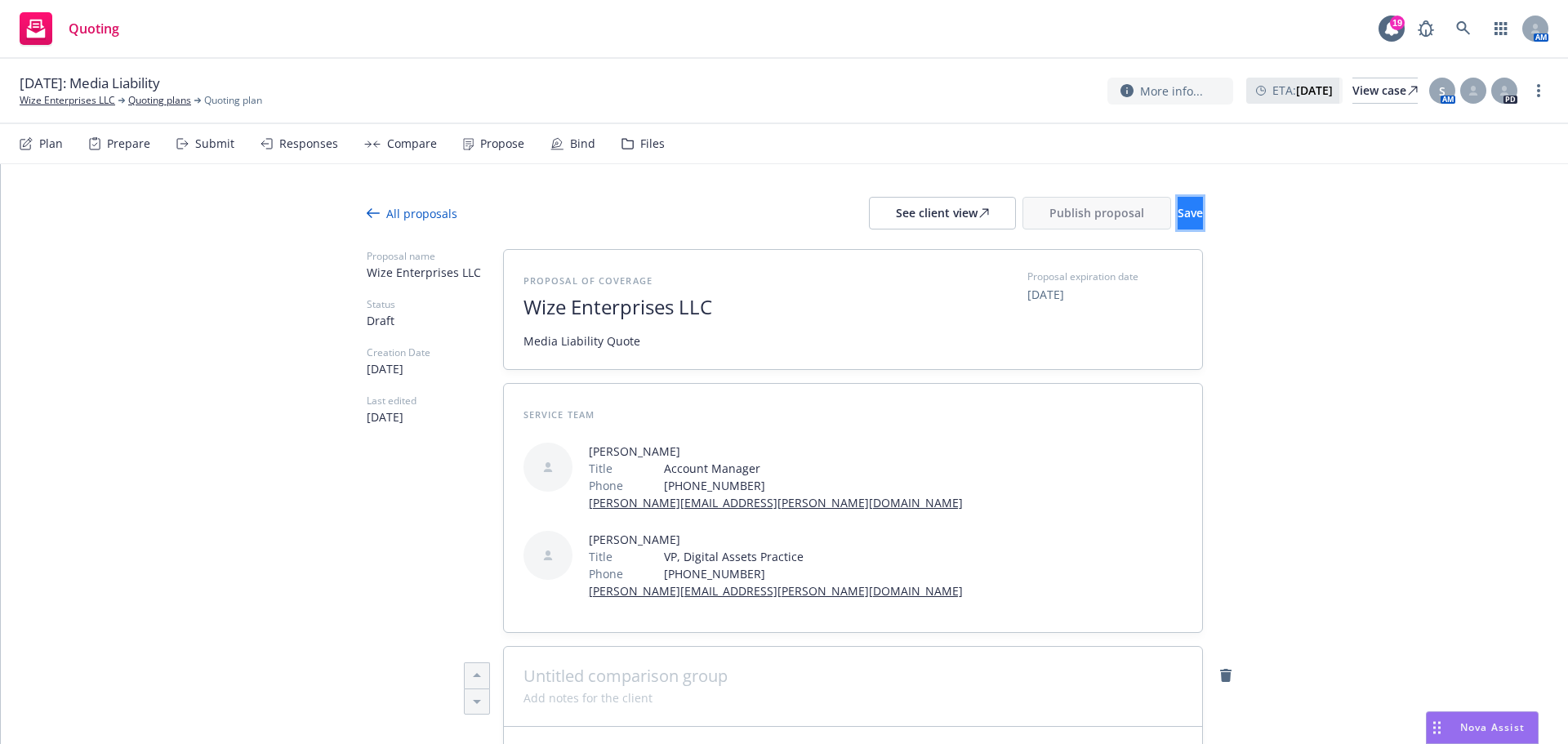
click at [1178, 219] on button "Save" at bounding box center [1190, 213] width 25 height 33
click at [1062, 206] on span "Publish proposal" at bounding box center [1096, 212] width 94 height 15
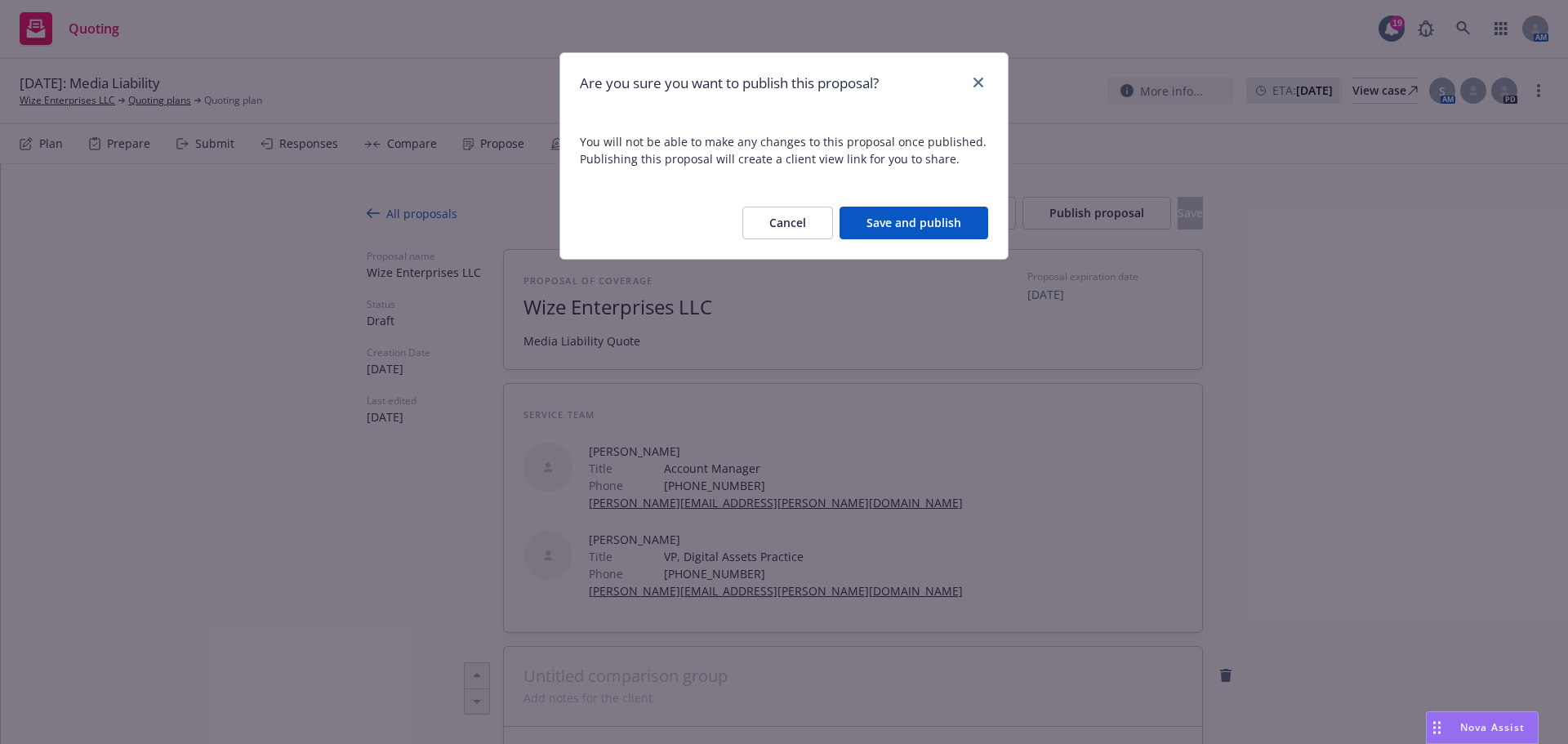
click at [978, 227] on button "Save and publish" at bounding box center [913, 222] width 148 height 33
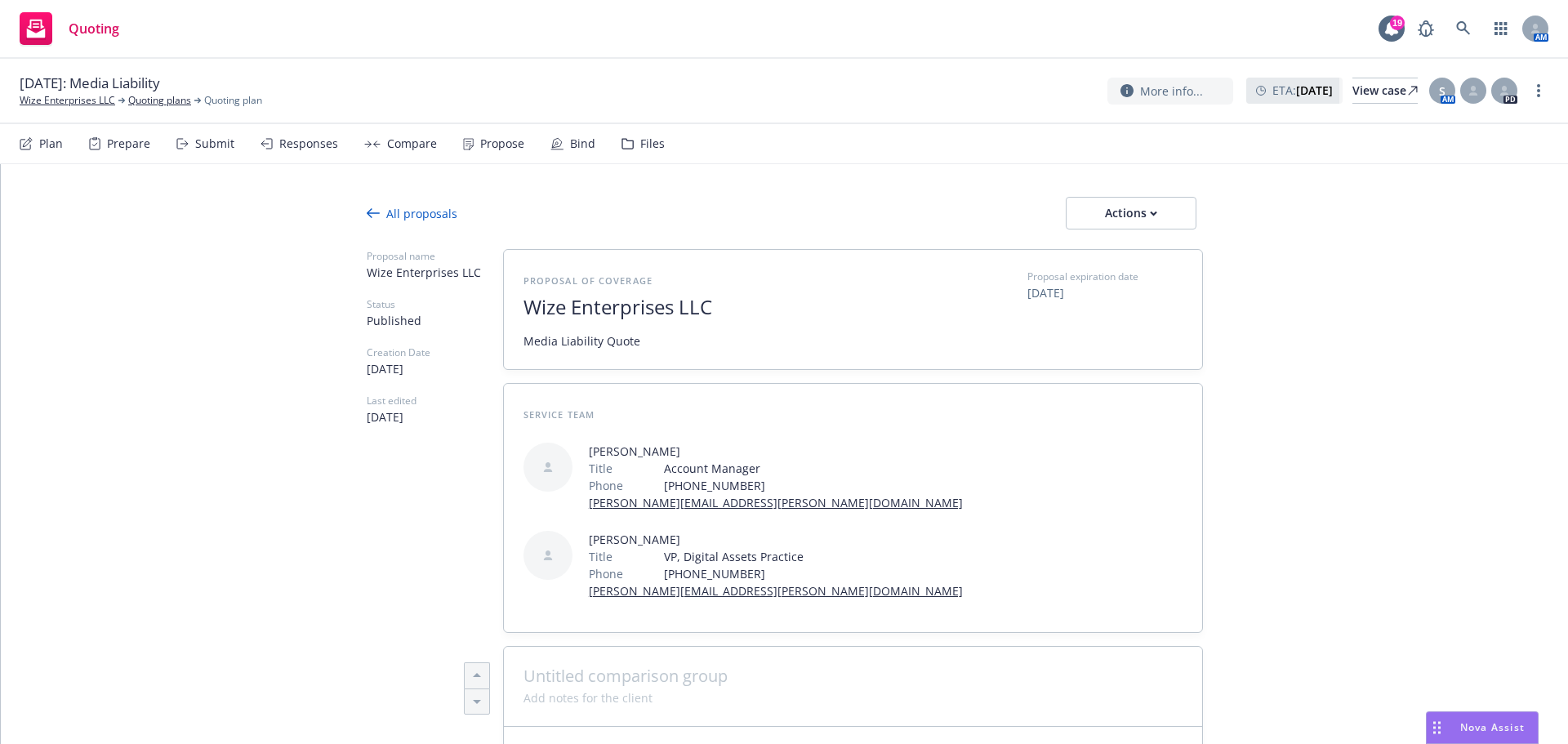
click at [1528, 96] on div "More info... ETA : September 1, 2025 View case S AM PD" at bounding box center [1327, 90] width 441 height 29
click at [1532, 95] on link "more" at bounding box center [1538, 90] width 19 height 19
drag, startPoint x: 1467, startPoint y: 126, endPoint x: 1383, endPoint y: 126, distance: 84.0
click at [1467, 126] on link "Copy logging email" at bounding box center [1456, 125] width 182 height 33
drag, startPoint x: 1115, startPoint y: 194, endPoint x: 1120, endPoint y: 206, distance: 13.0
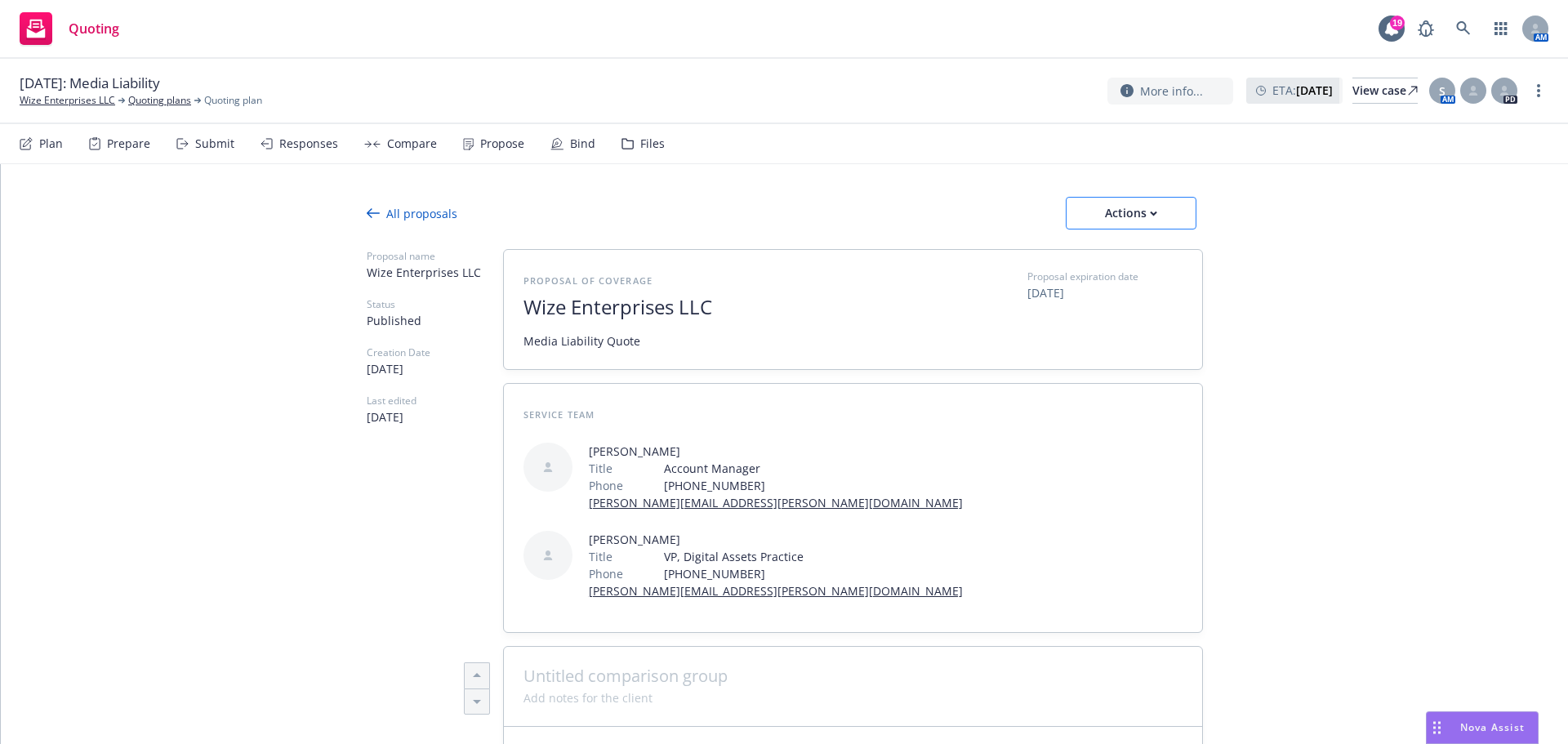
click at [1120, 206] on div "Actions" at bounding box center [1131, 213] width 77 height 31
click at [1126, 244] on link "Copy proposal link" at bounding box center [1132, 255] width 143 height 33
type textarea "x"
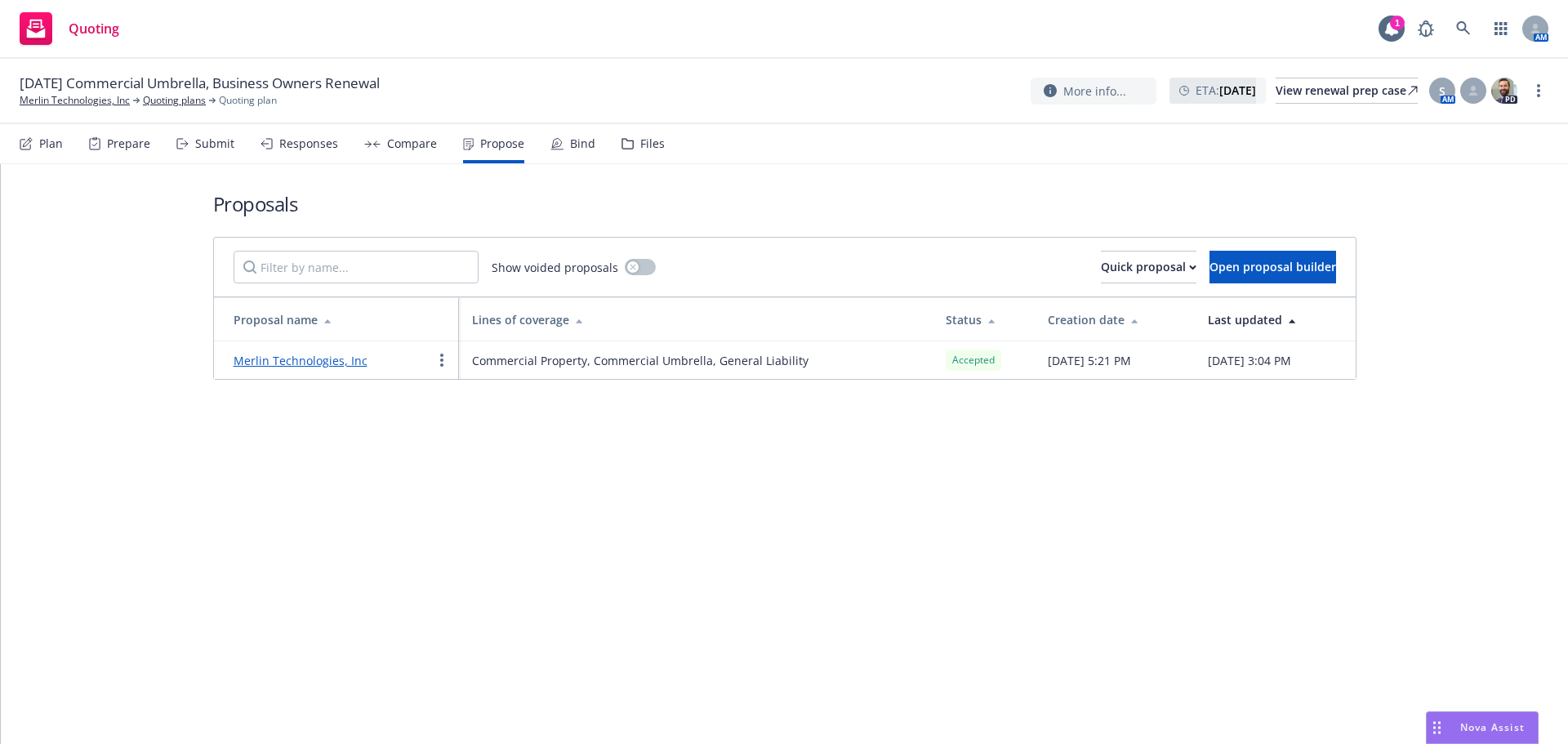
click at [318, 355] on link "Merlin Technologies, Inc" at bounding box center [300, 361] width 134 height 15
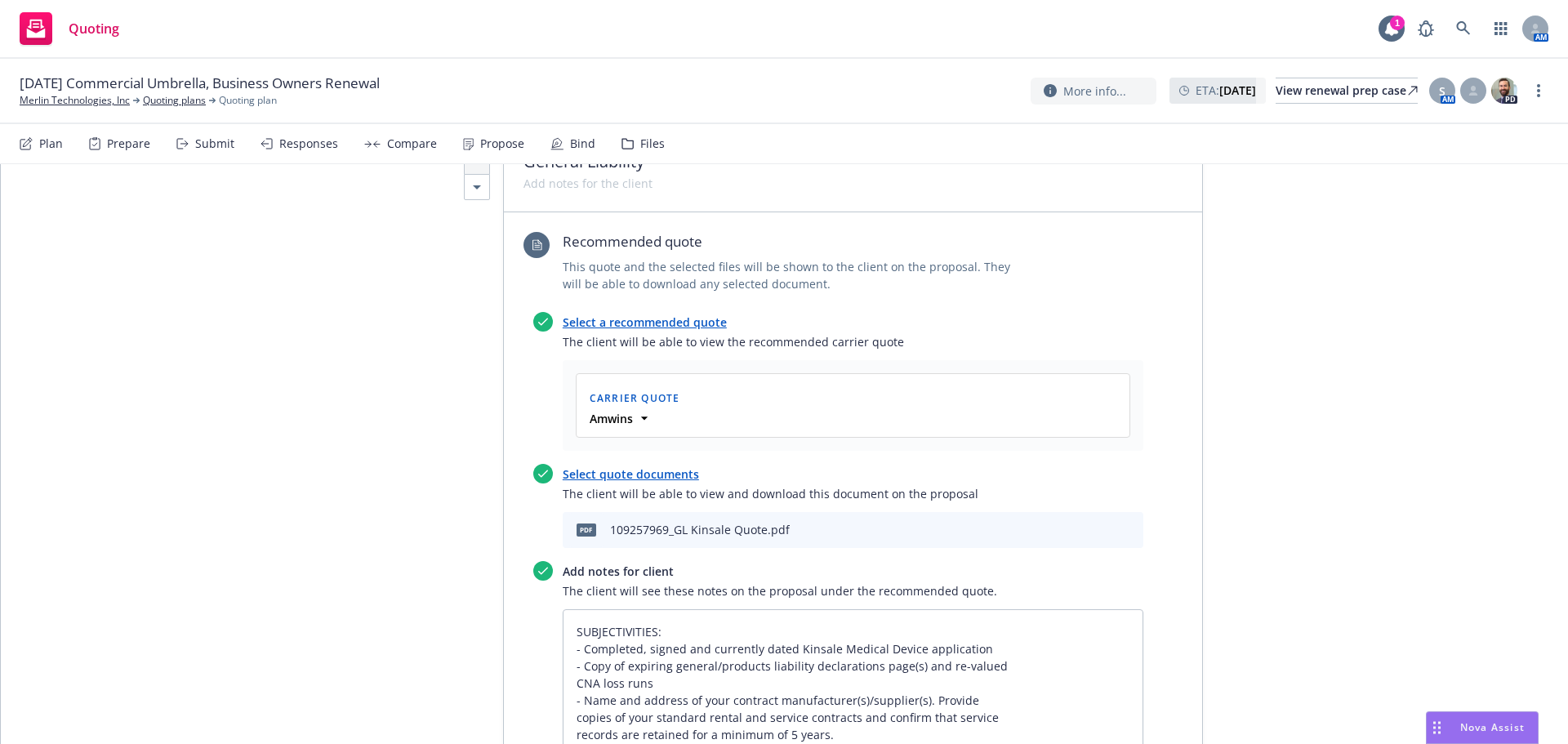
scroll to position [762, 0]
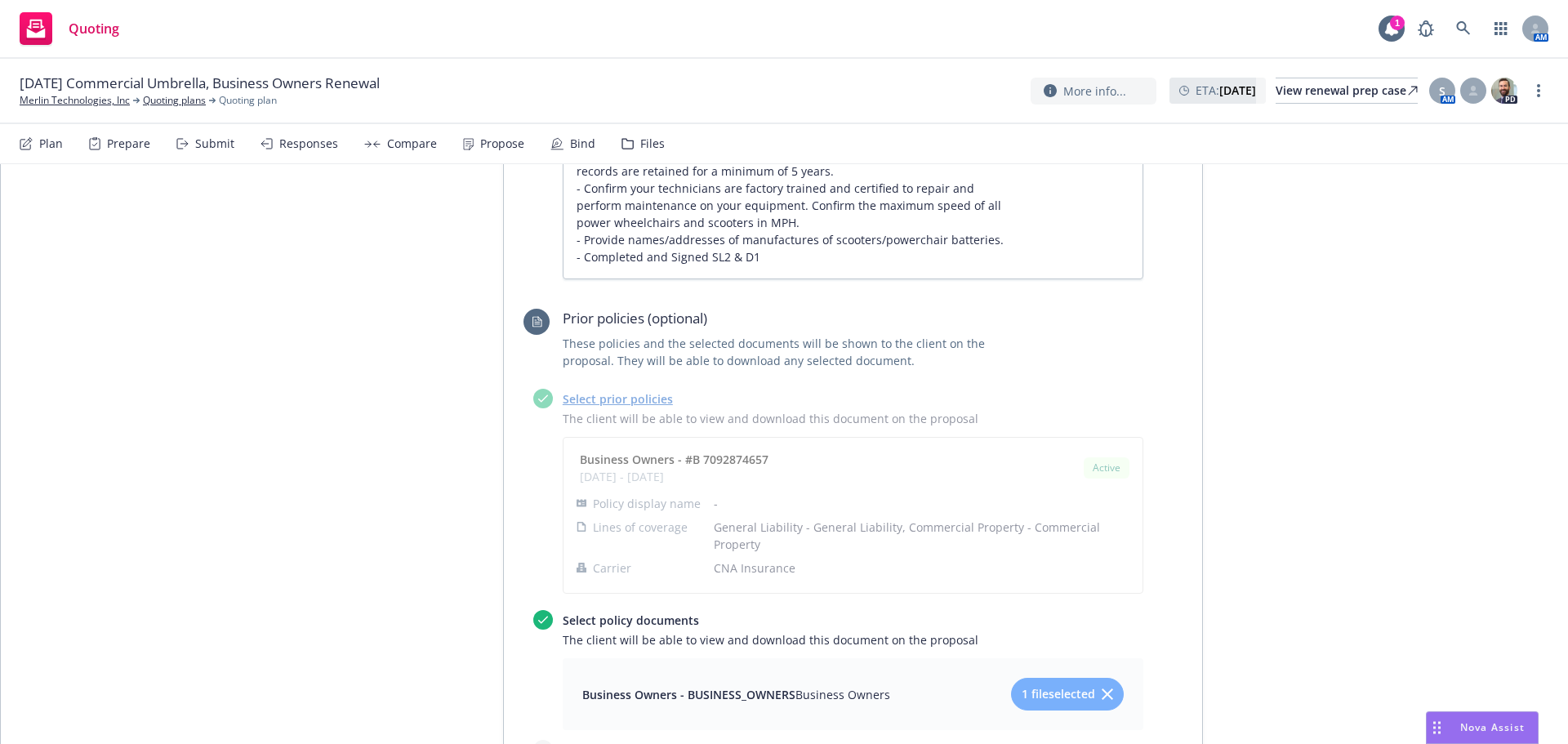
type textarea "x"
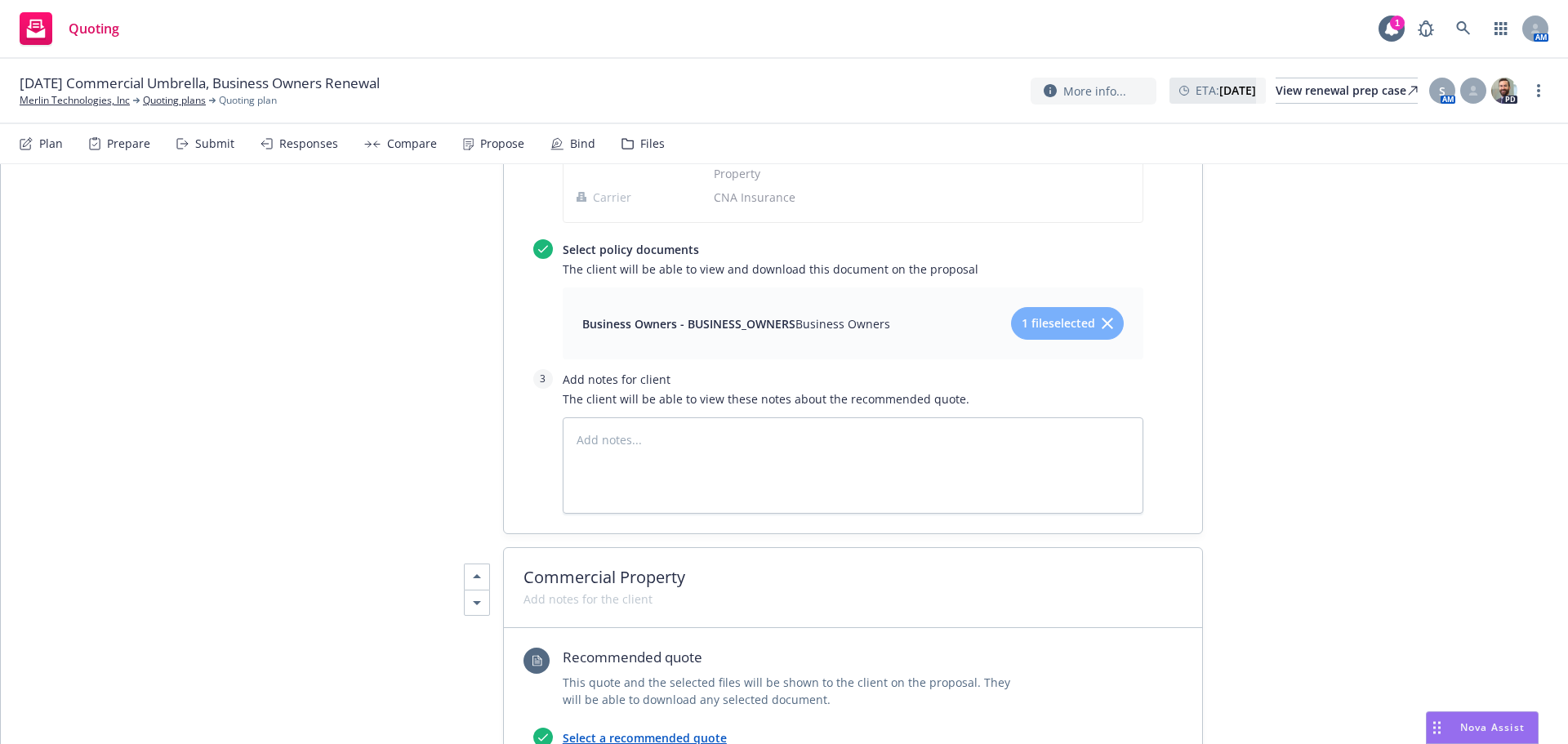
scroll to position [1252, 0]
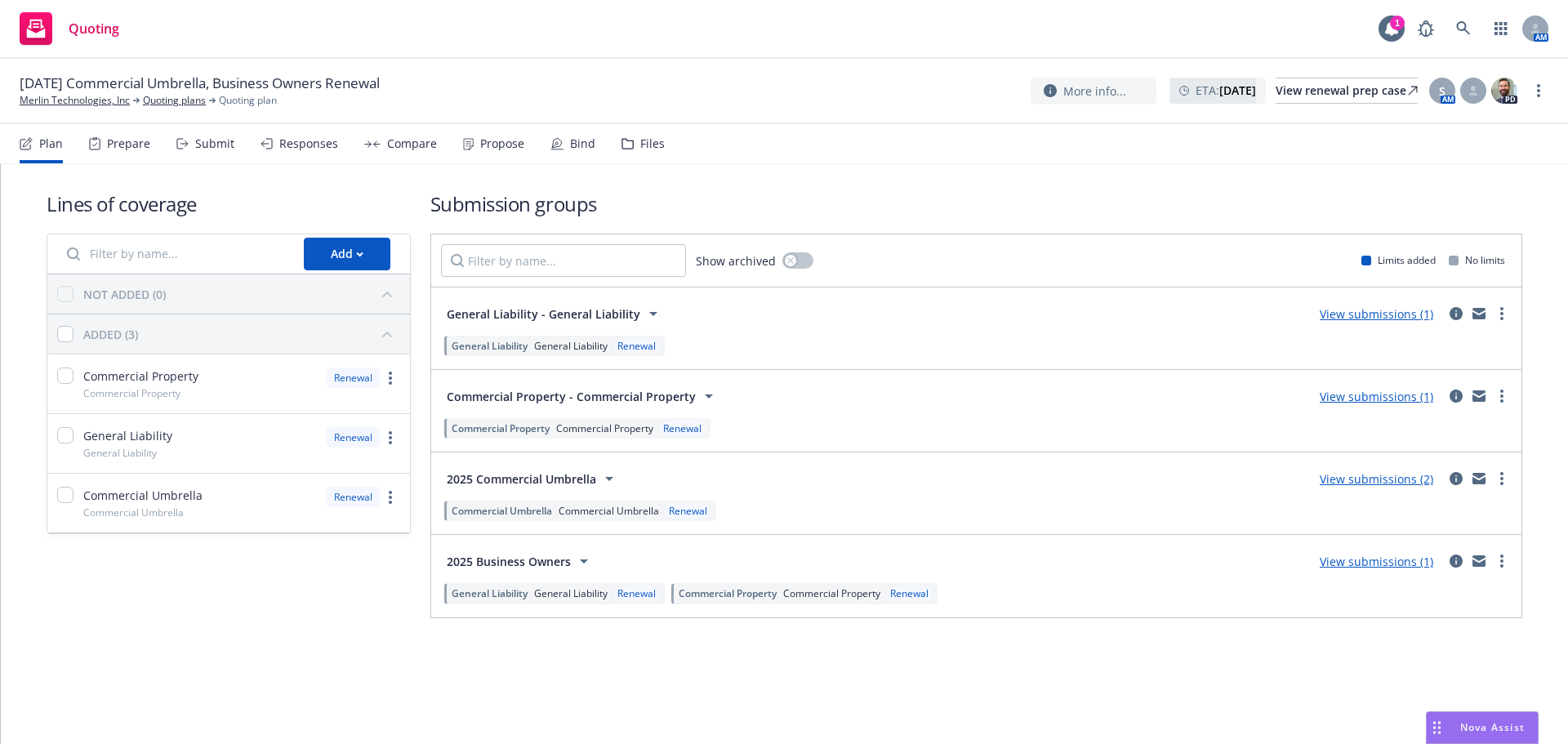
click at [550, 142] on icon at bounding box center [557, 144] width 13 height 13
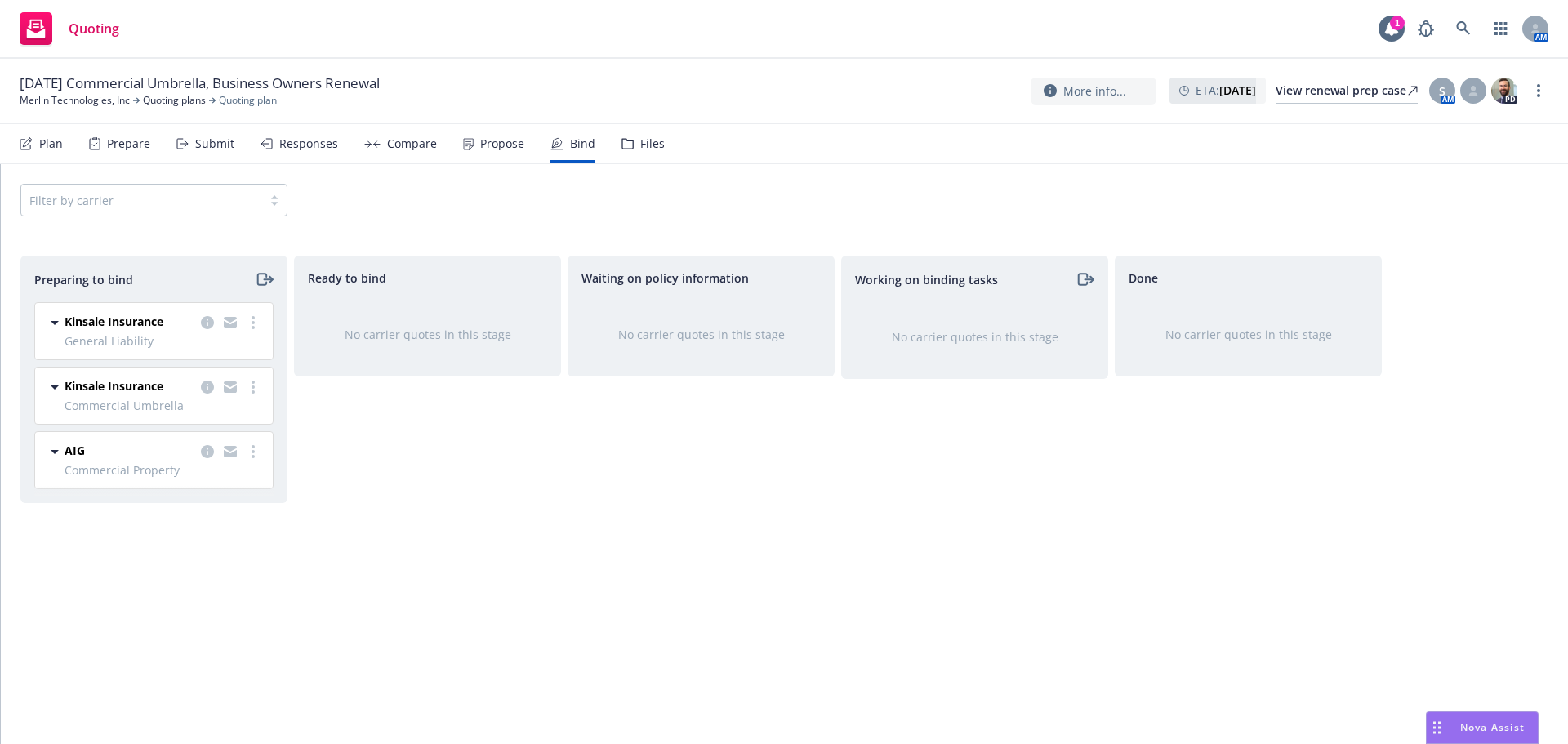
click at [497, 153] on div "Propose" at bounding box center [493, 143] width 62 height 40
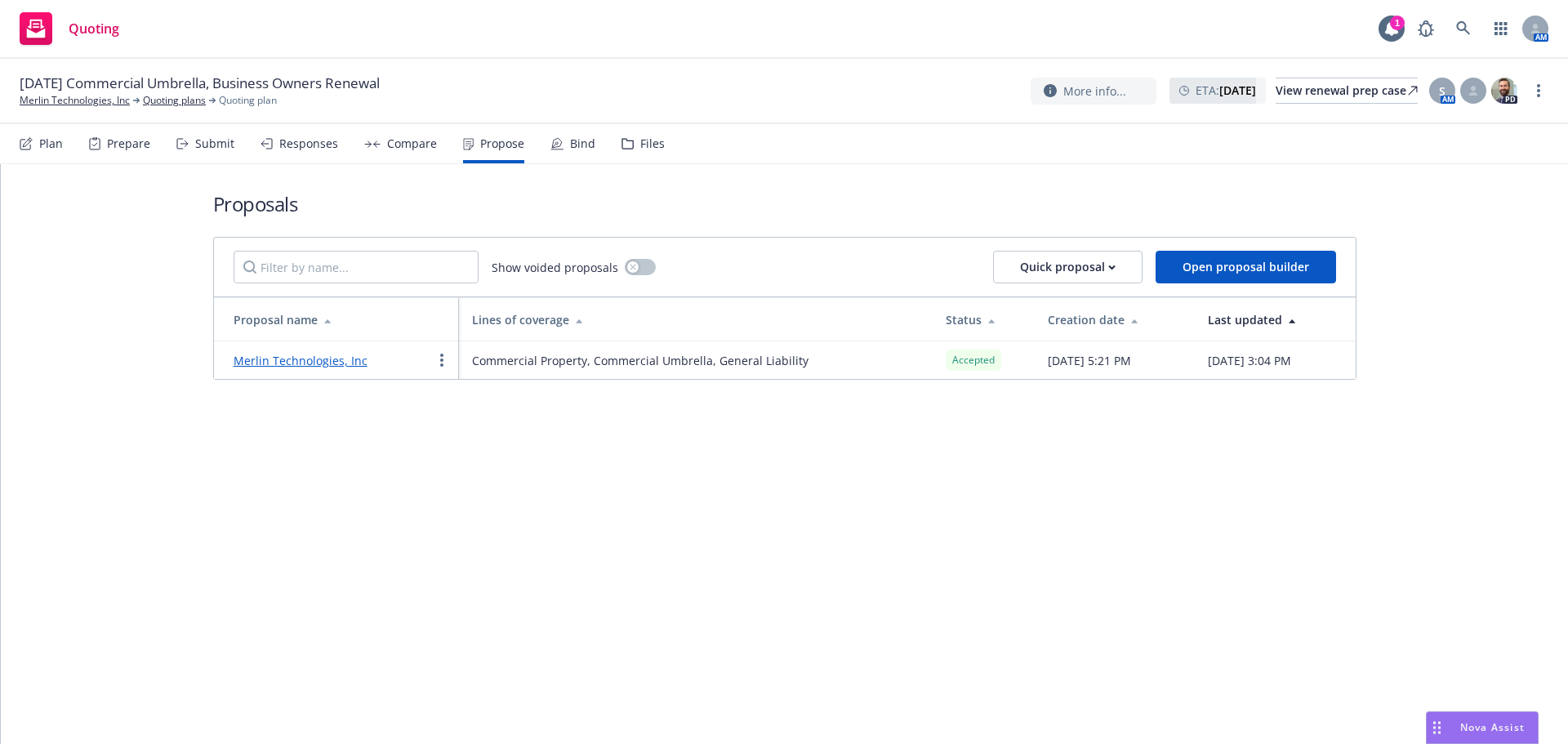
click at [573, 130] on div "Bind" at bounding box center [572, 143] width 45 height 40
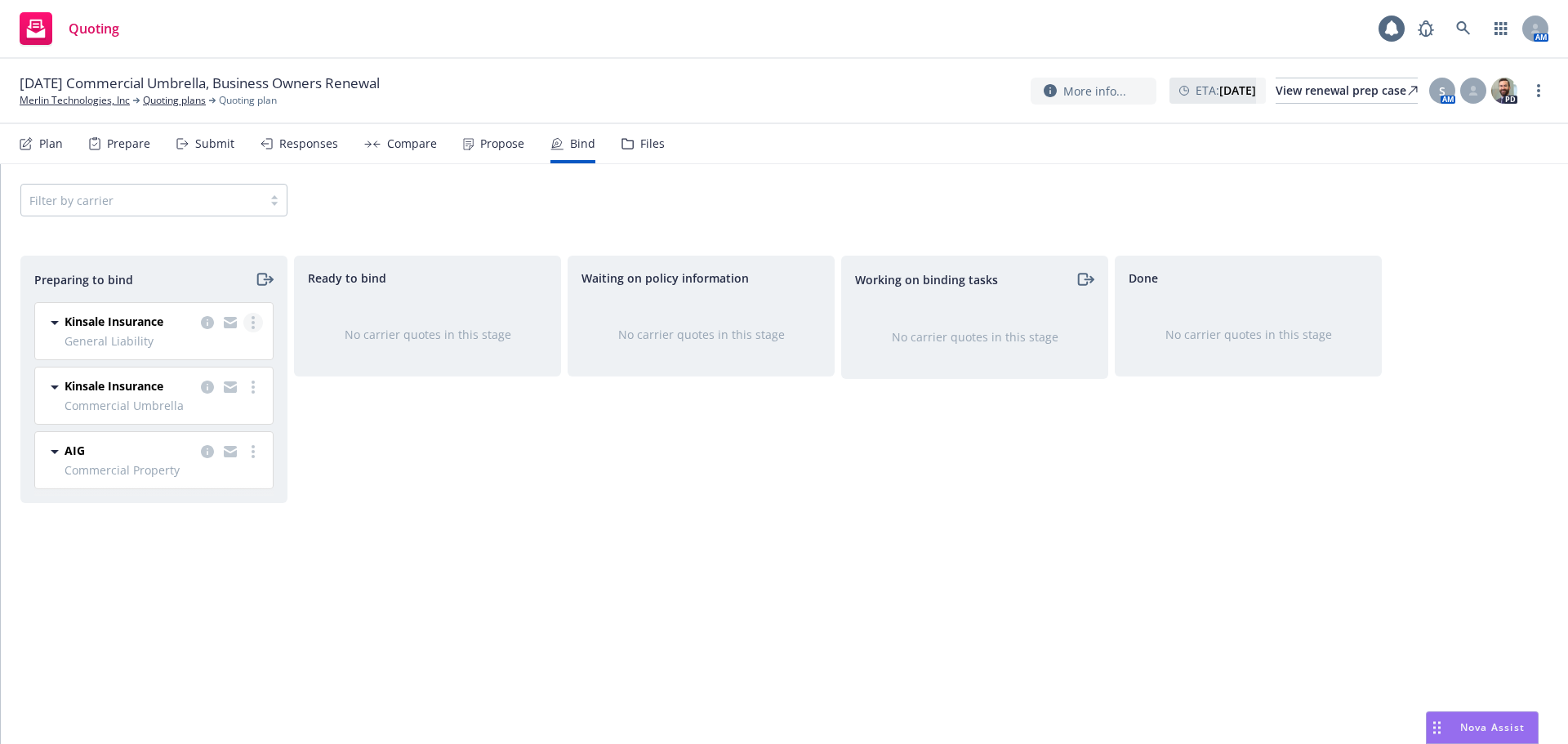
click at [258, 329] on link "more" at bounding box center [253, 322] width 19 height 19
drag, startPoint x: 244, startPoint y: 361, endPoint x: 228, endPoint y: 387, distance: 30.5
click at [230, 388] on div "Complete preparation Log bind order Move to done Invoice this quote Copy loggin…" at bounding box center [182, 421] width 160 height 163
click at [228, 387] on link "Log bind order" at bounding box center [182, 388] width 160 height 33
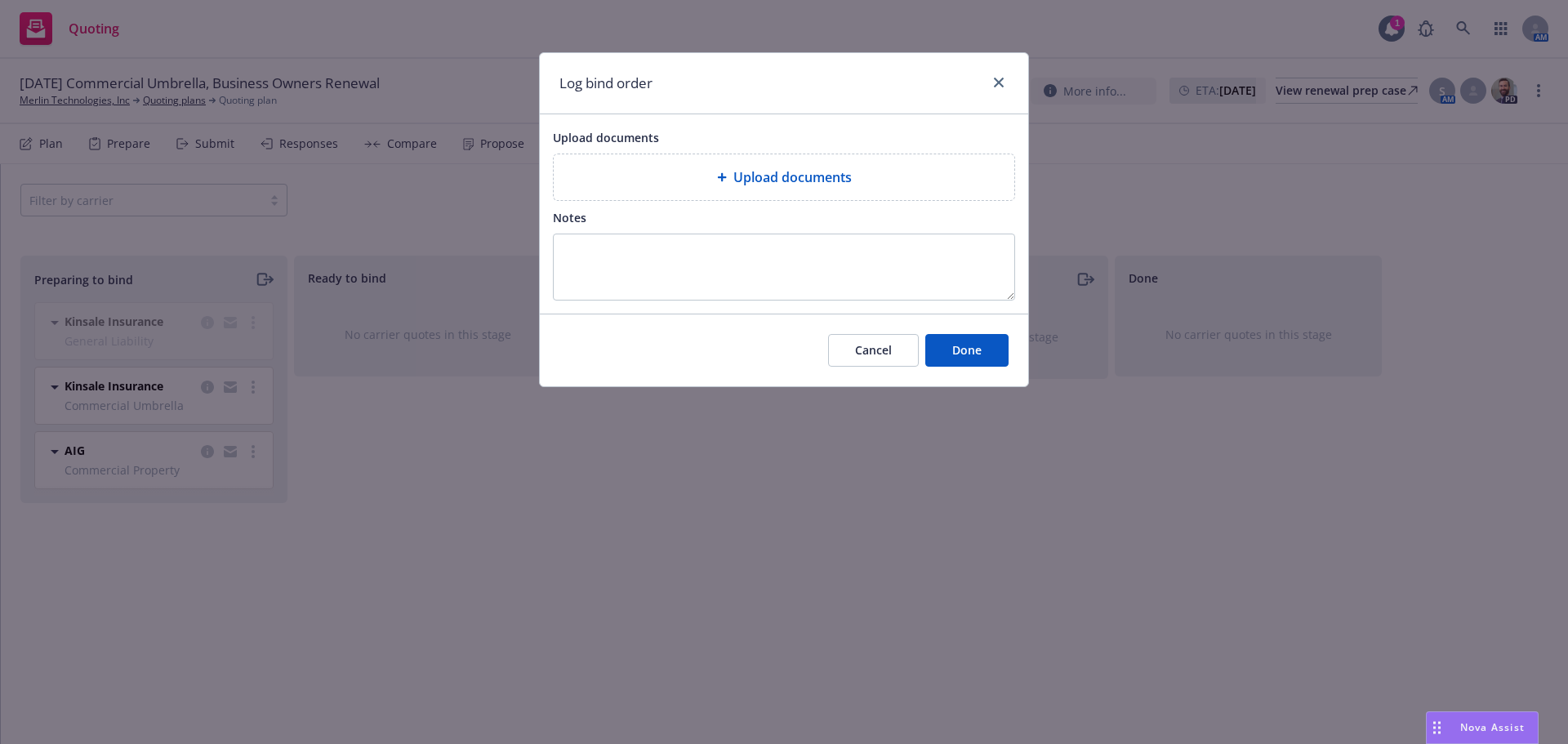
click at [728, 155] on div "Upload documents" at bounding box center [784, 177] width 461 height 45
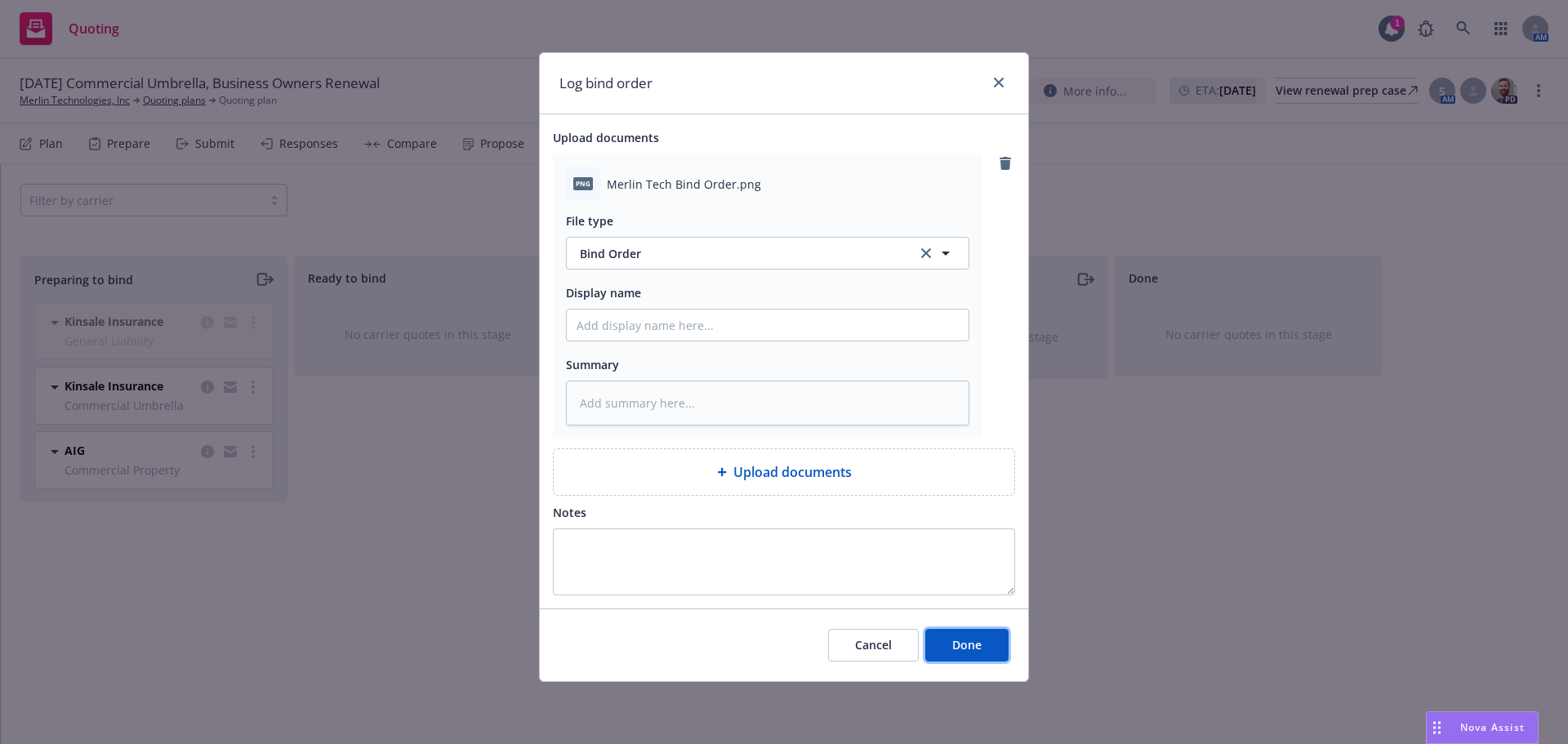
drag, startPoint x: 964, startPoint y: 640, endPoint x: 752, endPoint y: 595, distance: 216.7
click at [964, 638] on span "Done" at bounding box center [966, 645] width 29 height 15
click at [250, 389] on div "Log bind order Upload documents png Merlin Tech Bind Order.png File type Bind O…" at bounding box center [784, 372] width 1568 height 744
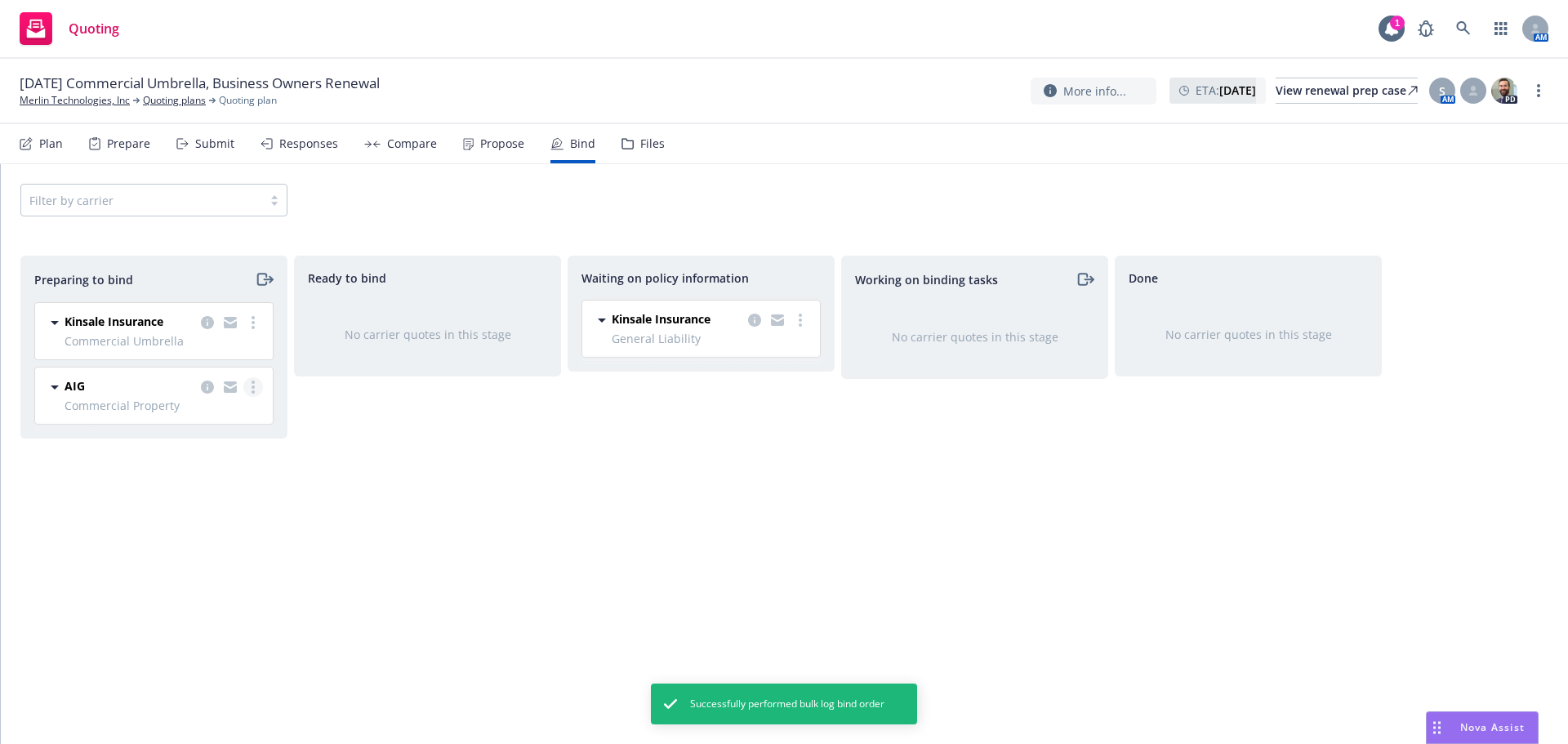
click at [251, 392] on circle "more" at bounding box center [253, 392] width 3 height 3
click at [225, 462] on link "Log bind order" at bounding box center [182, 452] width 160 height 33
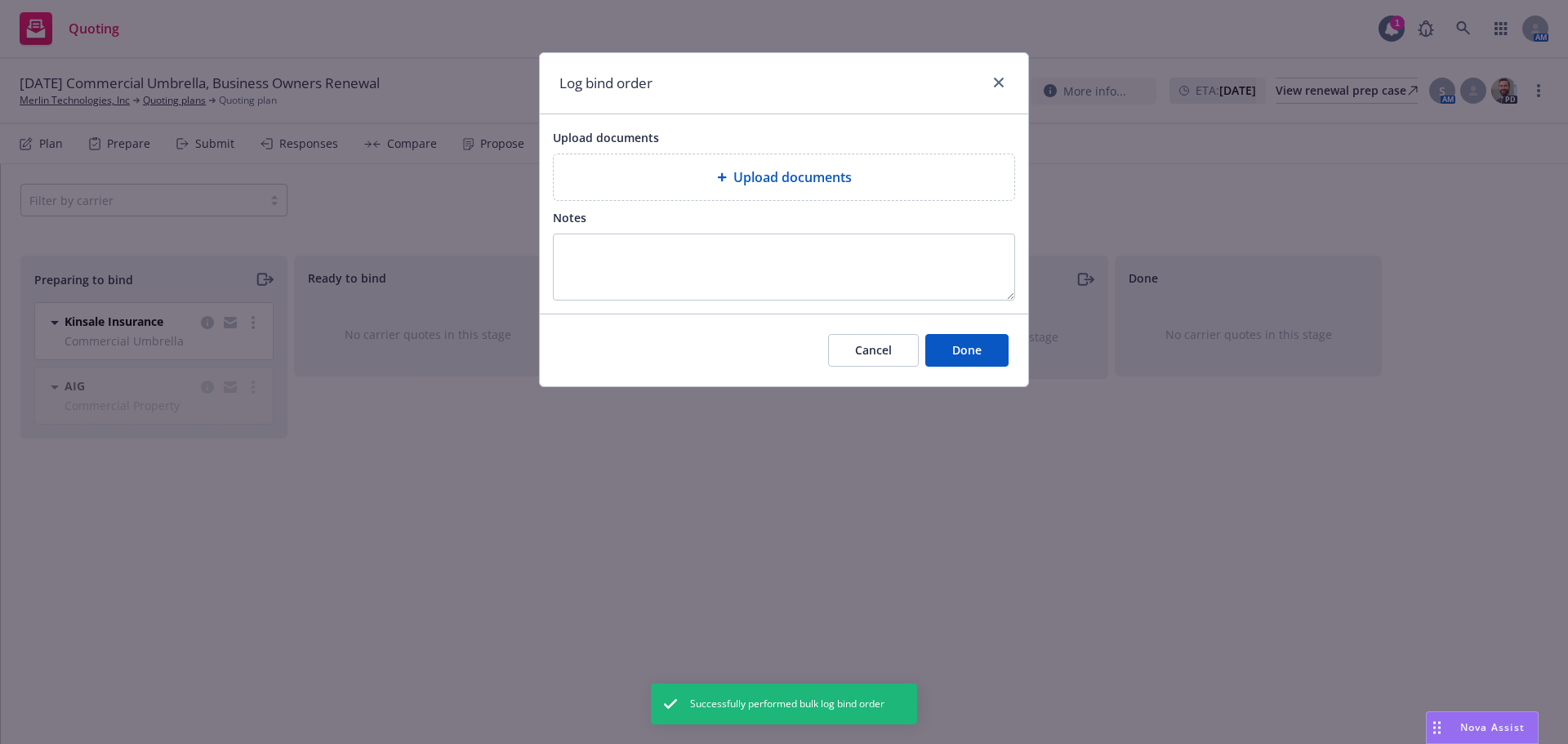
click at [632, 196] on div "Upload documents" at bounding box center [784, 177] width 461 height 45
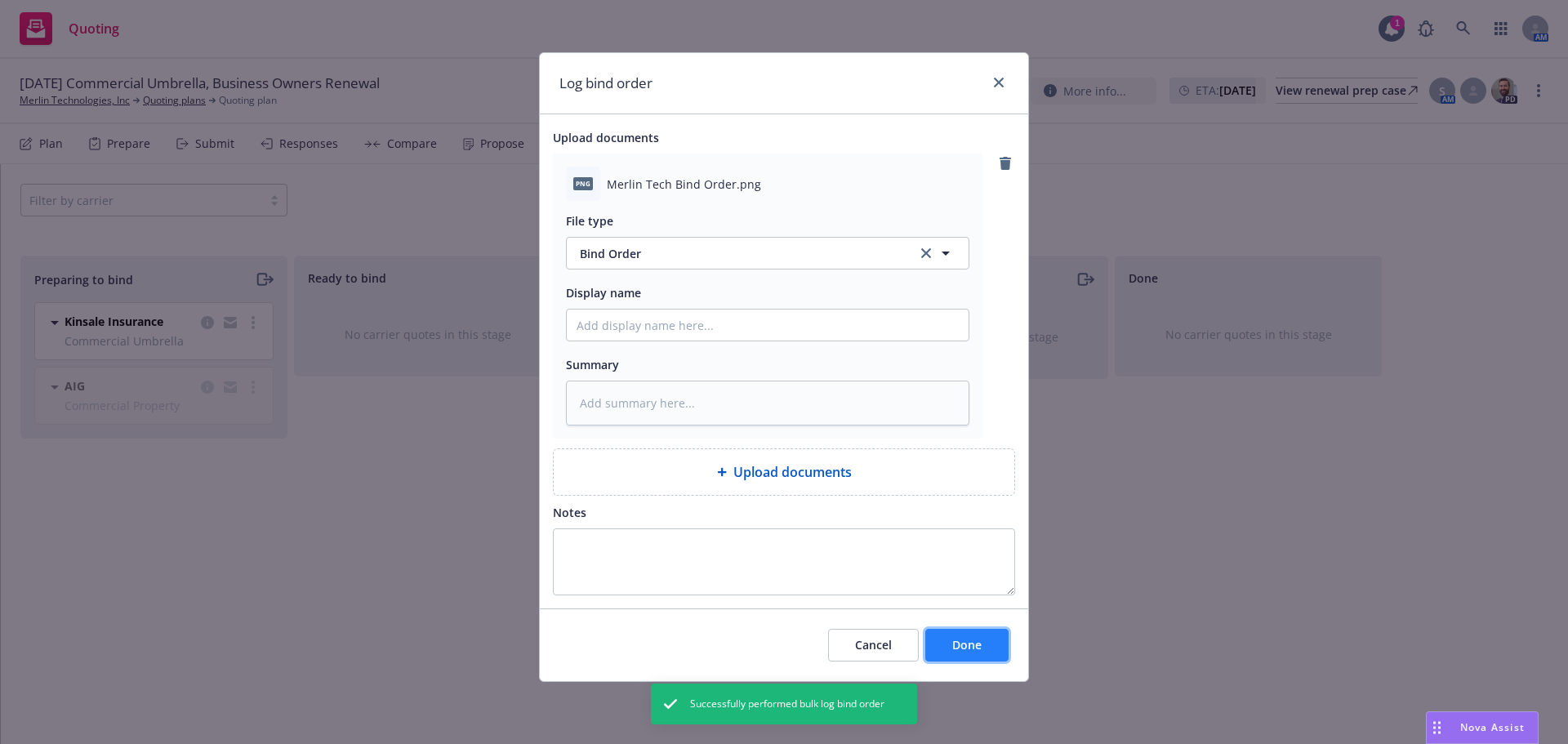
click at [996, 649] on button "Done" at bounding box center [966, 645] width 83 height 33
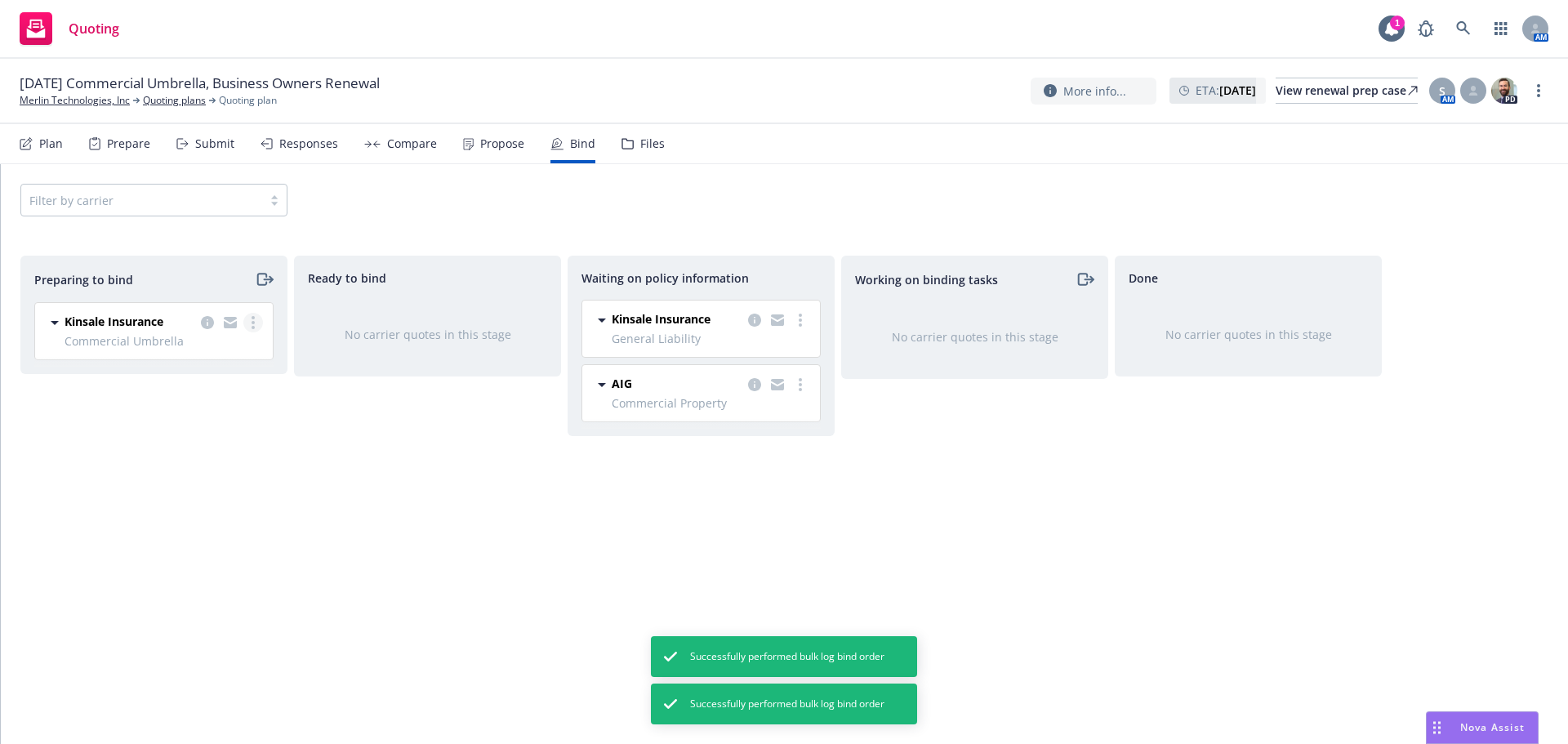
click at [253, 318] on circle "more" at bounding box center [253, 318] width 3 height 3
click at [206, 384] on span "Log bind order" at bounding box center [162, 388] width 120 height 15
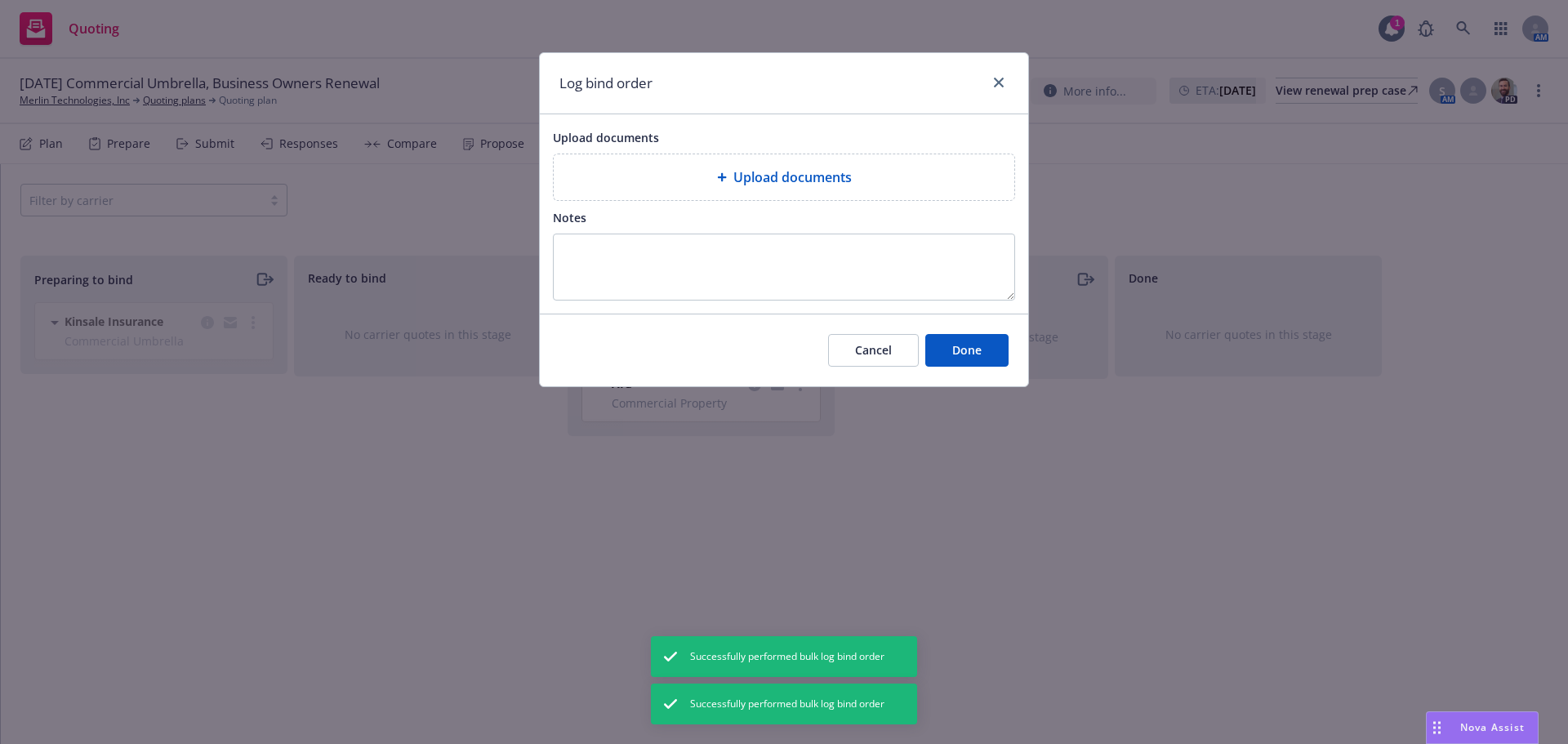
click at [704, 197] on div "Upload documents" at bounding box center [784, 177] width 461 height 45
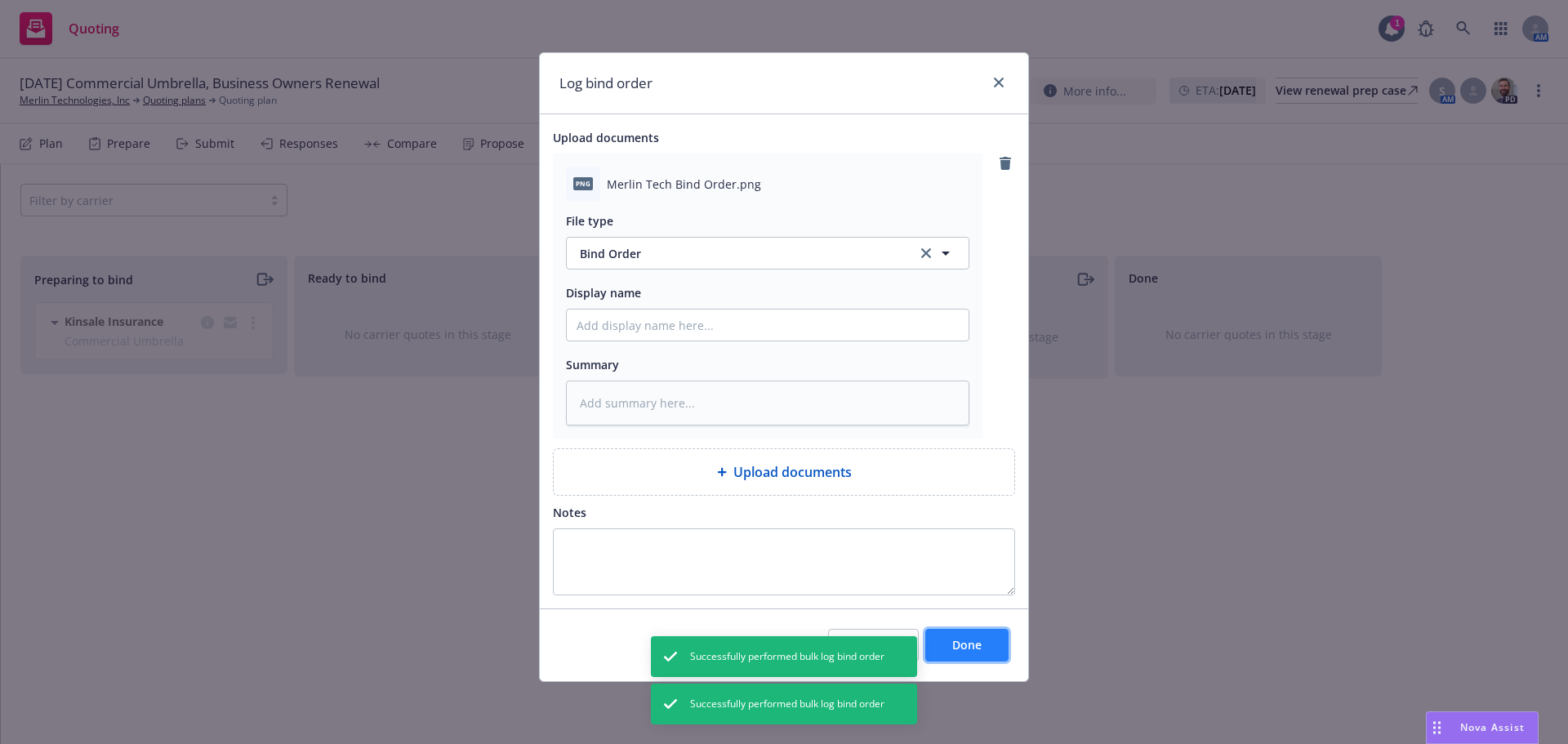
click at [988, 655] on button "Done" at bounding box center [966, 645] width 83 height 33
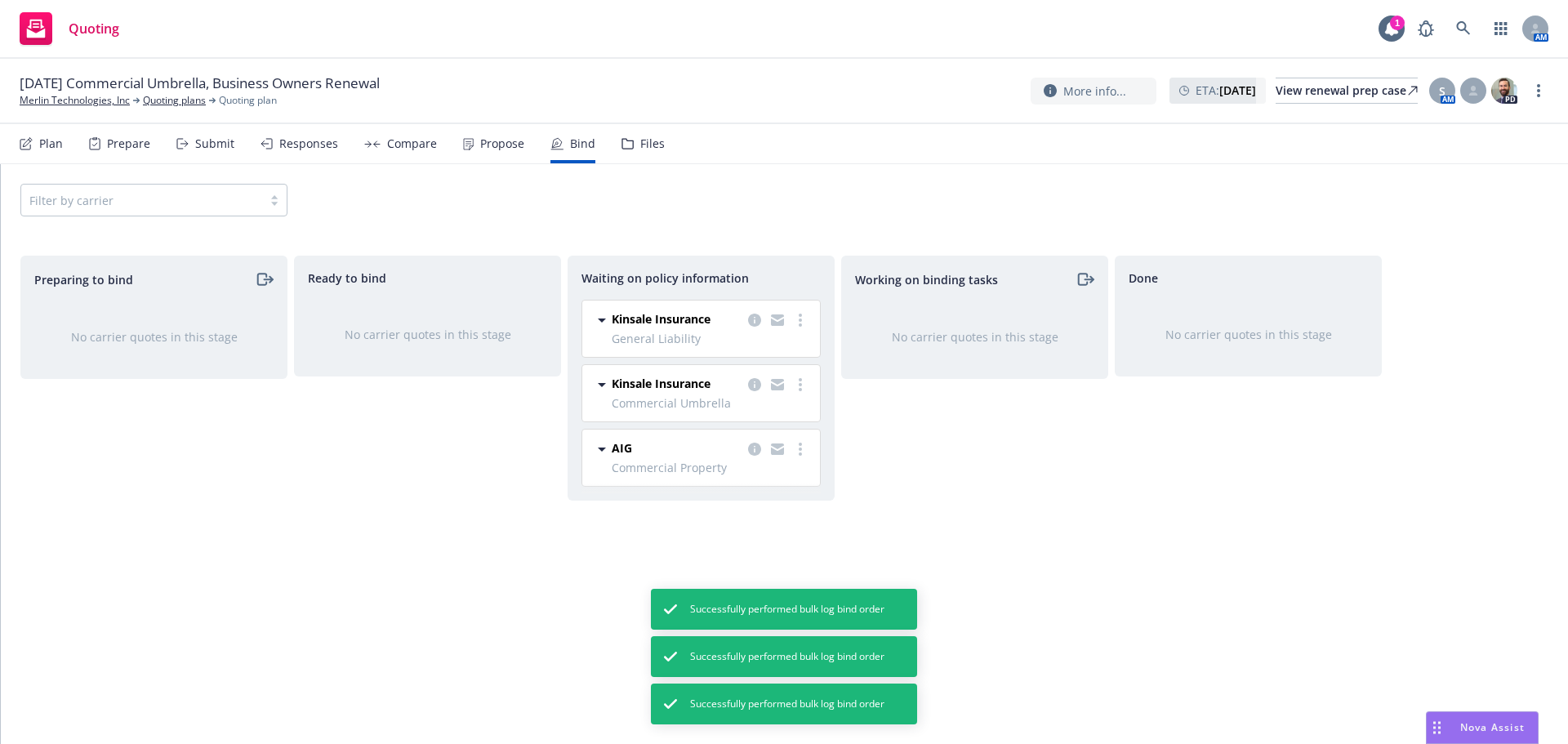
click at [487, 151] on div "Propose" at bounding box center [493, 143] width 62 height 40
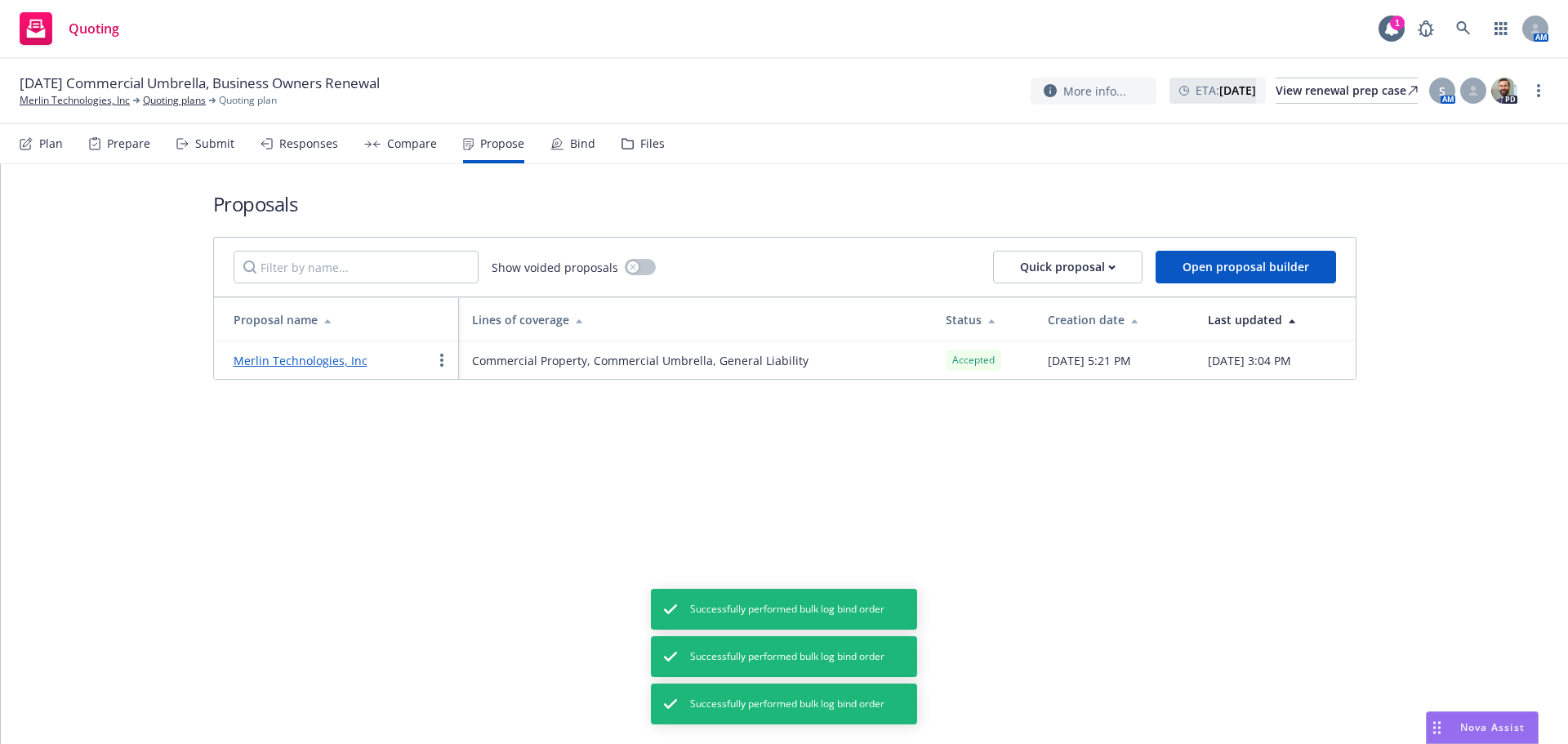
click at [329, 367] on link "Merlin Technologies, Inc" at bounding box center [300, 361] width 134 height 15
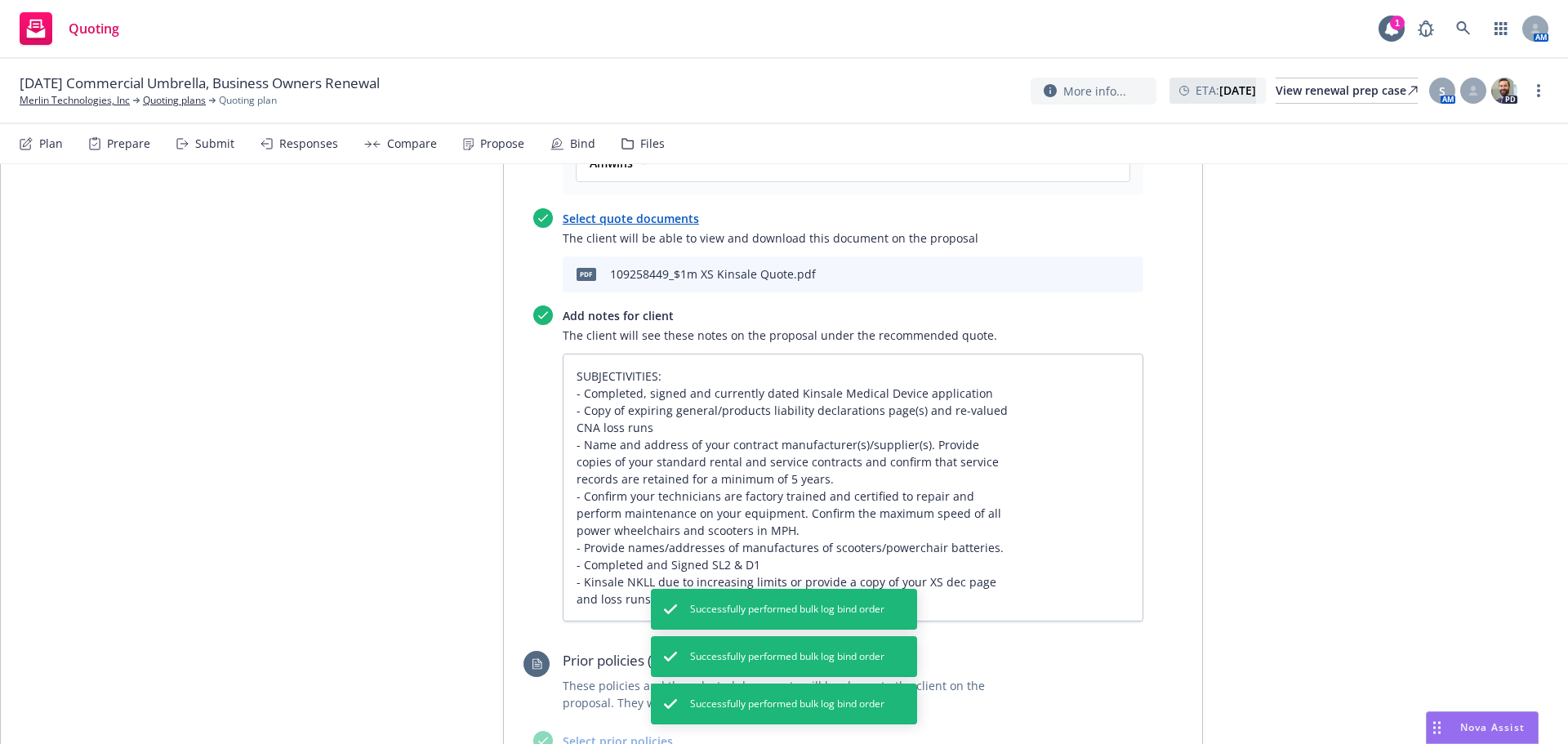
scroll to position [3241, 0]
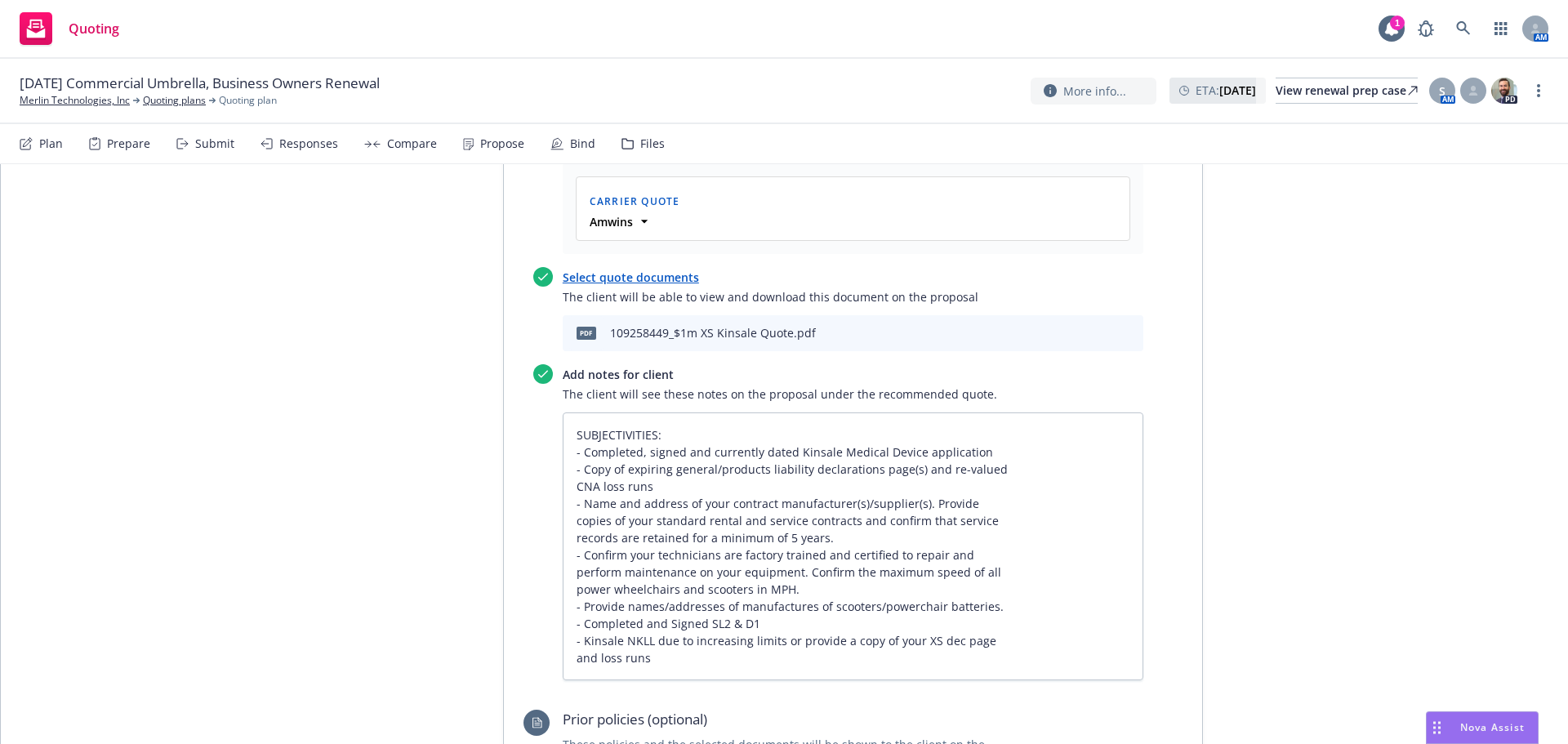
type textarea "x"
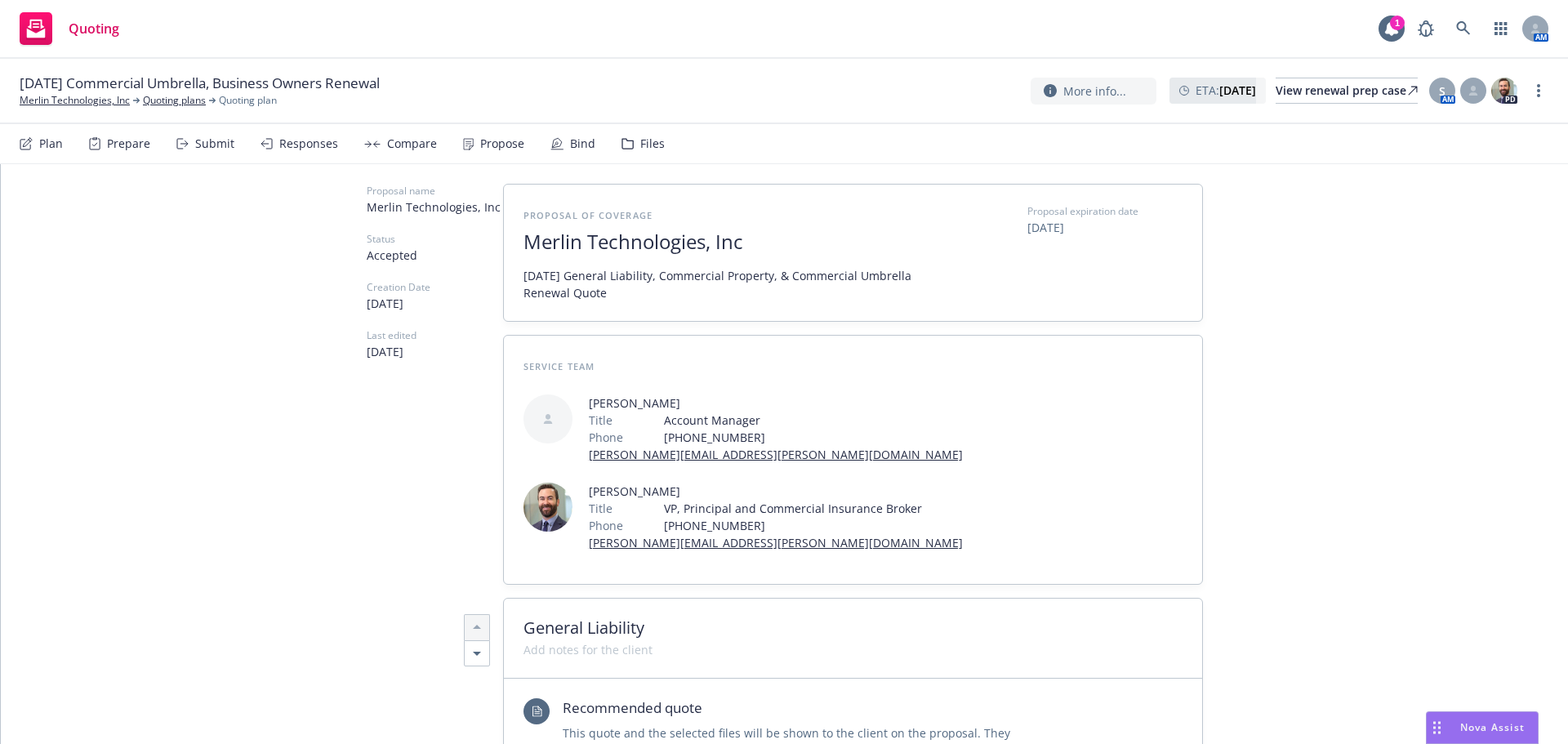
scroll to position [0, 0]
